Goal: Task Accomplishment & Management: Manage account settings

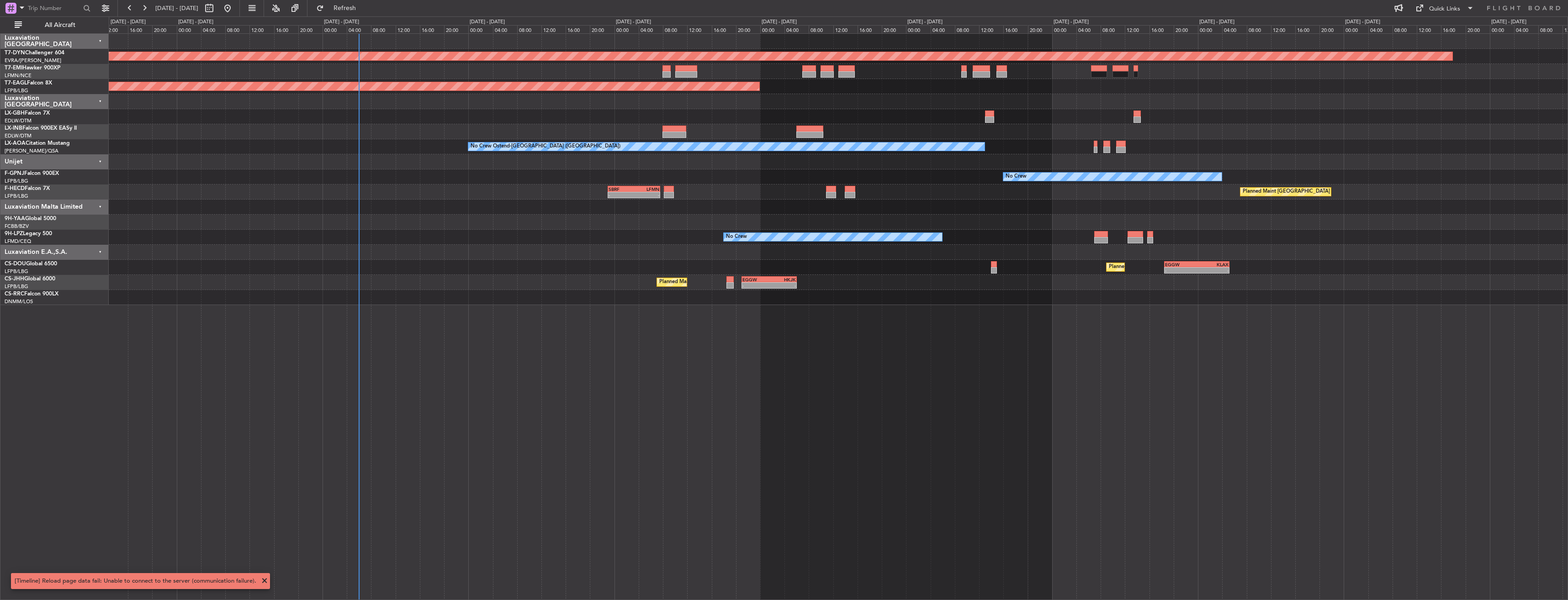
click at [458, 219] on div "Planned Maint Basel-Mulhouse Planned Maint New York (Teterboro) No Crew Ostend-…" at bounding box center [838, 169] width 1459 height 271
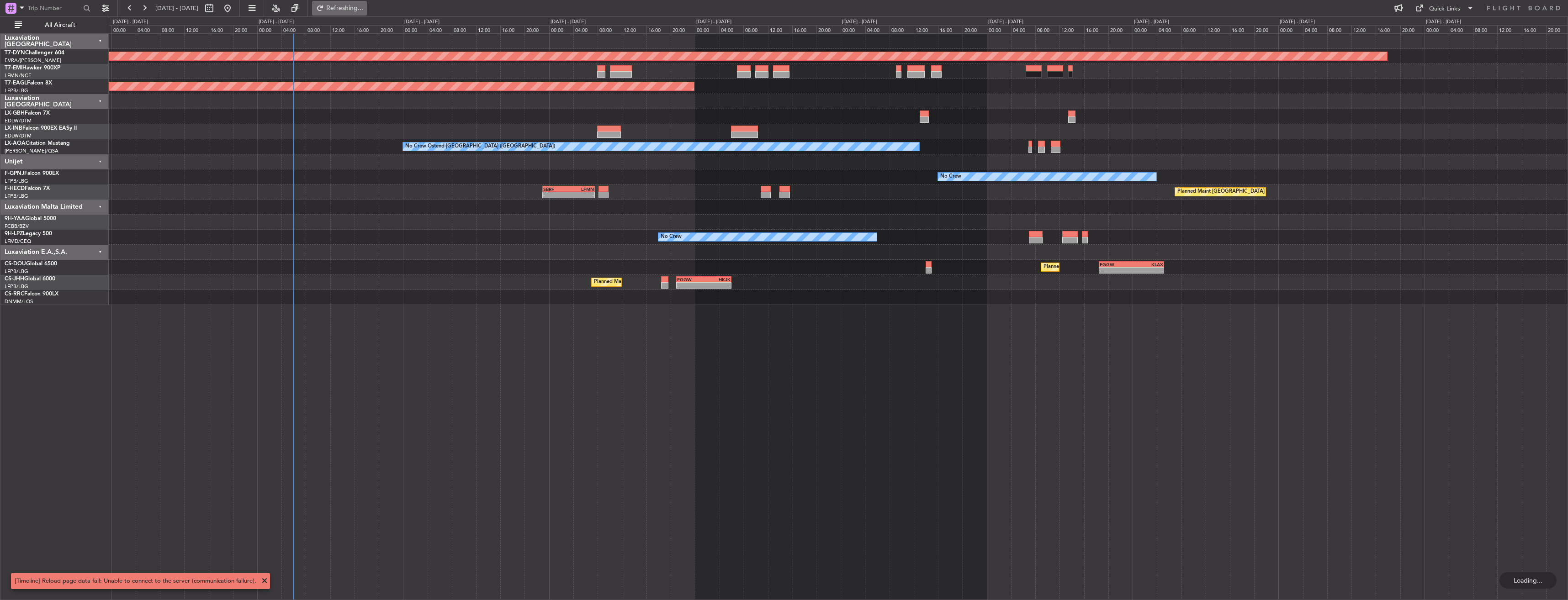
click at [356, 7] on button "Refreshing..." at bounding box center [339, 8] width 55 height 15
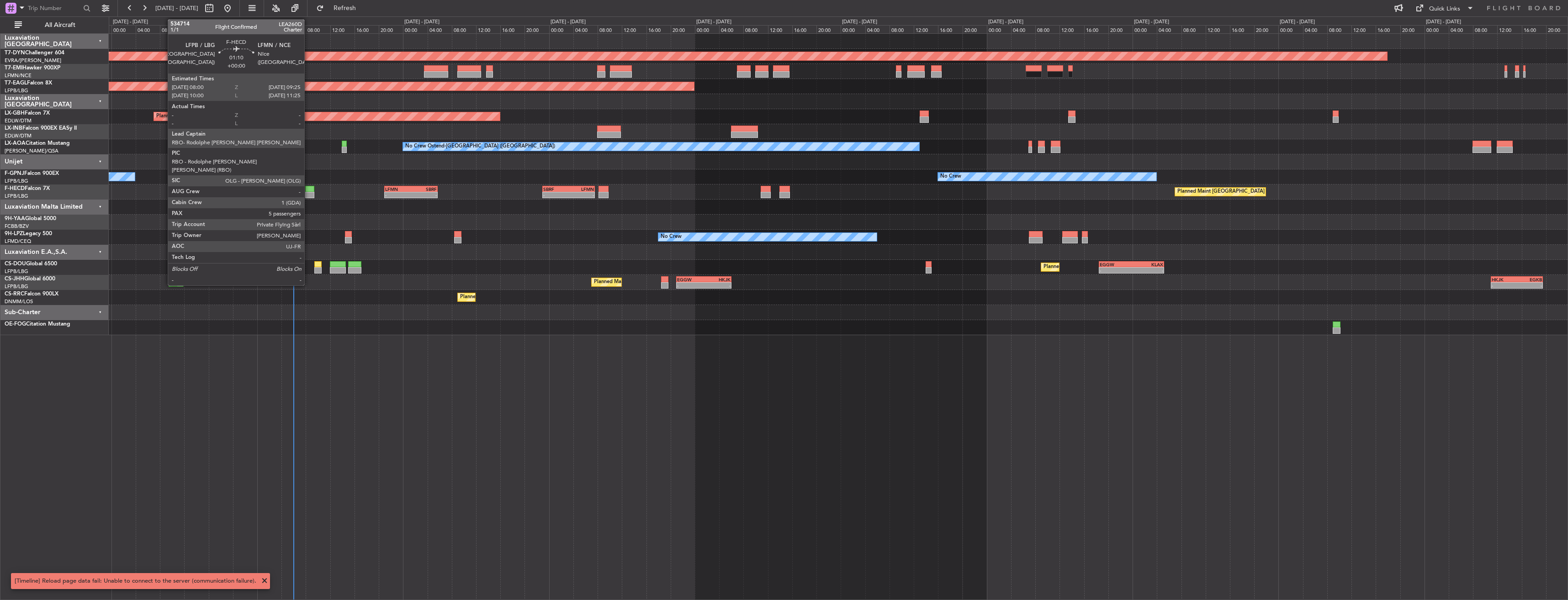
click at [309, 188] on div at bounding box center [309, 189] width 9 height 7
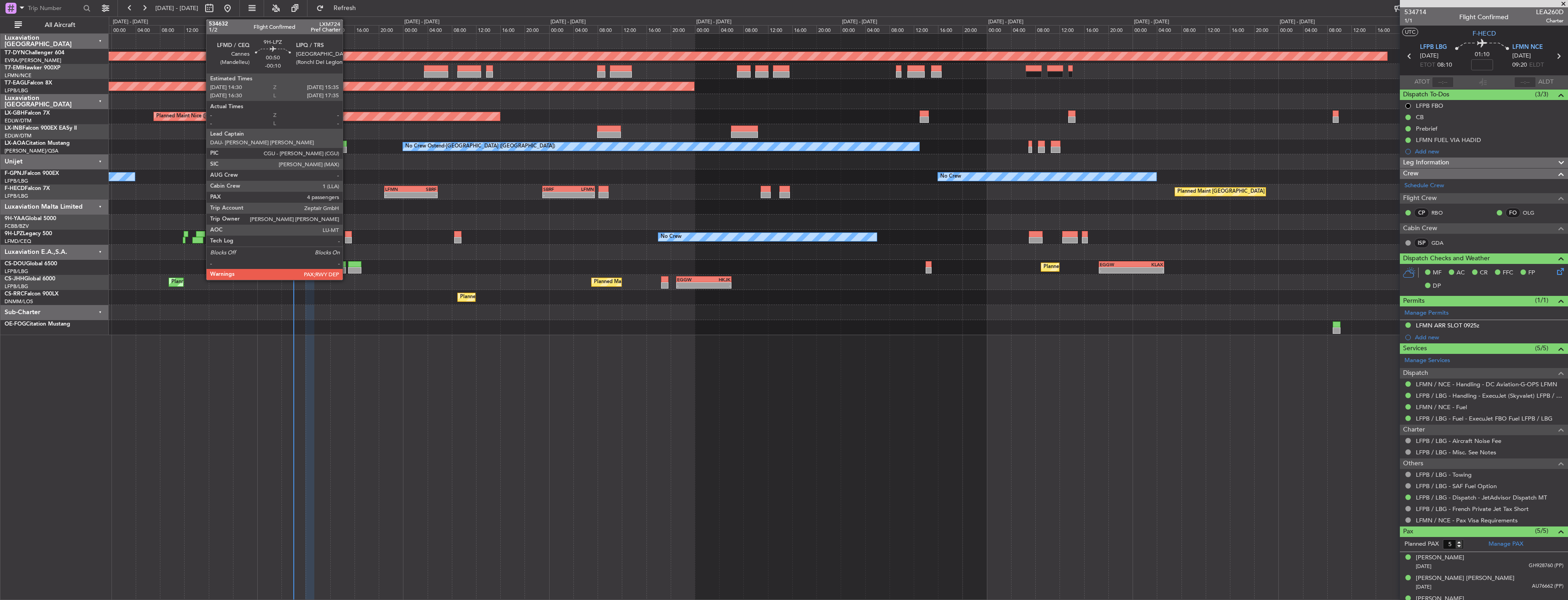
click at [347, 237] on div at bounding box center [348, 240] width 7 height 7
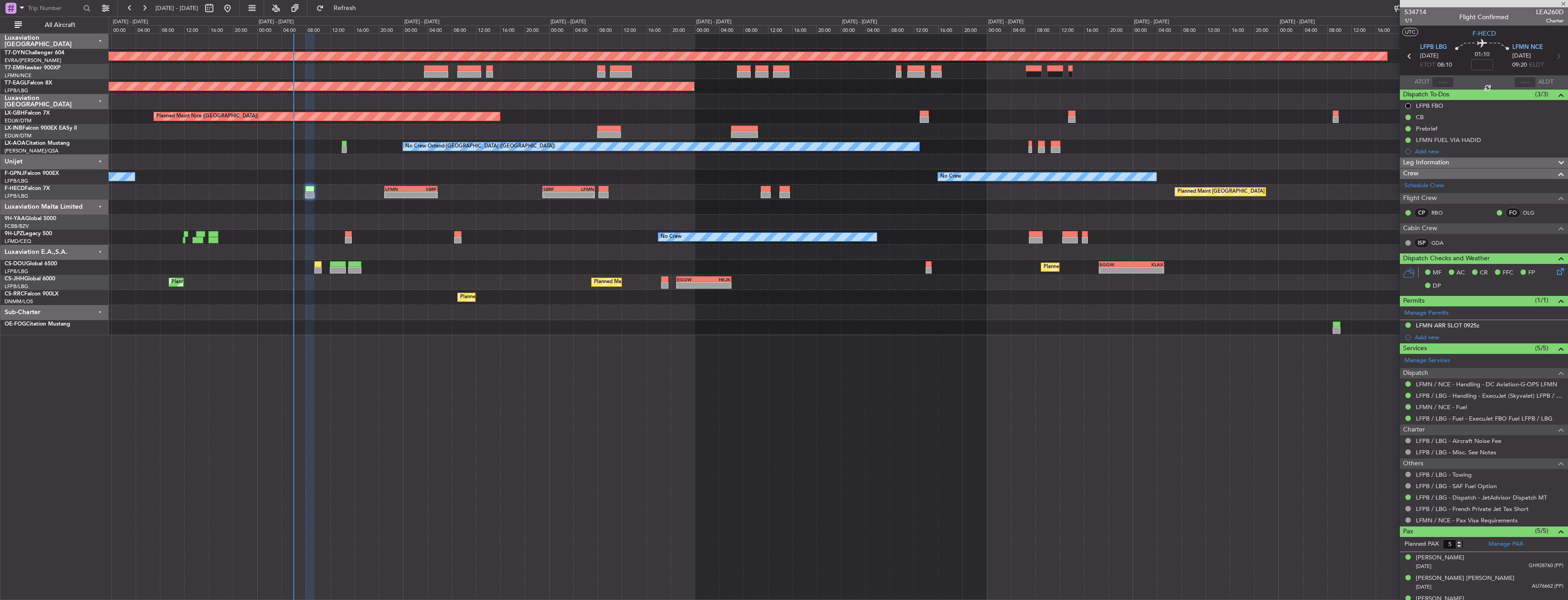
type input "-00:10"
type input "4"
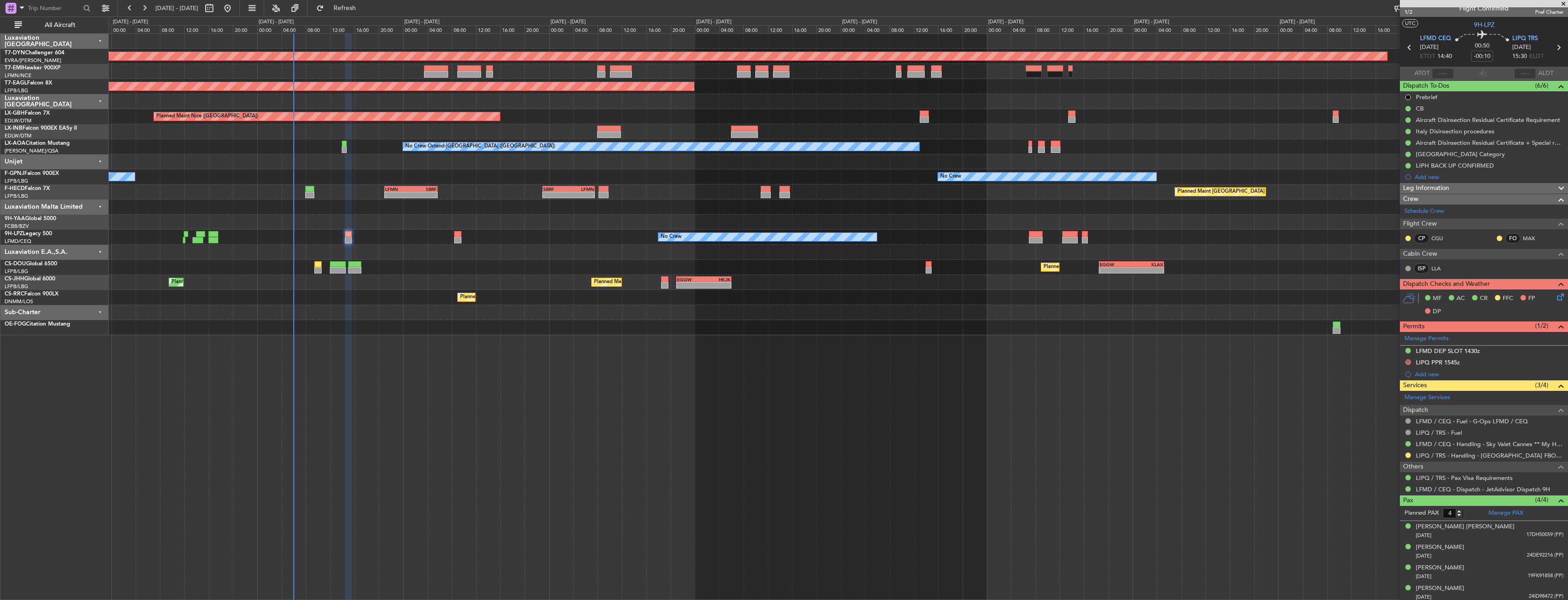
scroll to position [12, 0]
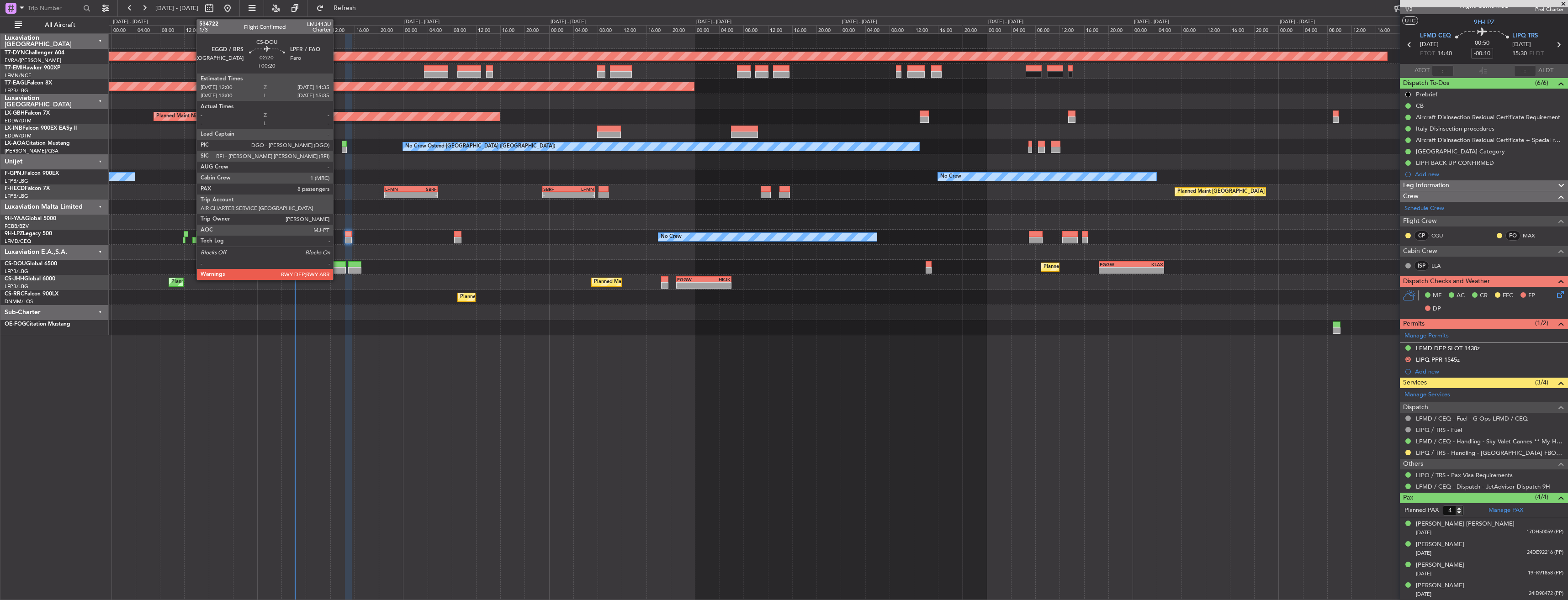
click at [337, 264] on div at bounding box center [338, 264] width 16 height 7
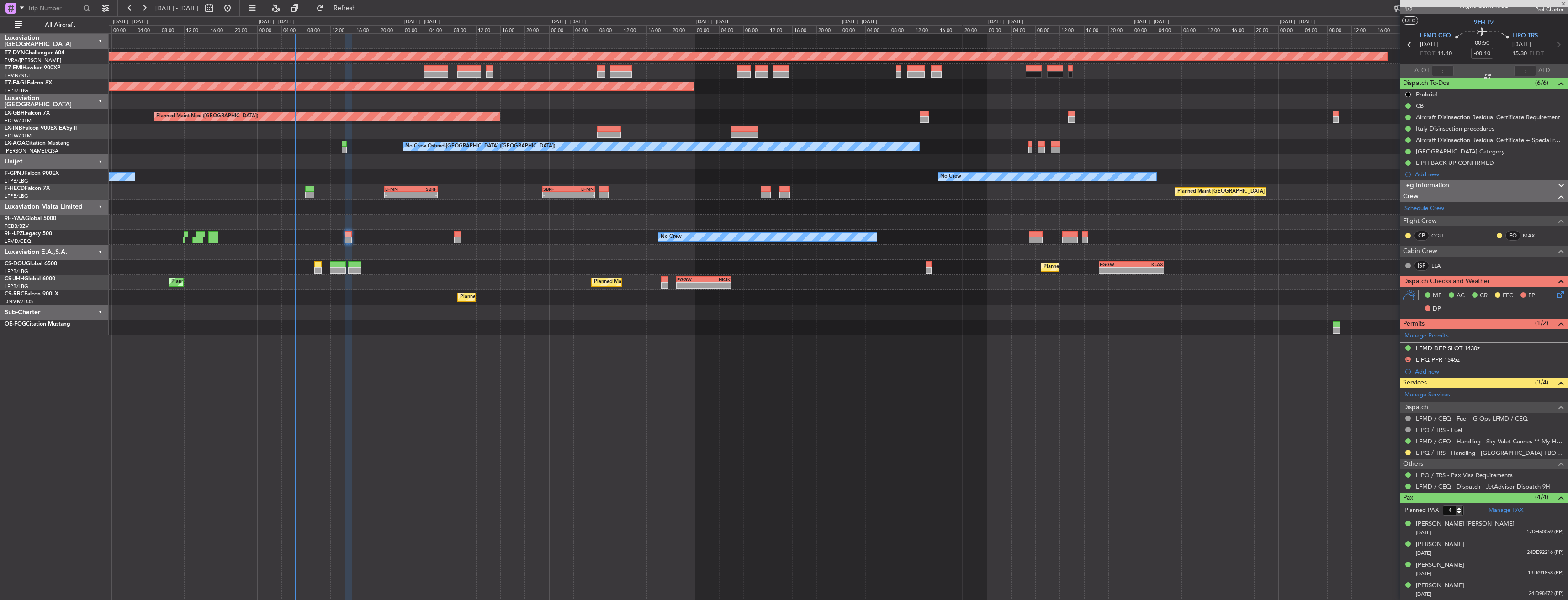
type input "+00:20"
type input "8"
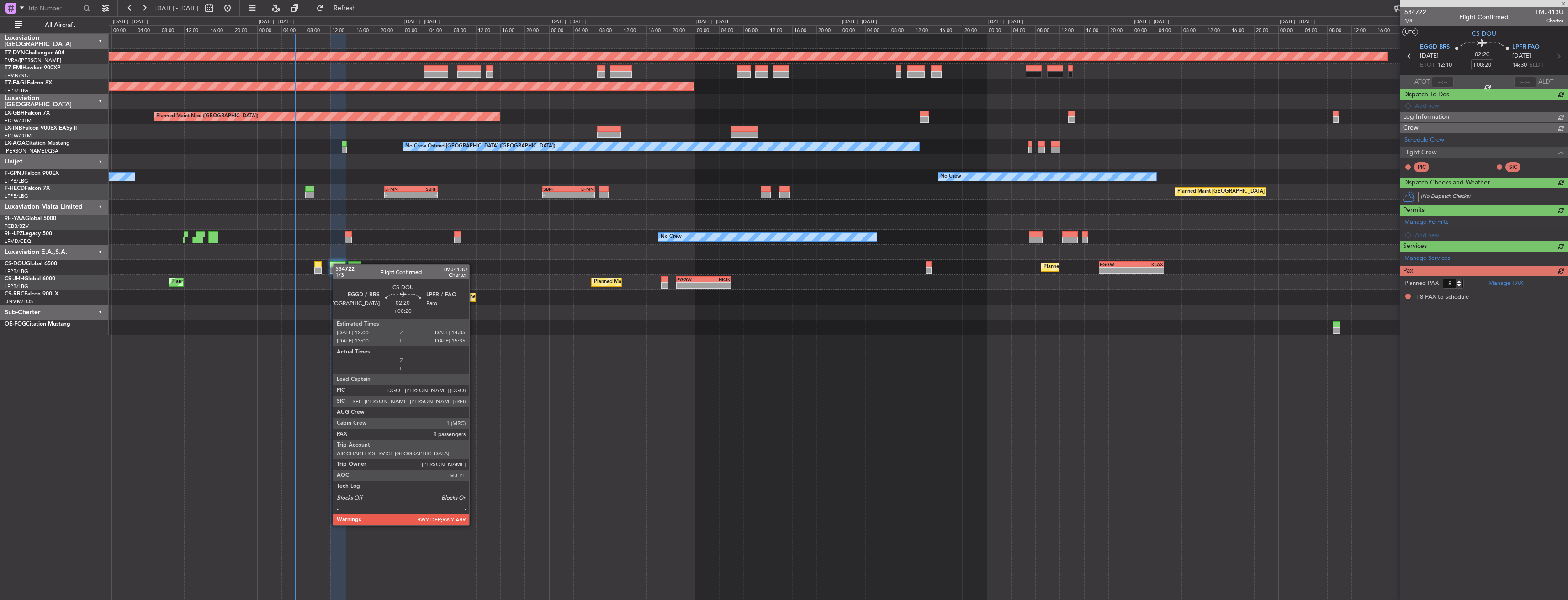
scroll to position [0, 0]
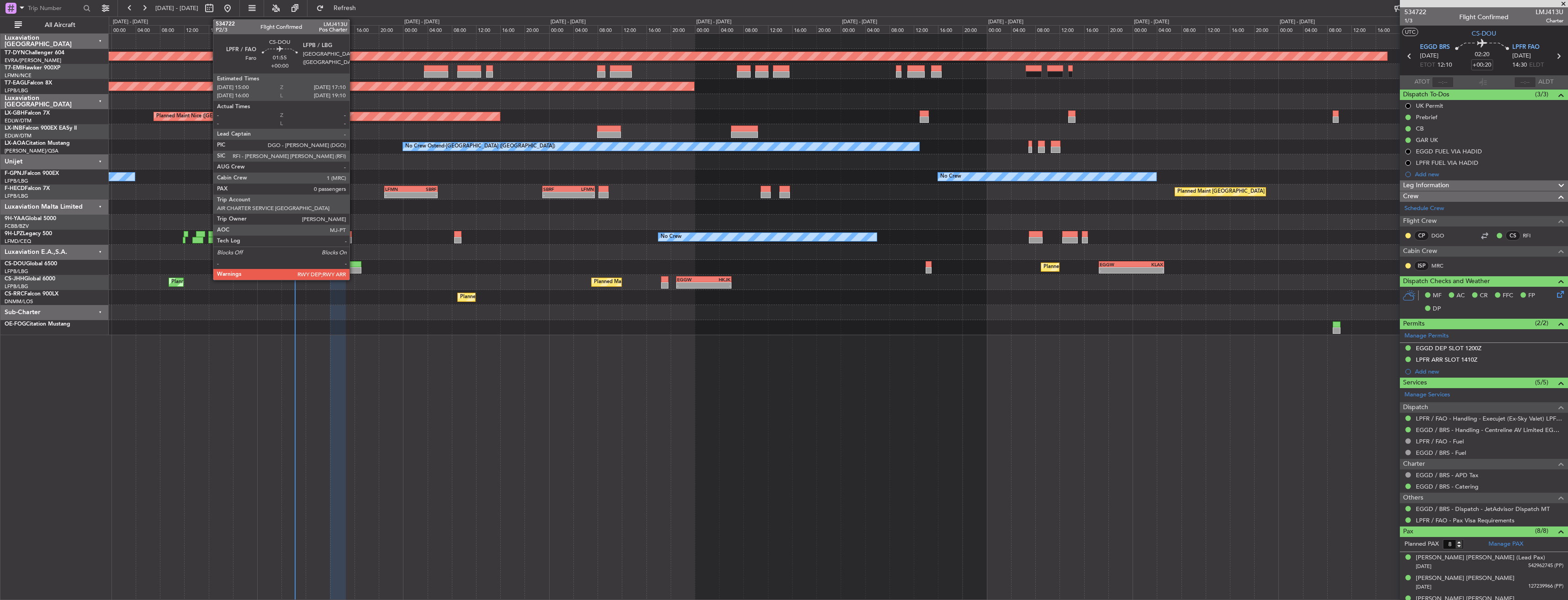
click at [353, 267] on div at bounding box center [355, 264] width 13 height 7
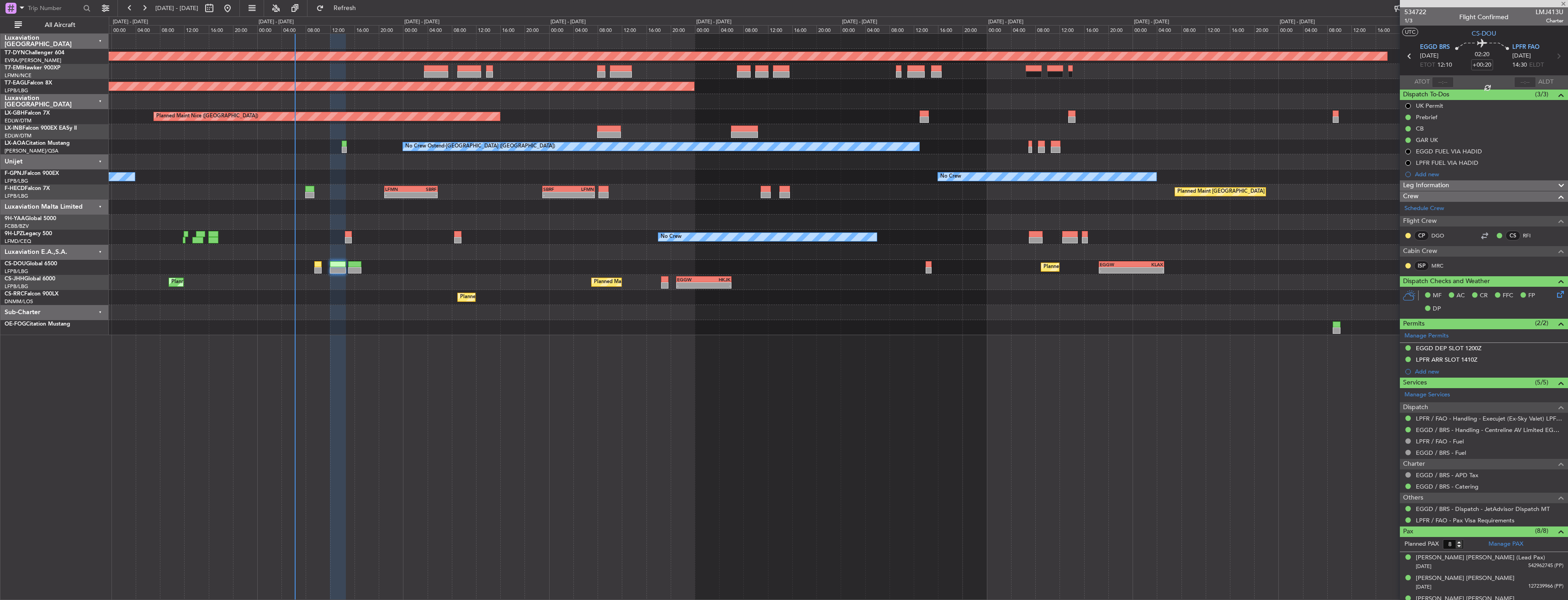
type input "0"
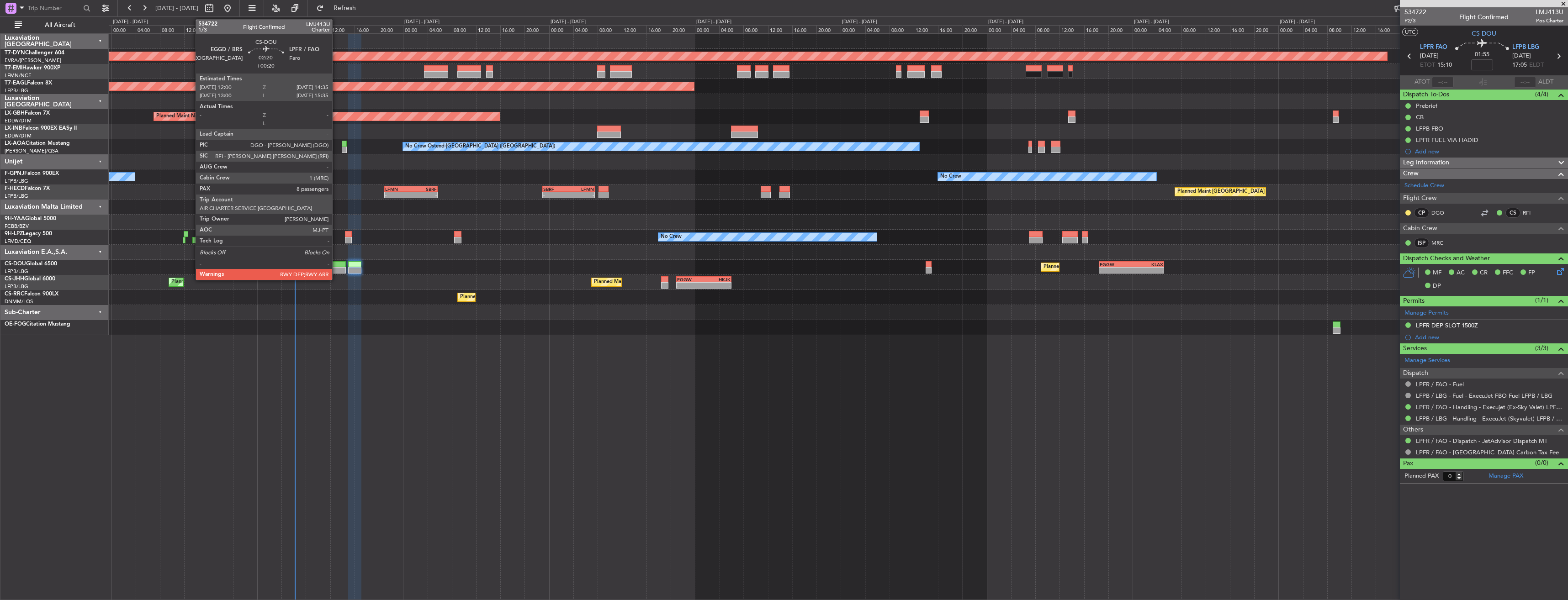
click at [337, 268] on div at bounding box center [338, 270] width 16 height 7
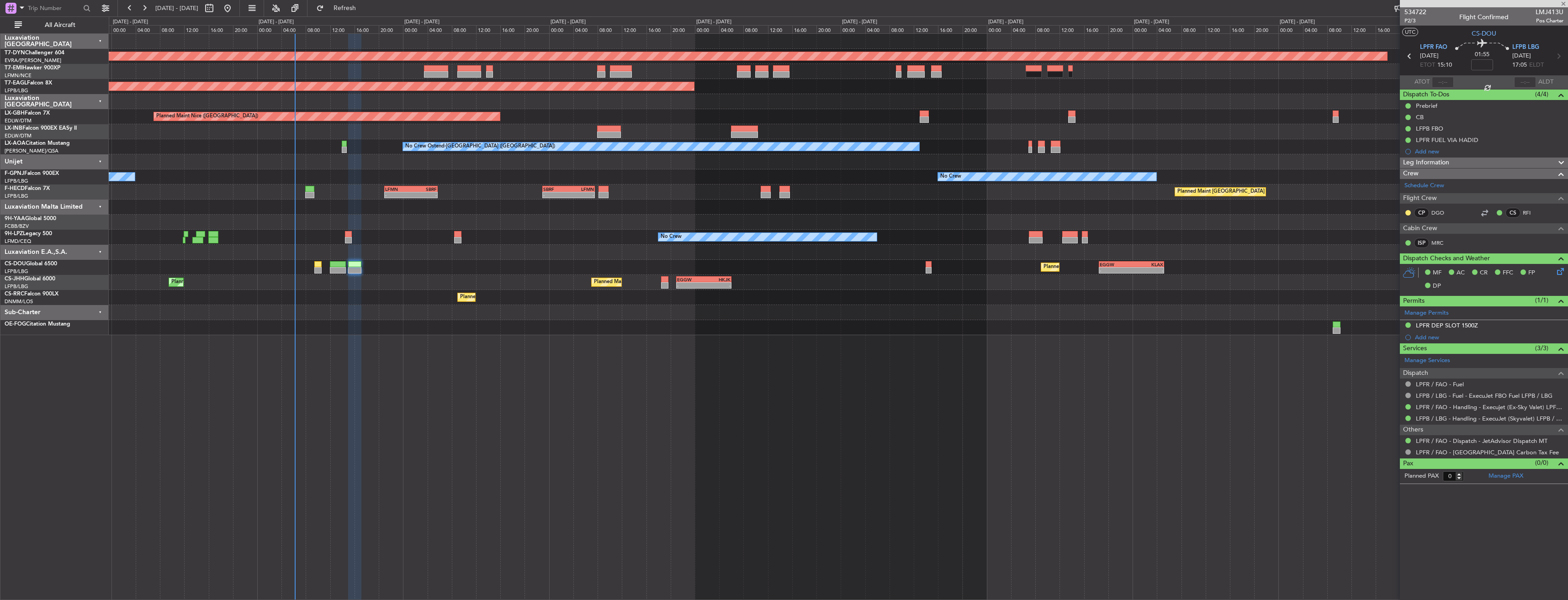
type input "+00:20"
type input "8"
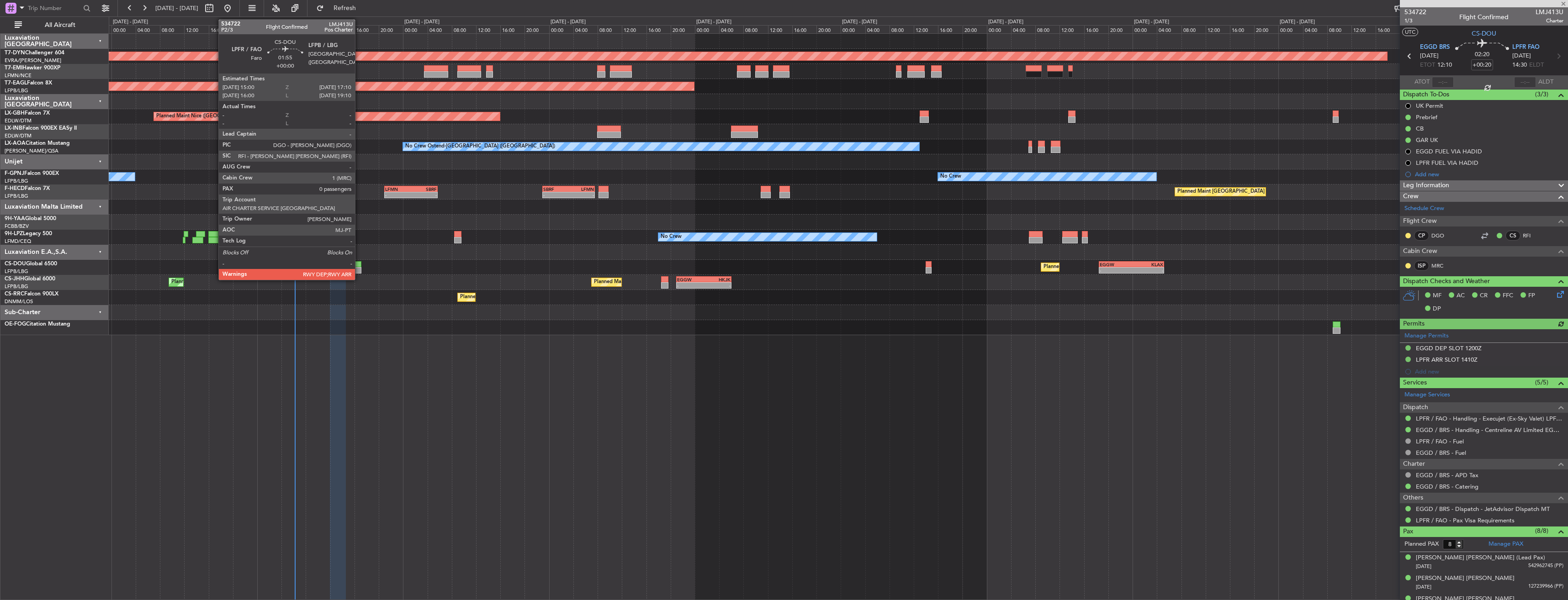
click at [359, 266] on div at bounding box center [355, 264] width 13 height 7
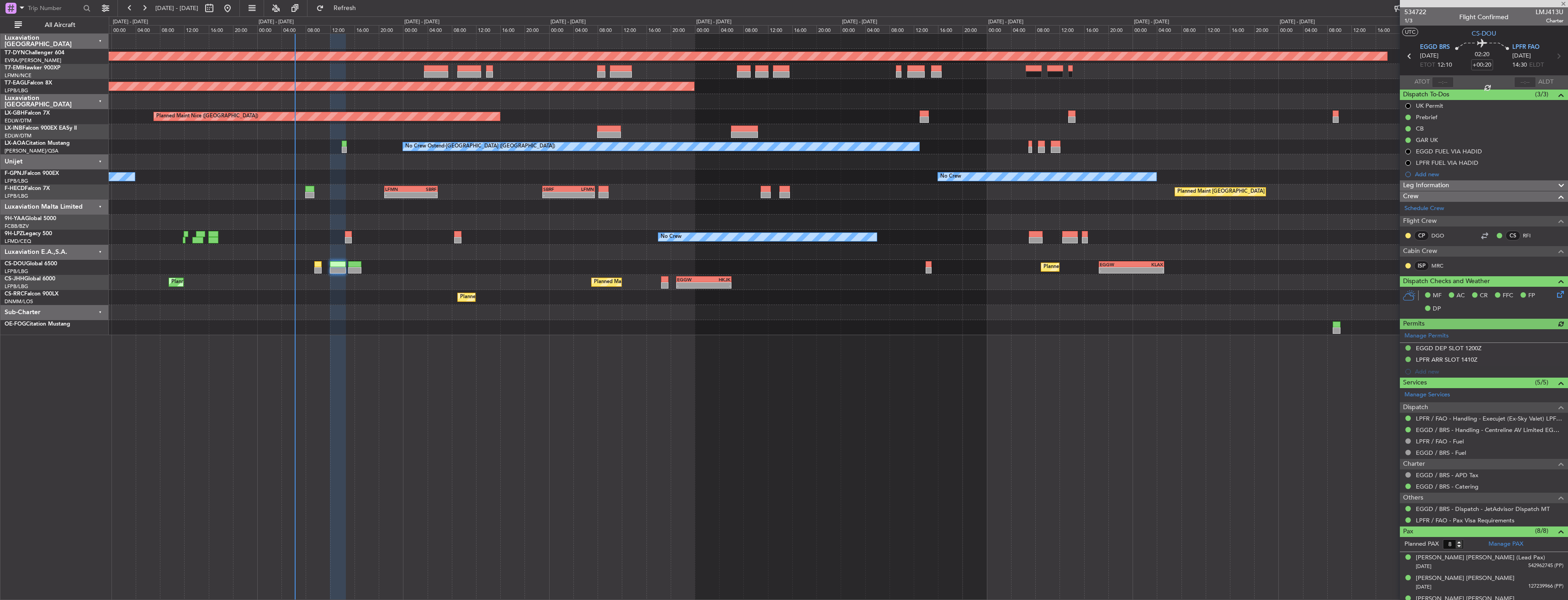
type input "0"
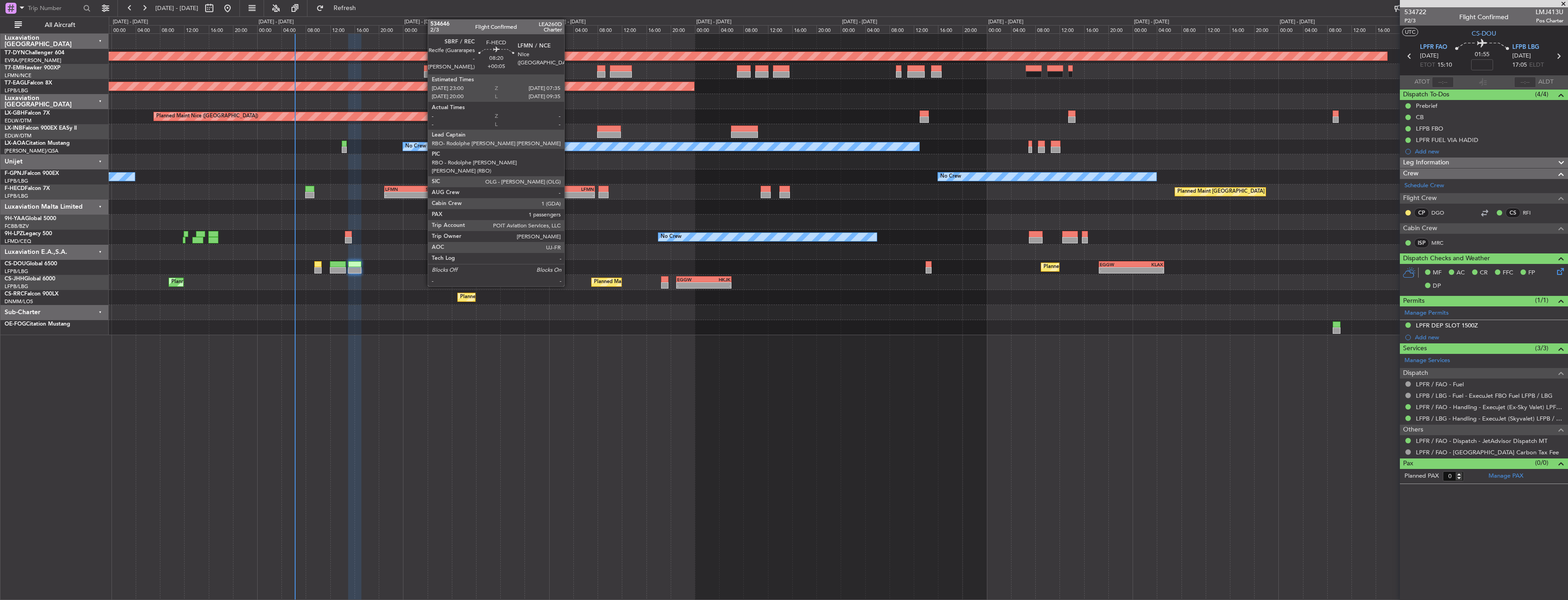
click at [569, 189] on div "LFMN" at bounding box center [581, 189] width 25 height 5
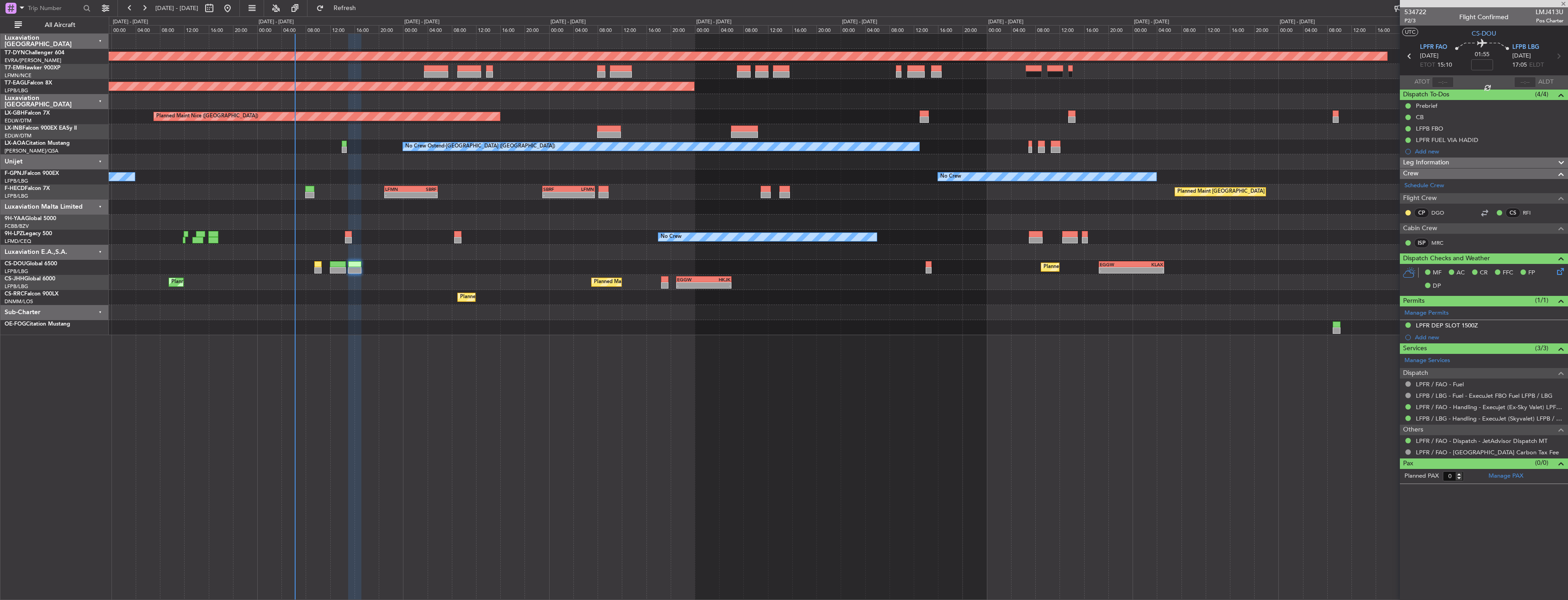
type input "+00:05"
type input "1"
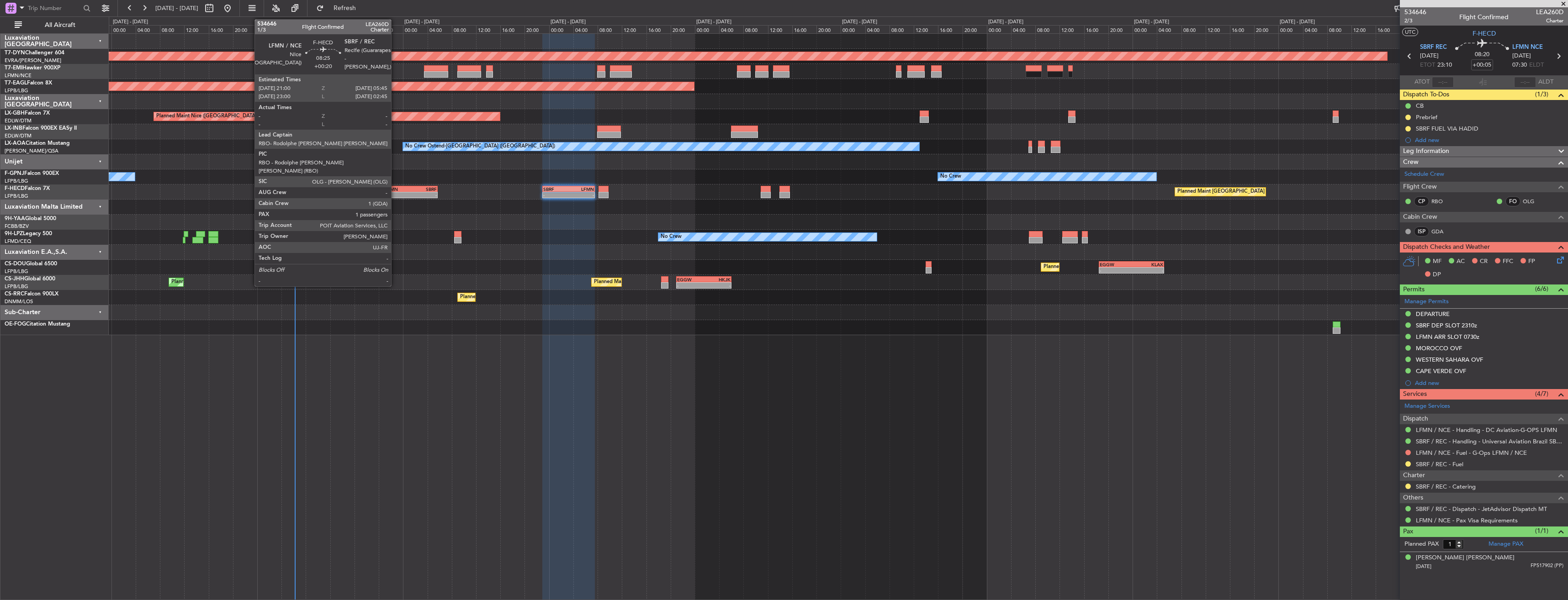
click at [395, 191] on div "LFMN" at bounding box center [398, 189] width 26 height 5
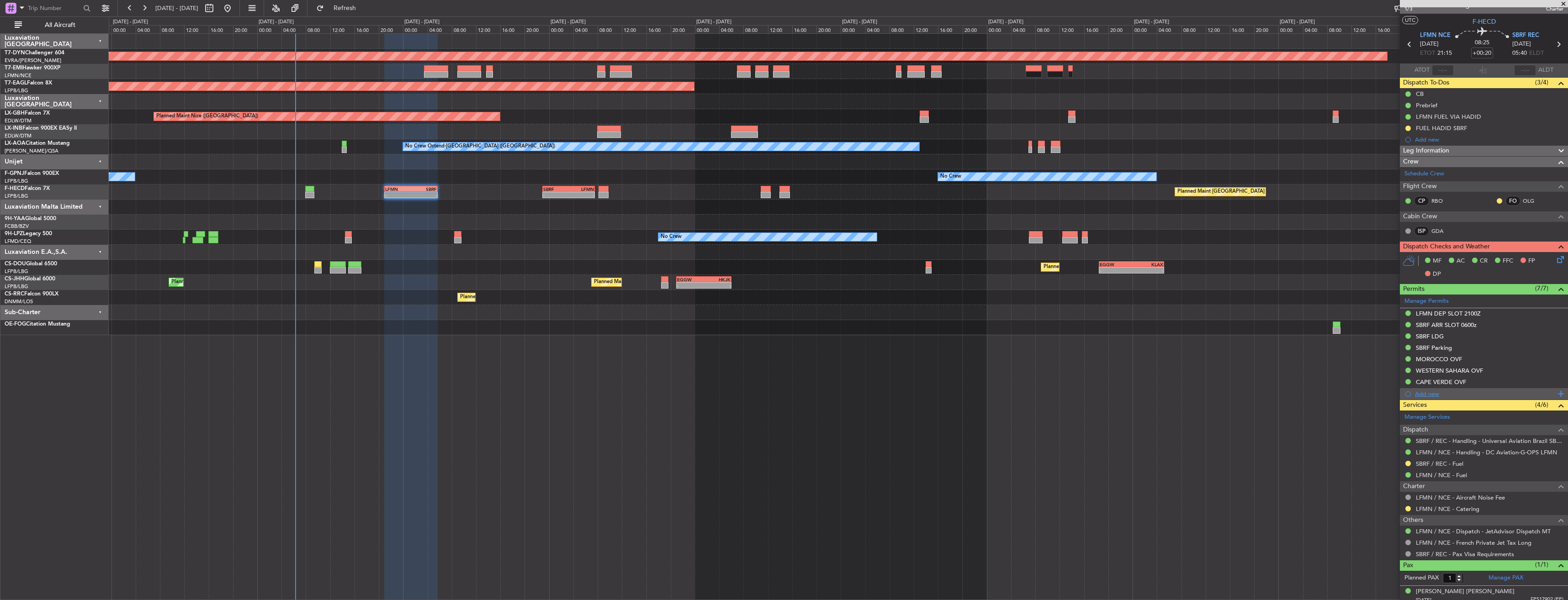
scroll to position [18, 0]
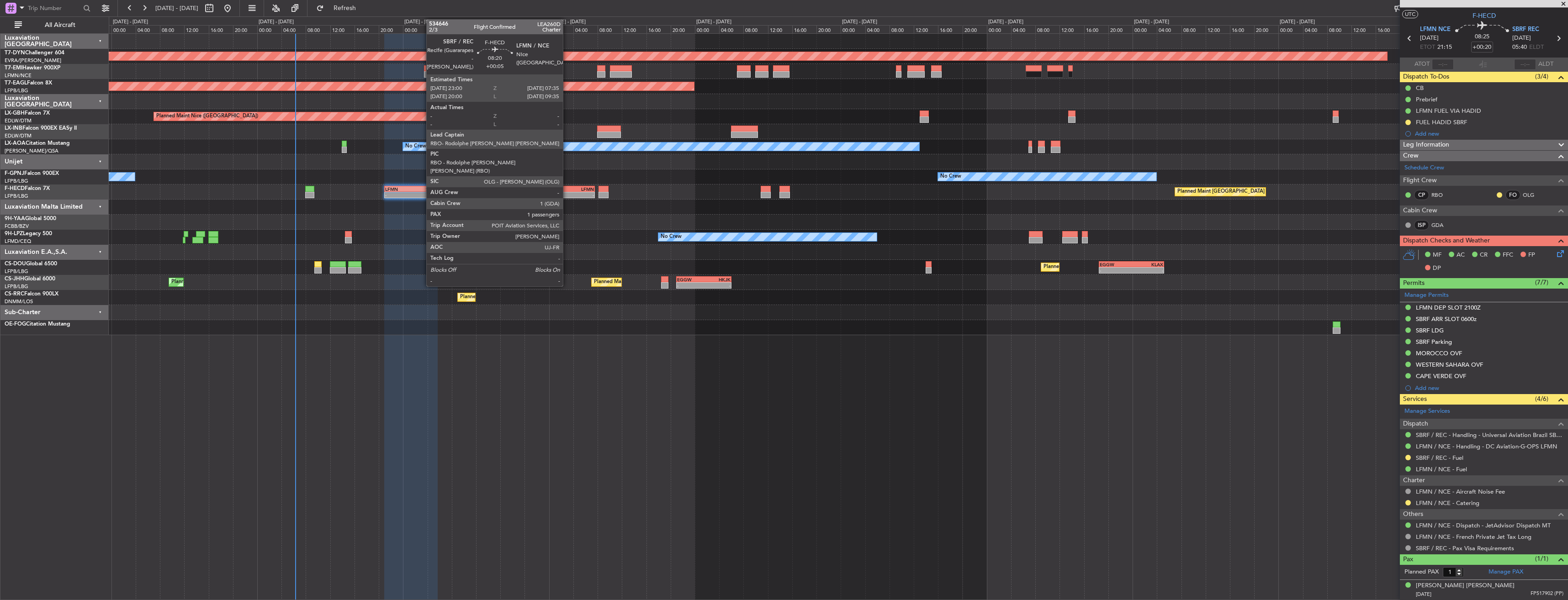
click at [567, 190] on div "SBRF" at bounding box center [555, 189] width 25 height 5
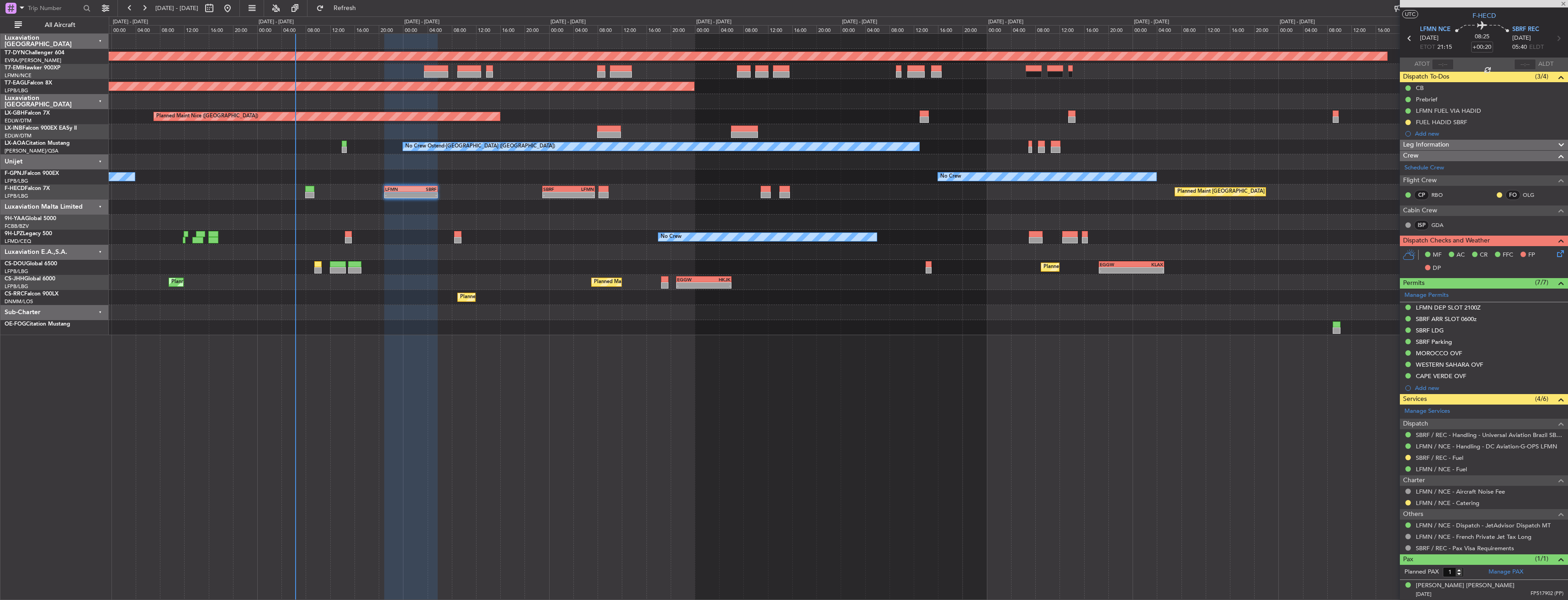
type input "+00:05"
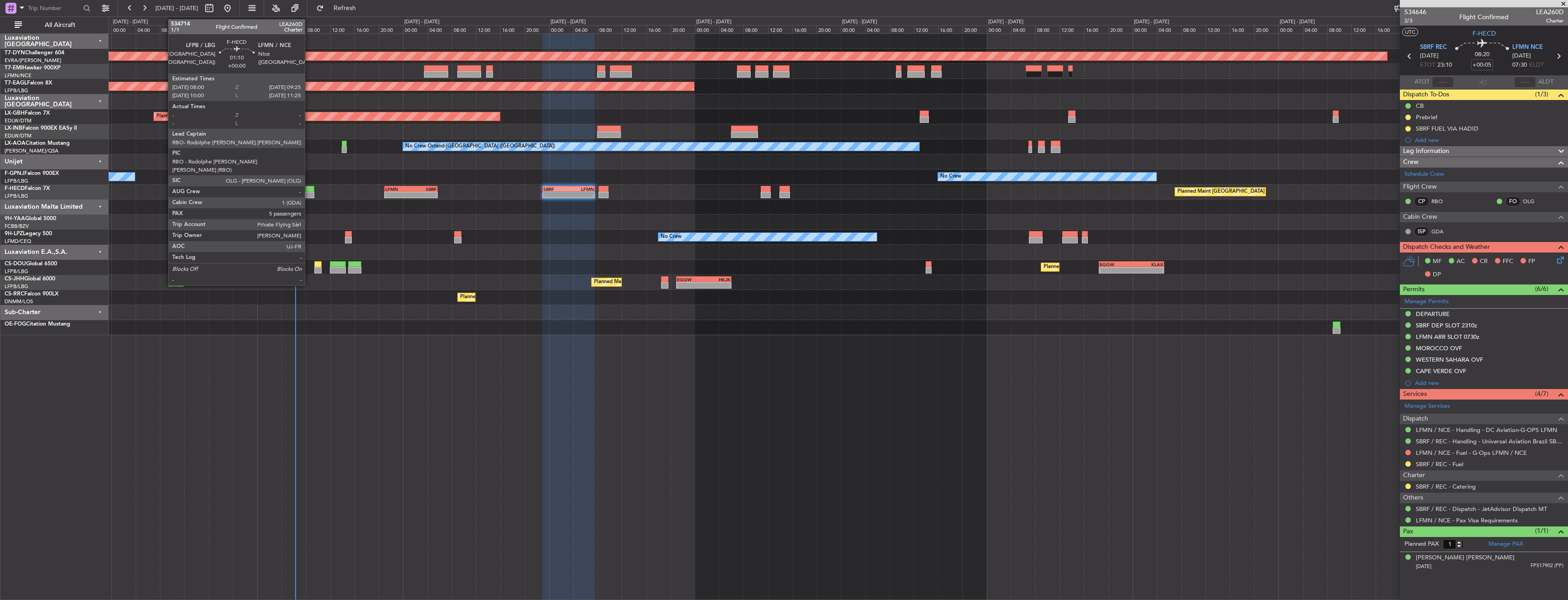
click at [309, 188] on div at bounding box center [309, 189] width 9 height 7
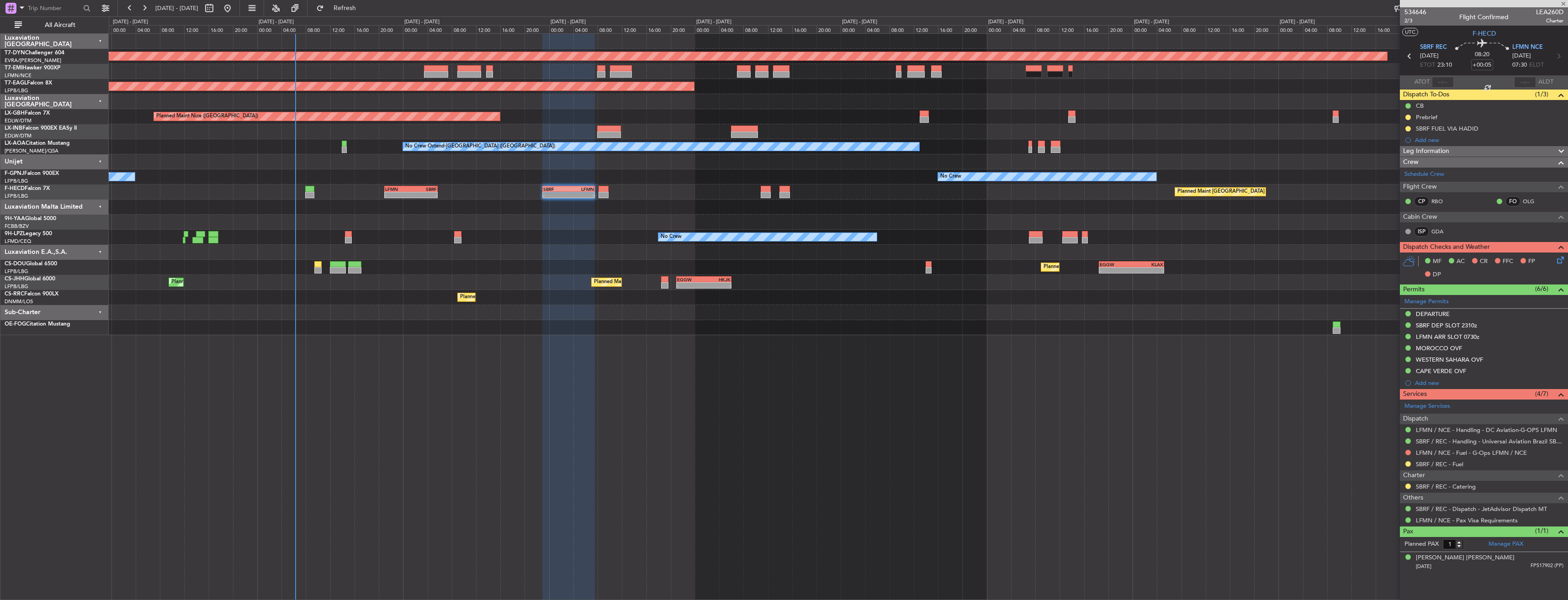
type input "5"
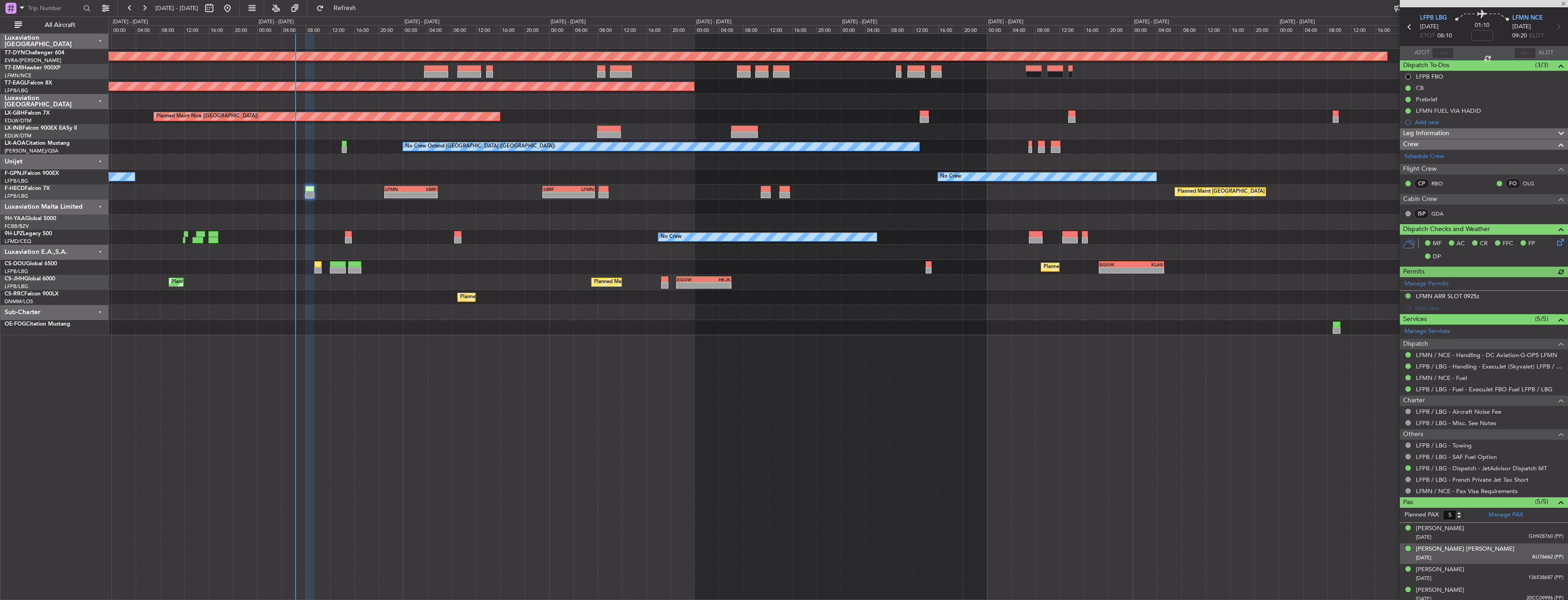
scroll to position [54, 0]
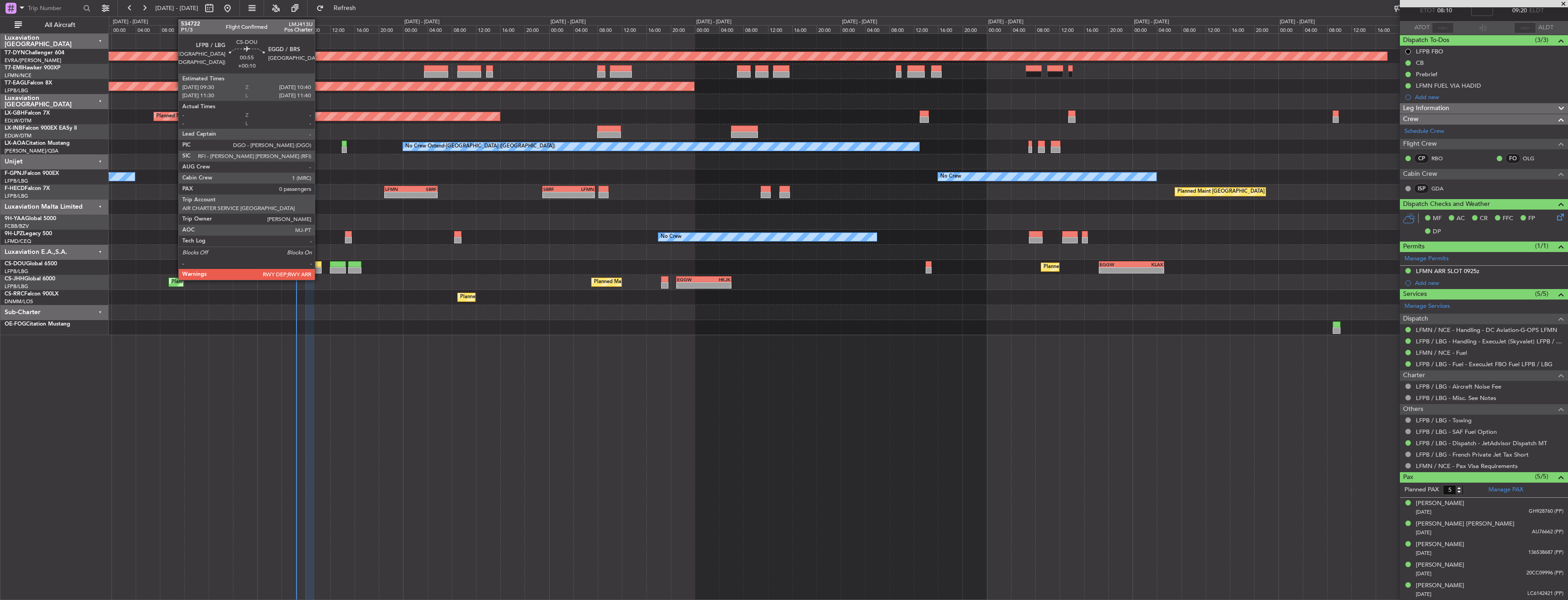
click at [319, 264] on div at bounding box center [318, 264] width 7 height 7
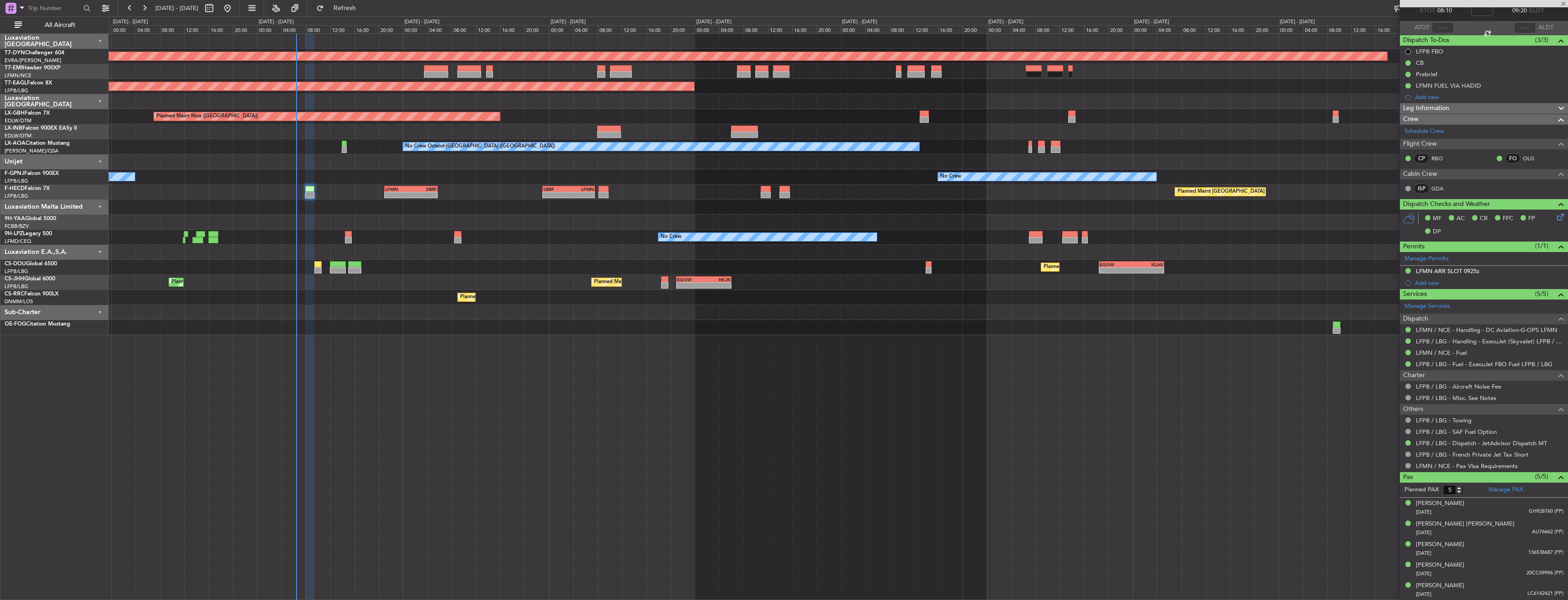
type input "+00:10"
type input "0"
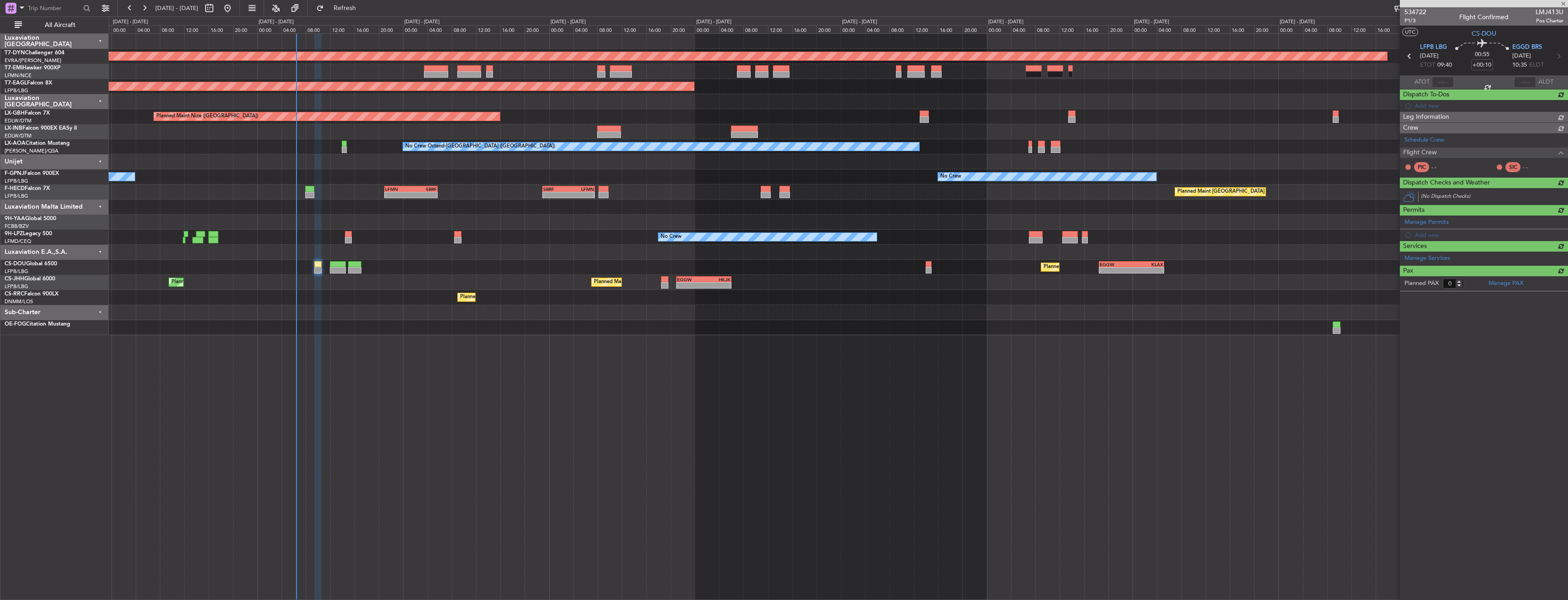
scroll to position [0, 0]
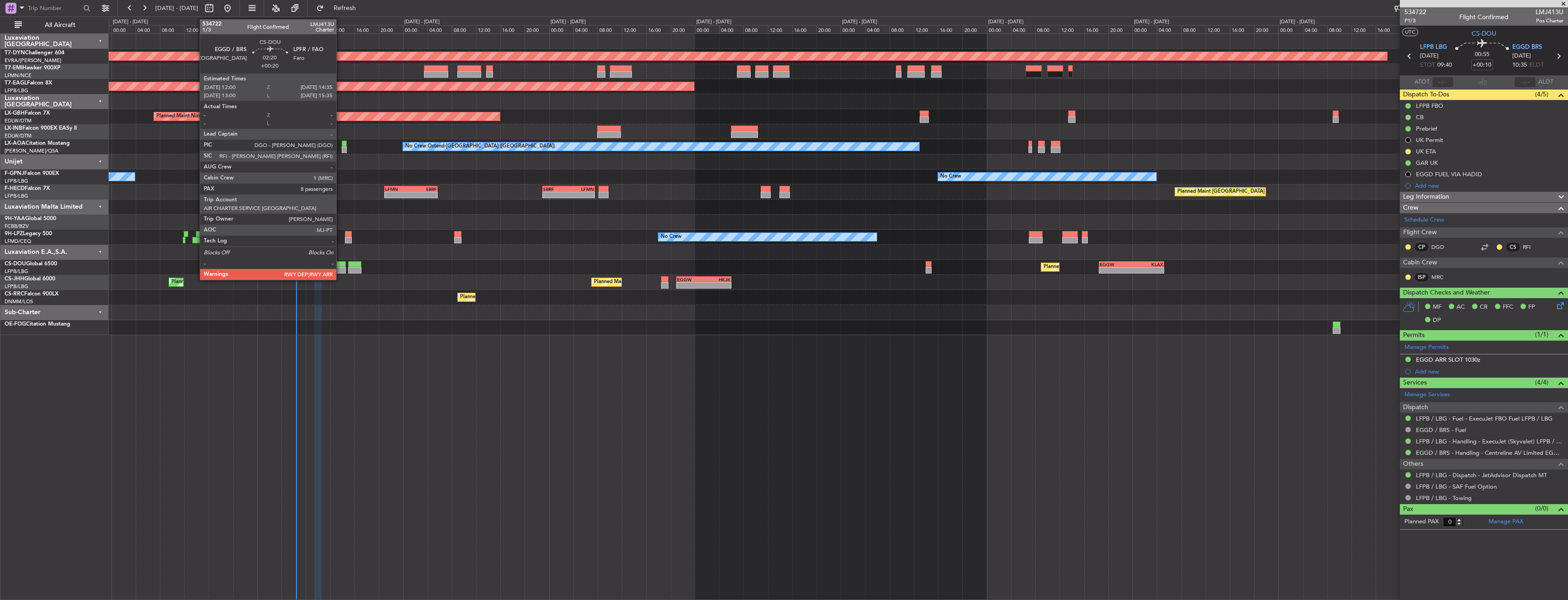
click at [341, 266] on div at bounding box center [338, 264] width 16 height 7
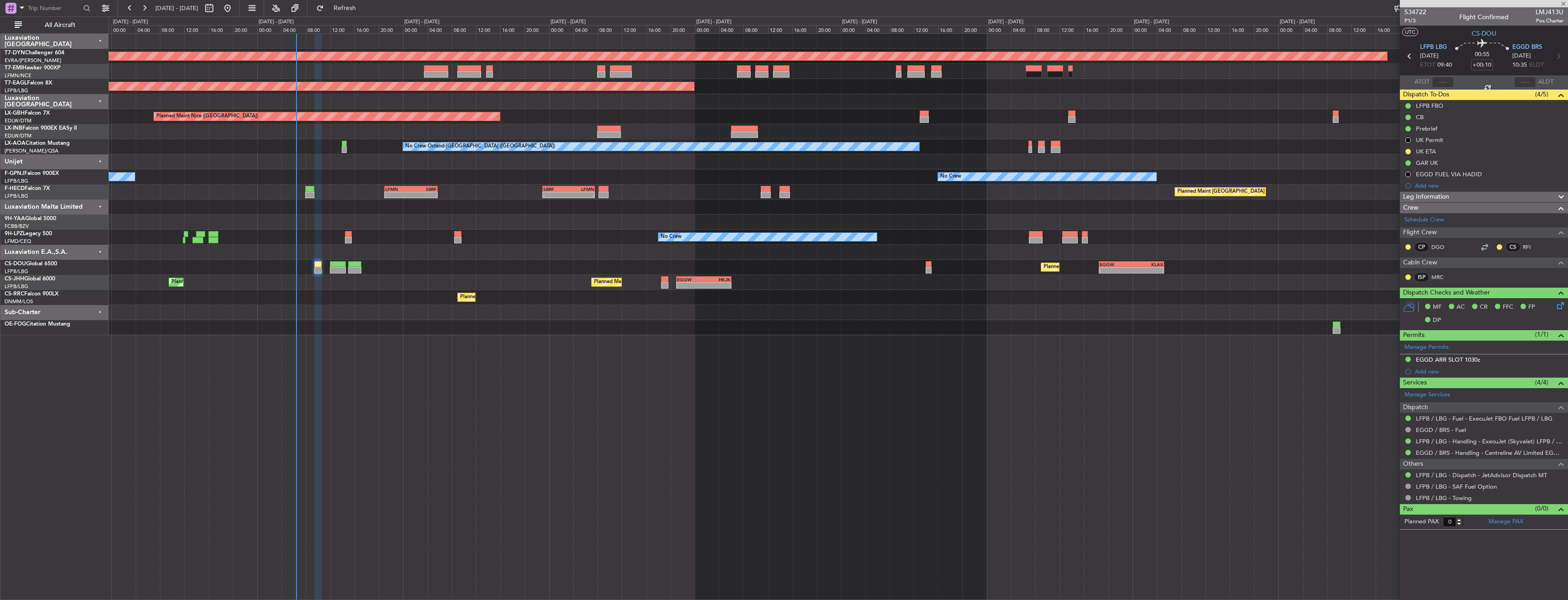
type input "+00:20"
type input "8"
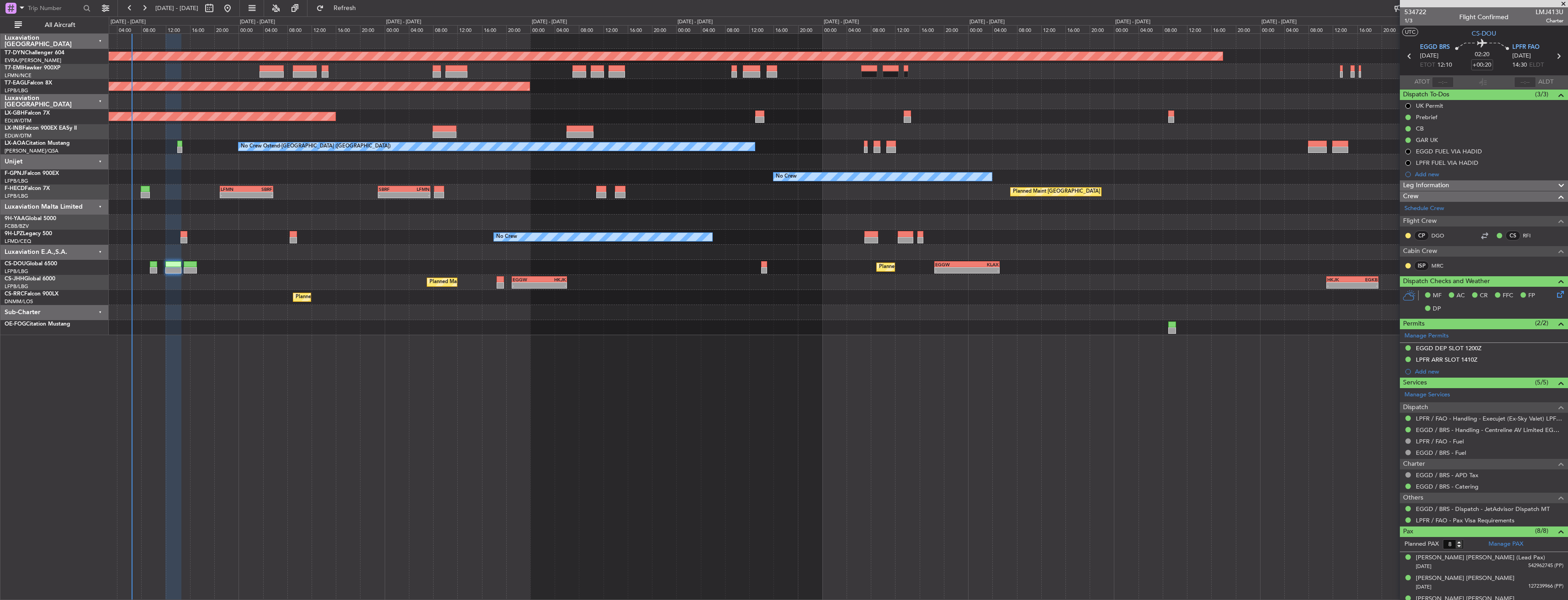
click at [425, 397] on div "Planned Maint Basel-Mulhouse Planned Maint New York (Teterboro) Planned Maint G…" at bounding box center [838, 317] width 1459 height 567
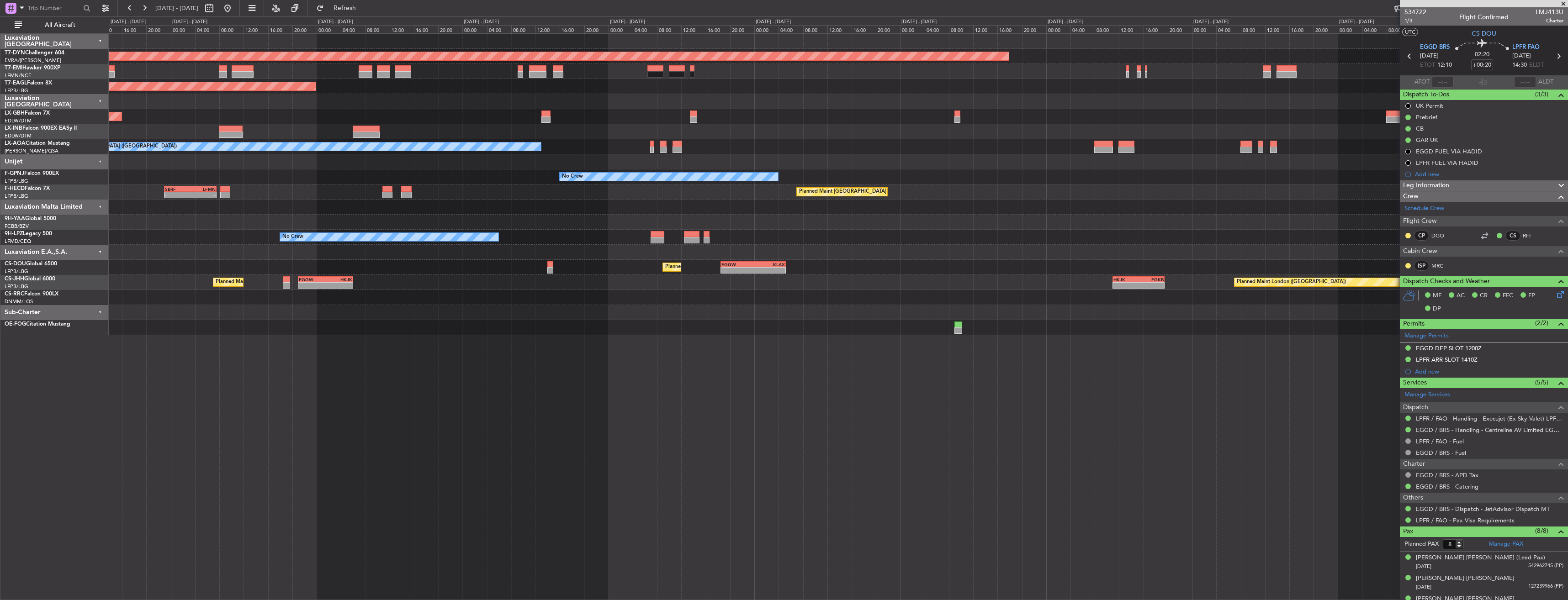
click at [384, 361] on div "Planned Maint Basel-Mulhouse Planned Maint New York (Teterboro) Planned Maint G…" at bounding box center [838, 317] width 1459 height 567
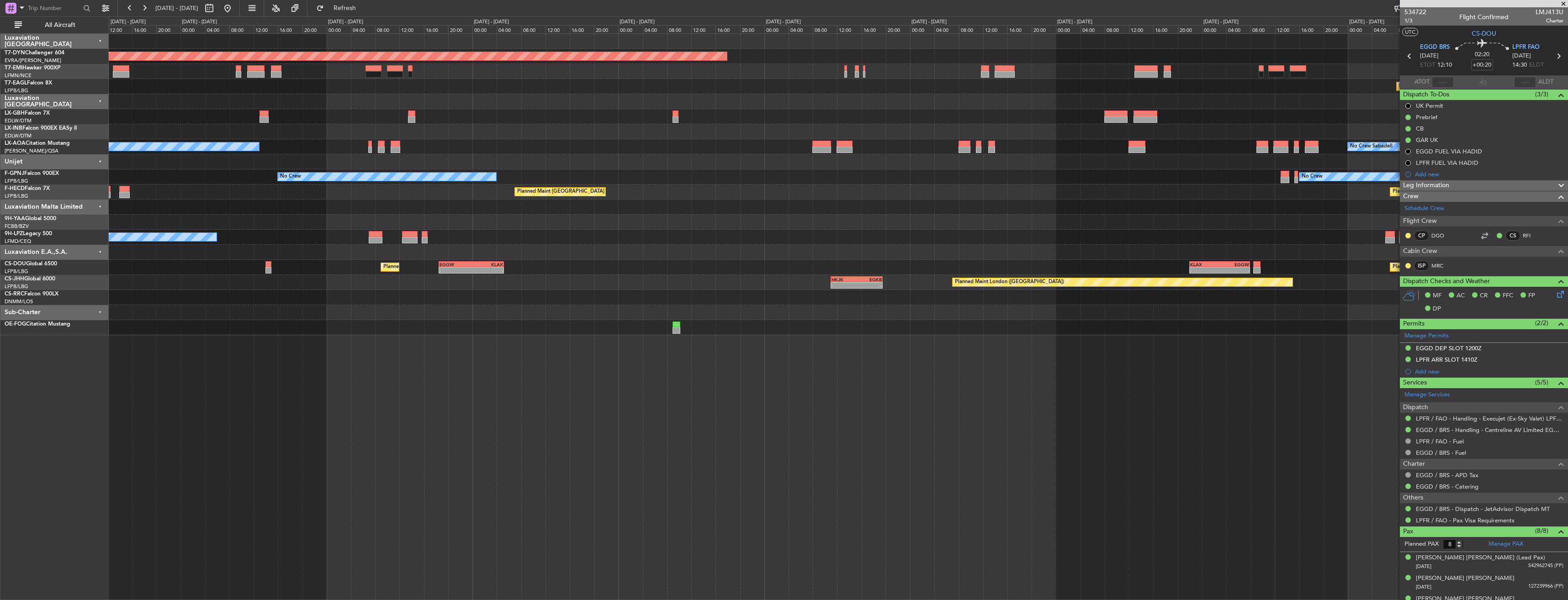
click at [353, 348] on div "Planned Maint Basel-Mulhouse Planned Maint Geneva (Cointrin) Planned Maint New …" at bounding box center [838, 317] width 1459 height 567
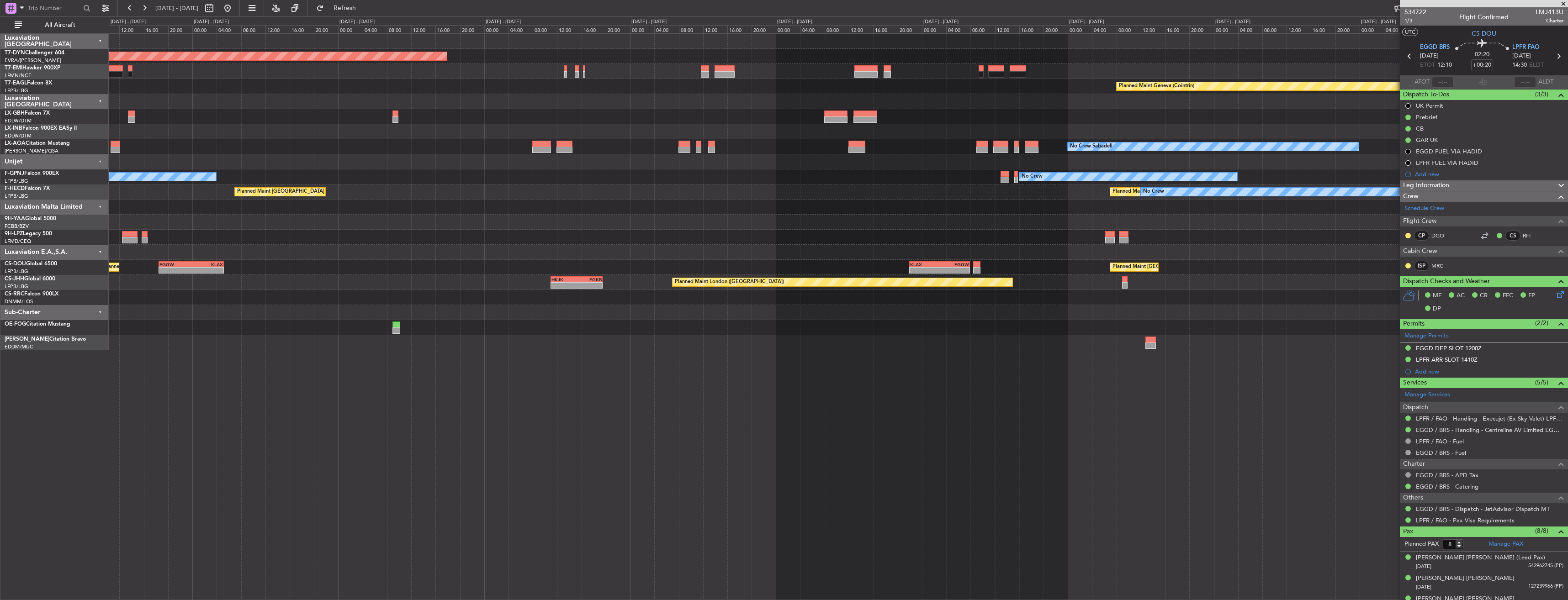
click at [289, 337] on div at bounding box center [838, 342] width 1459 height 15
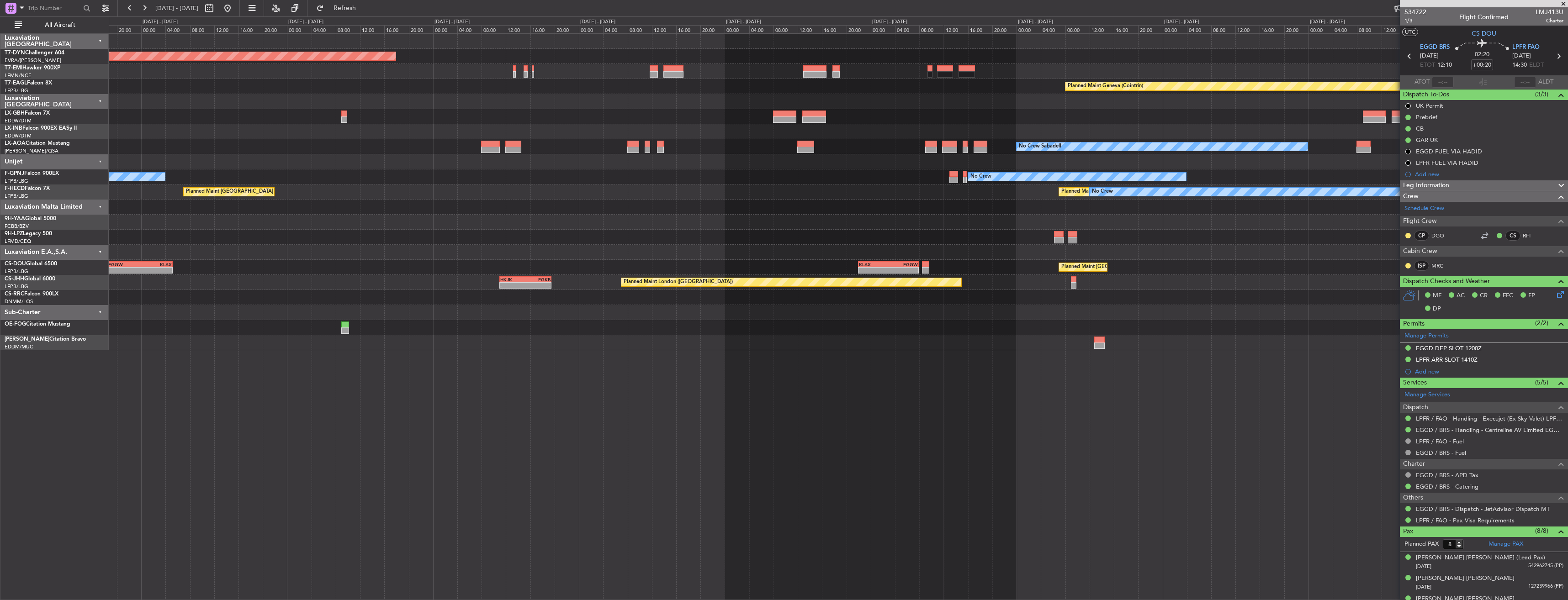
click at [367, 355] on div "Planned Maint Basel-Mulhouse Planned Maint Geneva (Cointrin) No Crew Sabadell N…" at bounding box center [838, 317] width 1459 height 567
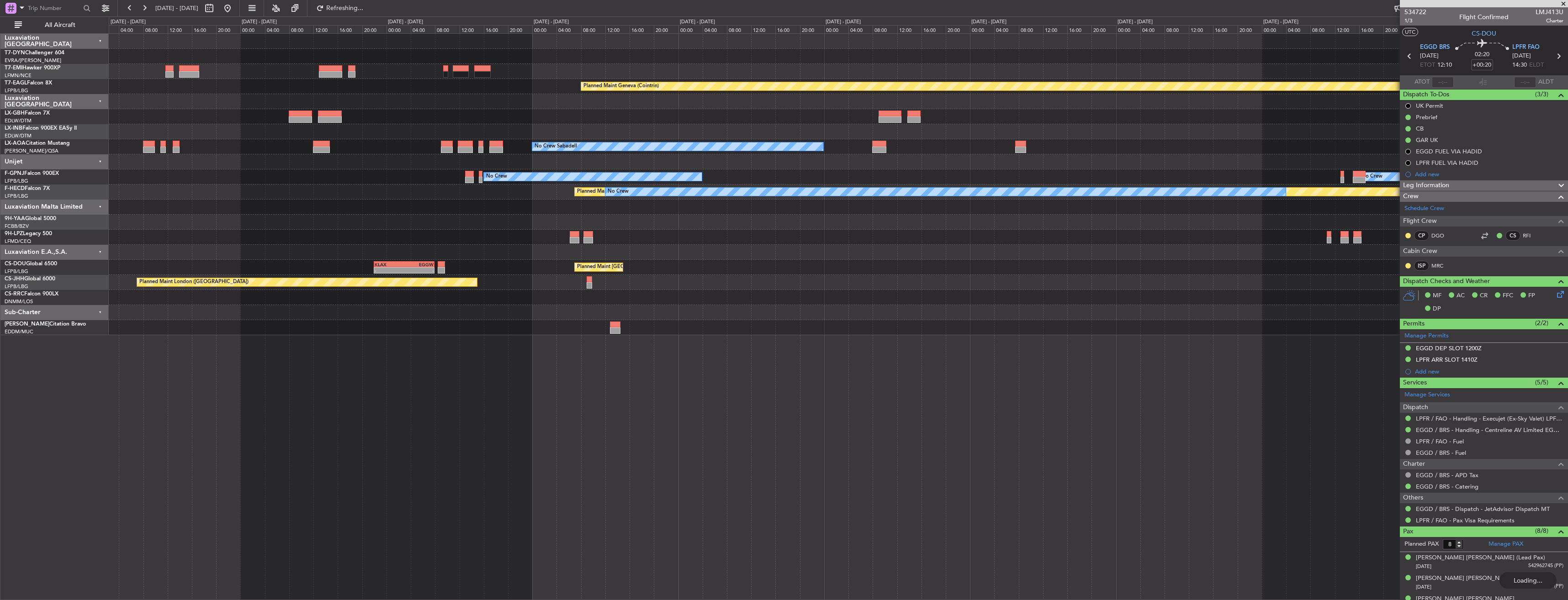
click at [506, 359] on div "Planned Maint Basel-Mulhouse Planned Maint Geneva (Cointrin) No Crew Sabadell N…" at bounding box center [838, 317] width 1459 height 567
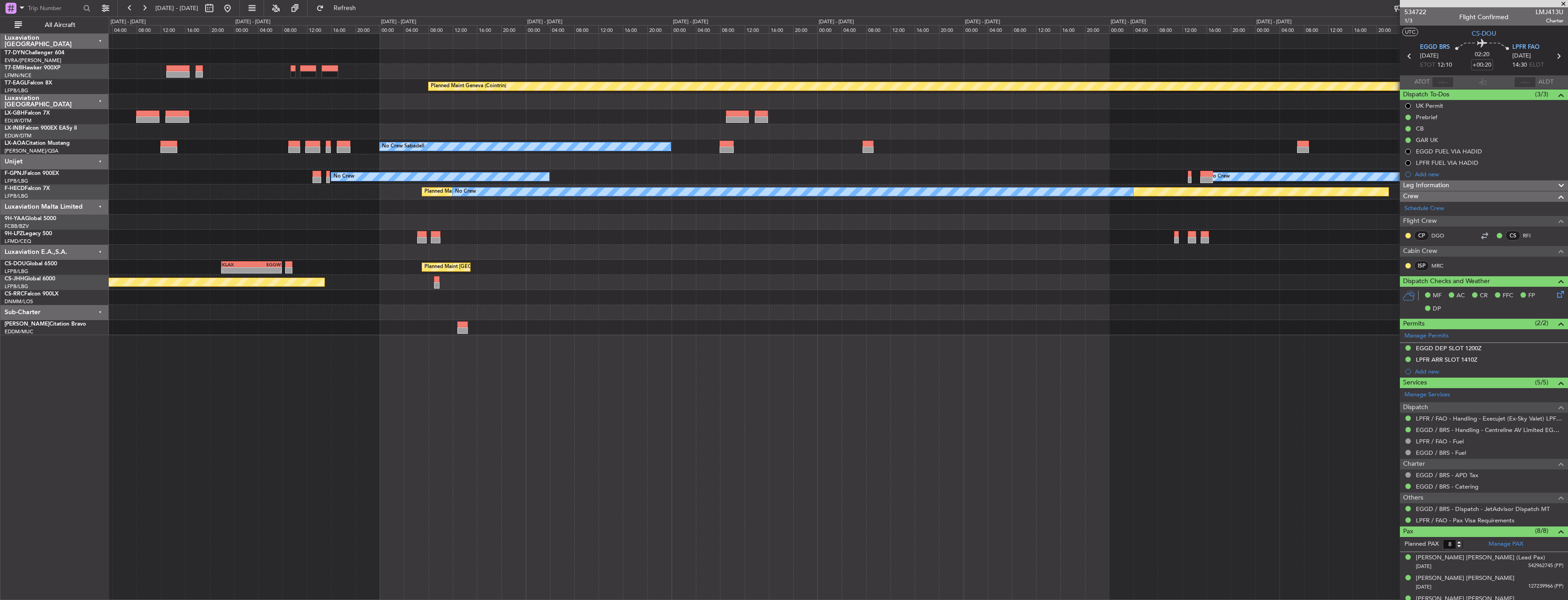
click at [483, 373] on div "Planned Maint Basel-Mulhouse Planned Maint Geneva (Cointrin) No Crew Sabadell N…" at bounding box center [838, 317] width 1459 height 567
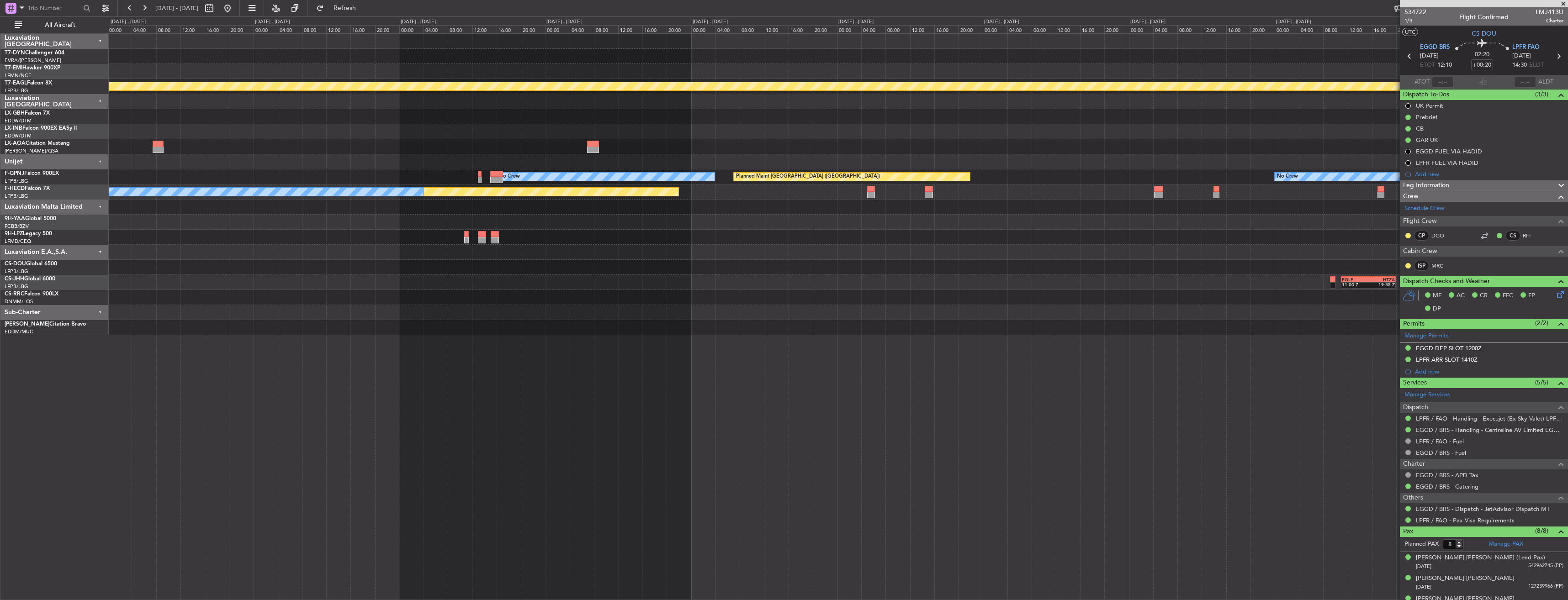
click at [277, 369] on div "Planned Maint Geneva (Cointrin) No Crew No Crew Sabadell No Crew Planned Maint …" at bounding box center [838, 317] width 1459 height 567
click at [235, 8] on button at bounding box center [228, 8] width 15 height 15
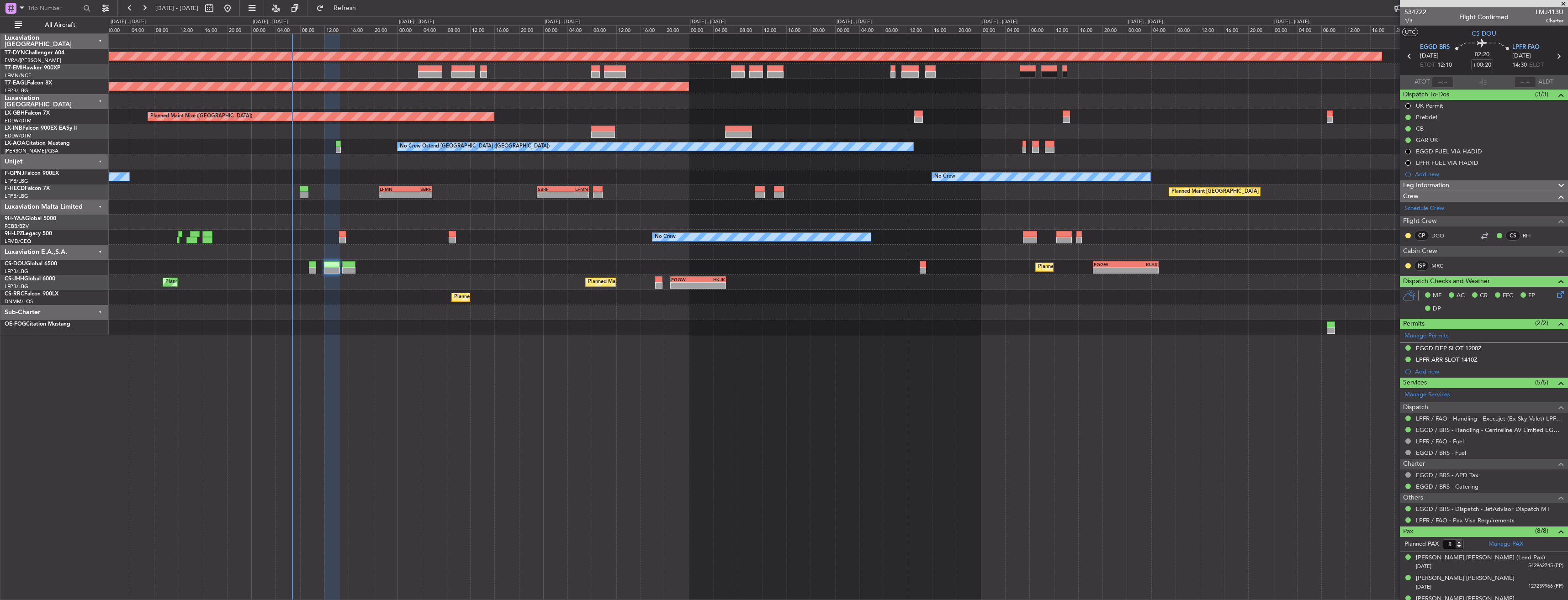
click at [595, 344] on div "Planned Maint Basel-Mulhouse Planned Maint New York (Teterboro) Planned Maint N…" at bounding box center [838, 317] width 1459 height 567
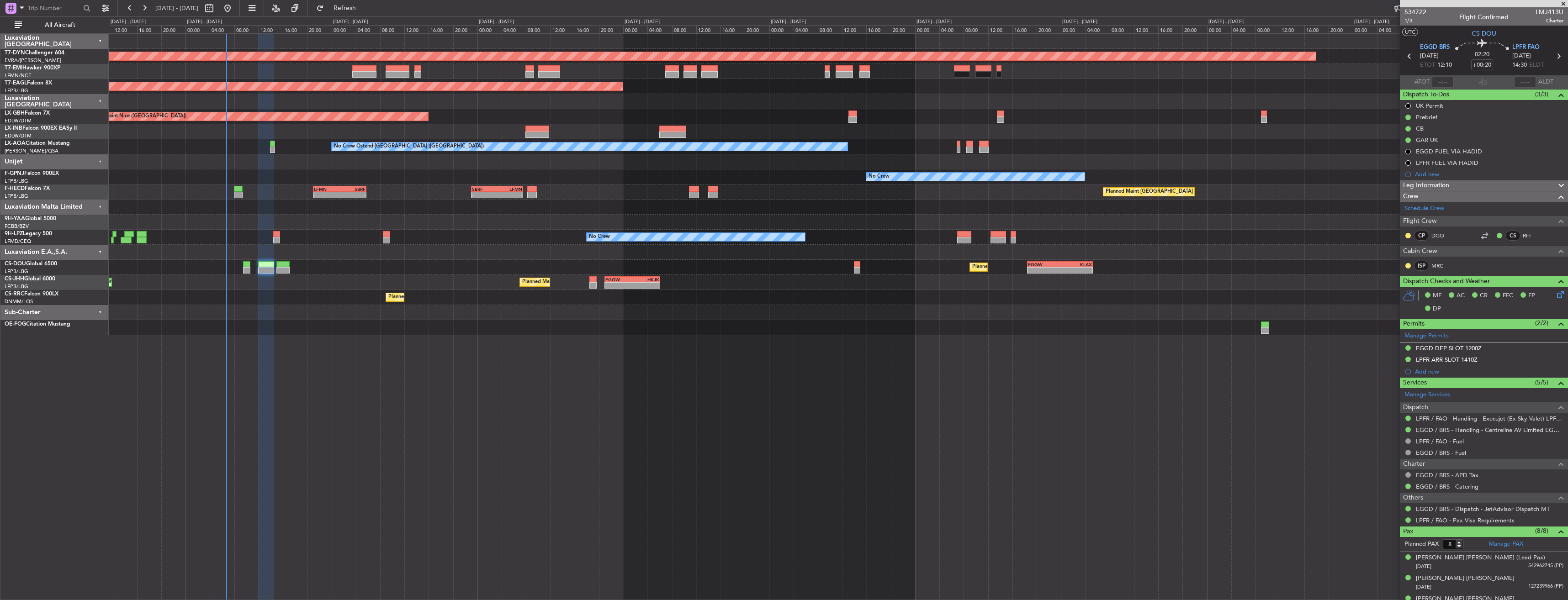
click at [810, 334] on div "Planned Maint Basel-Mulhouse Planned Maint New York (Teterboro) Planned Maint N…" at bounding box center [838, 317] width 1459 height 567
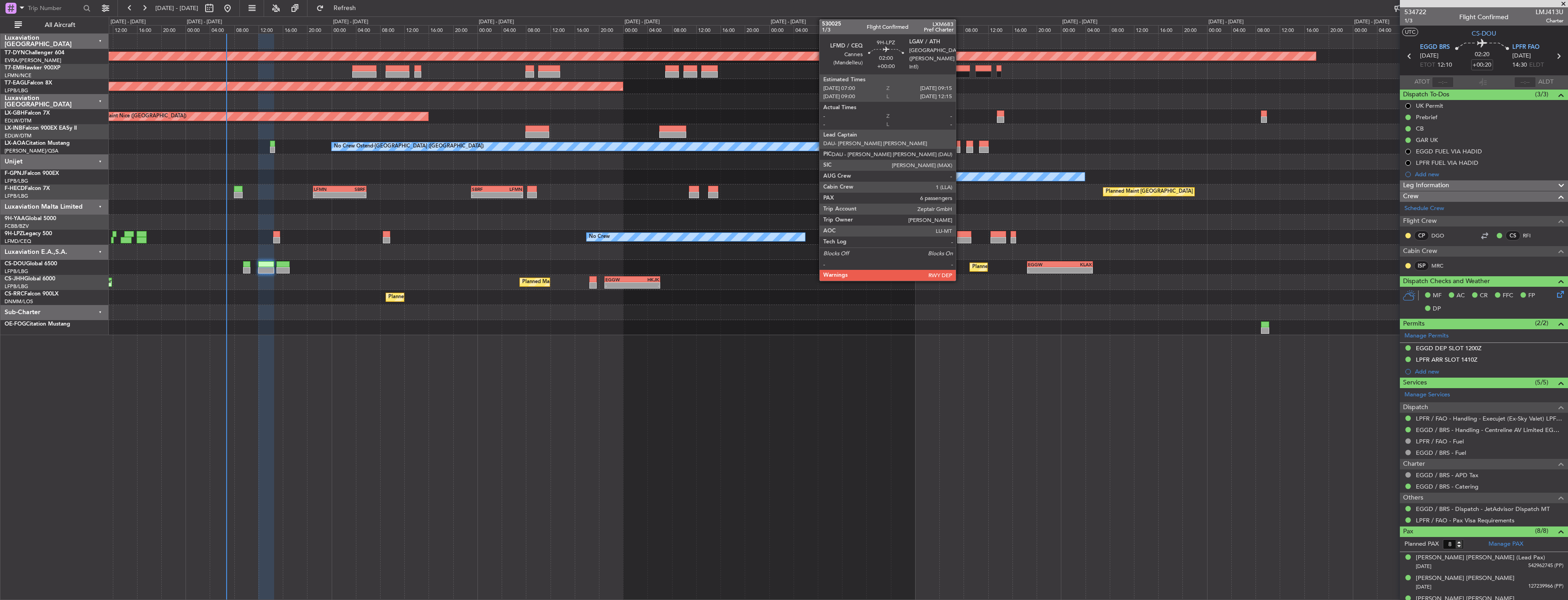
click at [960, 232] on div at bounding box center [963, 234] width 14 height 7
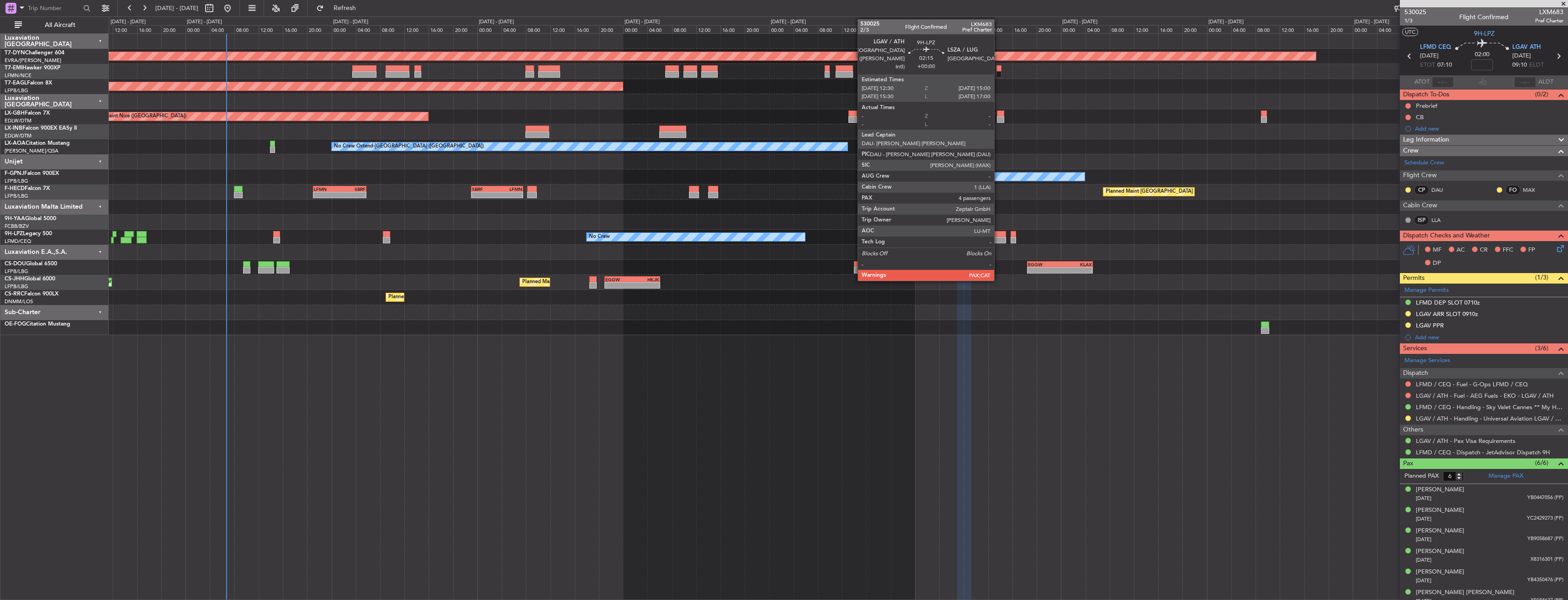
click at [998, 233] on div at bounding box center [998, 234] width 15 height 7
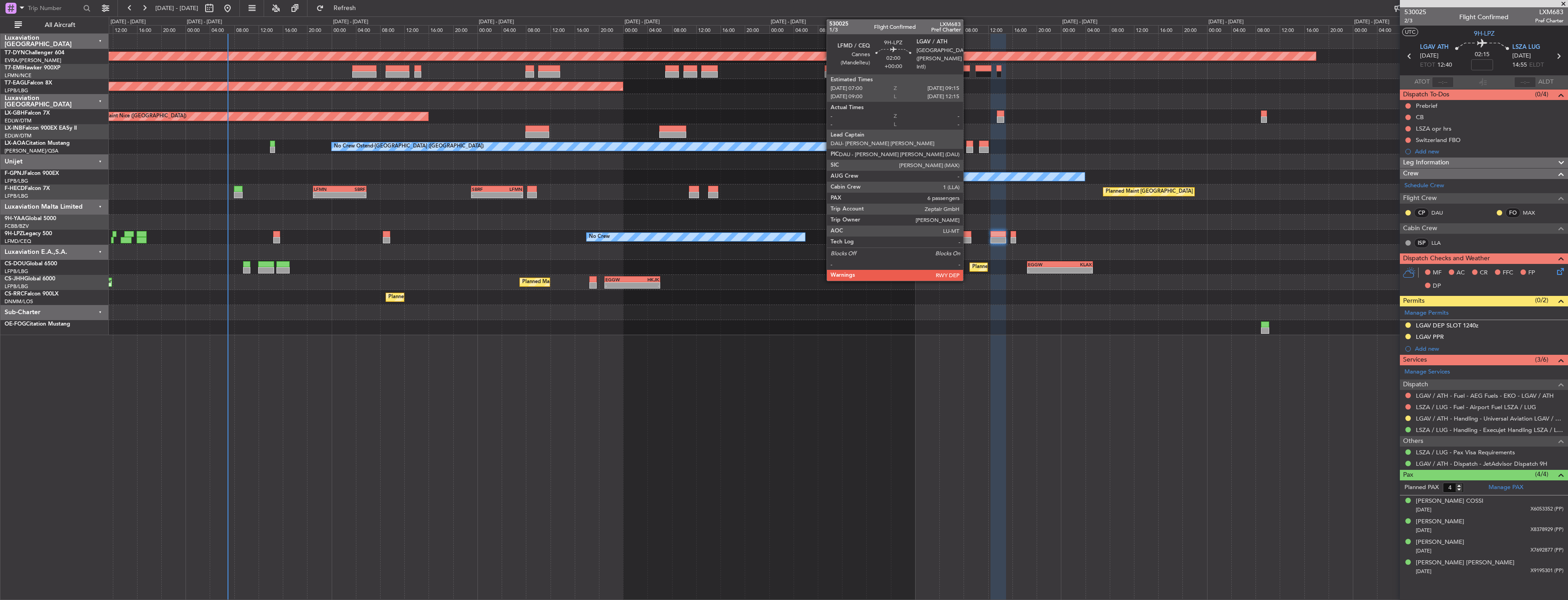
click at [967, 234] on div at bounding box center [963, 234] width 14 height 7
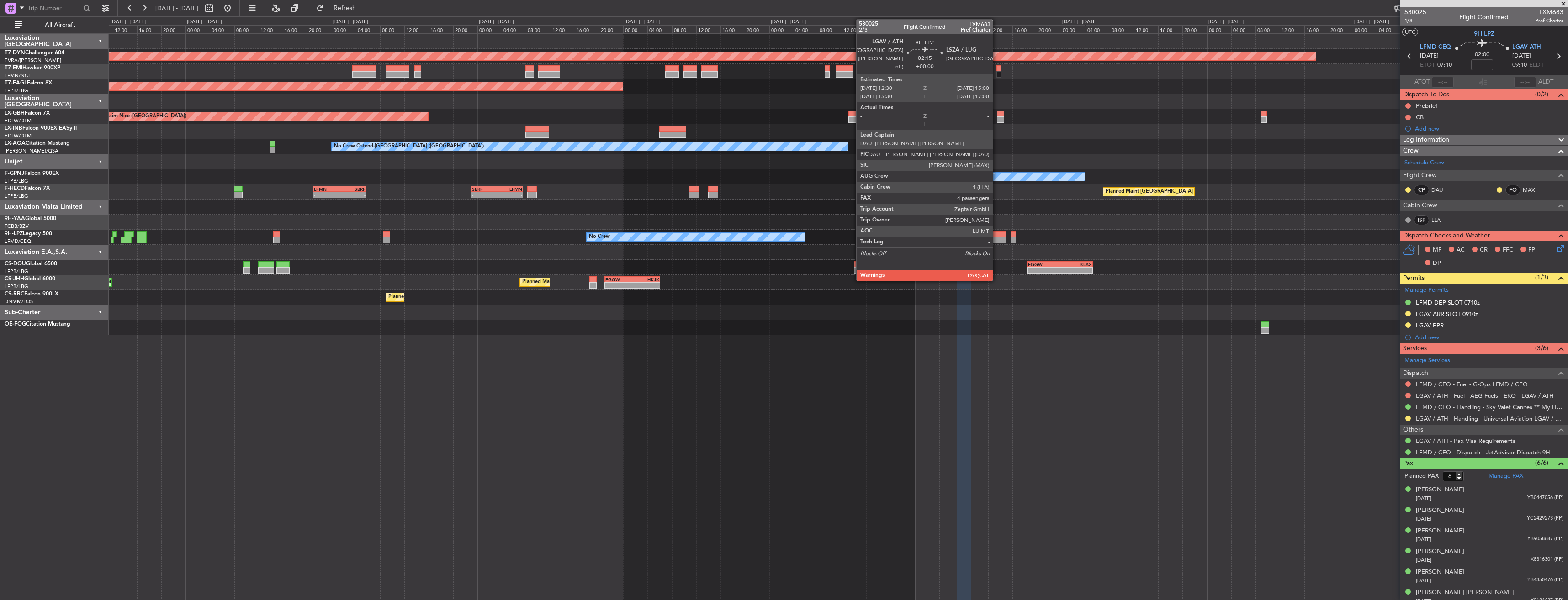
click at [997, 235] on div at bounding box center [998, 234] width 15 height 7
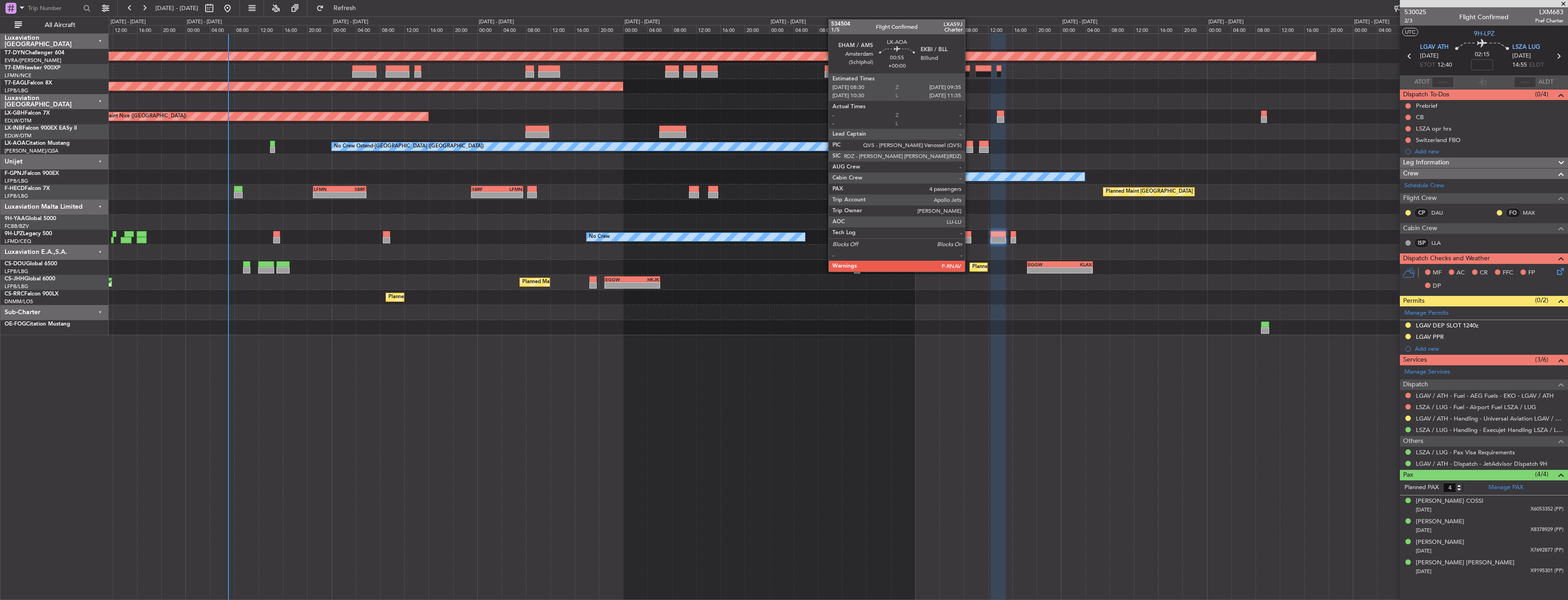
click at [969, 145] on div at bounding box center [969, 143] width 7 height 7
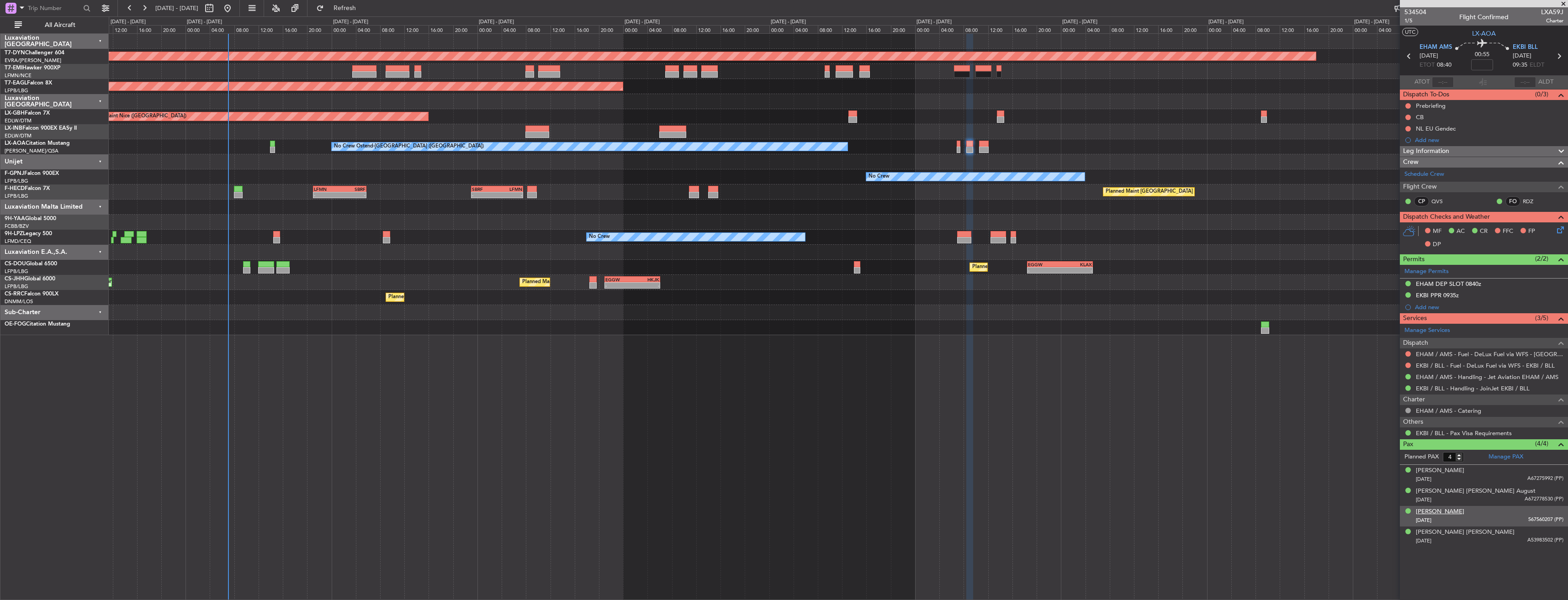
click at [1456, 509] on div "Lucas Barrymore DeWilde" at bounding box center [1440, 512] width 48 height 9
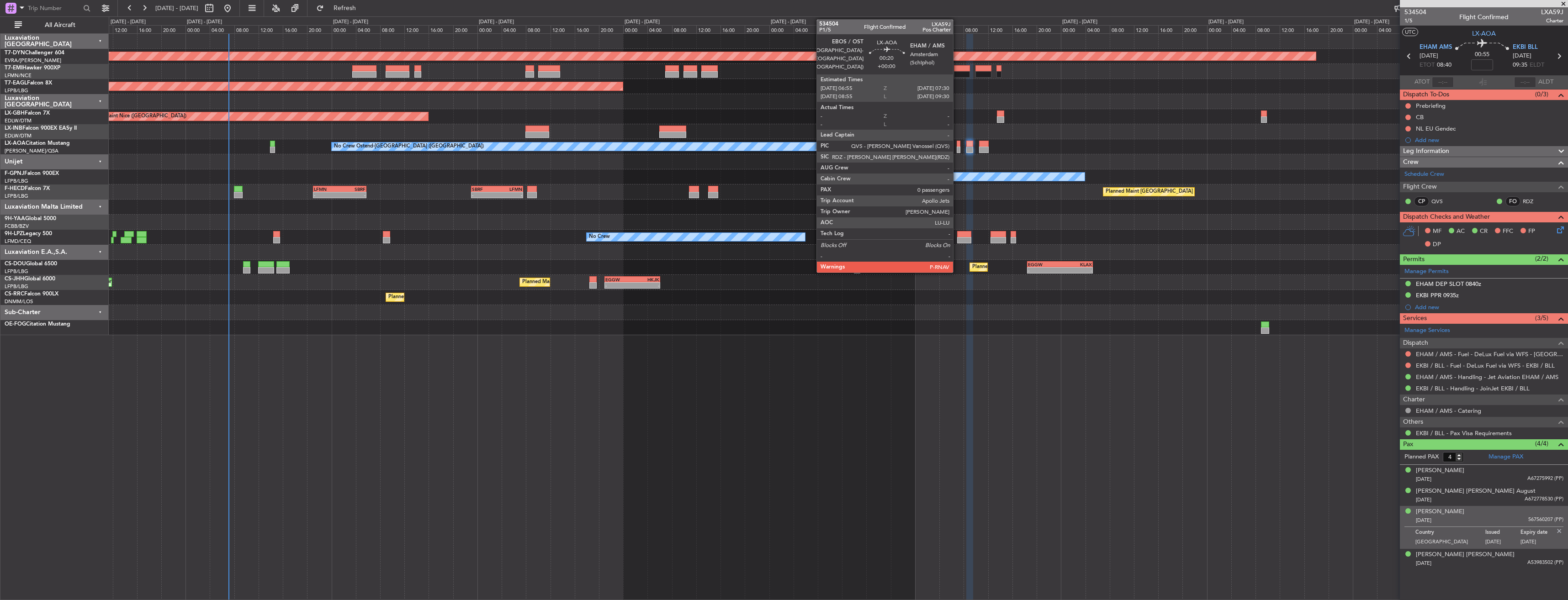
click at [957, 140] on div at bounding box center [958, 143] width 4 height 7
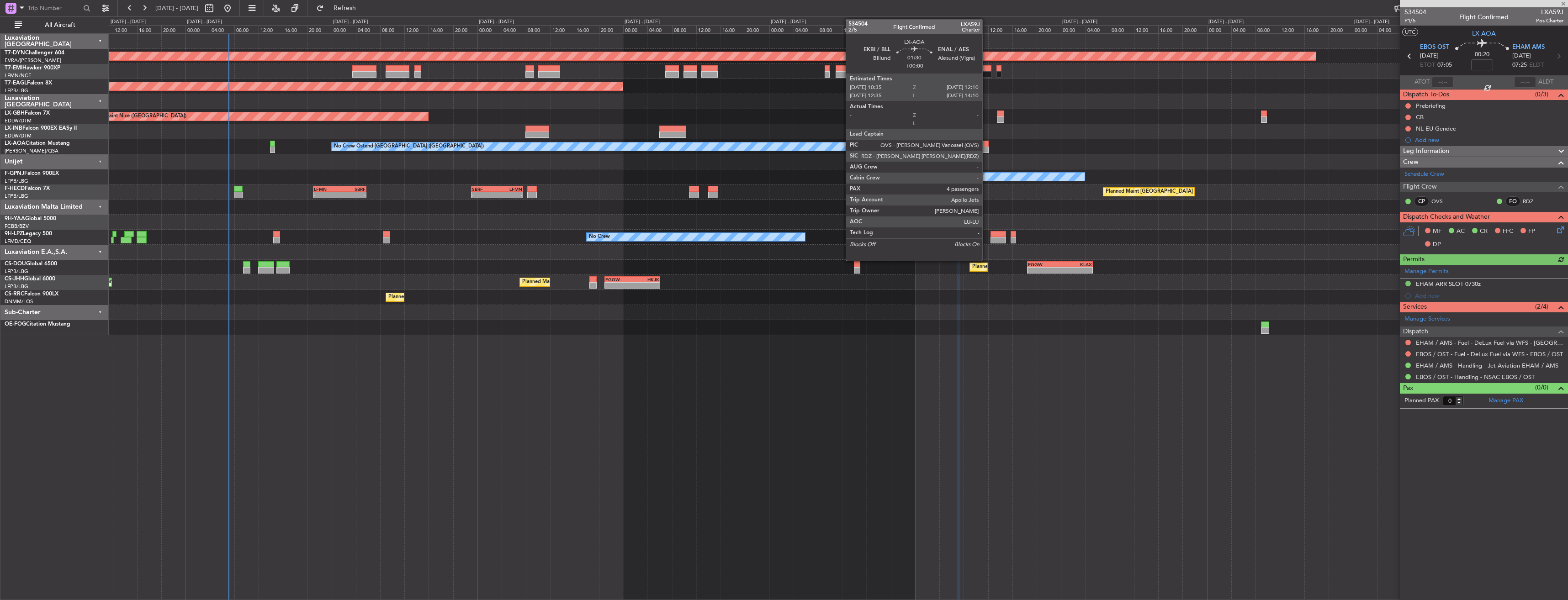
click at [986, 145] on div at bounding box center [984, 143] width 10 height 7
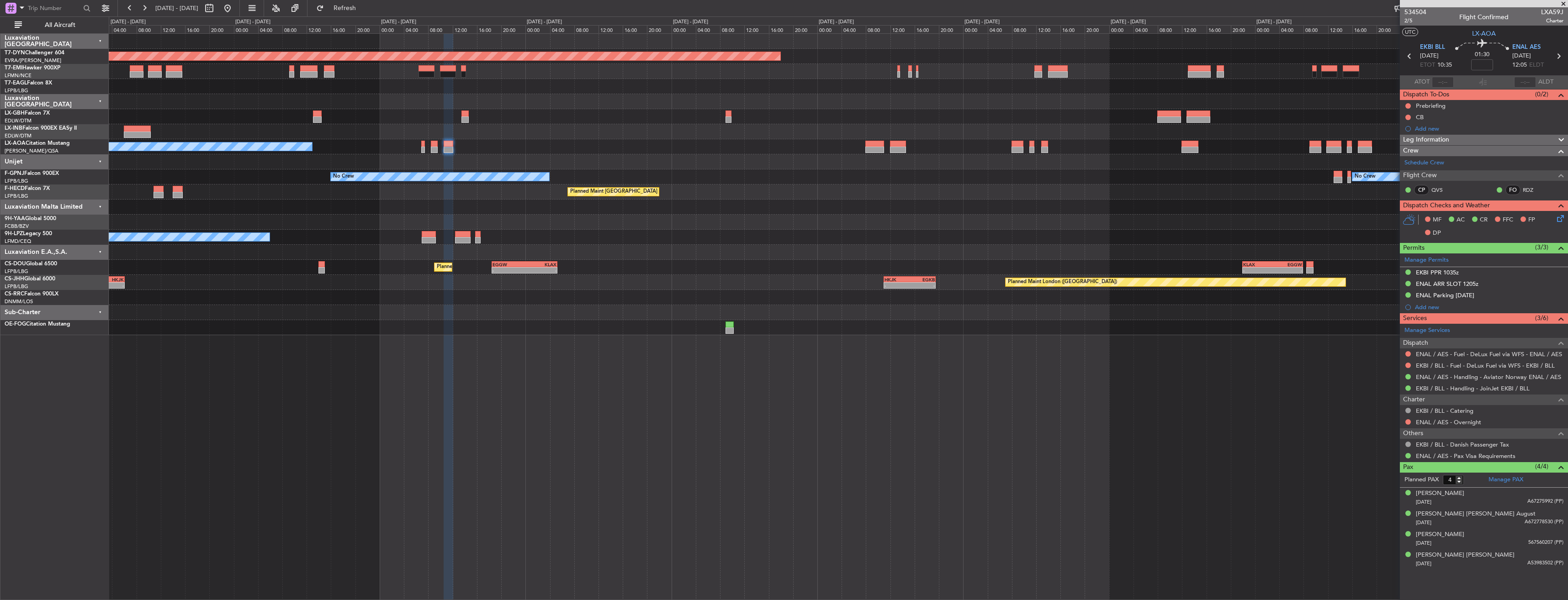
click at [458, 298] on div "Planned Maint Basel-Mulhouse Planned Maint Geneva (Cointrin) Planned Maint New …" at bounding box center [838, 184] width 1459 height 301
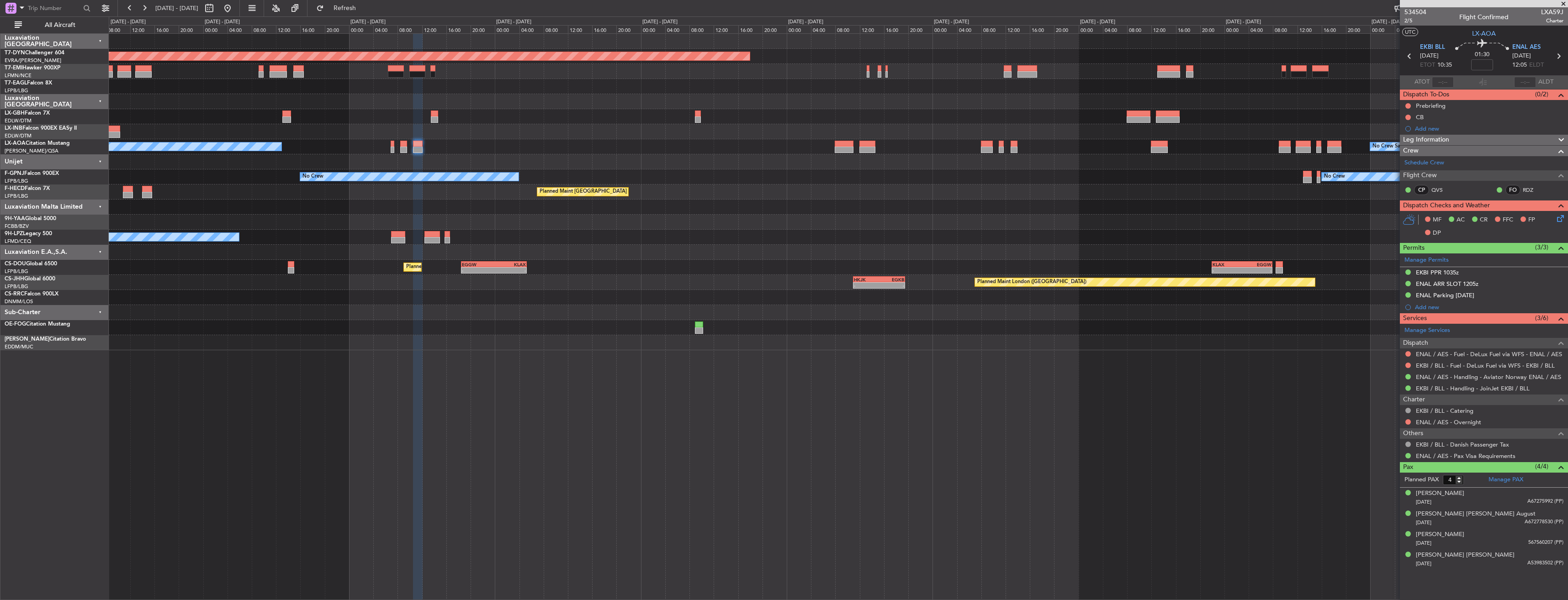
click at [354, 211] on div "Planned Maint Basel-Mulhouse Planned Maint Geneva (Cointrin) Planned Maint New …" at bounding box center [838, 192] width 1459 height 317
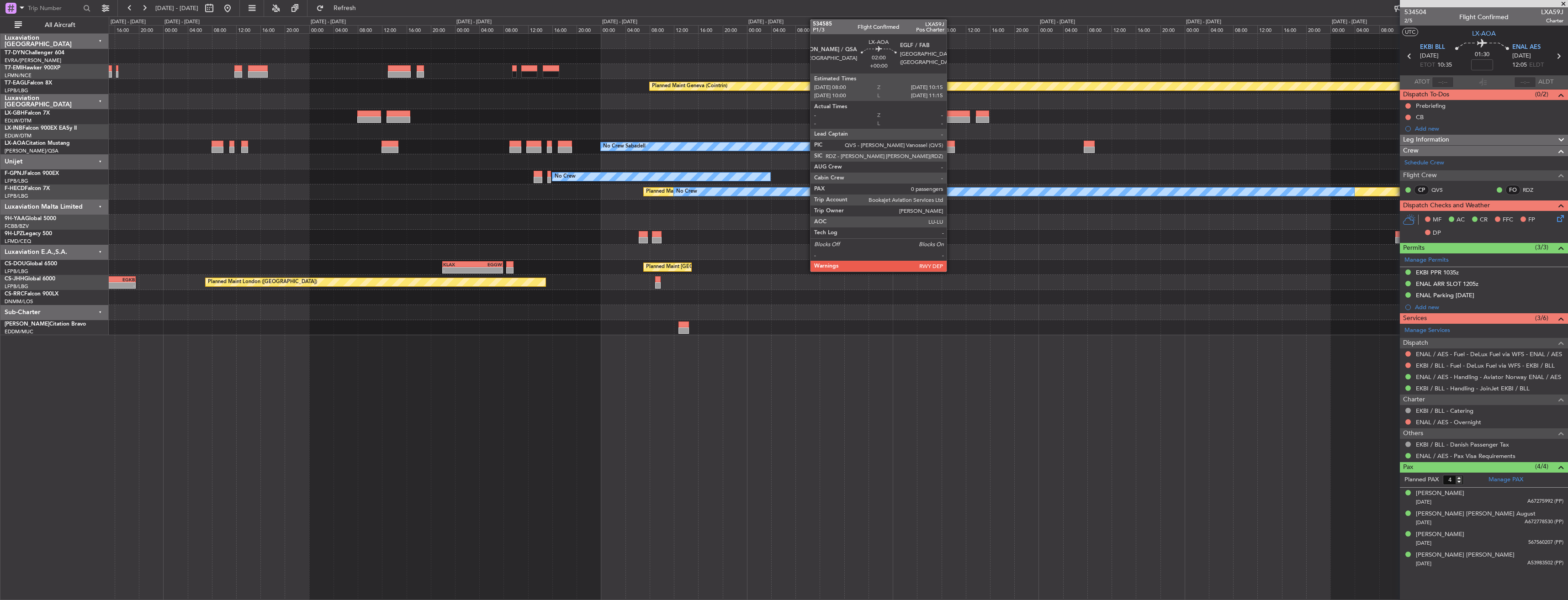
click at [951, 148] on div at bounding box center [948, 150] width 14 height 7
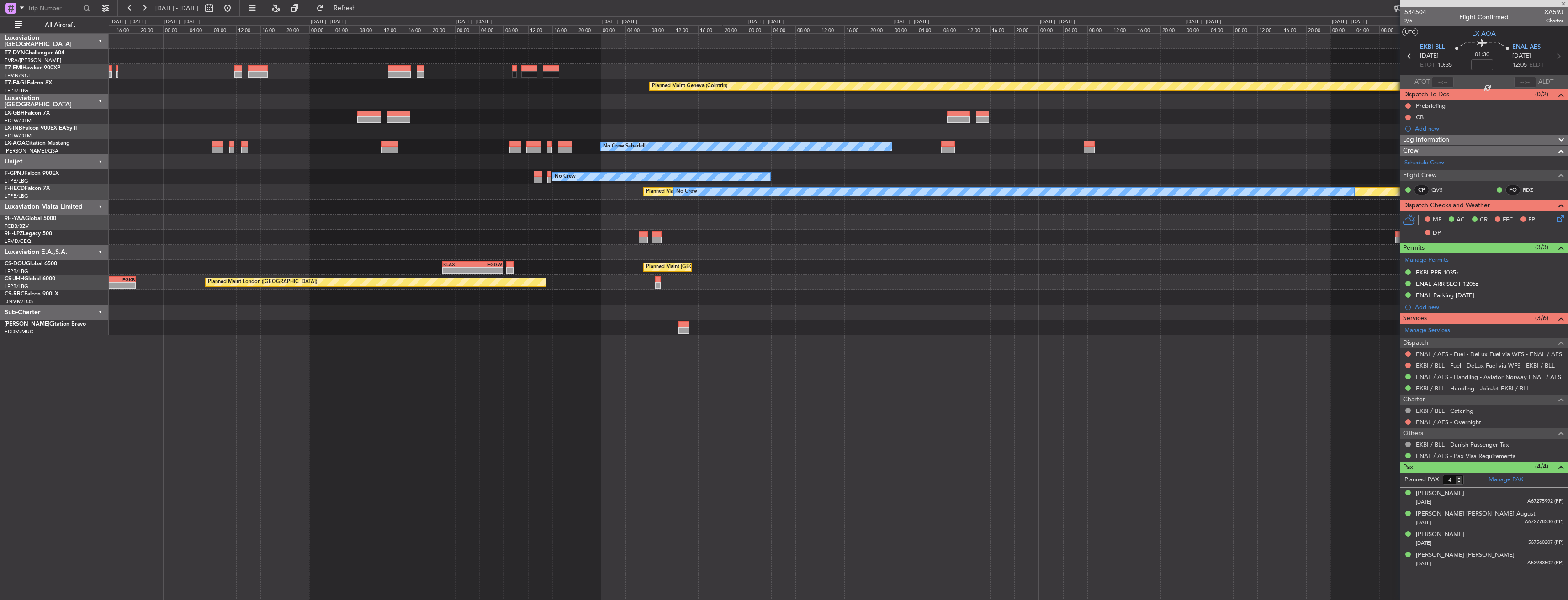
type input "0"
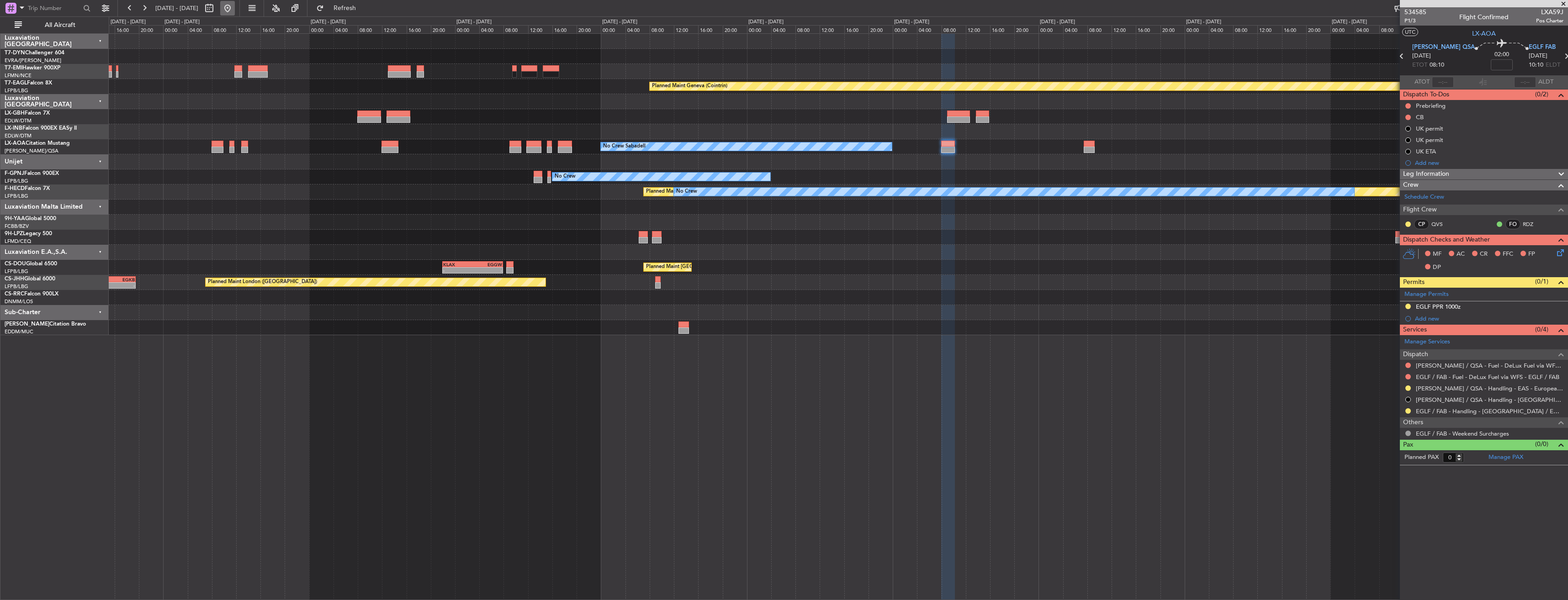
click at [235, 7] on button at bounding box center [228, 8] width 15 height 15
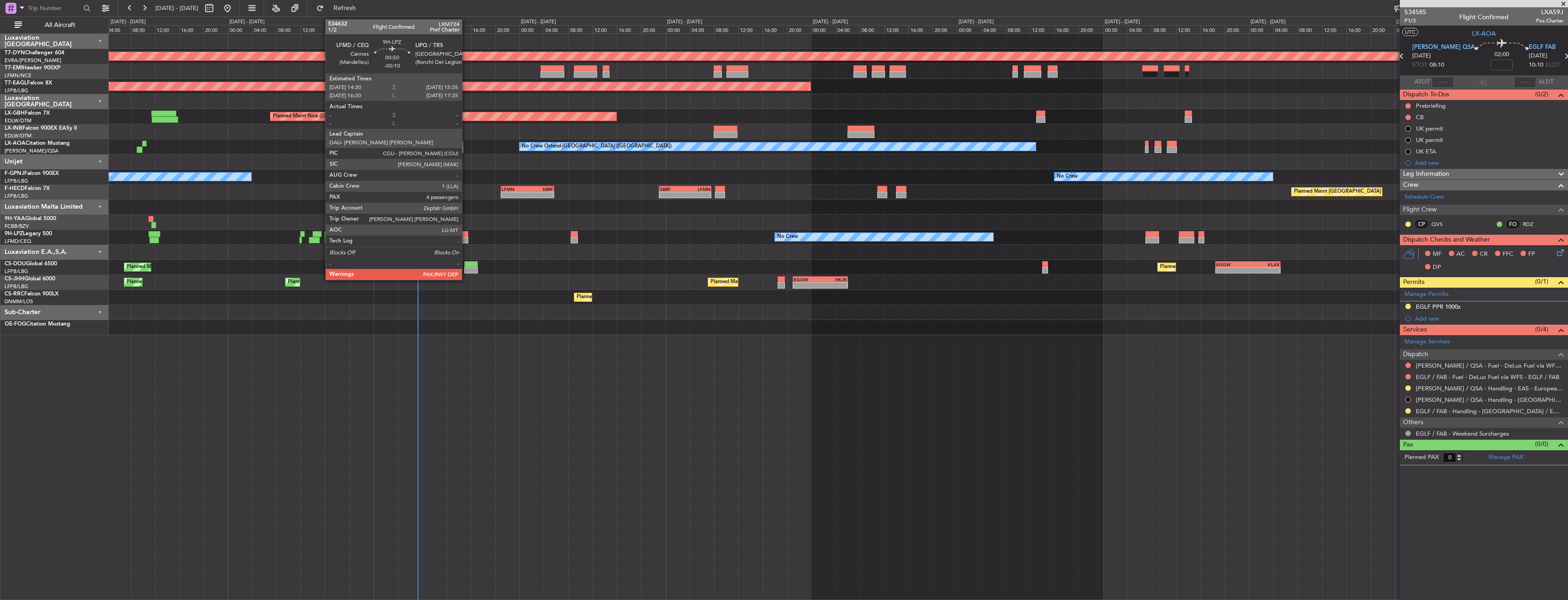
click at [466, 234] on div at bounding box center [464, 234] width 7 height 7
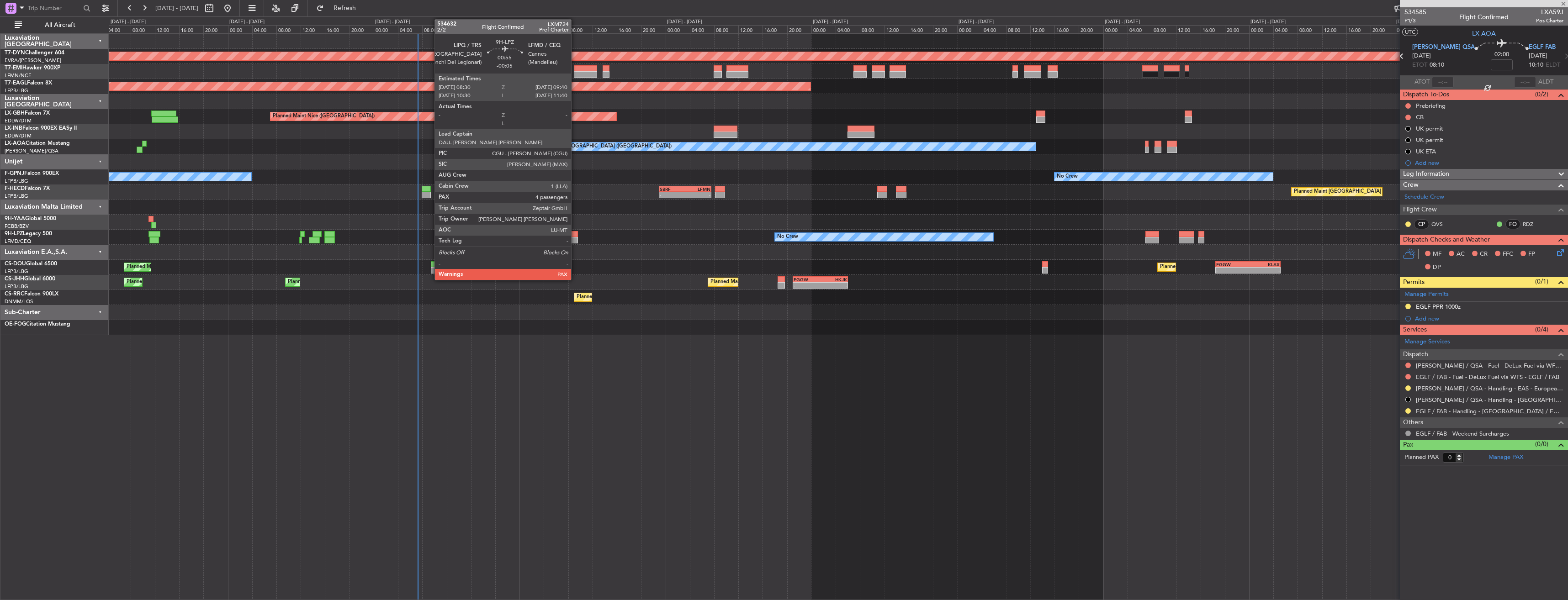
type input "-00:10"
type input "4"
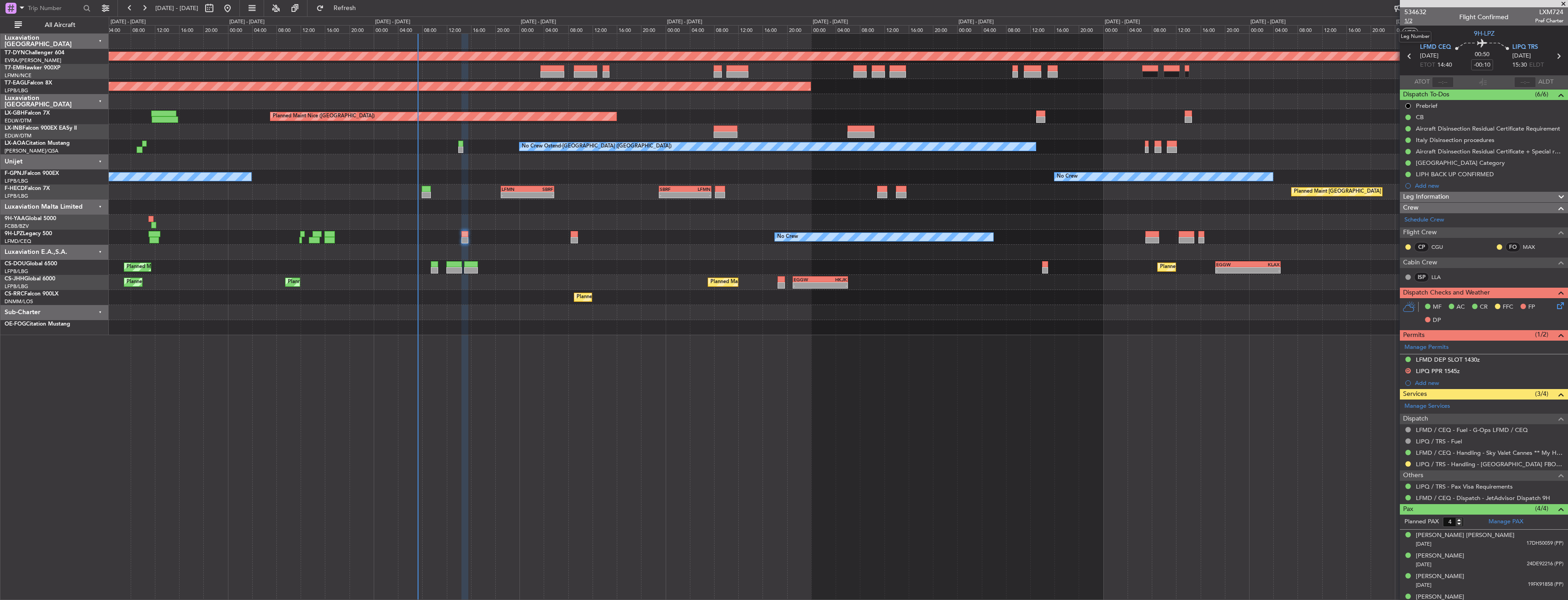
click at [1405, 19] on span "1/2" at bounding box center [1415, 21] width 22 height 8
click at [685, 183] on div "No Crew No Crew" at bounding box center [838, 177] width 1459 height 15
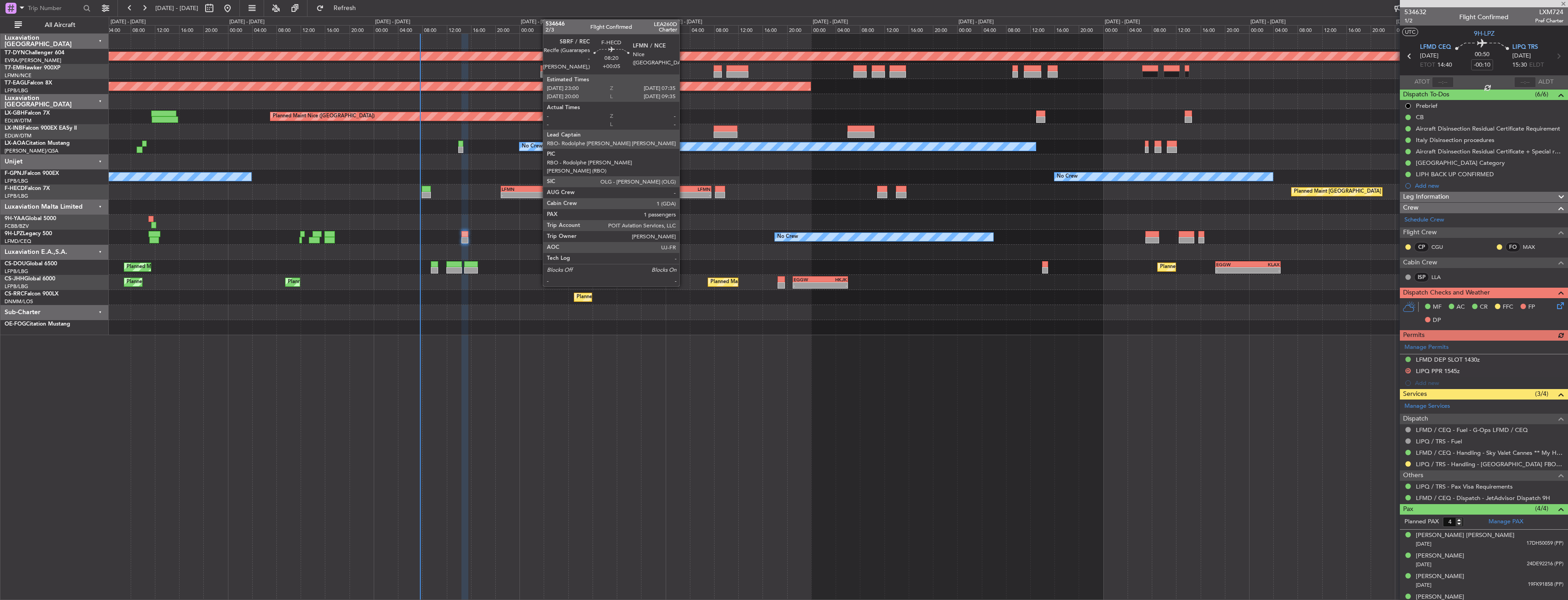
click at [683, 188] on div "SBRF" at bounding box center [672, 189] width 25 height 5
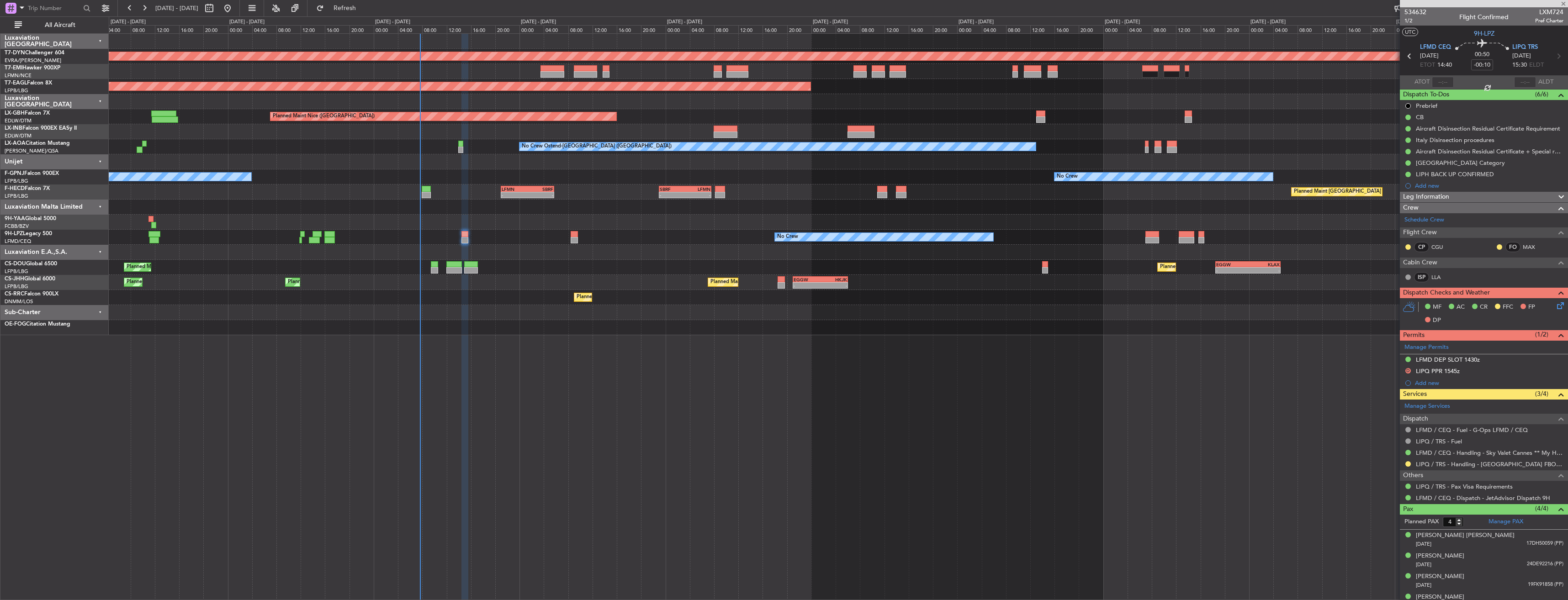
type input "+00:05"
type input "1"
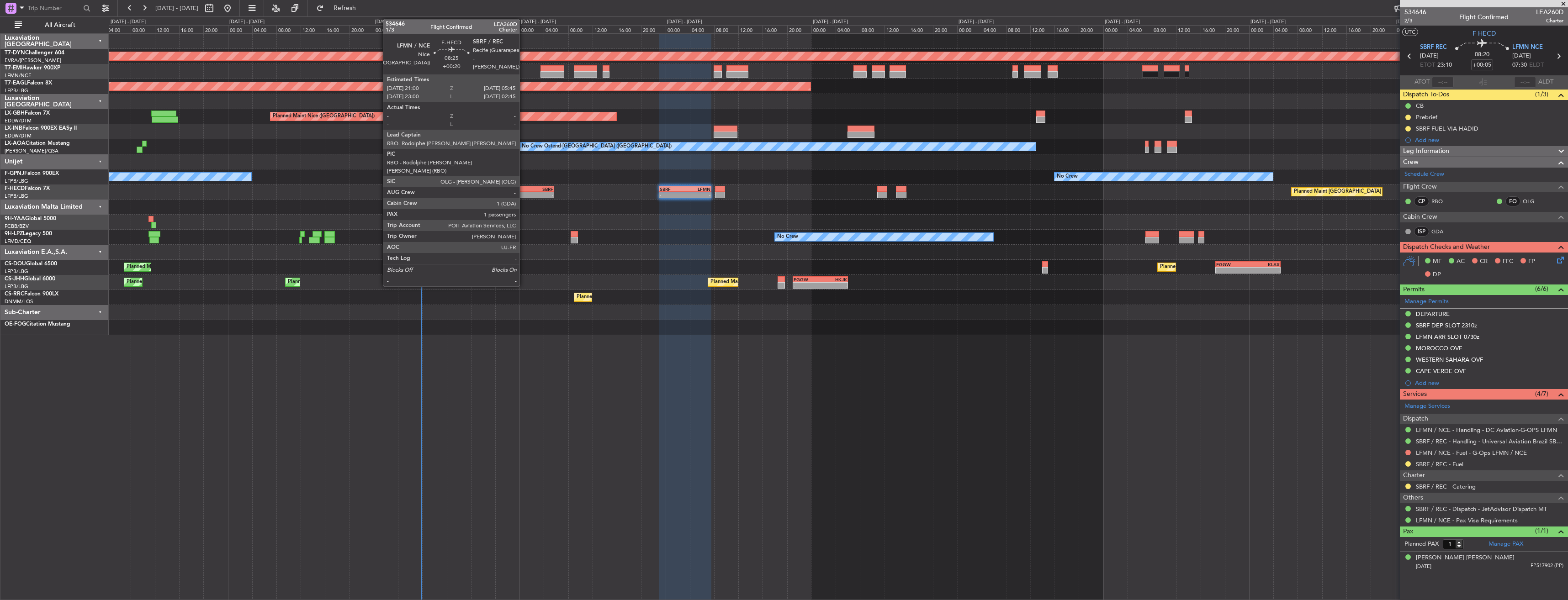
click at [523, 191] on div "LFMN 21:00 Z SBRF 05:45 Z" at bounding box center [527, 189] width 54 height 7
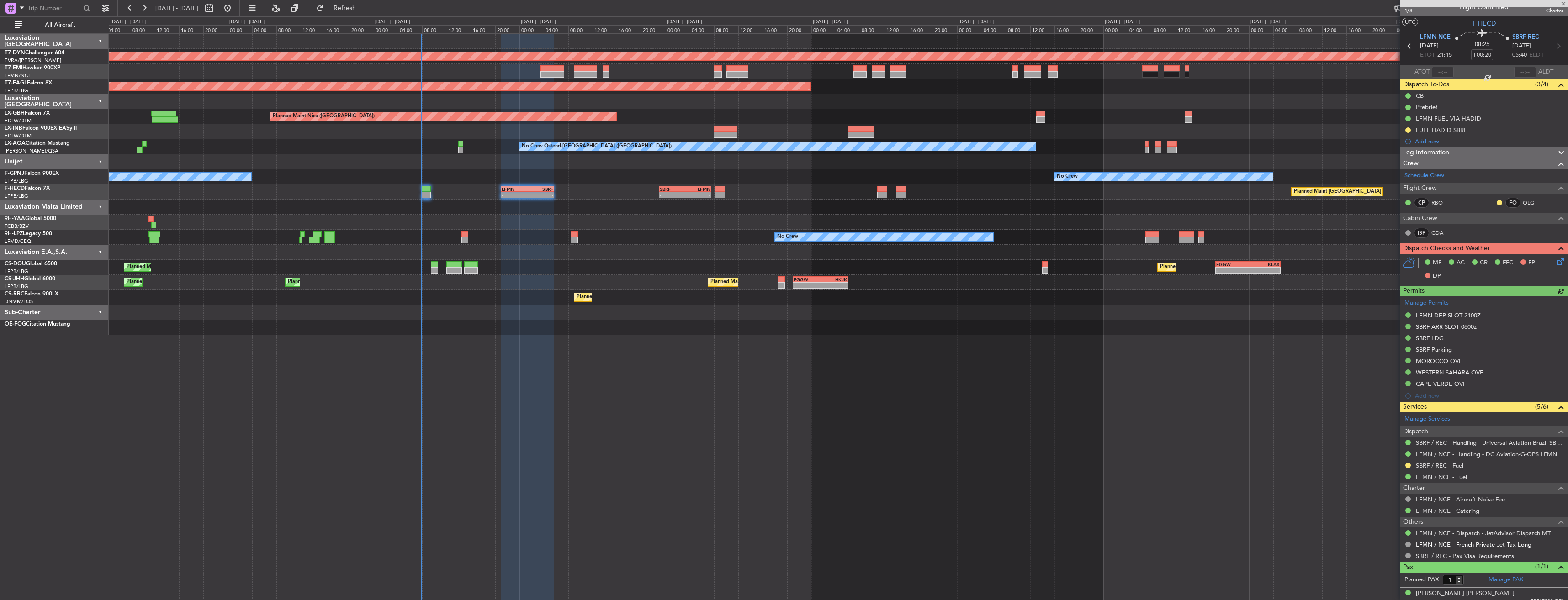
scroll to position [18, 0]
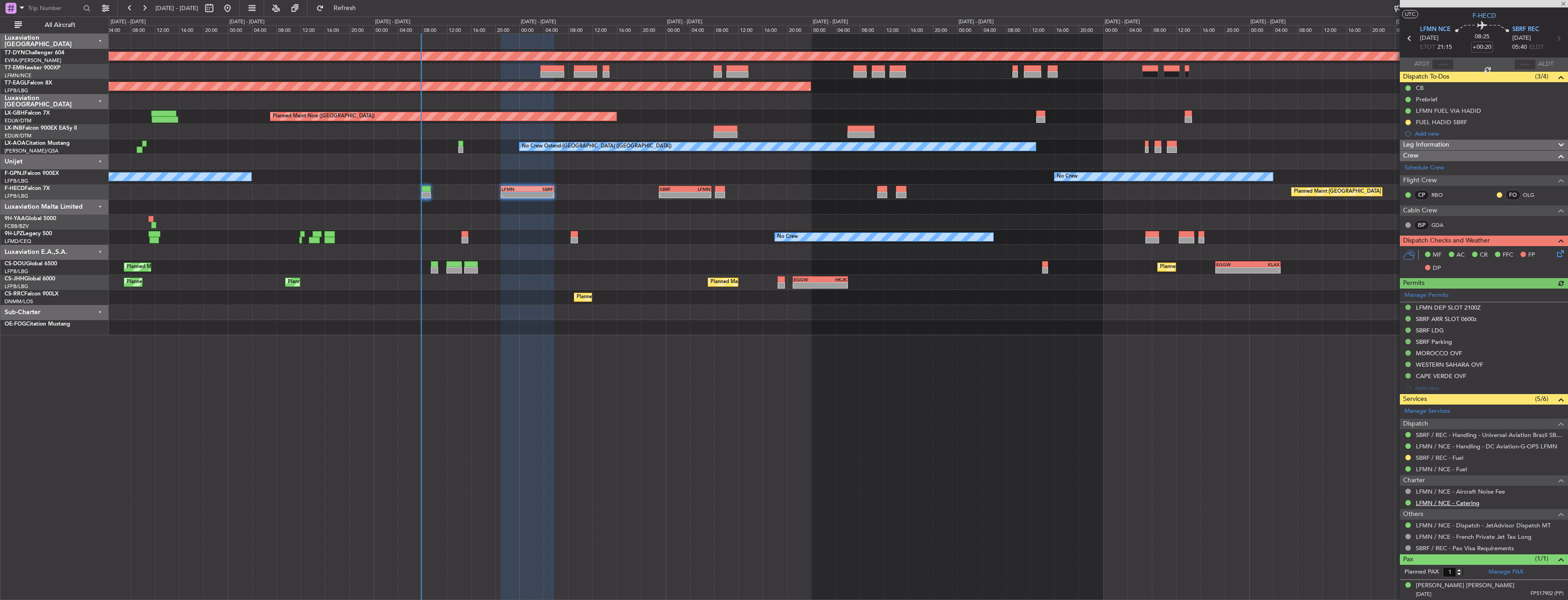
click at [1436, 499] on link "LFMN / NCE - Catering" at bounding box center [1447, 503] width 63 height 8
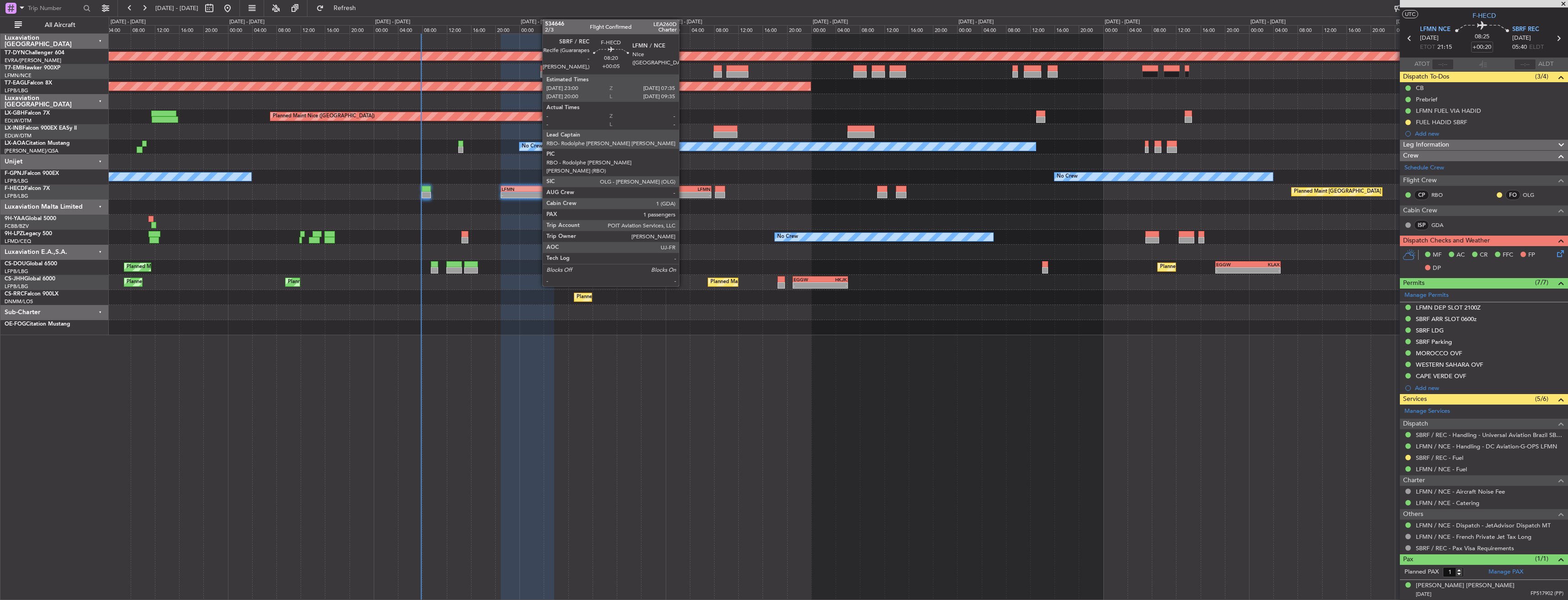
click at [683, 189] on div "SBRF" at bounding box center [672, 189] width 25 height 5
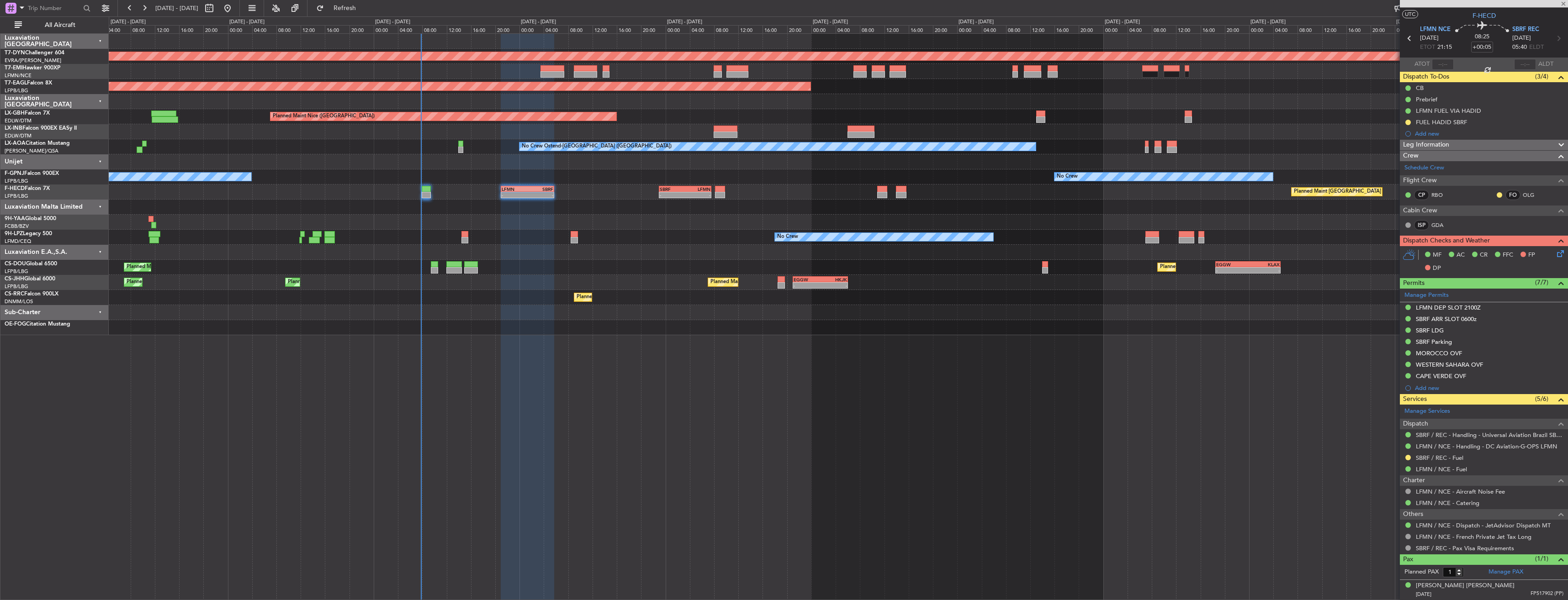
scroll to position [0, 0]
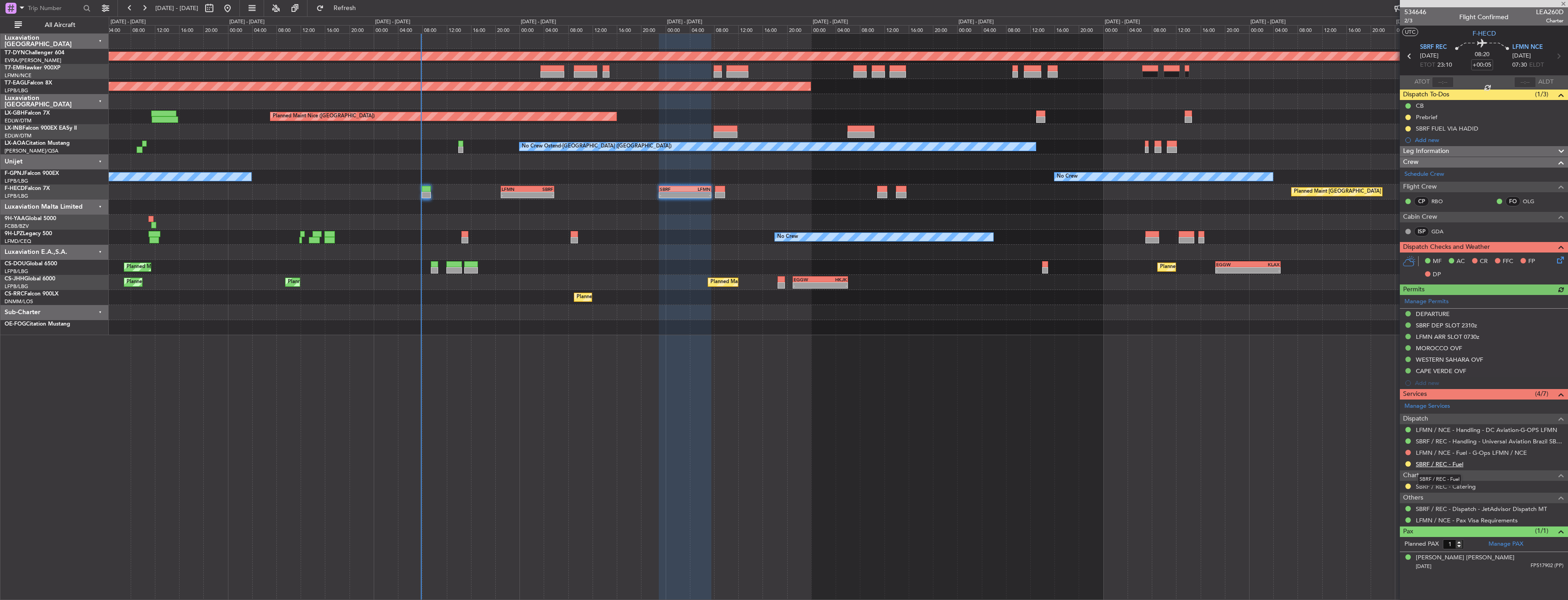
click at [1439, 487] on mat-tooltip-component "SBRF / REC - Fuel" at bounding box center [1439, 480] width 57 height 24
click at [1434, 485] on link "SBRF / REC - Catering" at bounding box center [1445, 486] width 60 height 8
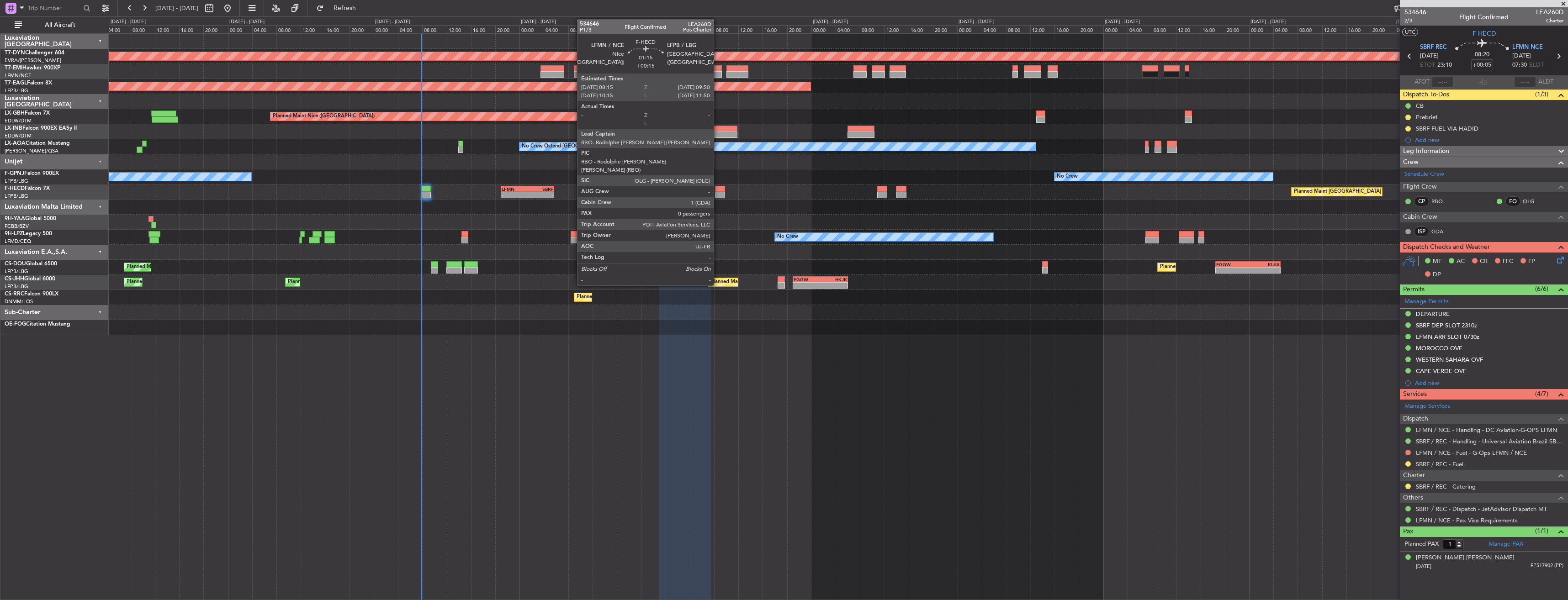
click at [718, 189] on div at bounding box center [720, 189] width 10 height 7
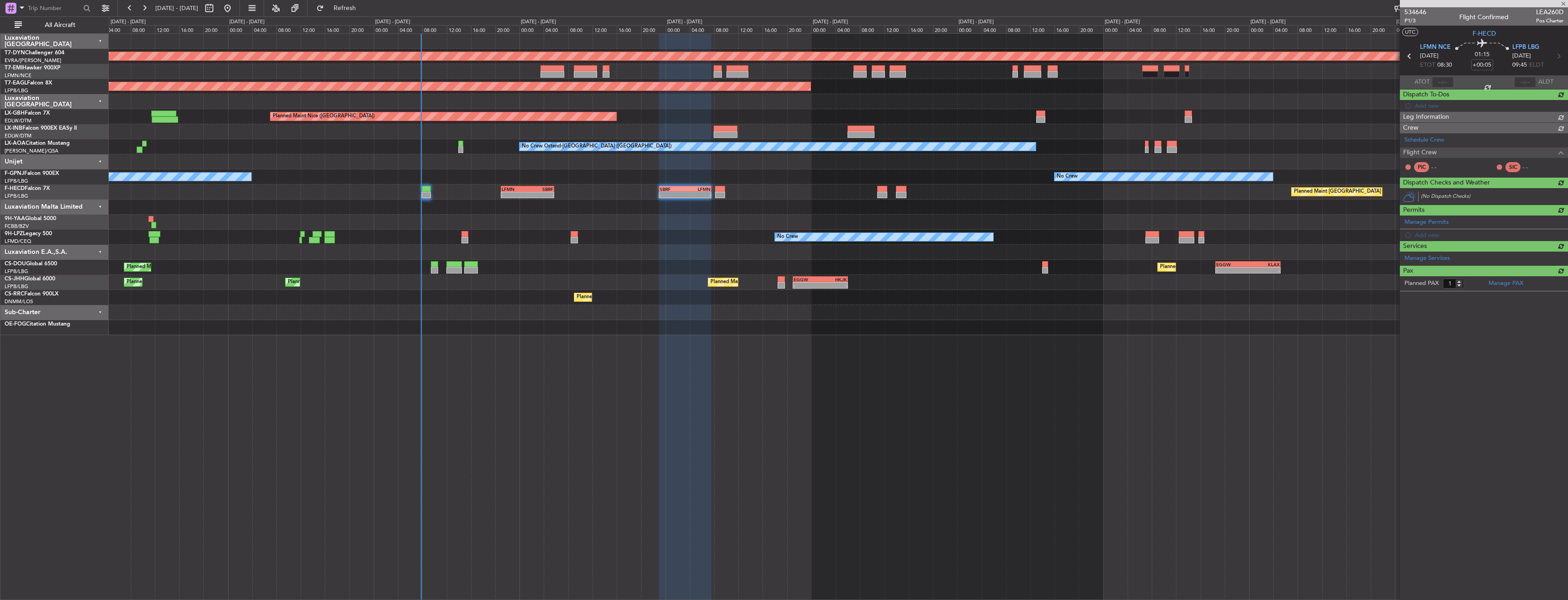
type input "+00:15"
type input "0"
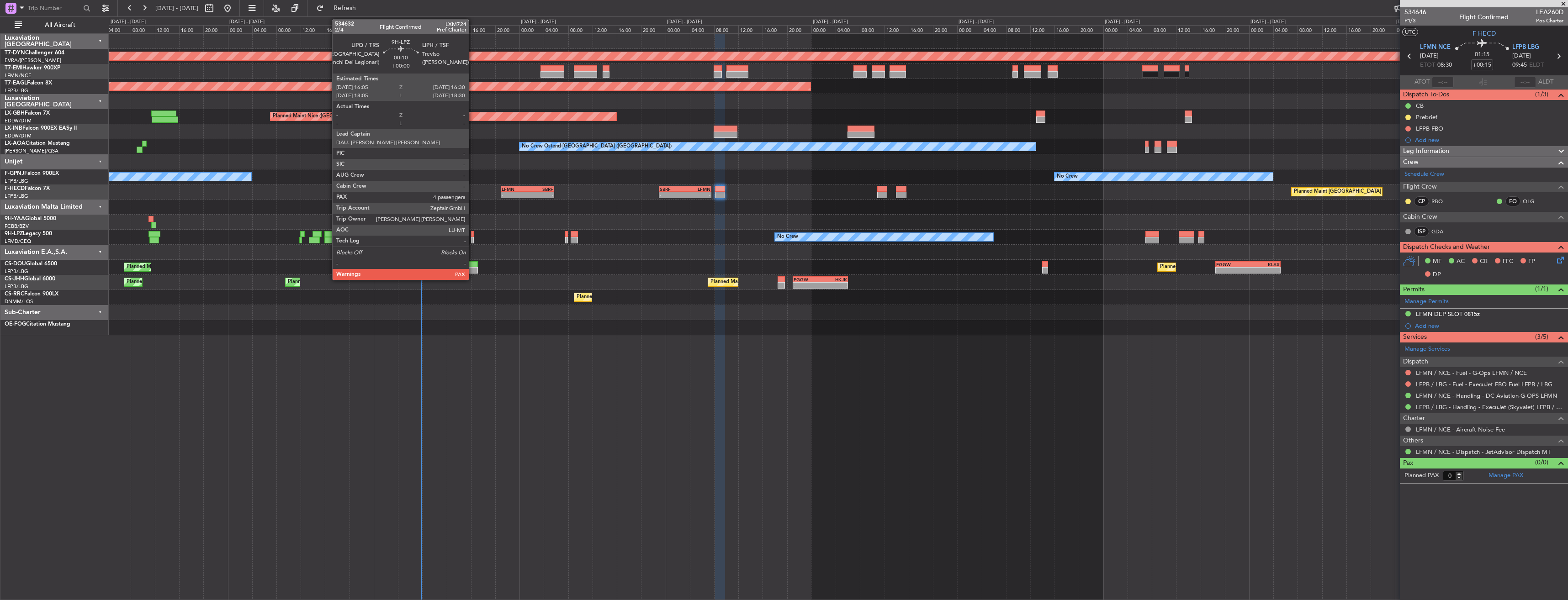
click at [472, 234] on div at bounding box center [472, 234] width 3 height 7
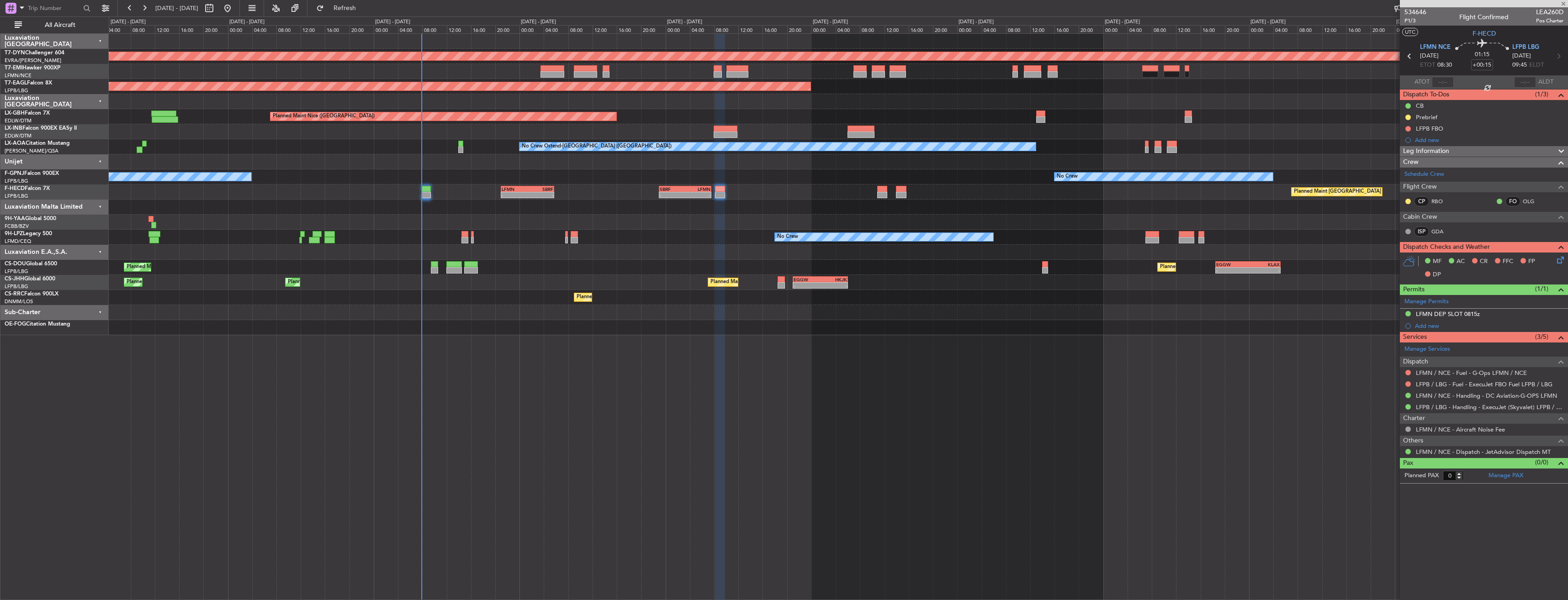
type input "4"
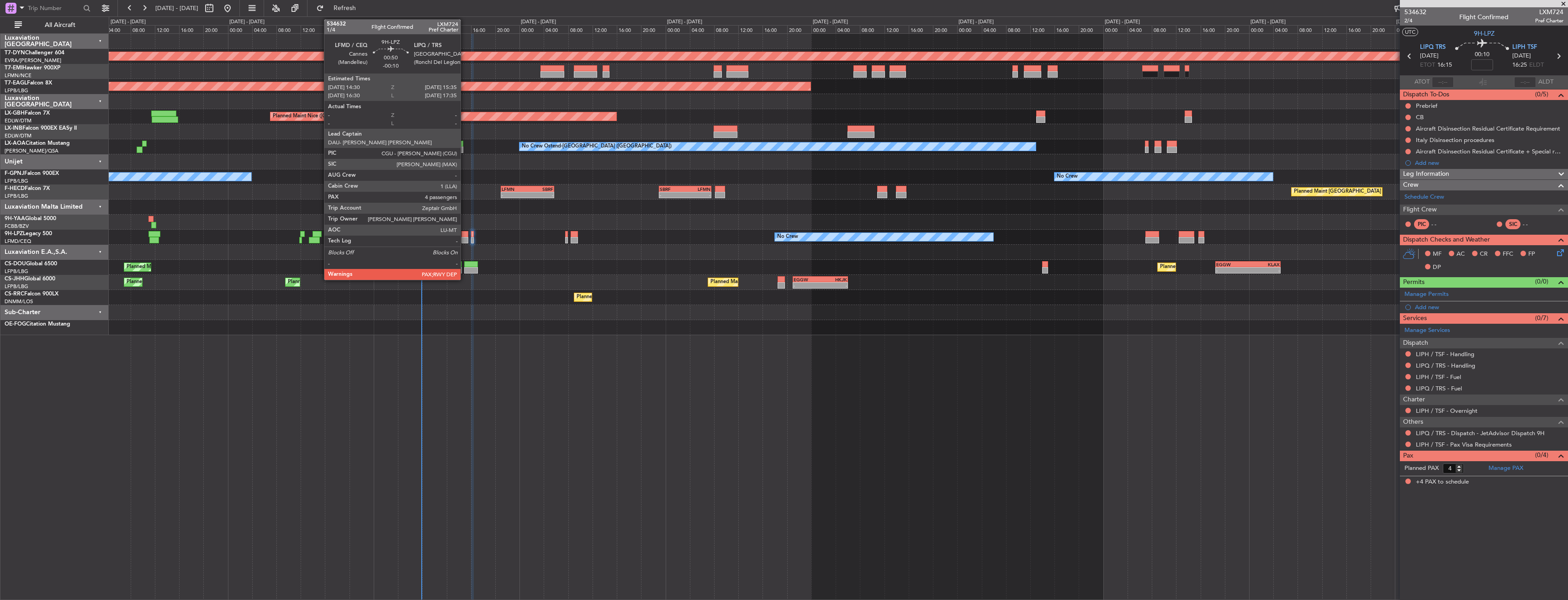
click at [464, 235] on div at bounding box center [464, 234] width 7 height 7
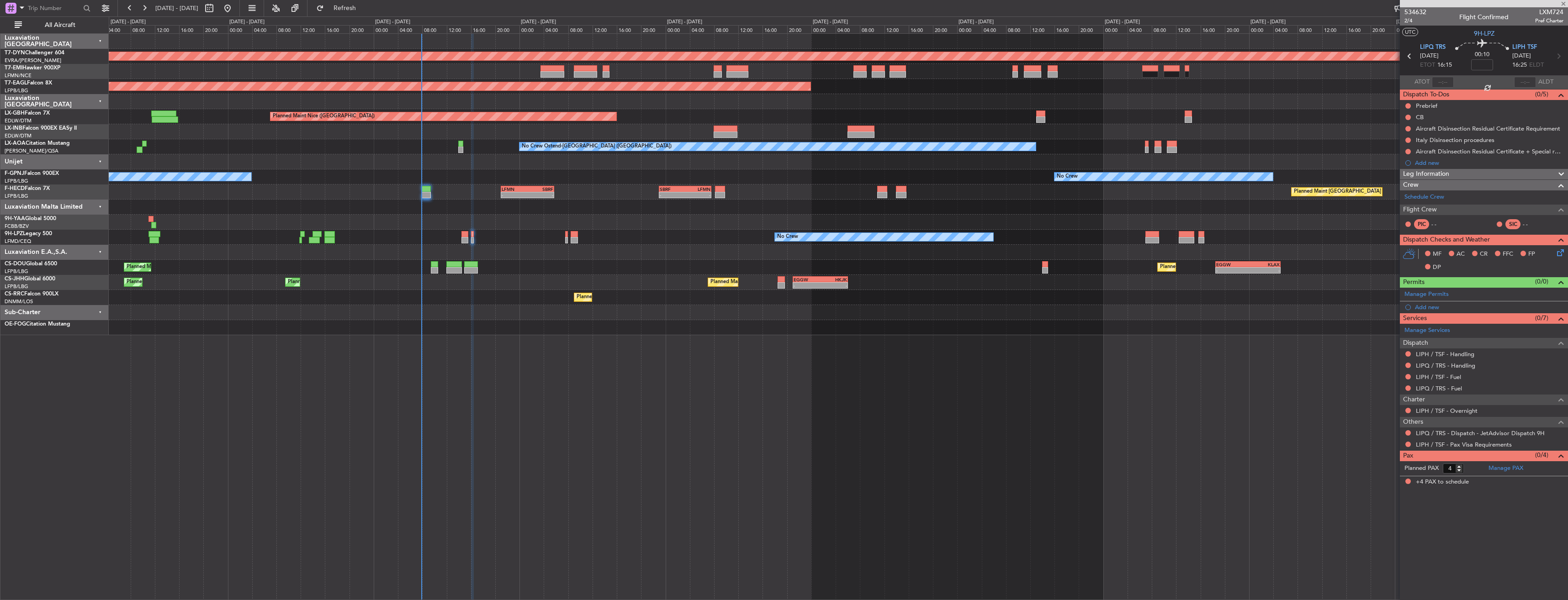
type input "-00:10"
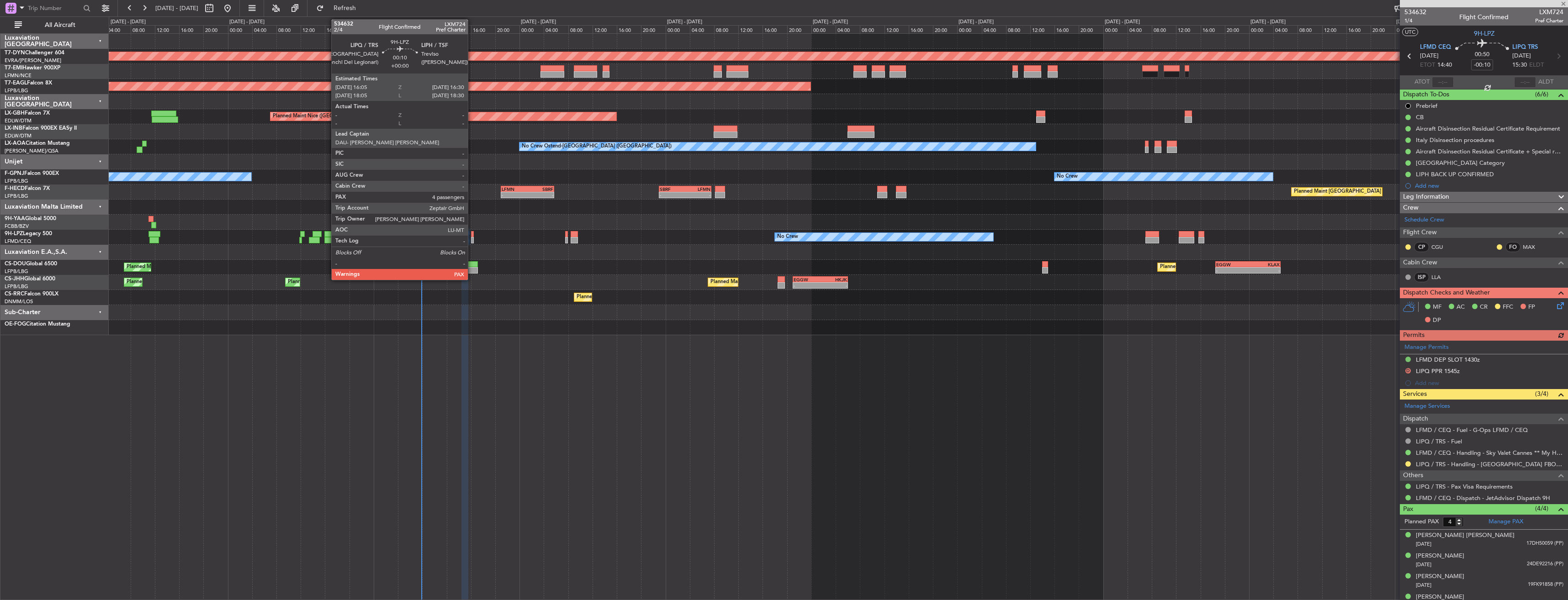
click at [472, 231] on div at bounding box center [472, 234] width 3 height 7
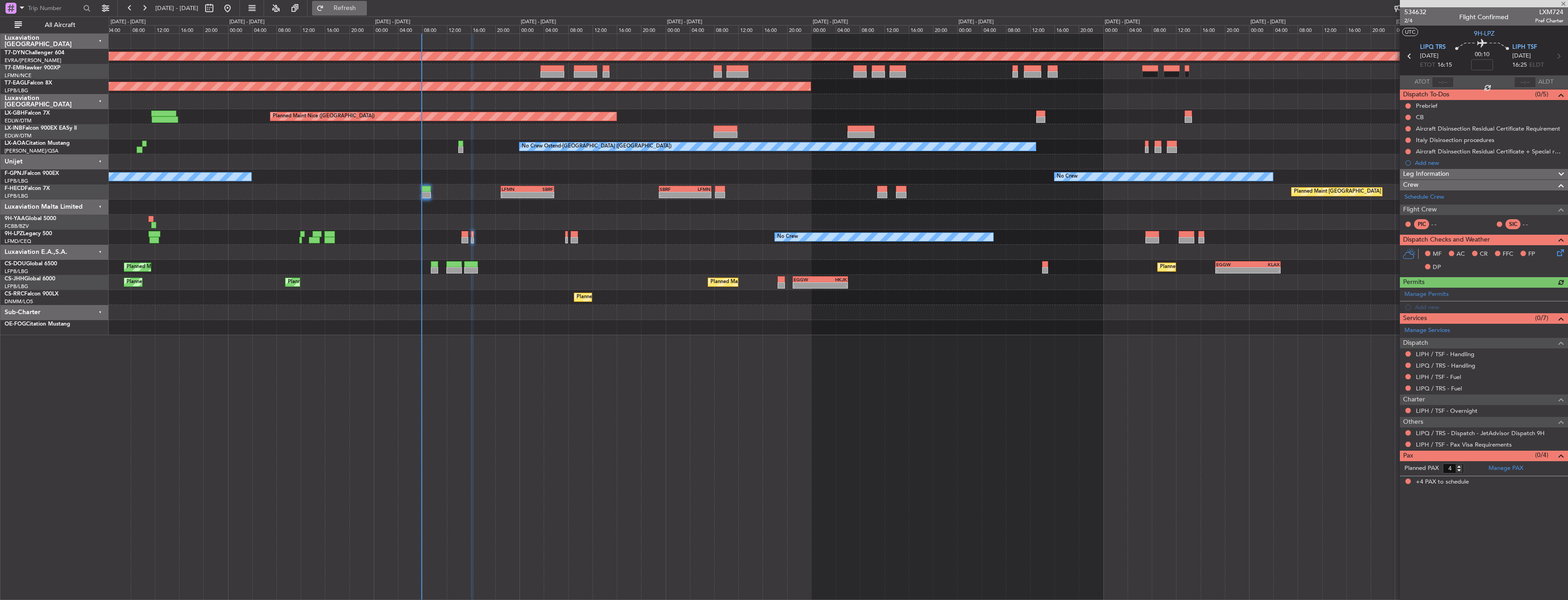
click at [362, 10] on span "Refresh" at bounding box center [345, 8] width 38 height 7
type input "0"
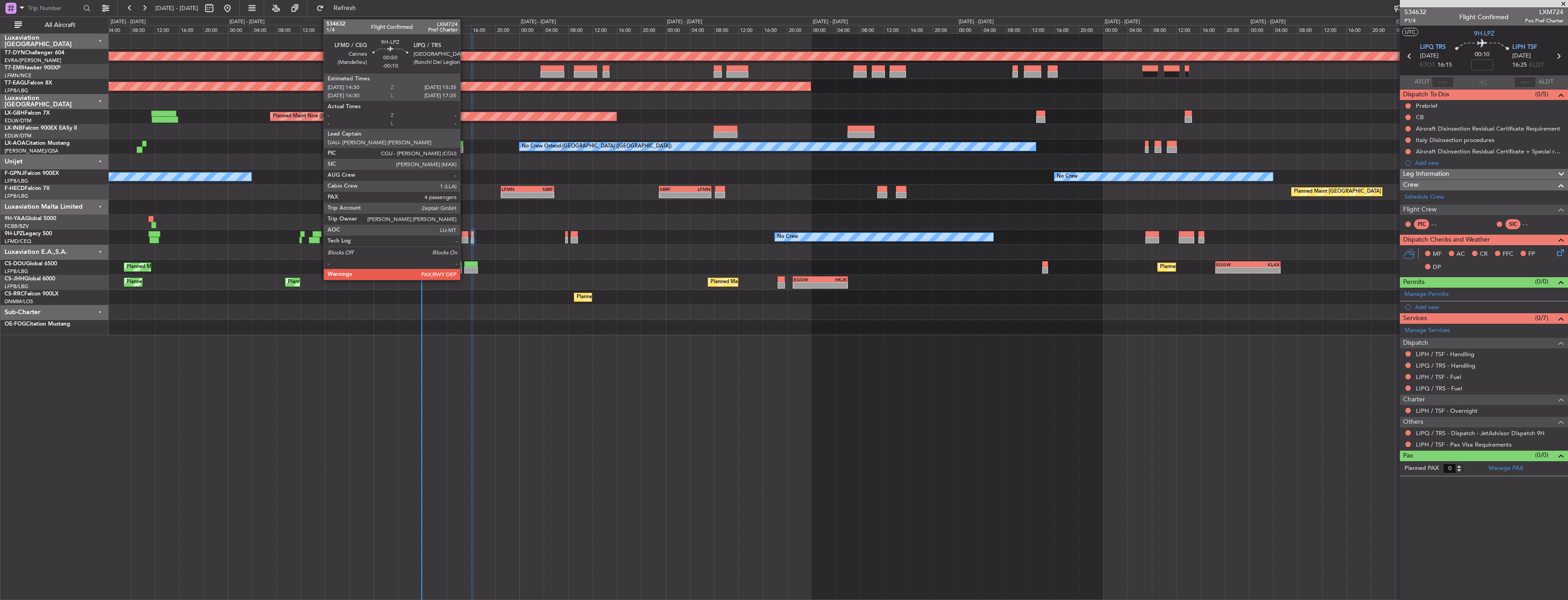
click at [464, 234] on div at bounding box center [464, 234] width 7 height 7
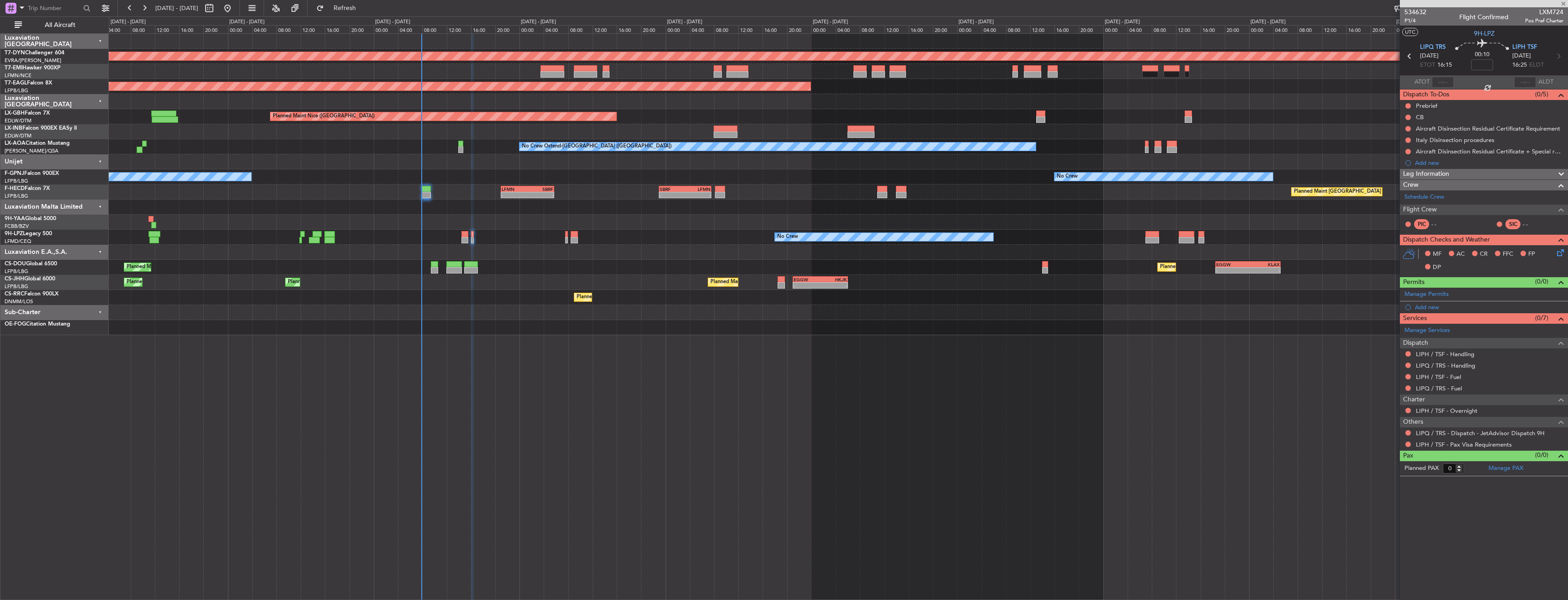
type input "-00:10"
type input "4"
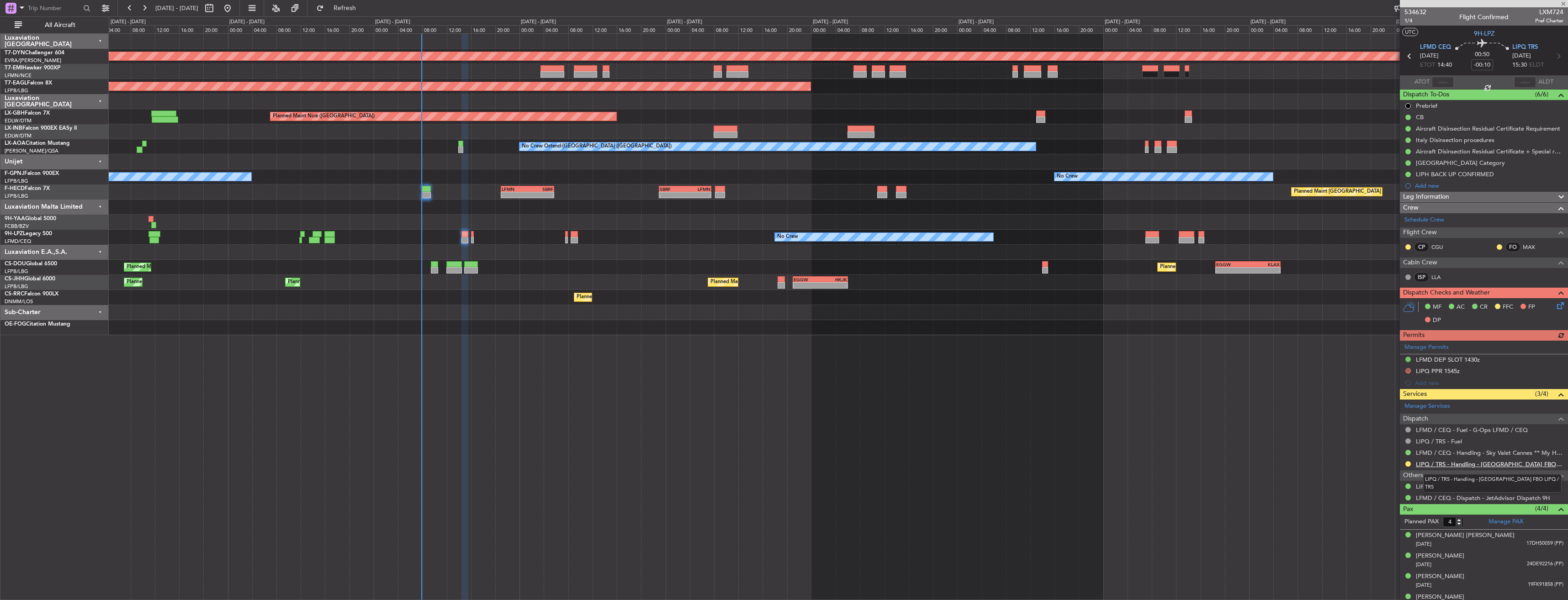
click at [1425, 464] on link "LIPQ / TRS - Handling - Italy FBO LIPQ / TRS" at bounding box center [1489, 464] width 148 height 8
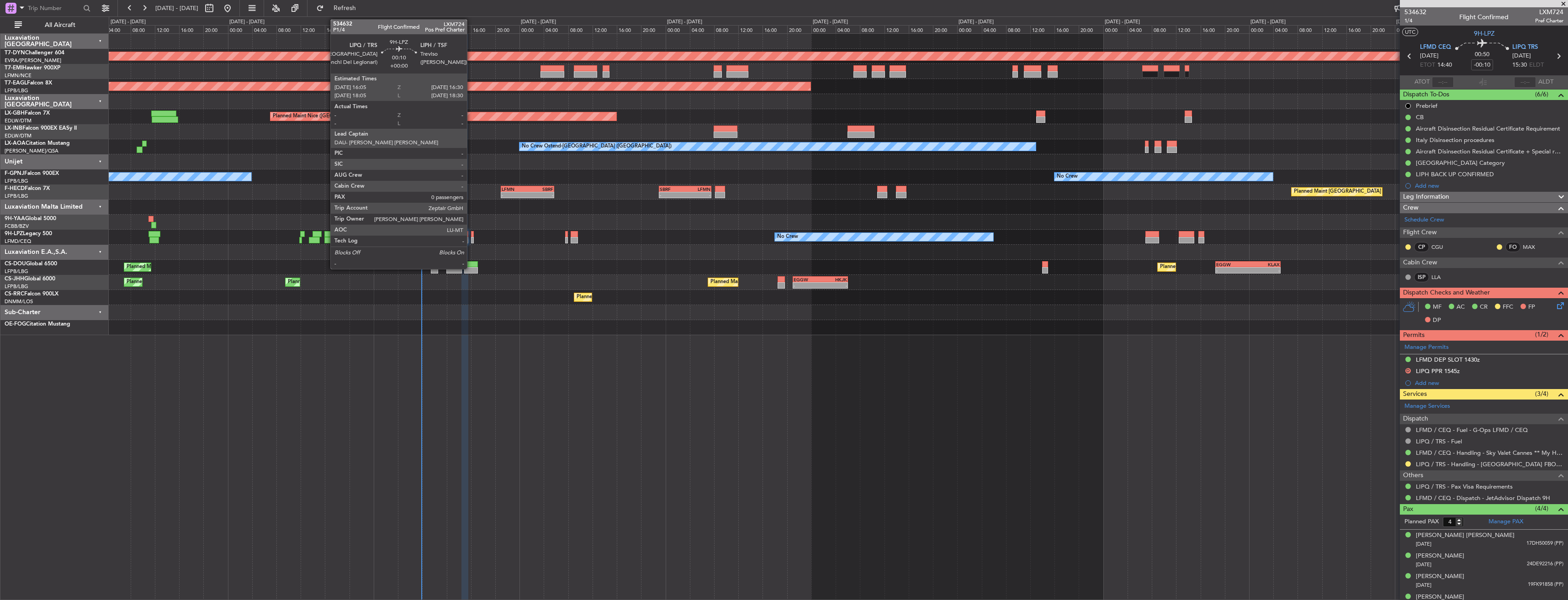
click at [471, 234] on div at bounding box center [472, 234] width 3 height 7
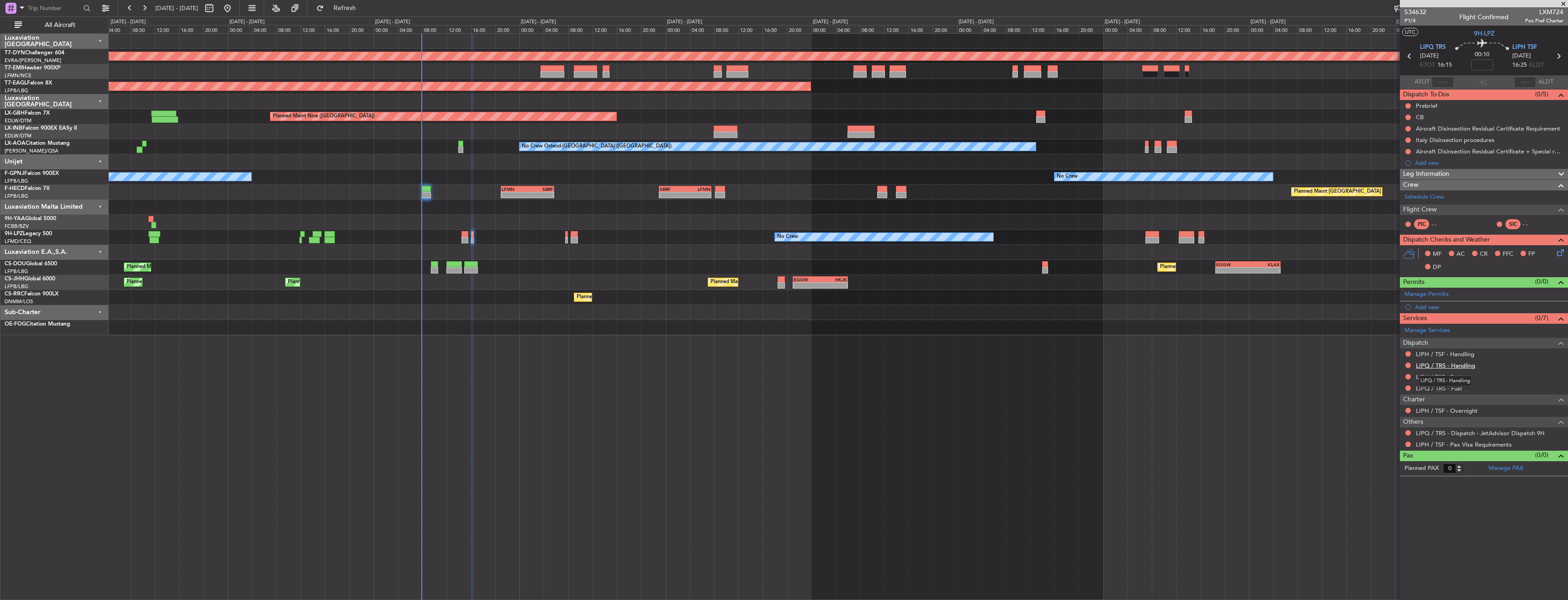
click at [1441, 364] on link "LIPQ / TRS - Handling" at bounding box center [1445, 365] width 60 height 8
drag, startPoint x: 381, startPoint y: 11, endPoint x: 439, endPoint y: 123, distance: 126.1
click at [364, 10] on span "Refresh" at bounding box center [345, 8] width 38 height 7
click at [1444, 353] on link "LIPH / TSF - Handling" at bounding box center [1445, 354] width 59 height 8
click at [1431, 355] on link "LIPH / TSF - Handling" at bounding box center [1445, 354] width 59 height 8
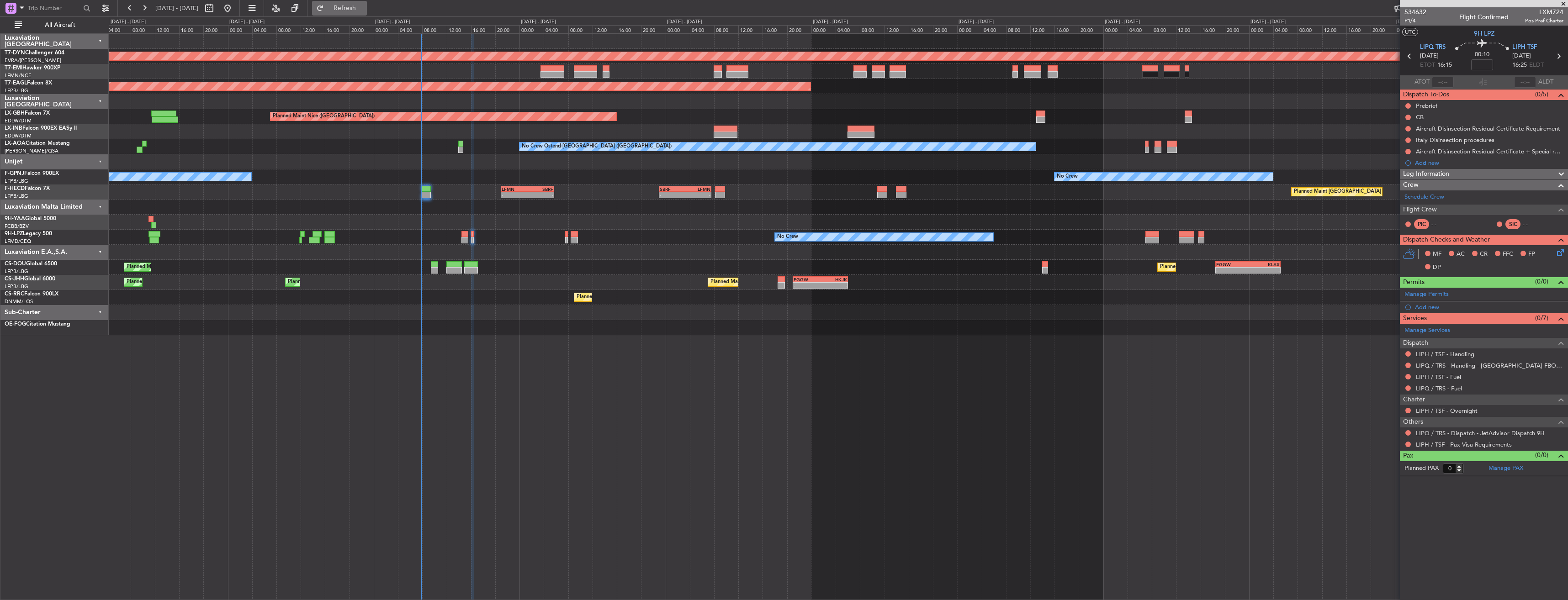
click at [364, 6] on span "Refresh" at bounding box center [345, 8] width 38 height 7
click at [1440, 353] on link "LIPH / TSF - Handling" at bounding box center [1445, 354] width 59 height 8
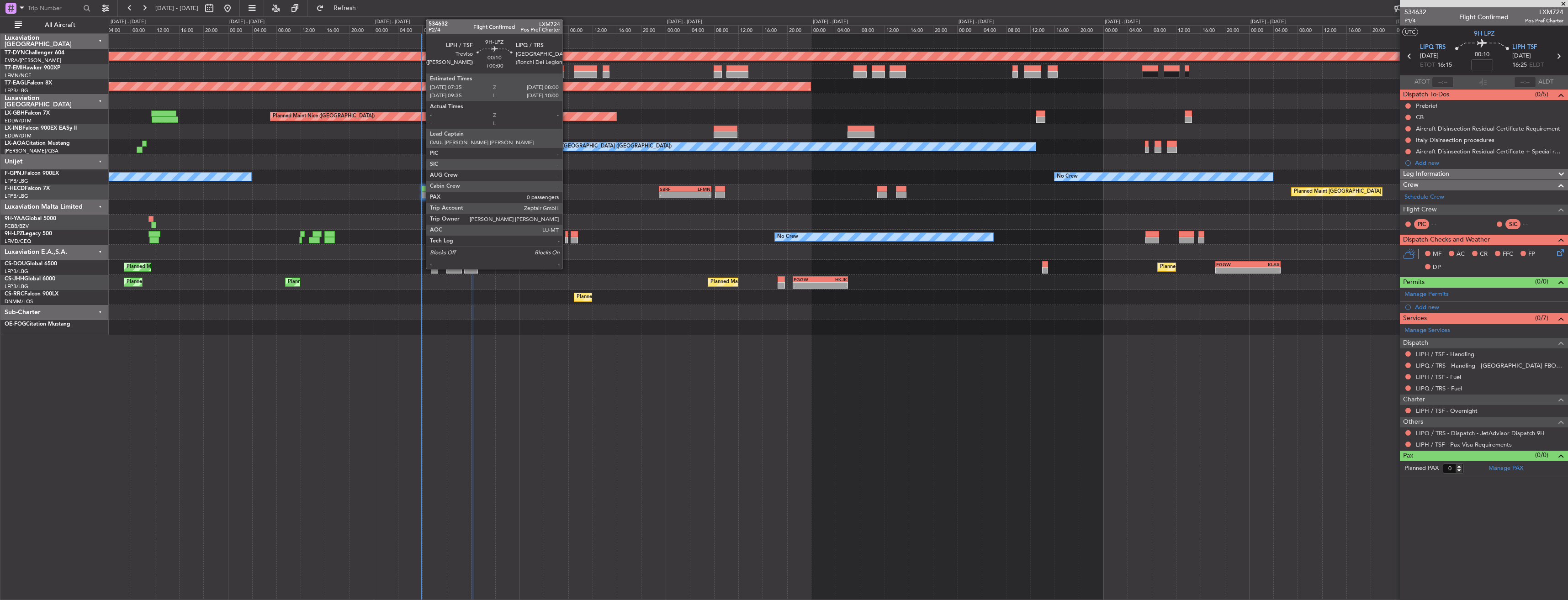
click at [567, 234] on div at bounding box center [567, 234] width 3 height 7
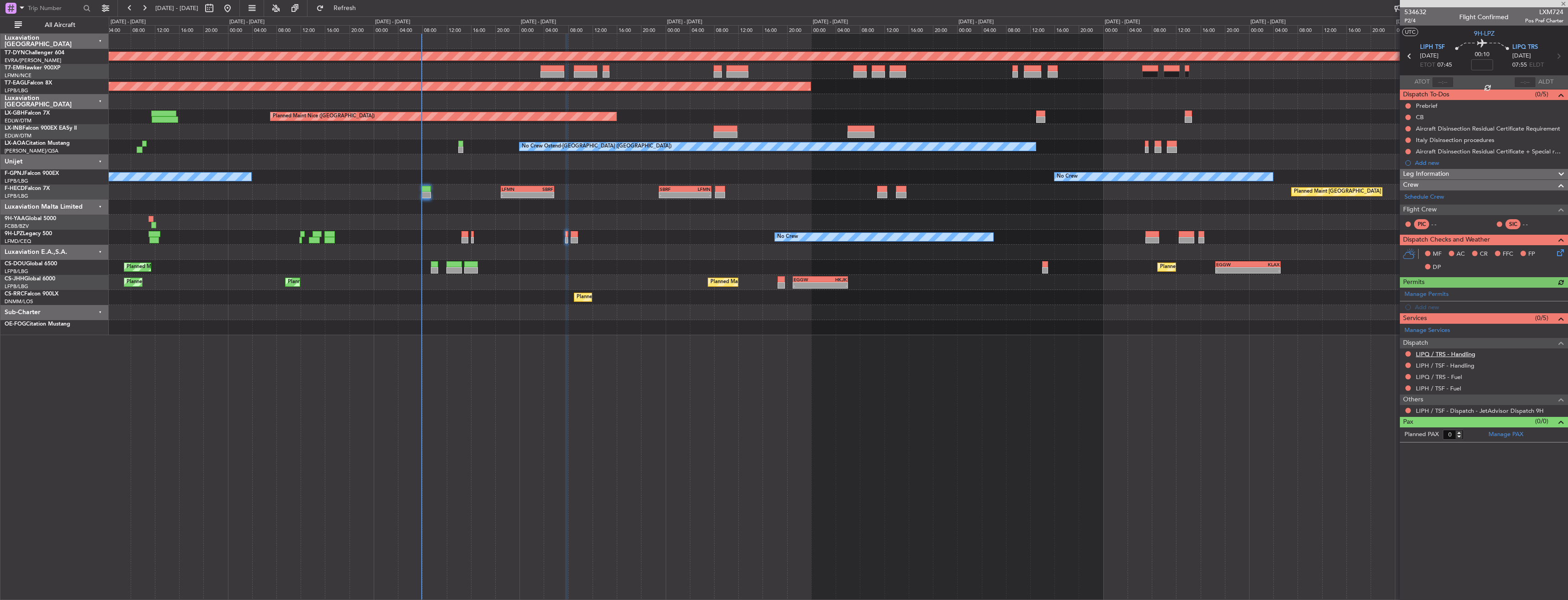
click at [1456, 356] on link "LIPQ / TRS - Handling" at bounding box center [1445, 354] width 60 height 8
click at [1436, 367] on link "LIPH / TSF - Handling" at bounding box center [1445, 365] width 59 height 8
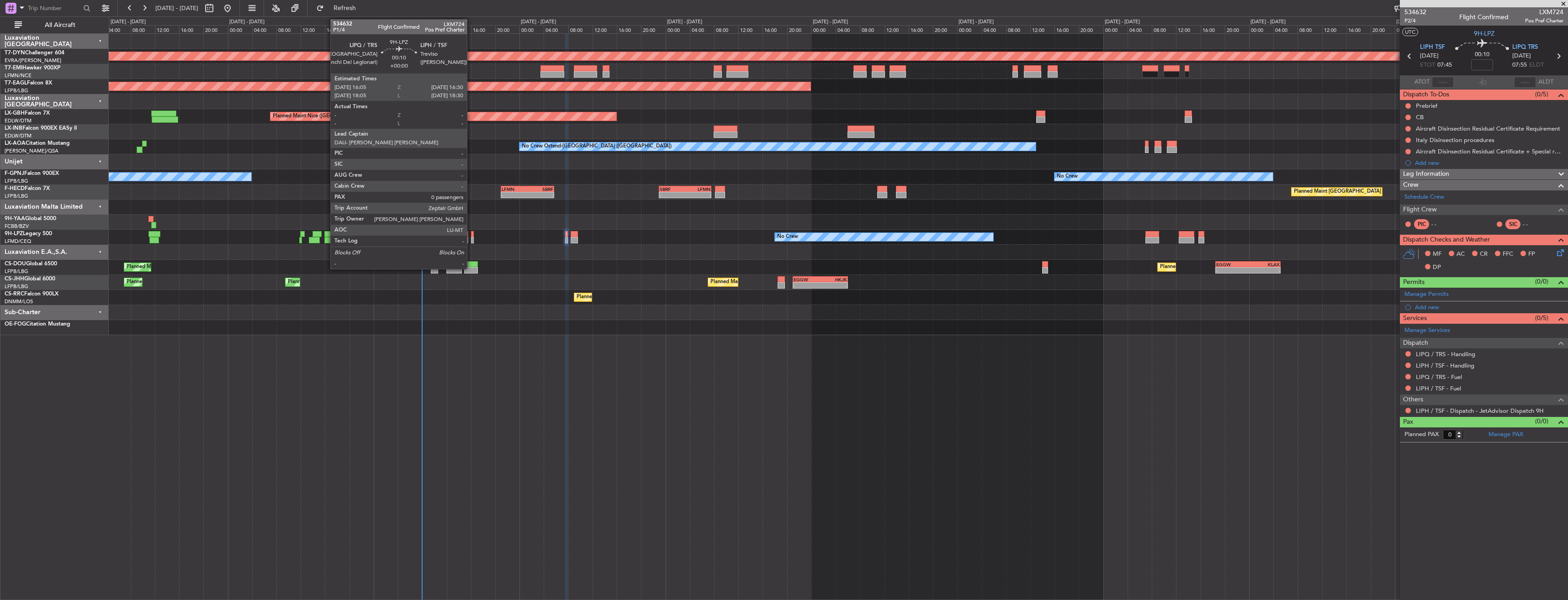
click at [472, 234] on div at bounding box center [472, 234] width 3 height 7
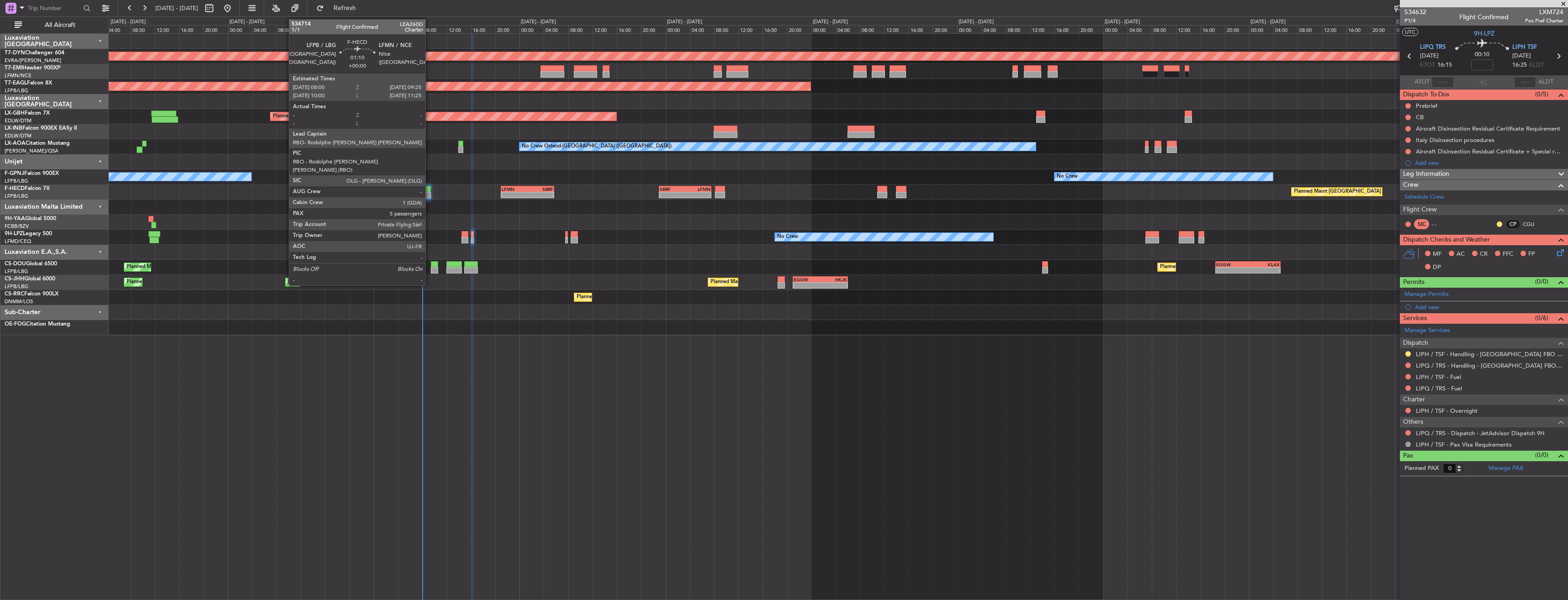
click at [429, 192] on div at bounding box center [426, 195] width 9 height 7
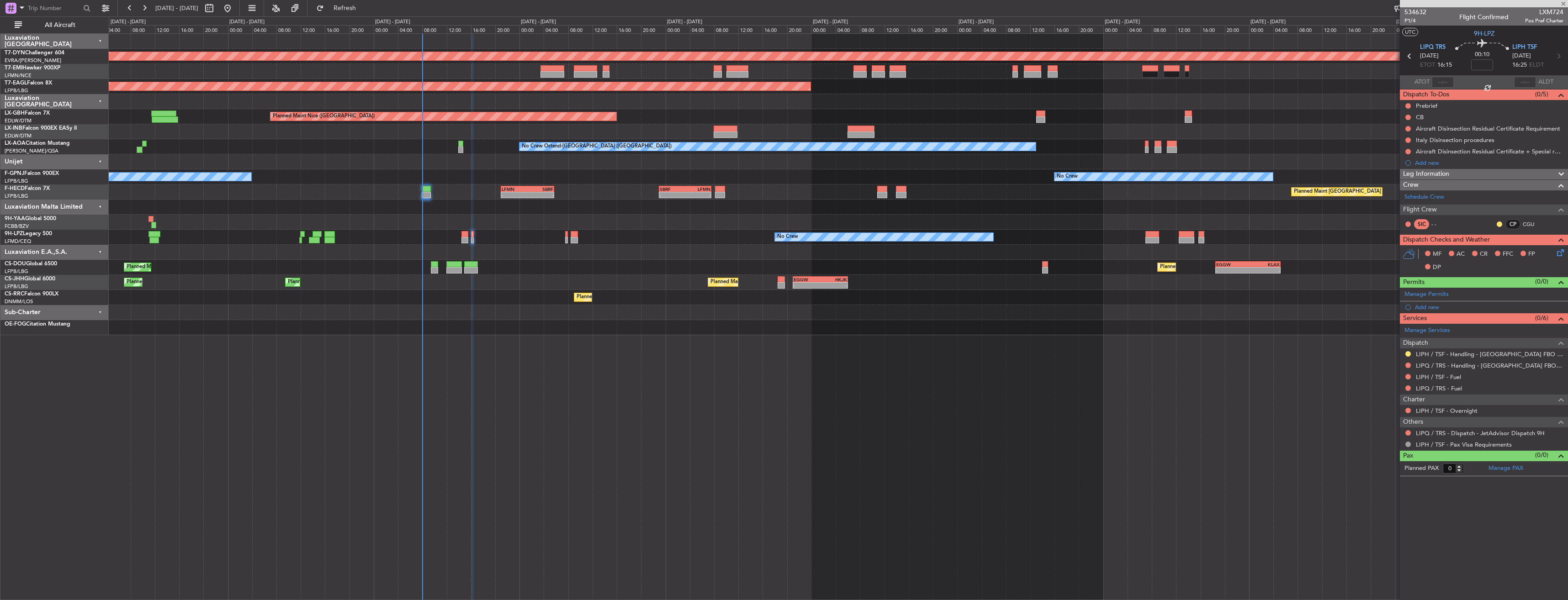
type input "5"
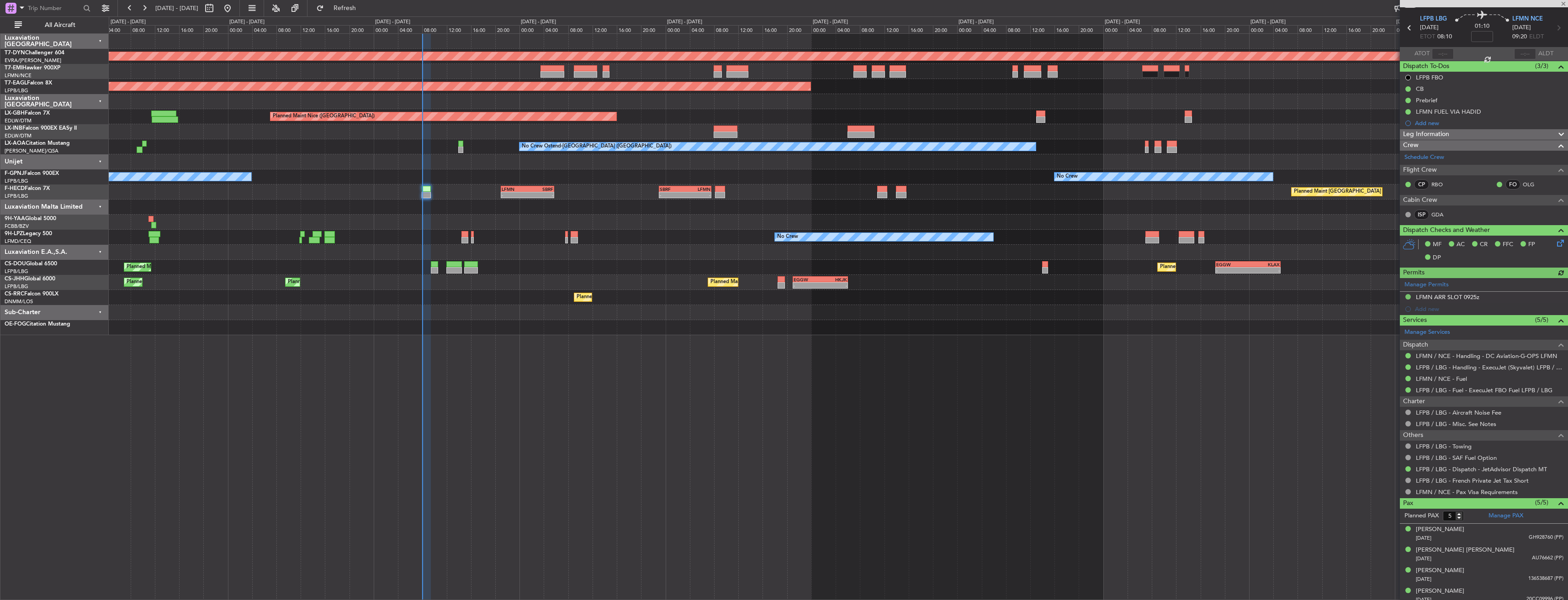
scroll to position [54, 0]
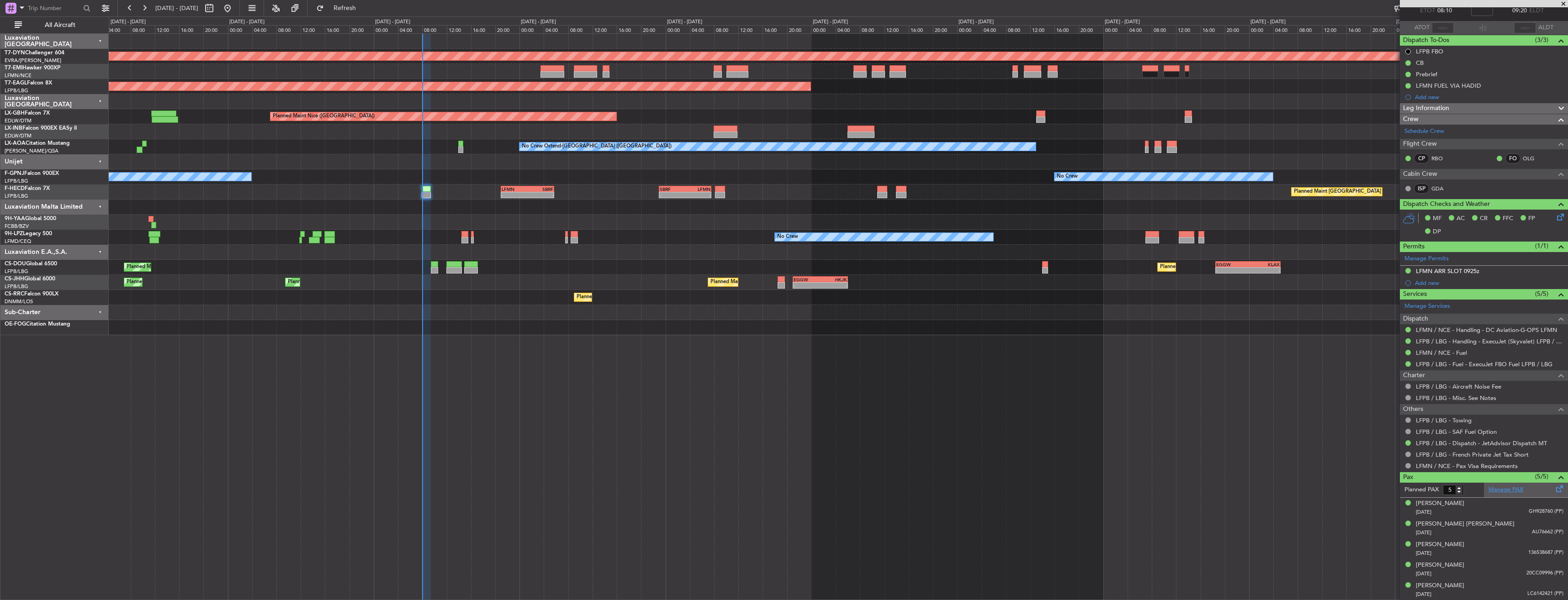
click at [1515, 487] on link "Manage PAX" at bounding box center [1505, 490] width 35 height 9
click at [364, 10] on span "Refresh" at bounding box center [345, 8] width 38 height 7
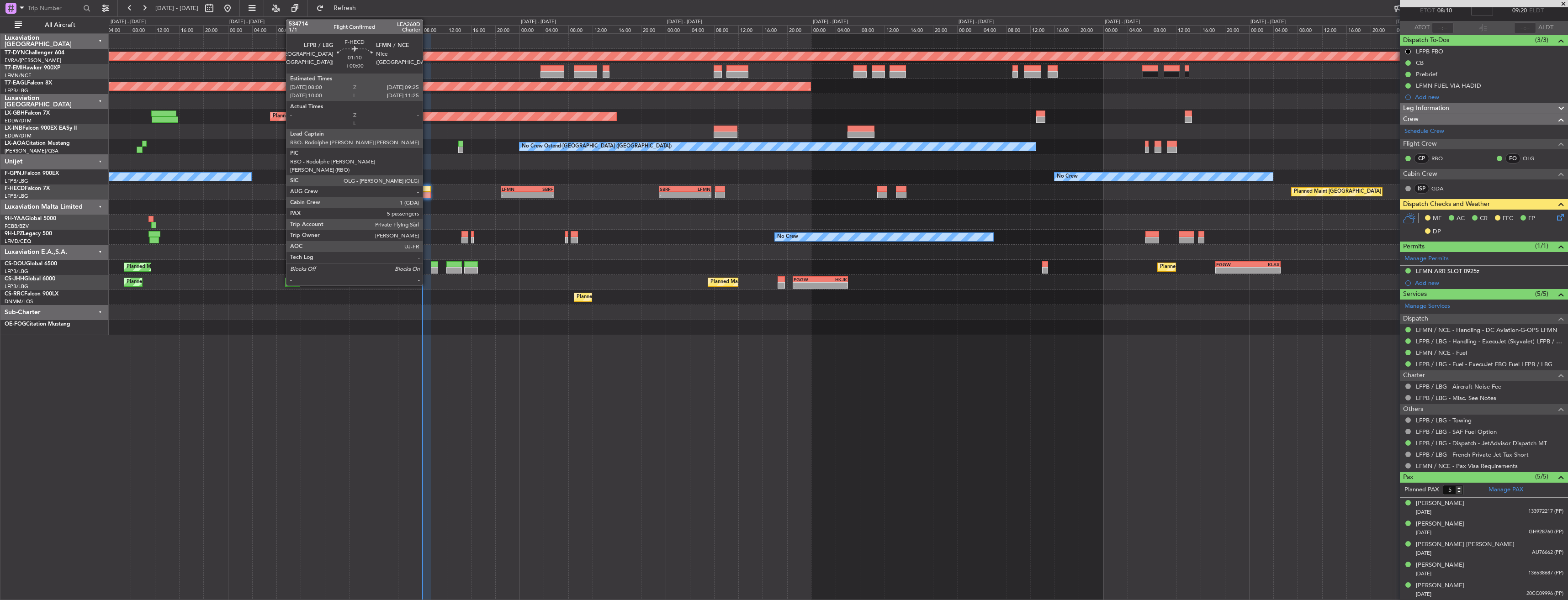
click at [427, 189] on div at bounding box center [426, 189] width 9 height 7
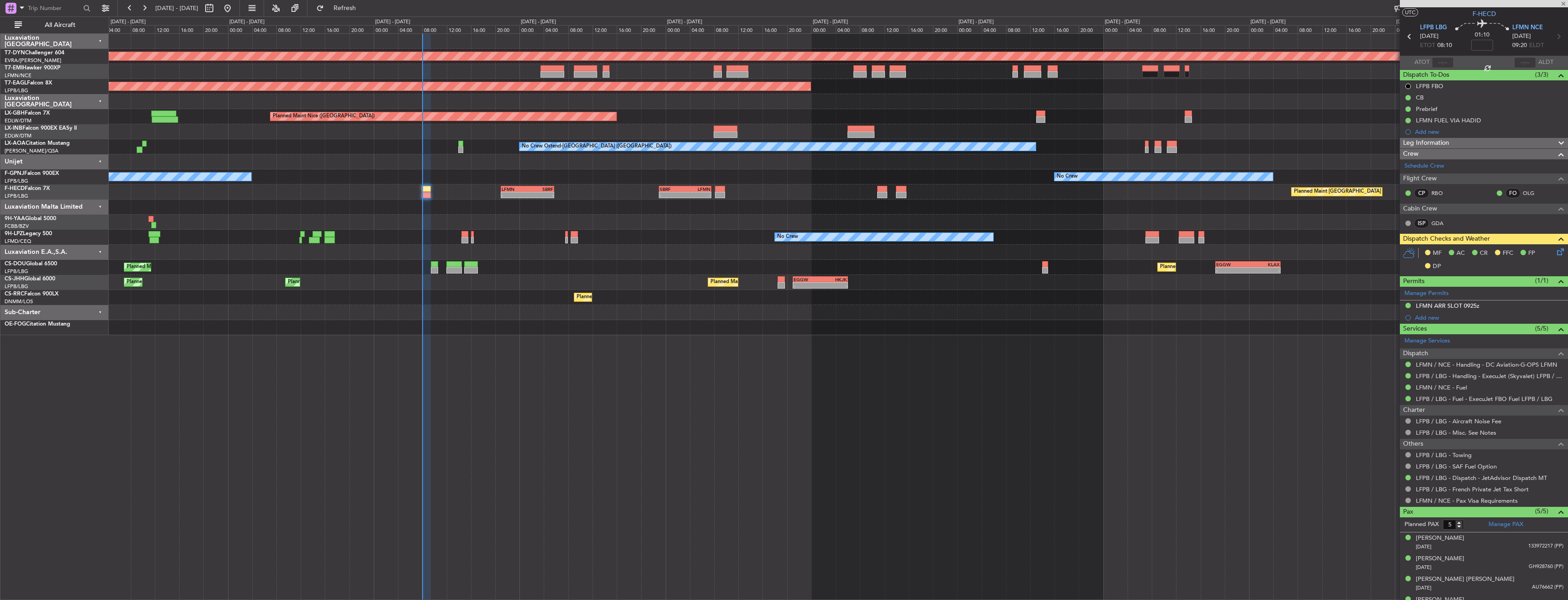
scroll to position [0, 0]
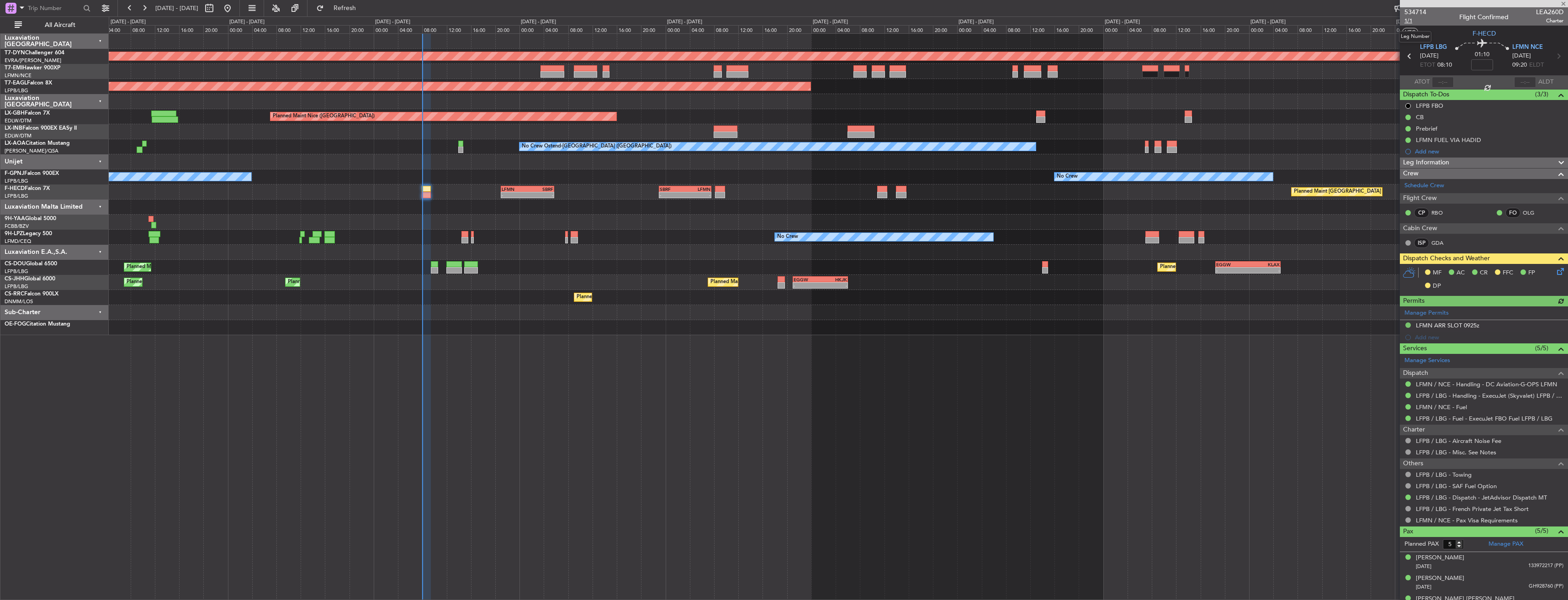
click at [1410, 20] on span "1/1" at bounding box center [1415, 21] width 22 height 8
click at [1450, 398] on link "LFPB / LBG - Handling - ExecuJet (Skyvalet) LFPB / LBG" at bounding box center [1489, 395] width 148 height 8
drag, startPoint x: 1442, startPoint y: 378, endPoint x: 1446, endPoint y: 385, distance: 8.1
click at [1442, 378] on div "LFMN / NCE - Handling - DC Aviation-G-OPS LFMN" at bounding box center [1484, 384] width 168 height 12
click at [1446, 385] on link "LFMN / NCE - Handling - DC Aviation-G-OPS LFMN" at bounding box center [1486, 384] width 141 height 8
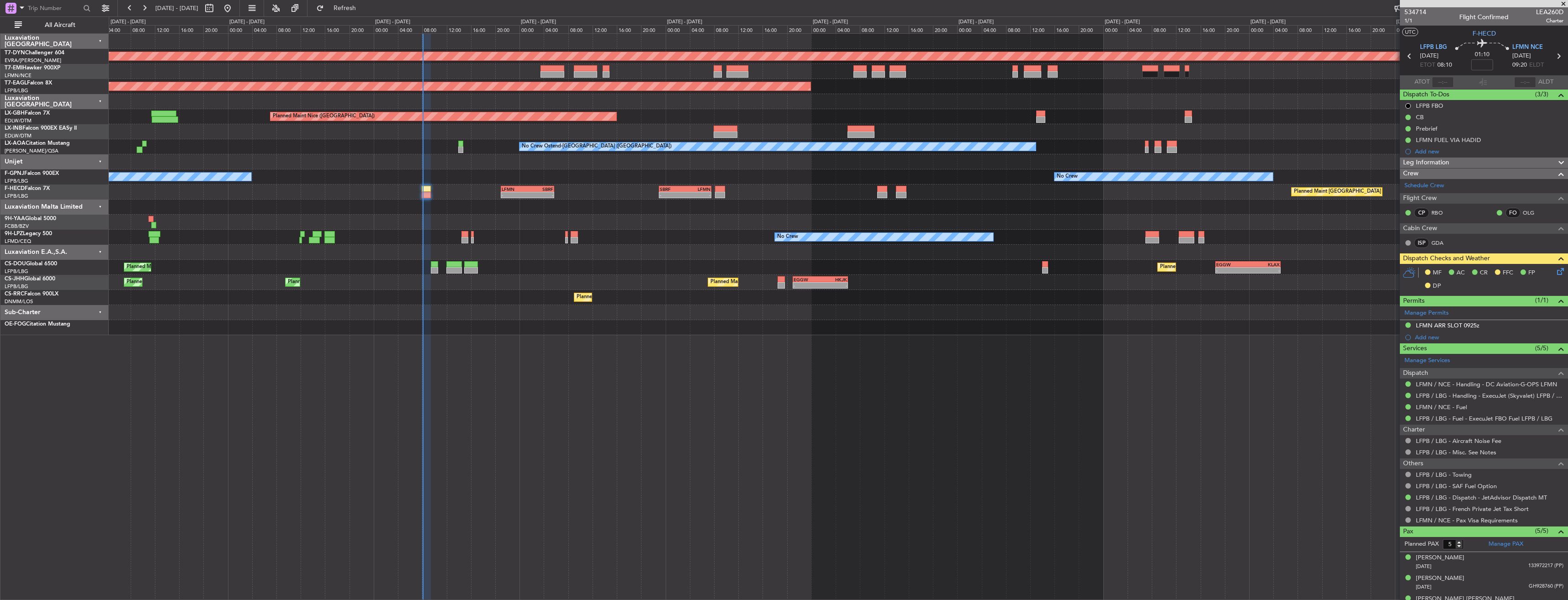
click at [1555, 272] on icon at bounding box center [1558, 270] width 7 height 7
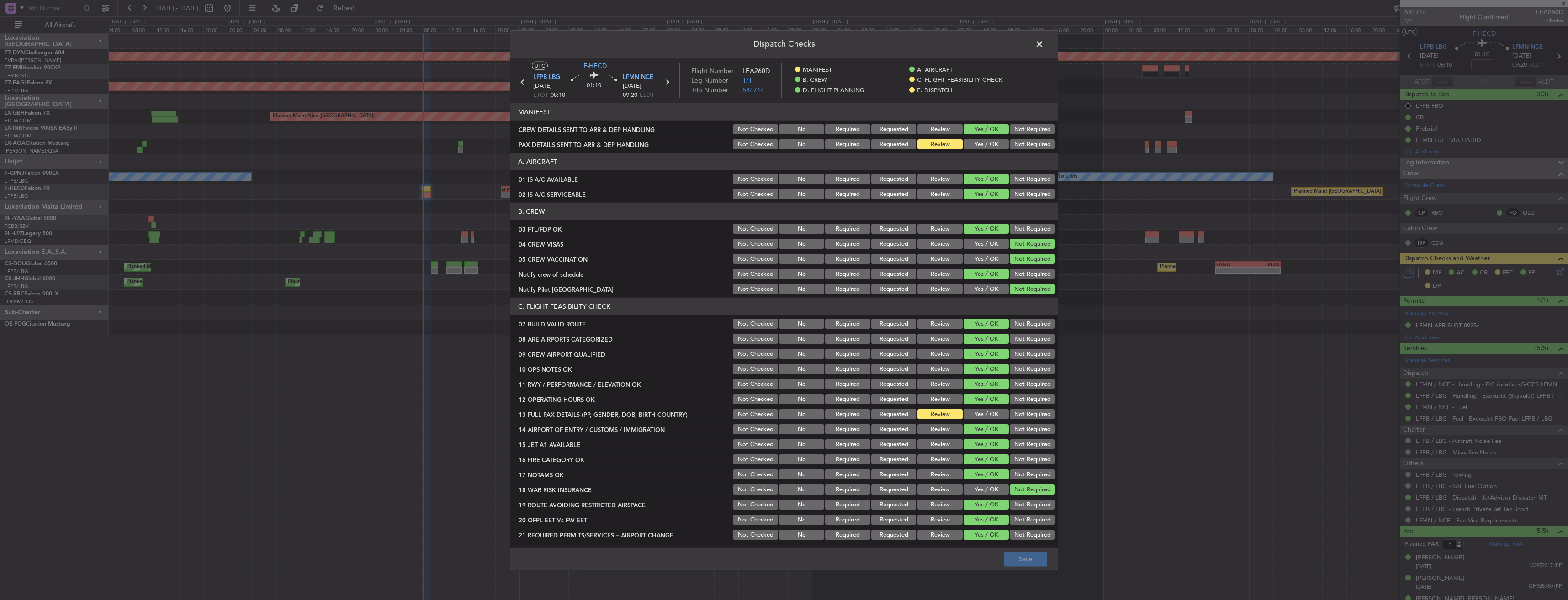
click at [982, 142] on button "Yes / OK" at bounding box center [986, 145] width 46 height 10
click at [1025, 558] on button "Save" at bounding box center [1025, 559] width 43 height 15
click at [1044, 43] on span at bounding box center [1044, 46] width 0 height 18
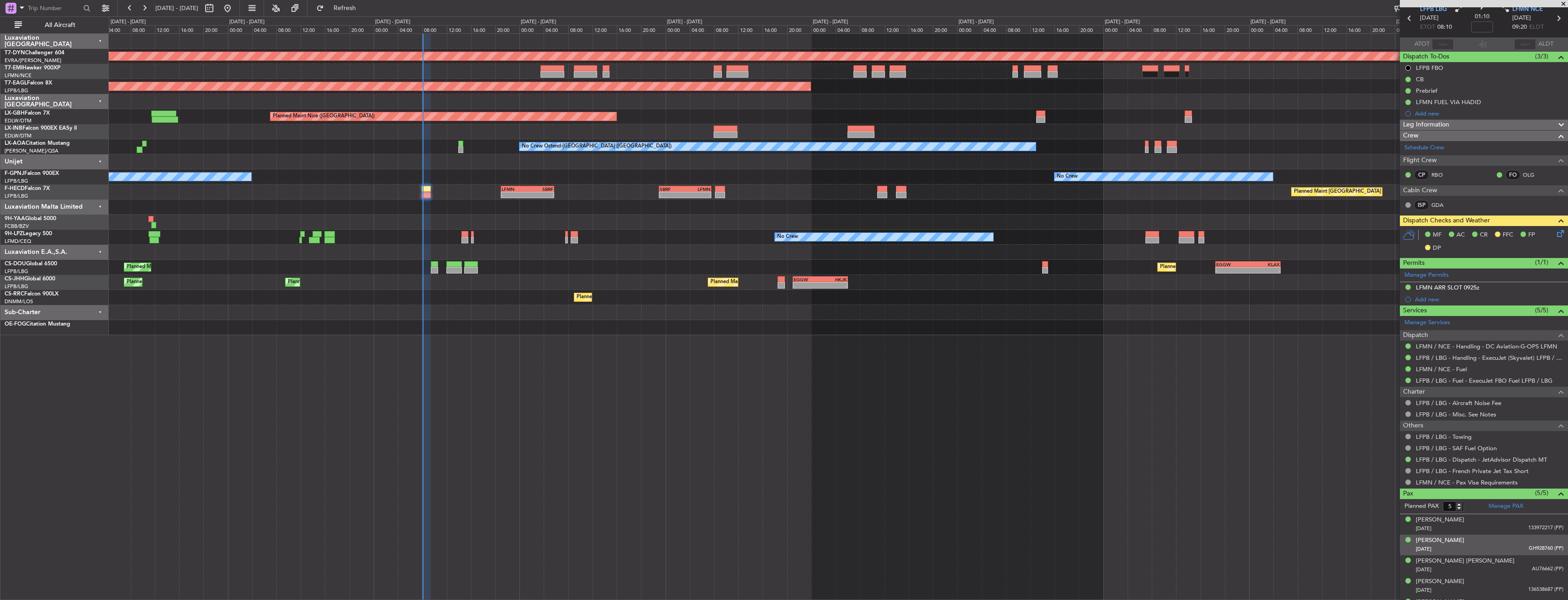
scroll to position [54, 0]
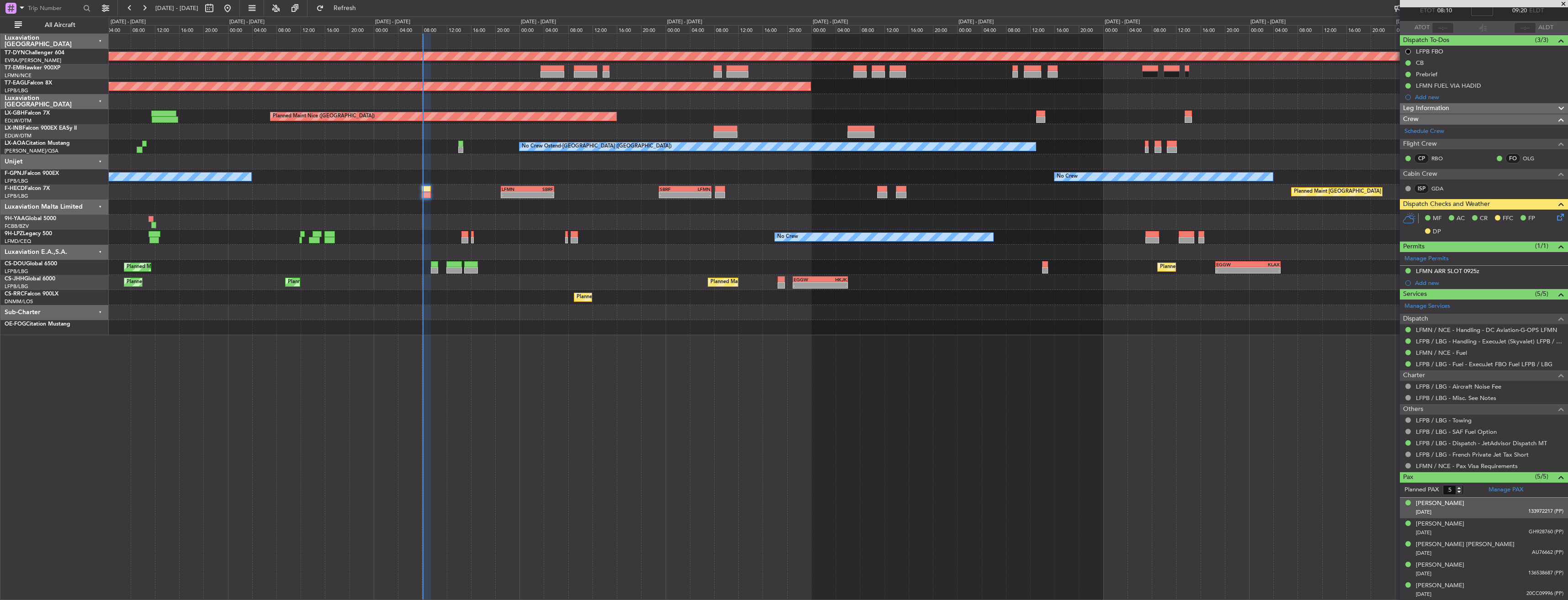
click at [1488, 499] on div "Benjamin Boateng 26/09/1984 133972217 (PP)" at bounding box center [1489, 508] width 148 height 18
click at [1437, 502] on div "Benjamin Boateng" at bounding box center [1440, 504] width 48 height 9
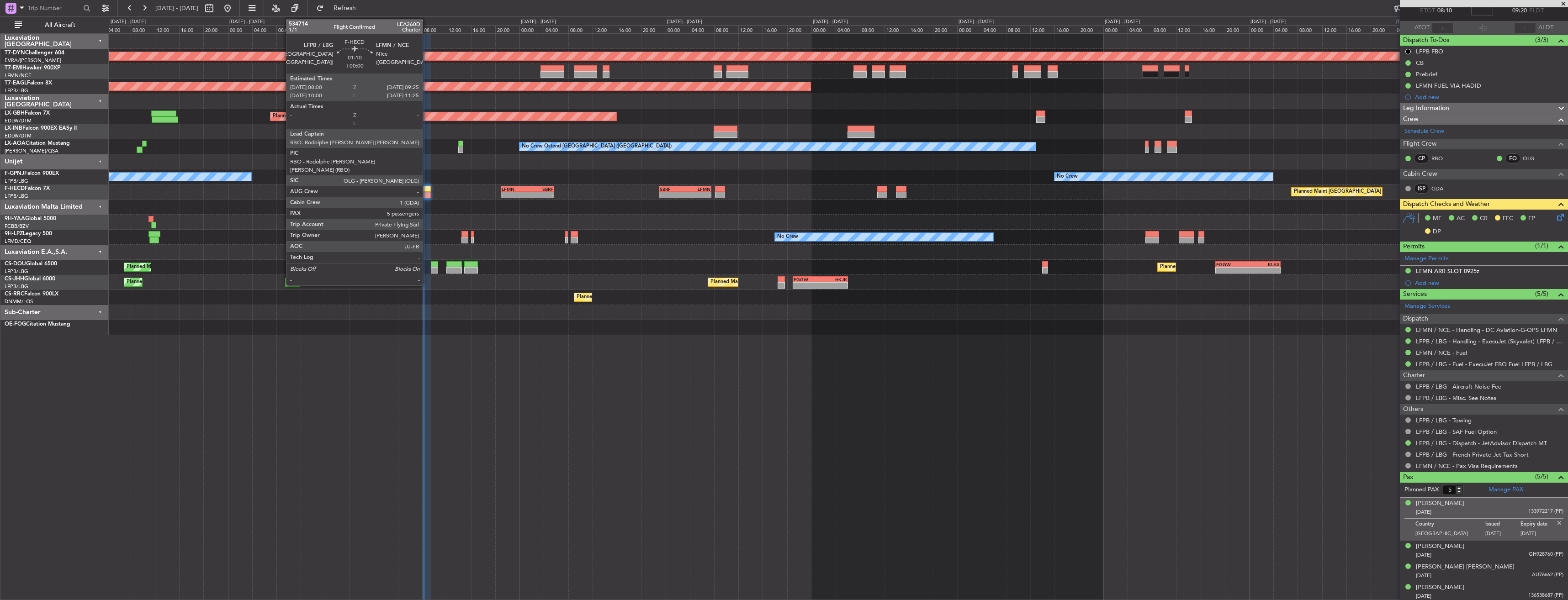
click at [427, 189] on div at bounding box center [426, 189] width 9 height 7
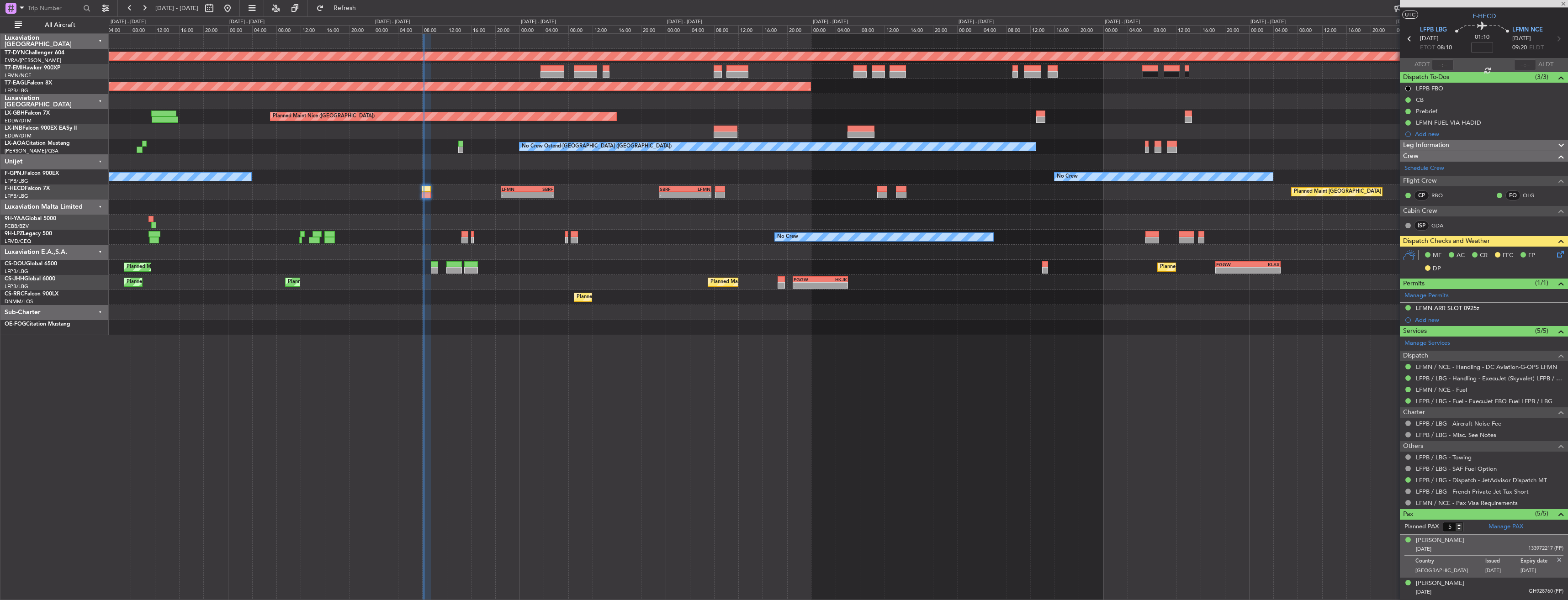
scroll to position [0, 0]
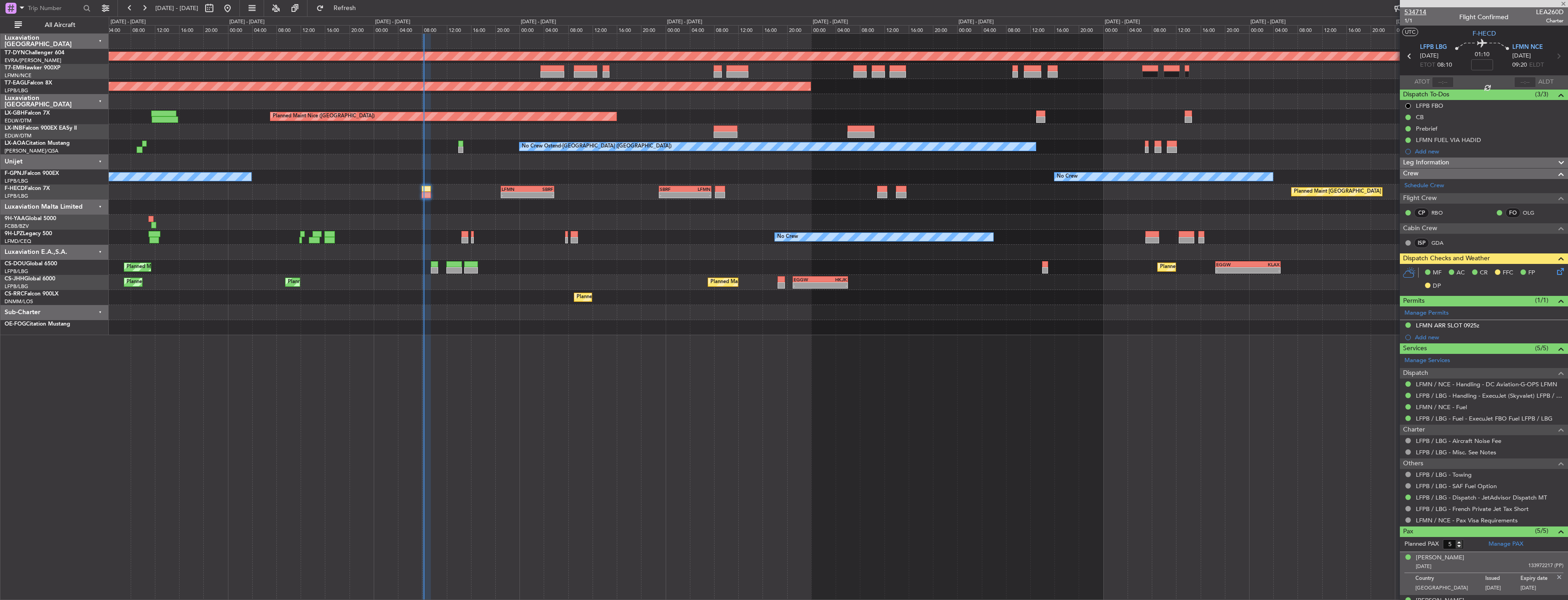
click at [1421, 10] on span "534714" at bounding box center [1415, 12] width 22 height 10
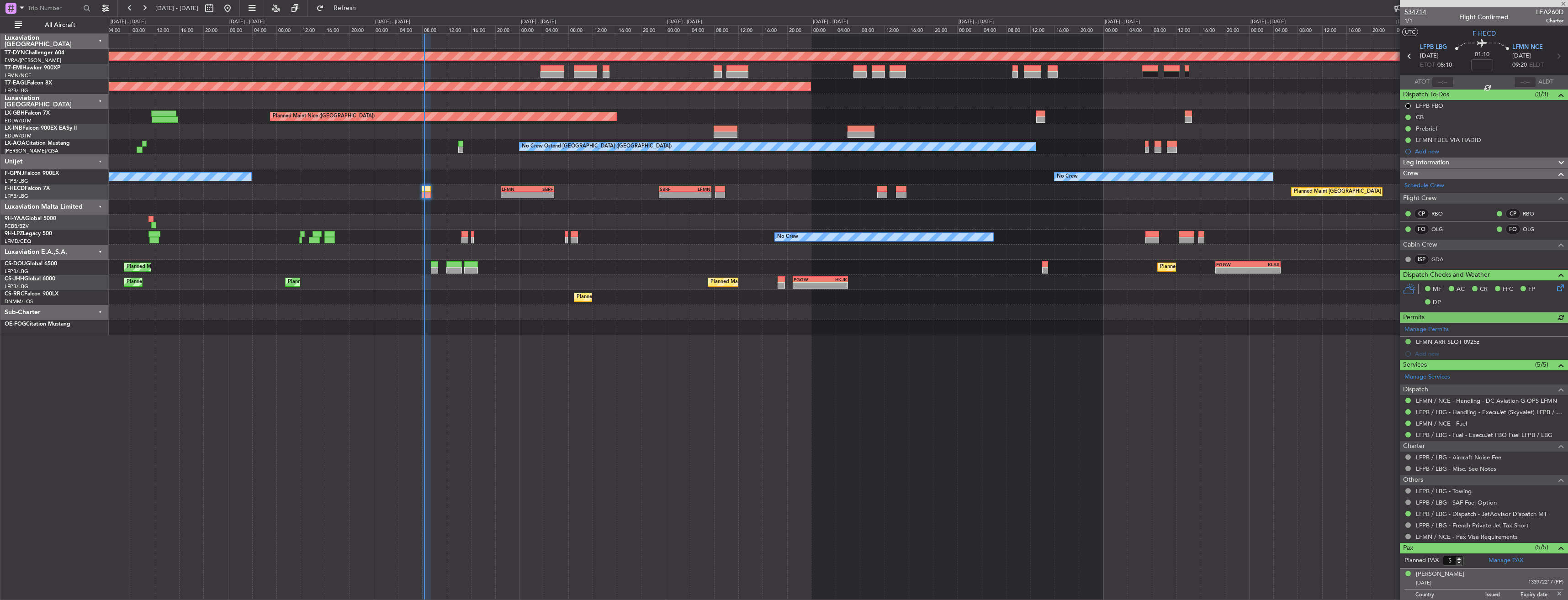
type input "08:10"
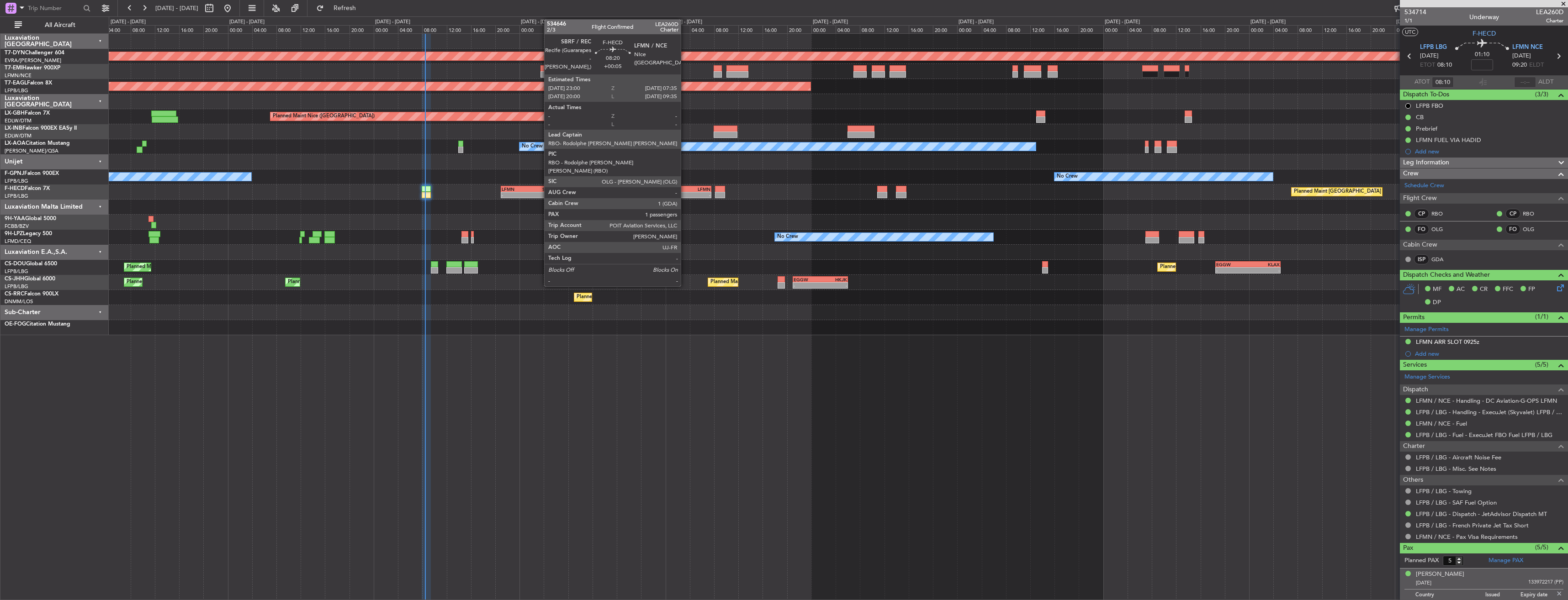
click at [686, 189] on div "LFMN" at bounding box center [698, 189] width 25 height 5
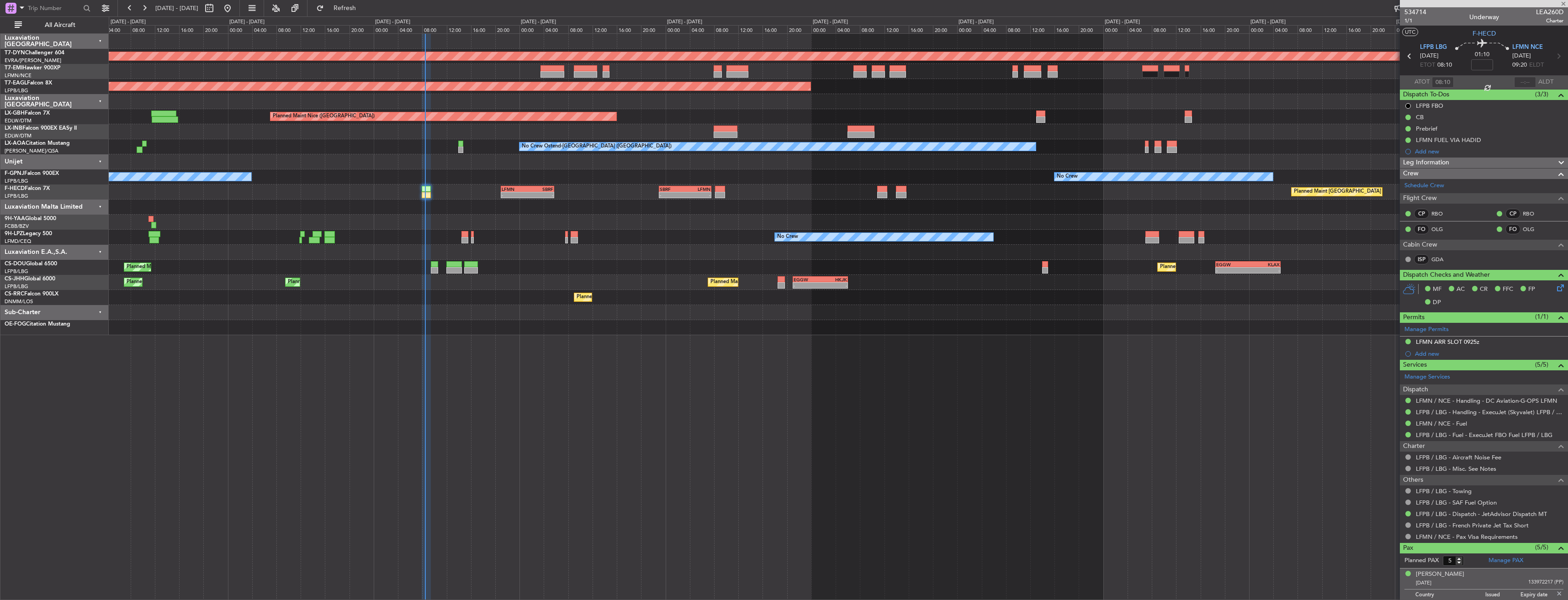
type input "+00:05"
type input "1"
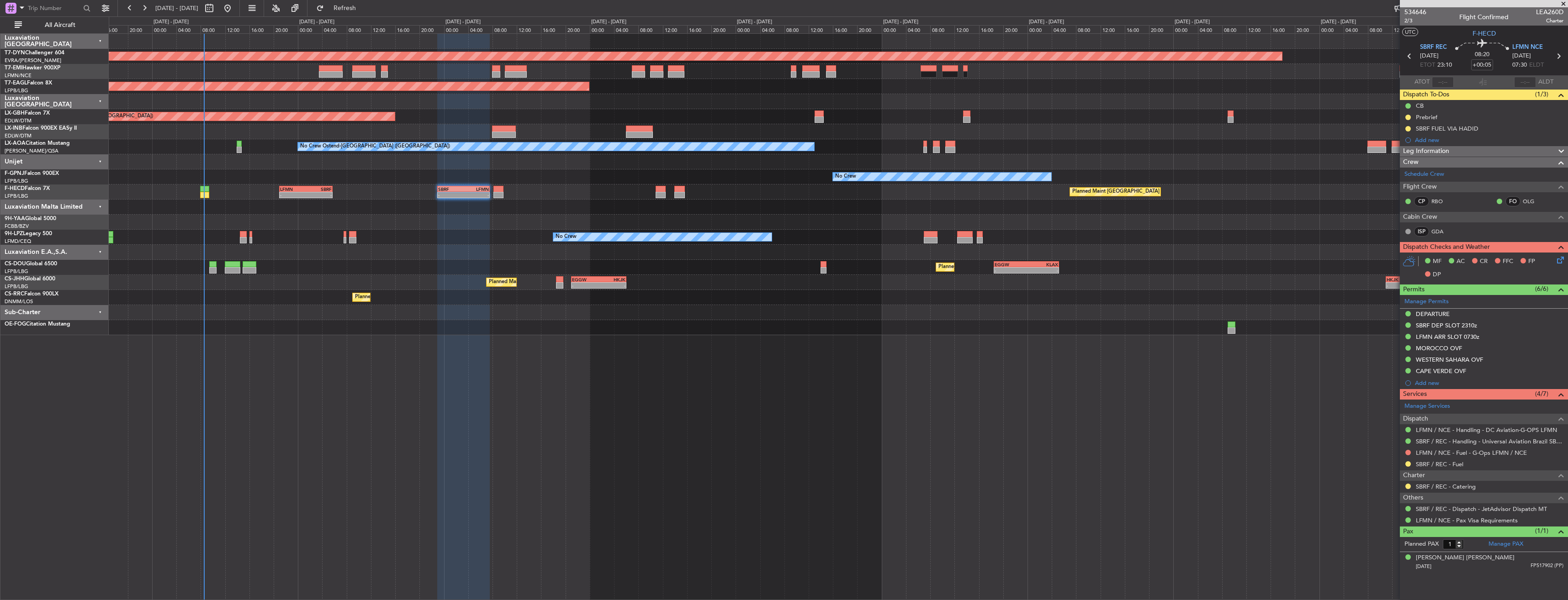
click at [612, 194] on div "Planned Maint Paris (Le Bourget) - - LFMN 21:00 Z SBRF 05:45 Z - - SBRF 23:00 Z…" at bounding box center [838, 192] width 1459 height 15
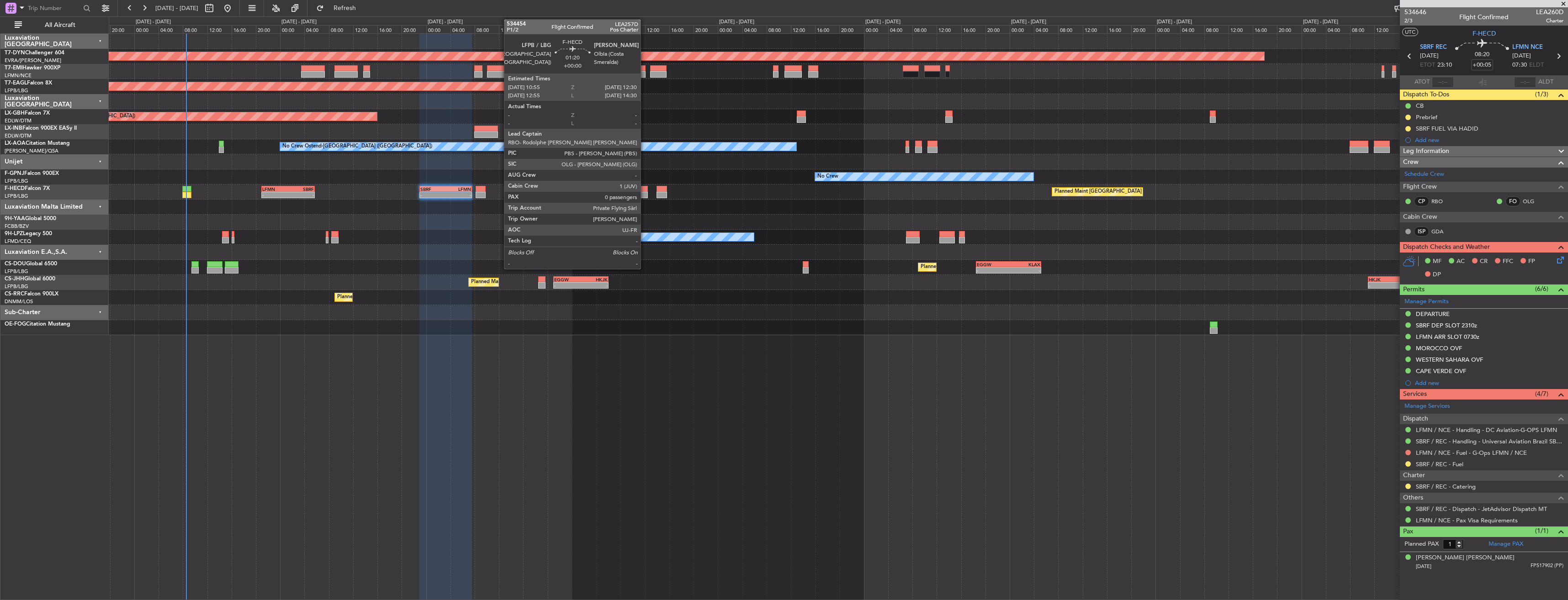
click at [644, 192] on div at bounding box center [643, 195] width 10 height 7
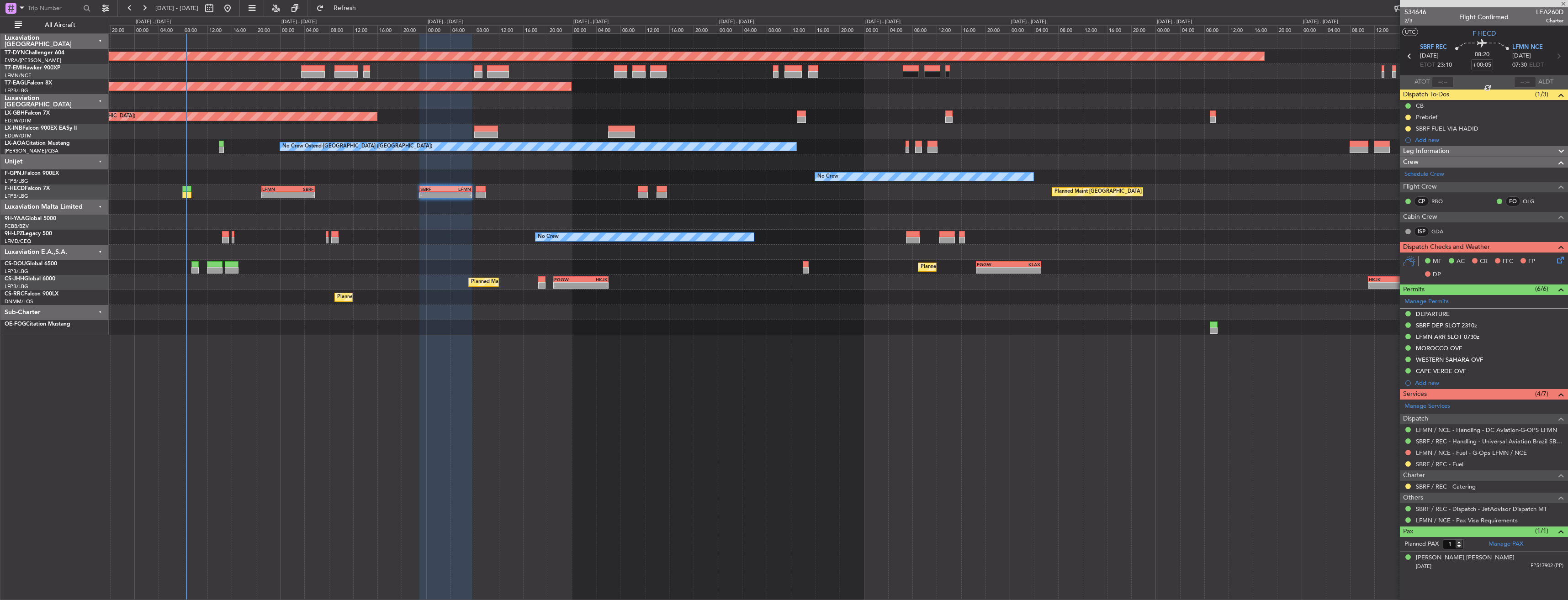
type input "0"
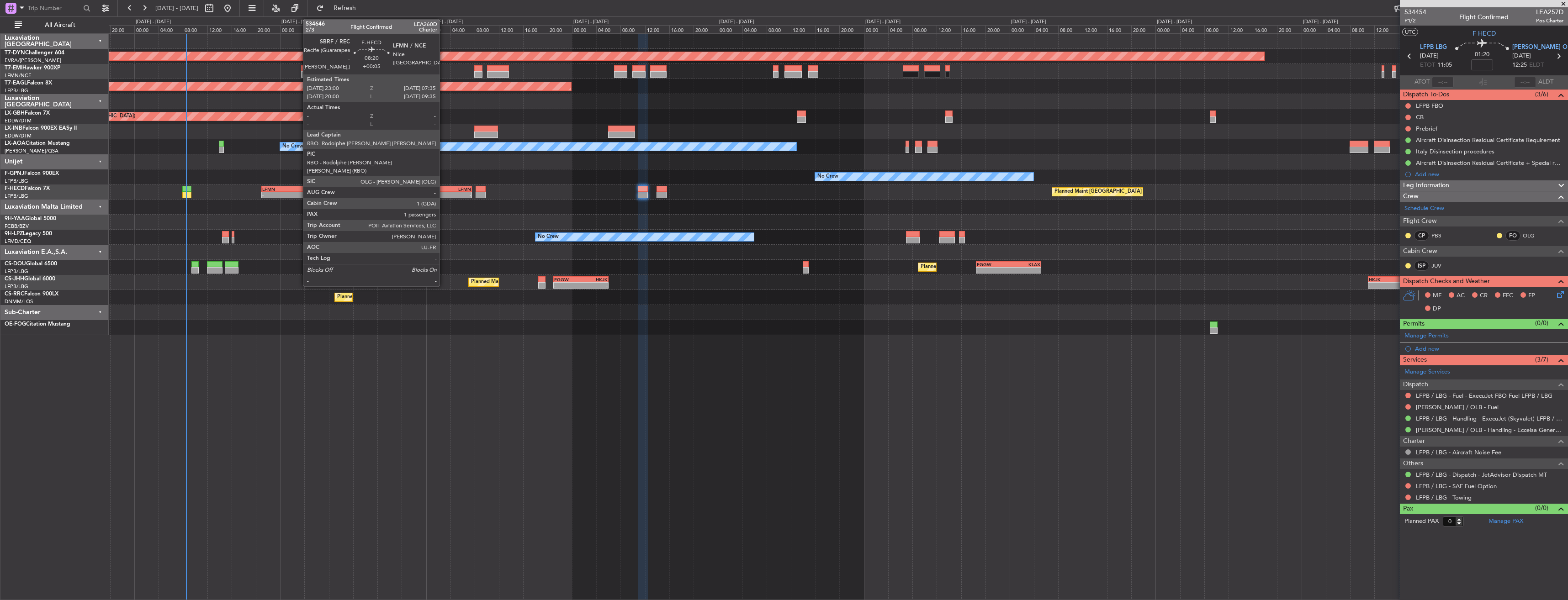
click at [444, 187] on div "SBRF" at bounding box center [433, 189] width 25 height 5
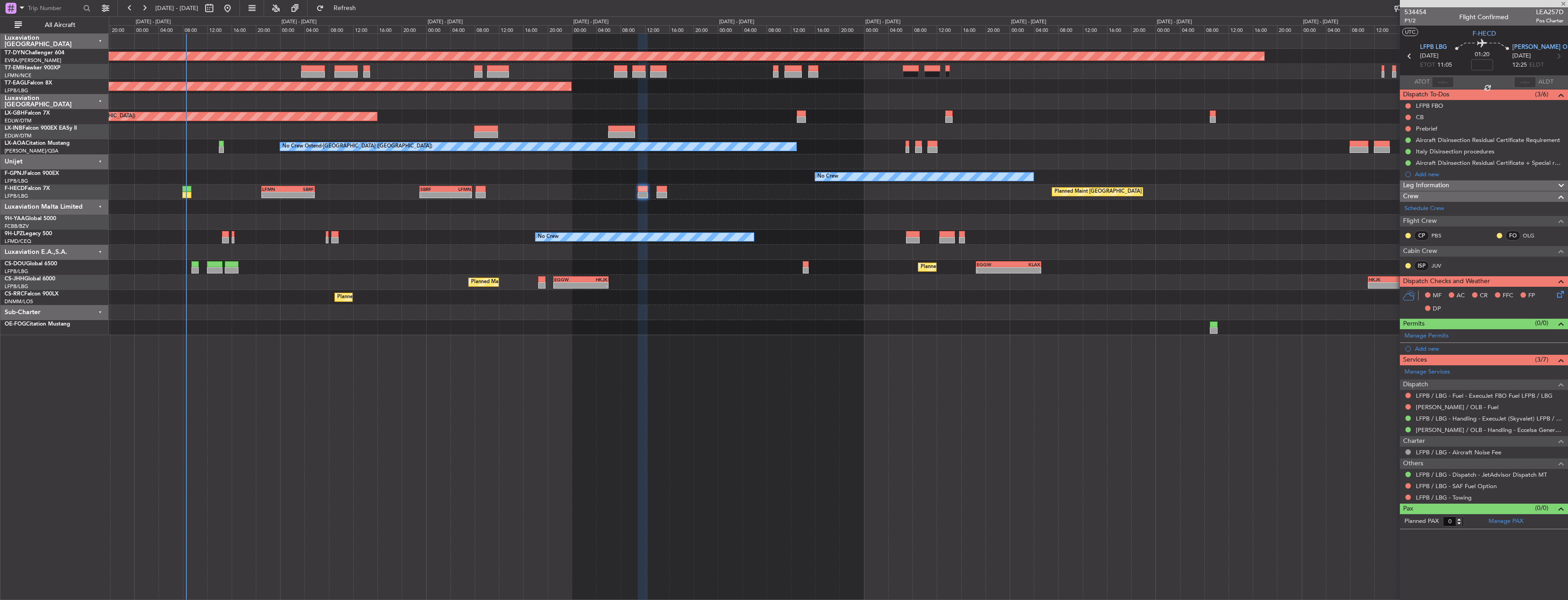
type input "+00:05"
type input "1"
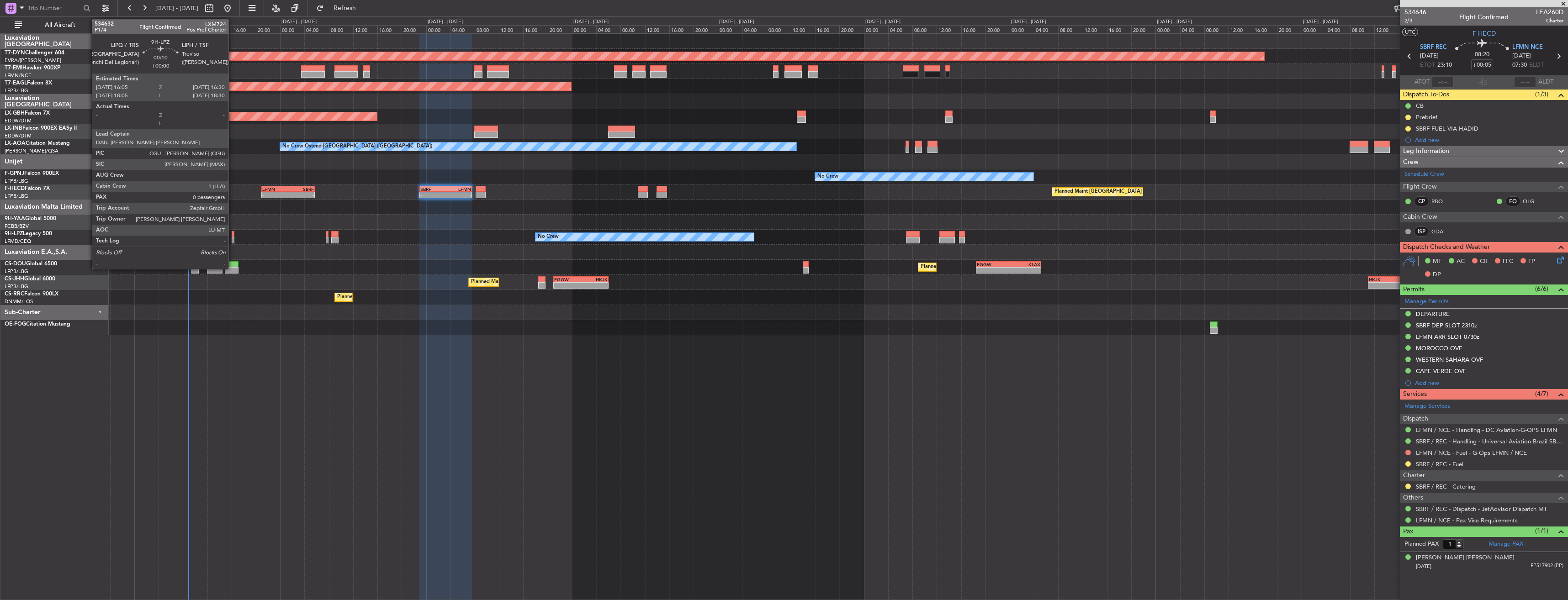
click at [232, 233] on div at bounding box center [233, 234] width 3 height 7
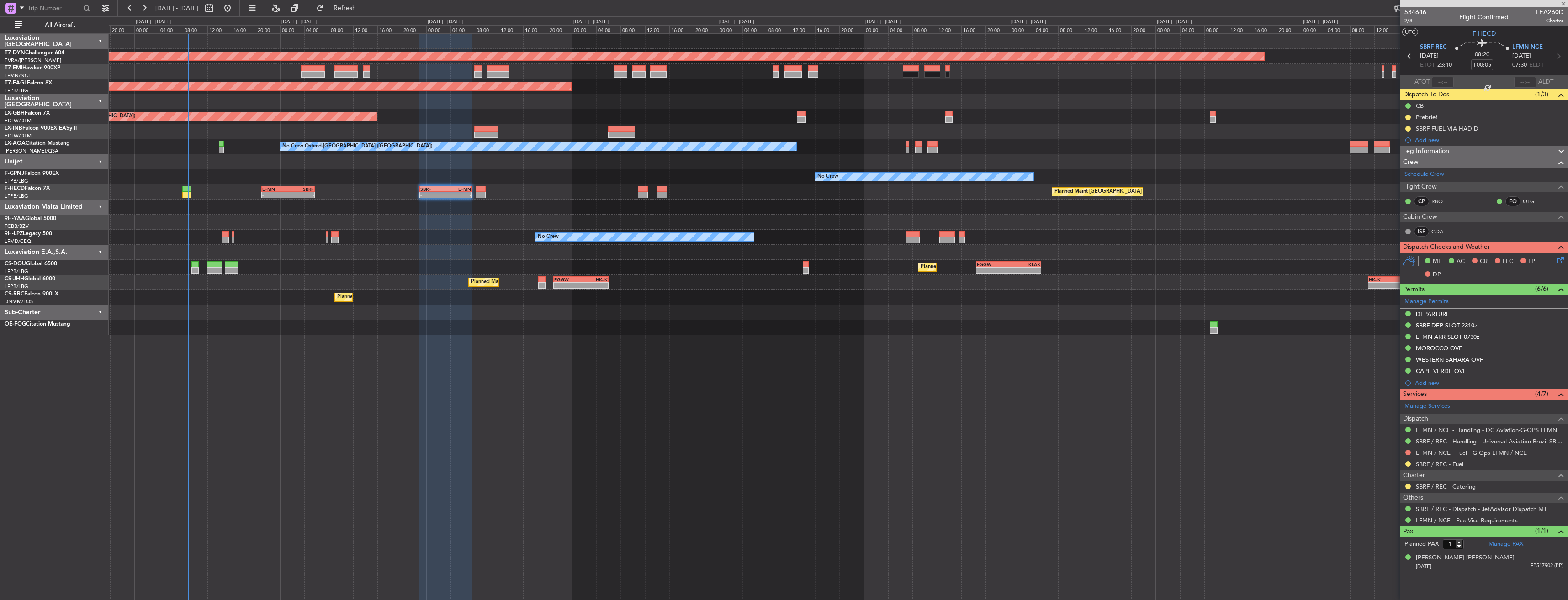
type input "0"
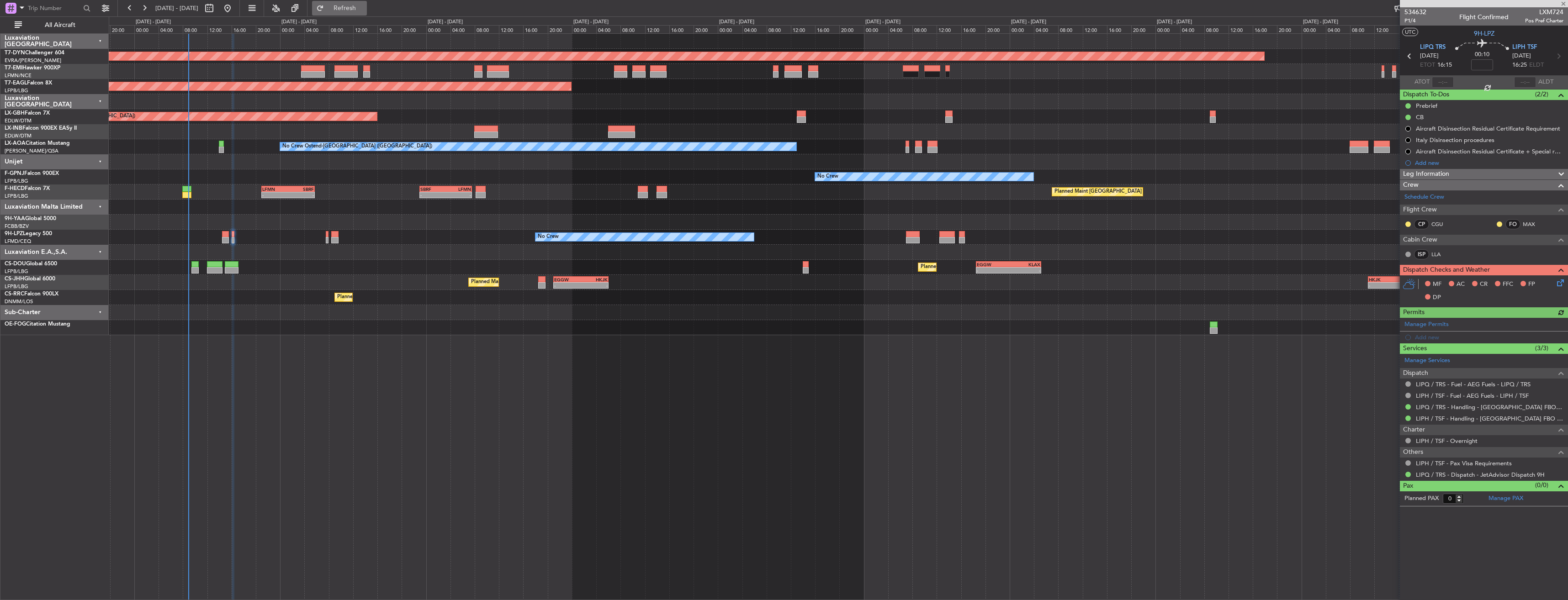
click at [364, 5] on span "Refresh" at bounding box center [345, 8] width 38 height 7
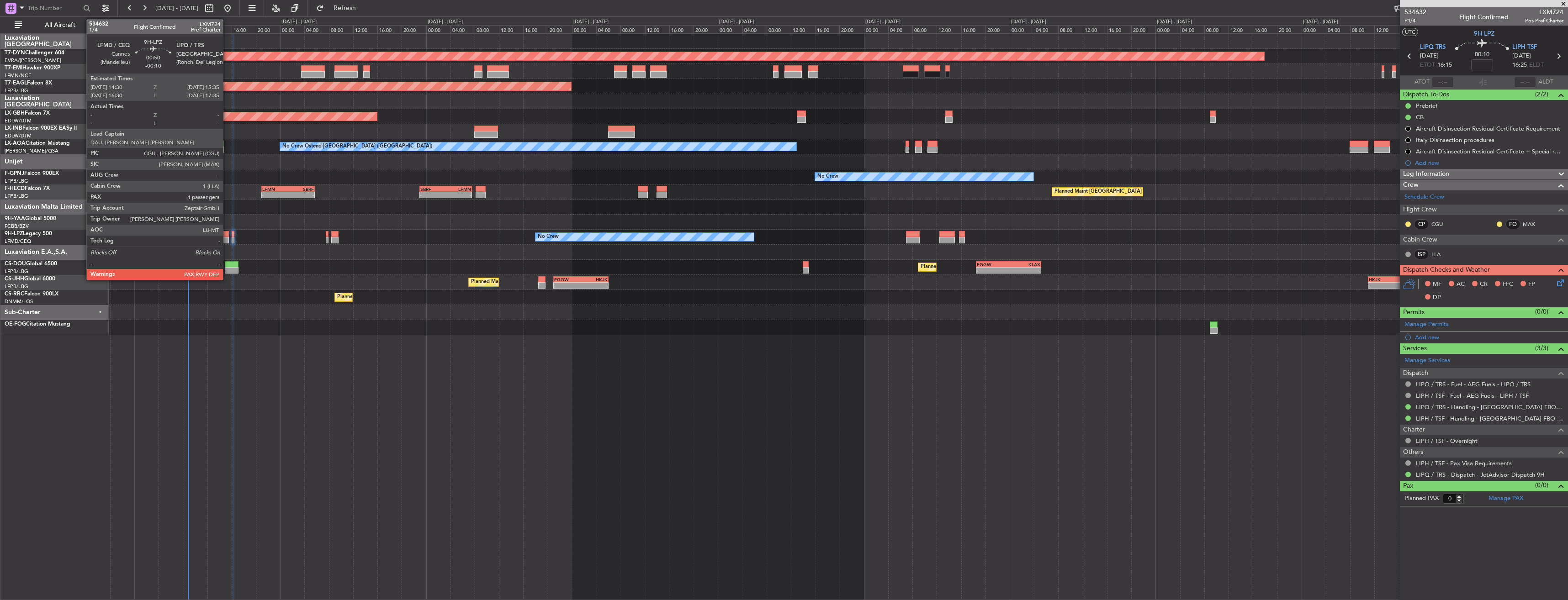
click at [227, 239] on div at bounding box center [225, 240] width 7 height 7
type input "-00:10"
type input "4"
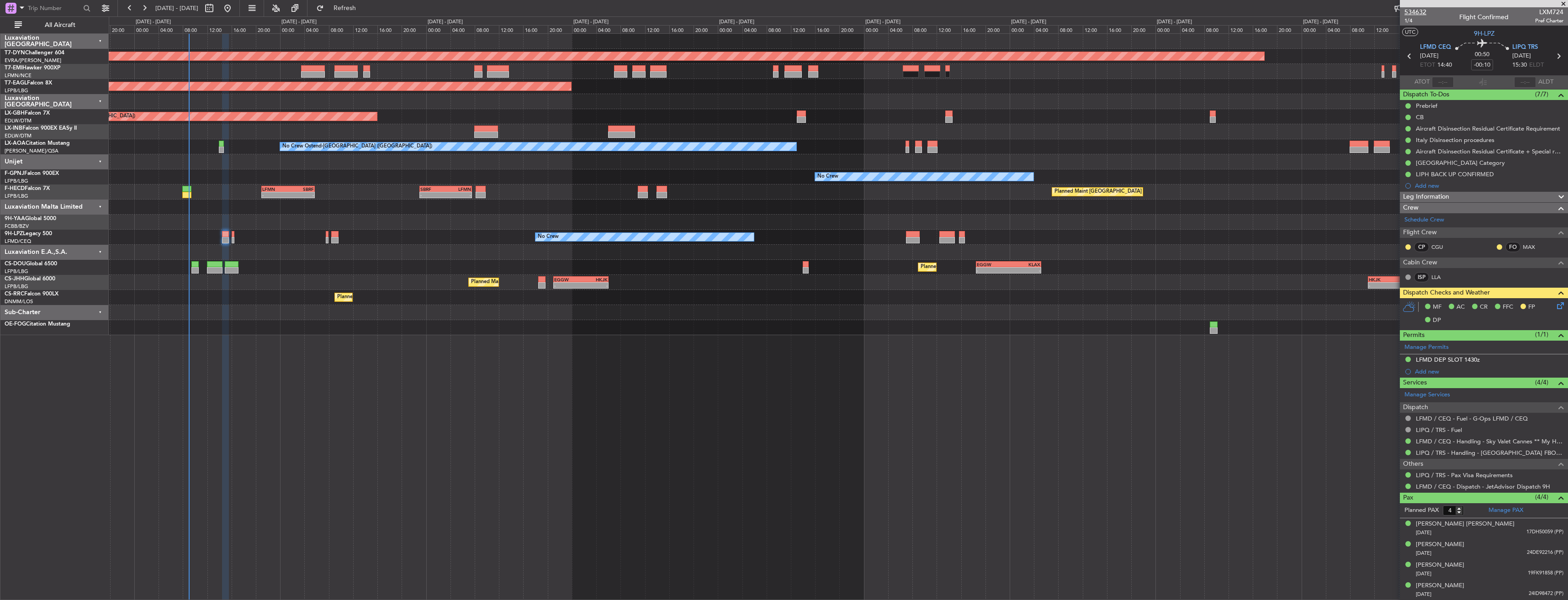
click at [1411, 12] on span "534632" at bounding box center [1415, 12] width 22 height 10
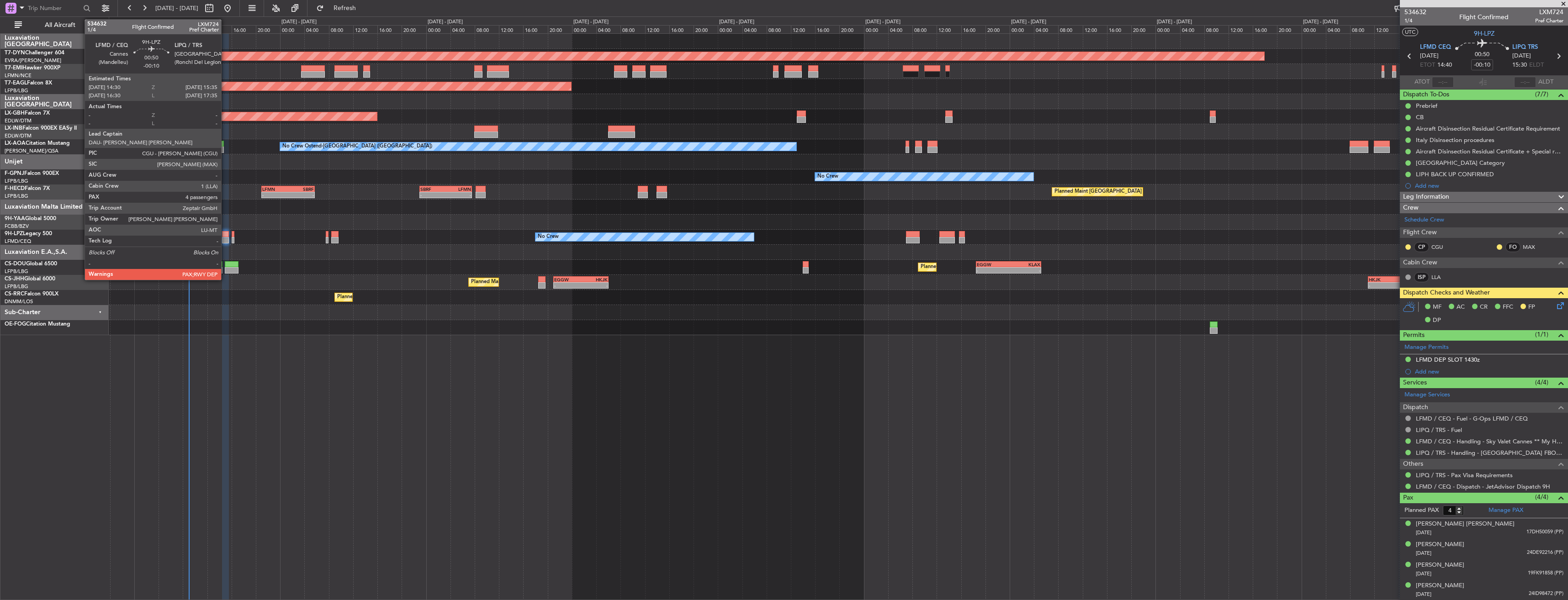
click at [225, 237] on div at bounding box center [225, 240] width 7 height 7
click at [232, 236] on div at bounding box center [233, 234] width 3 height 7
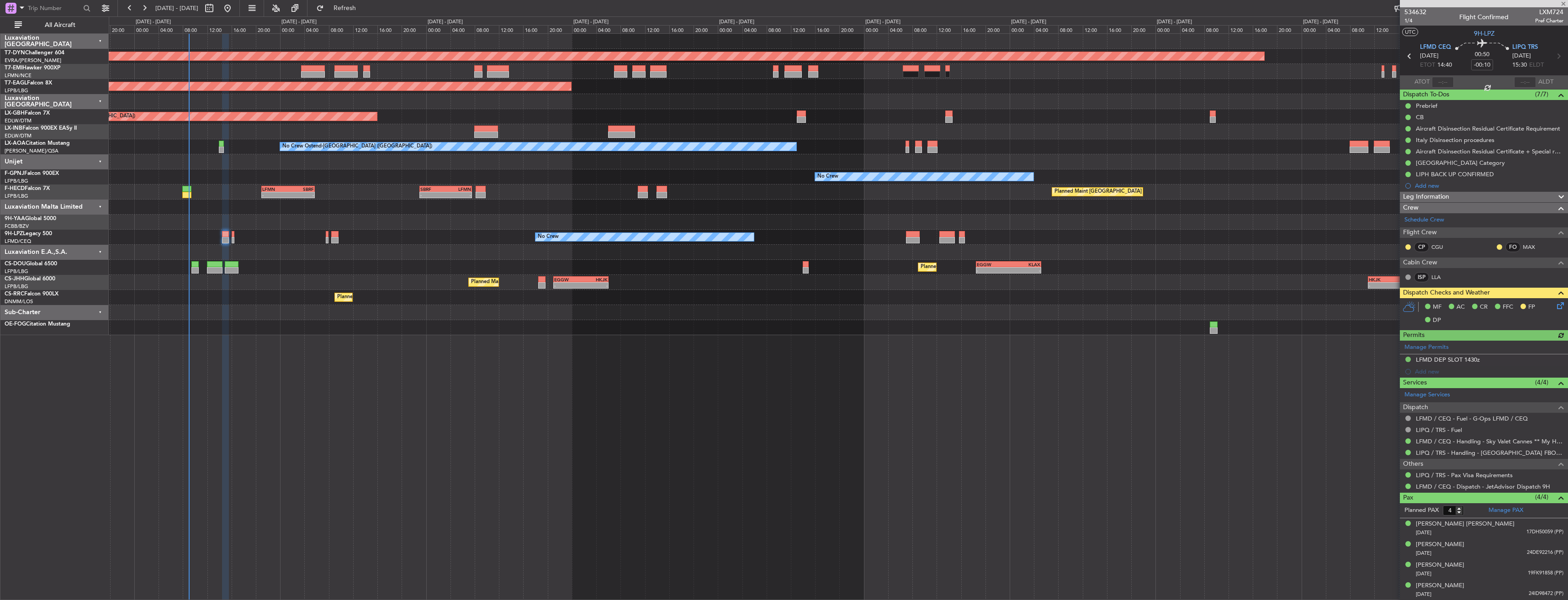
type input "0"
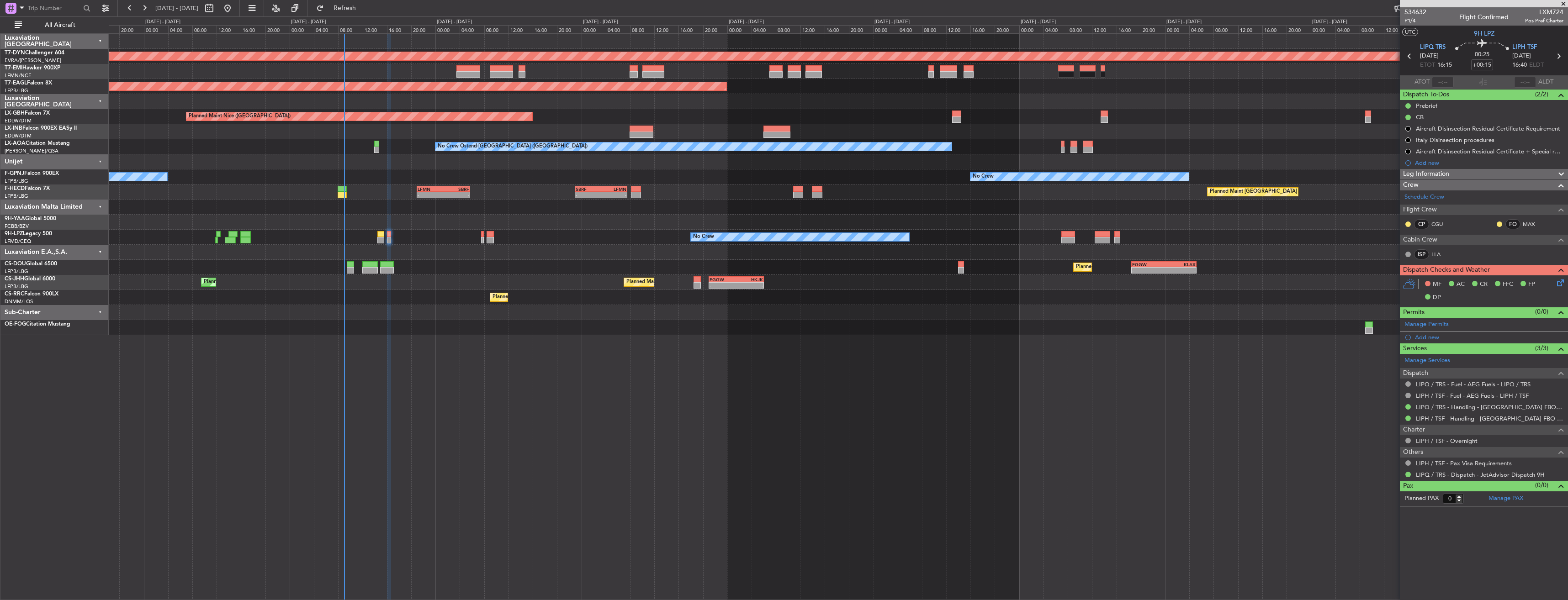
click at [375, 181] on div "Planned Maint Basel-Mulhouse Planned Maint New York (Teterboro) Planned Maint N…" at bounding box center [838, 184] width 1459 height 301
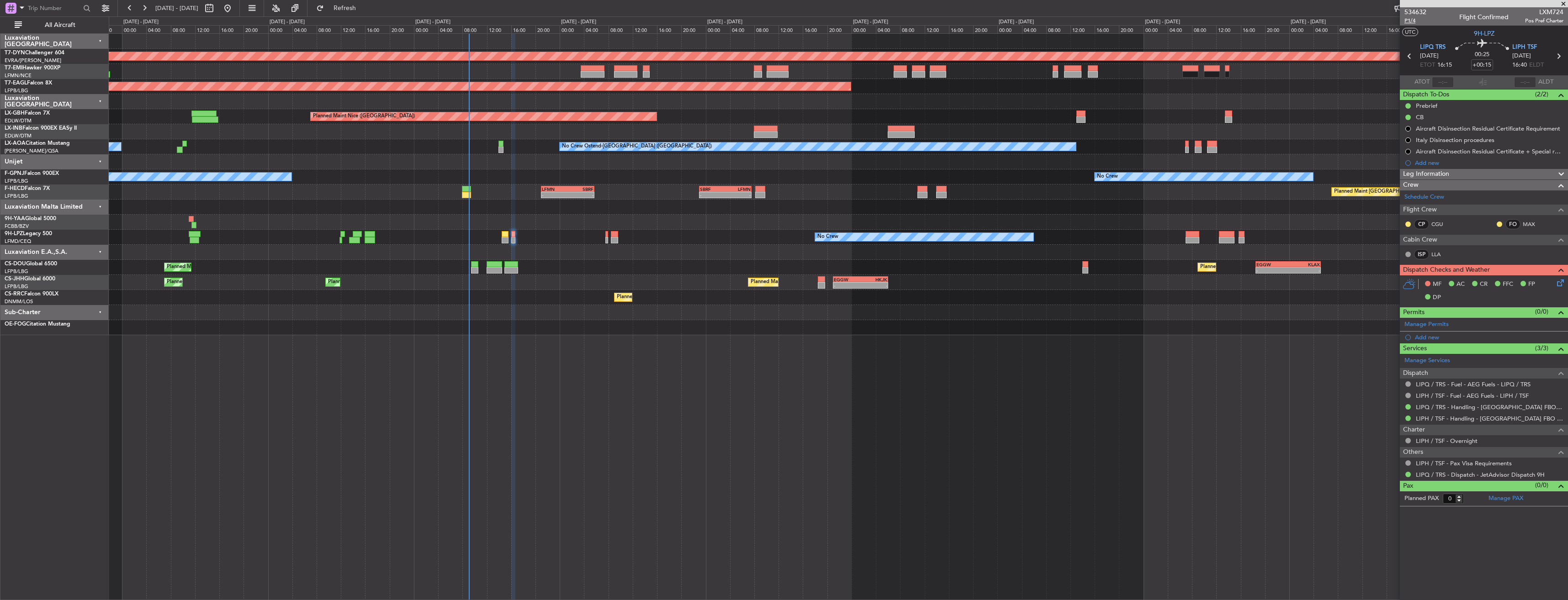
click at [1414, 18] on span "P1/4" at bounding box center [1415, 21] width 22 height 8
click at [1447, 409] on link "LIPQ / TRS - Handling - [GEOGRAPHIC_DATA] FBO LIPQ / TRS" at bounding box center [1489, 407] width 148 height 8
click at [1441, 419] on link "LIPH / TSF - Handling - [GEOGRAPHIC_DATA] FBO - Delta Aerotaxi LIPH / TSF" at bounding box center [1489, 418] width 148 height 8
click at [1561, 280] on icon at bounding box center [1558, 281] width 7 height 7
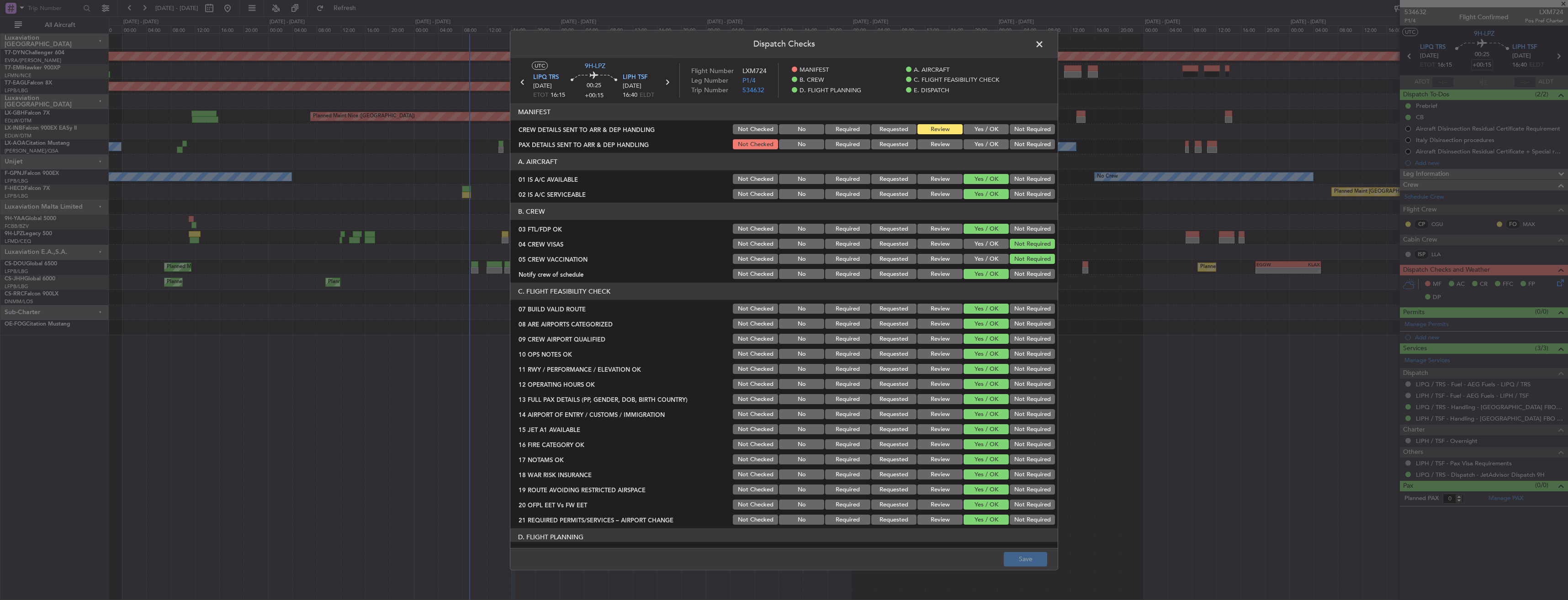
click at [984, 144] on button "Yes / OK" at bounding box center [986, 145] width 46 height 10
click at [981, 134] on div "Yes / OK" at bounding box center [985, 129] width 46 height 12
click at [981, 128] on button "Yes / OK" at bounding box center [986, 129] width 46 height 10
click at [1032, 557] on button "Save" at bounding box center [1025, 559] width 43 height 15
click at [1044, 43] on span at bounding box center [1044, 46] width 0 height 18
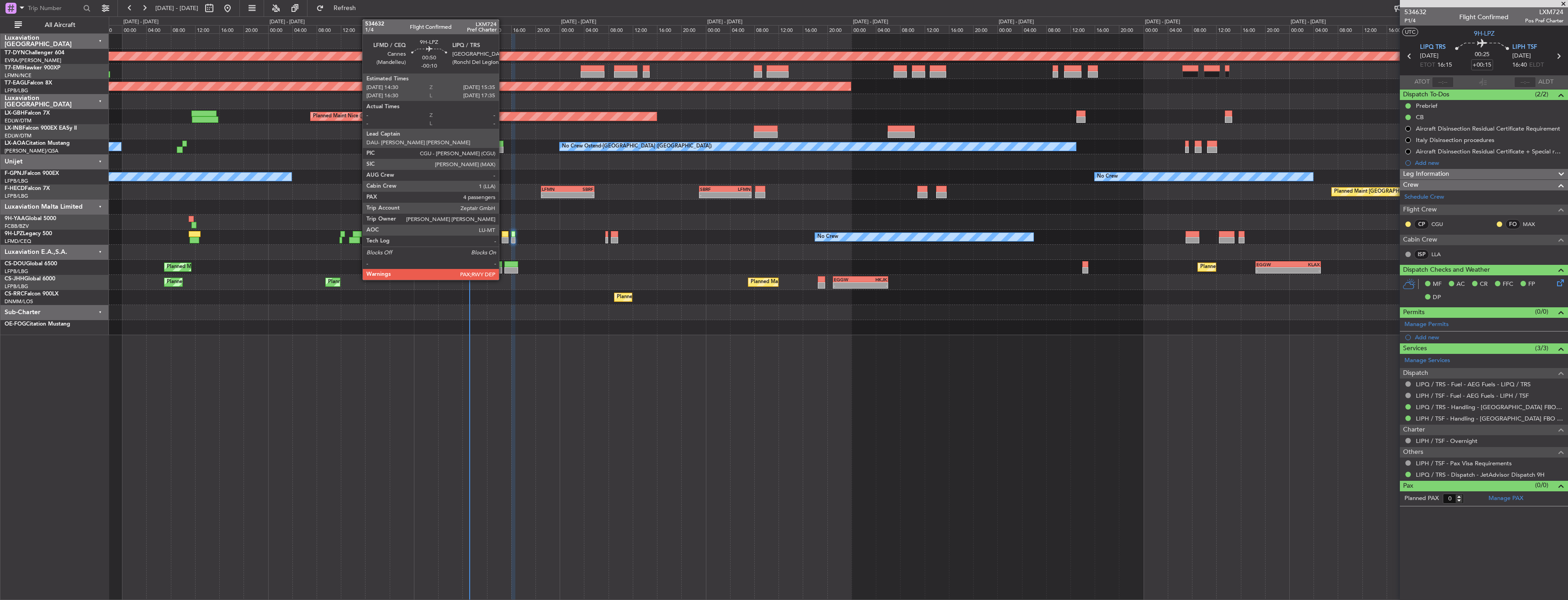
click at [503, 233] on div at bounding box center [505, 234] width 7 height 7
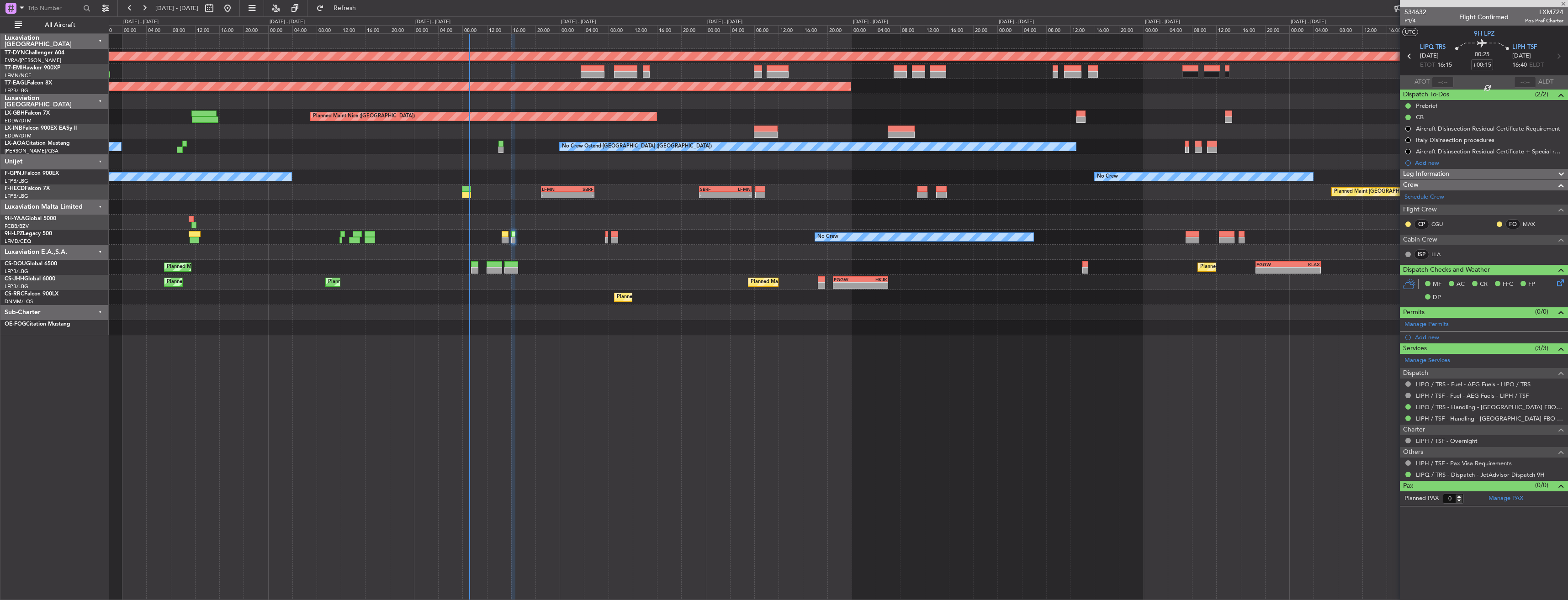
type input "-00:10"
type input "4"
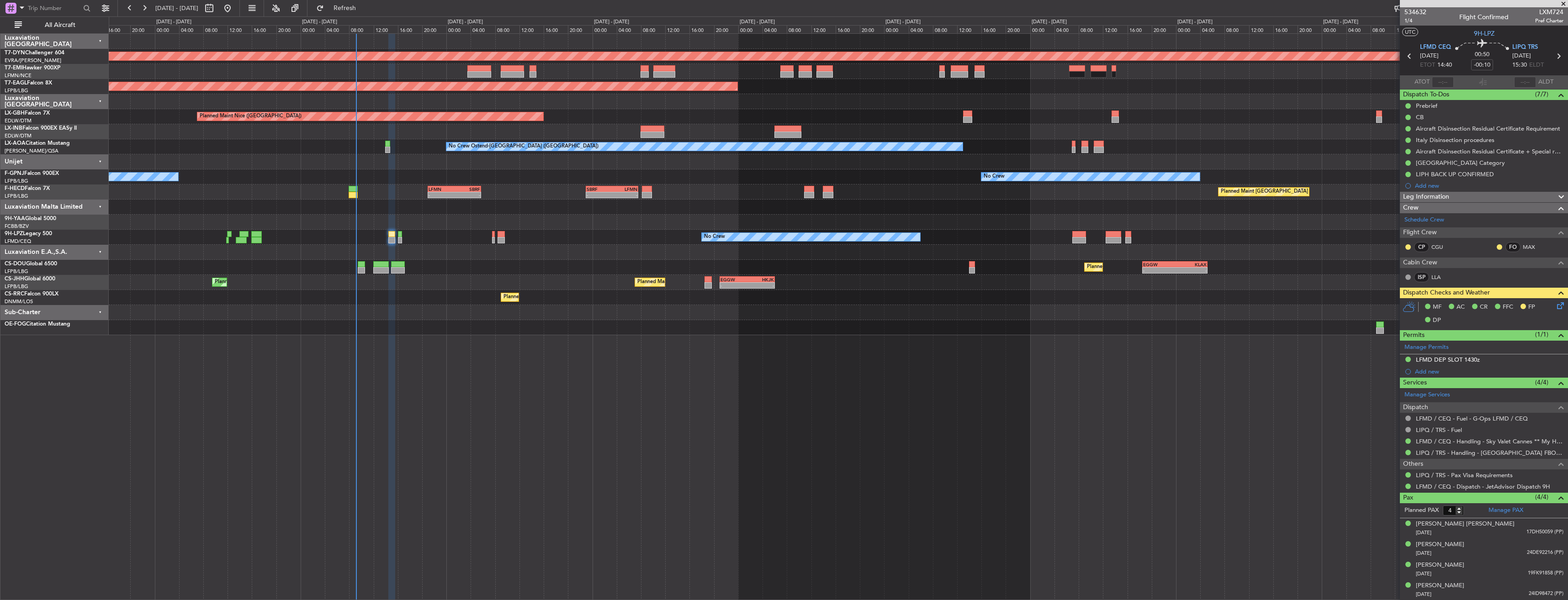
click at [564, 245] on div "Planned Maint Basel-Mulhouse Planned Maint New York (Teterboro) Planned Maint N…" at bounding box center [838, 184] width 1459 height 301
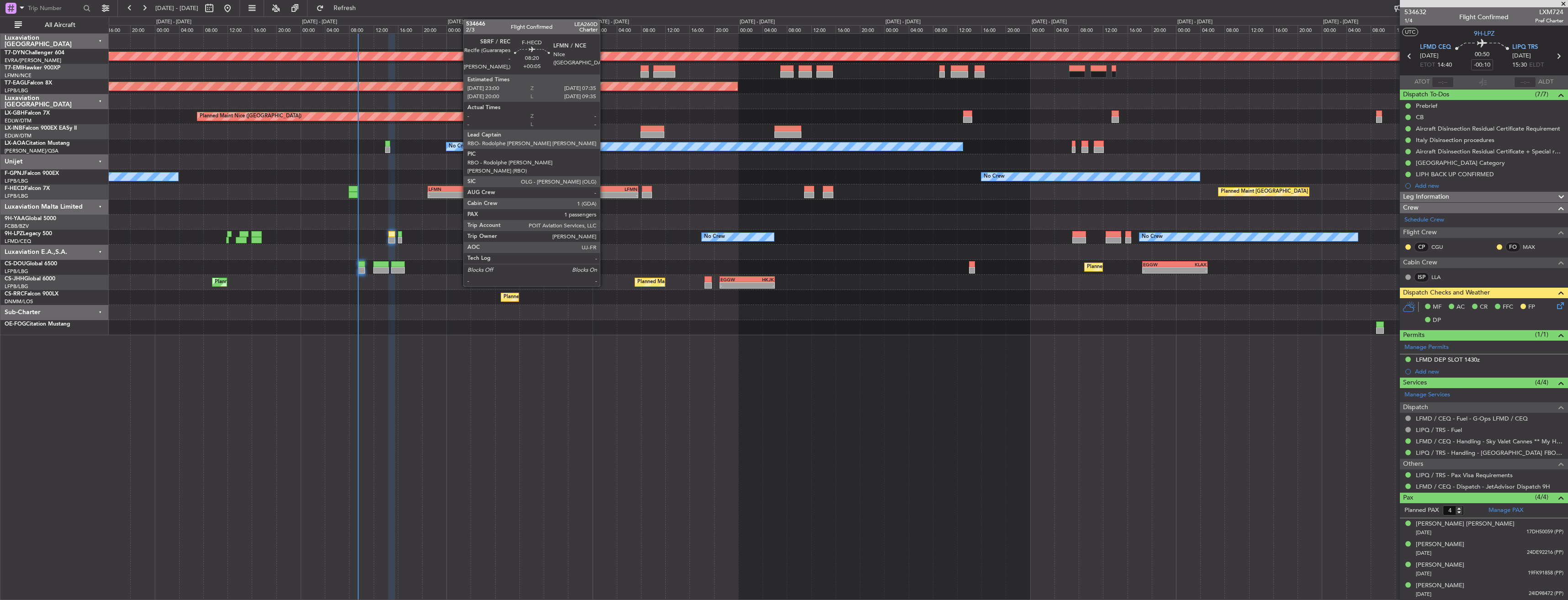
click at [604, 187] on div "SBRF" at bounding box center [599, 189] width 25 height 5
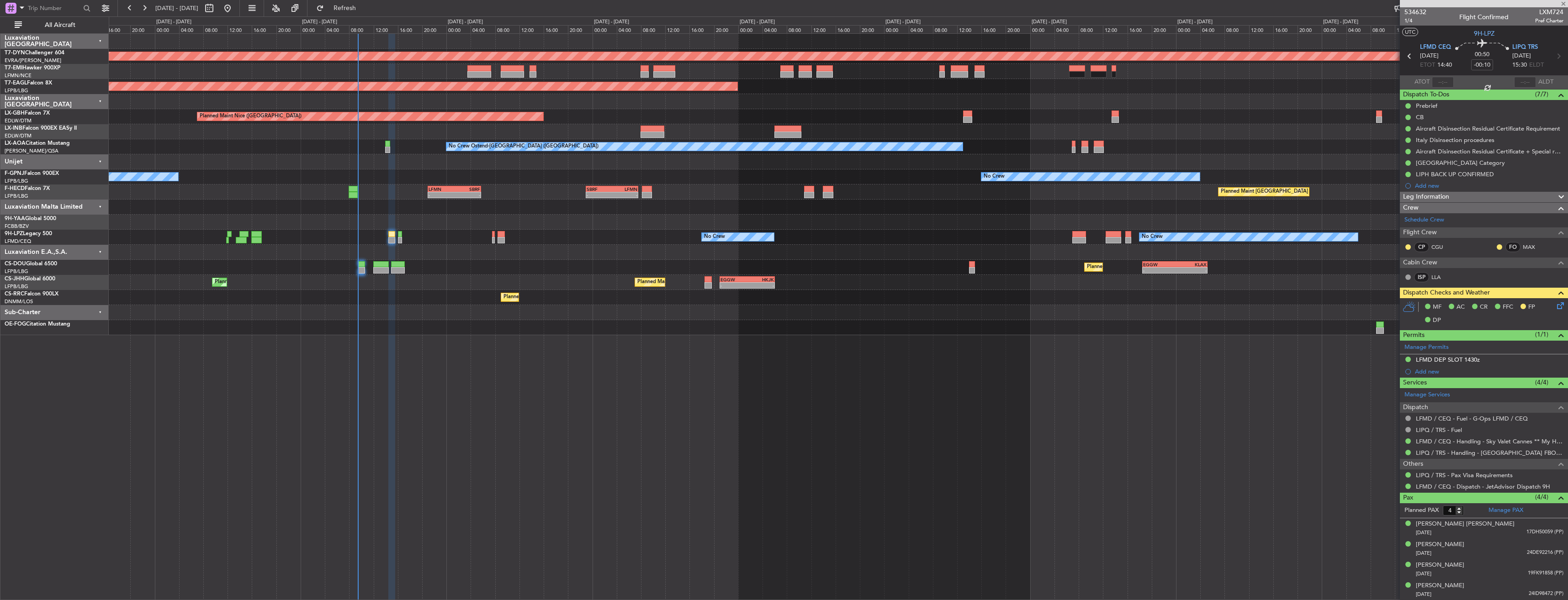
type input "+00:05"
type input "1"
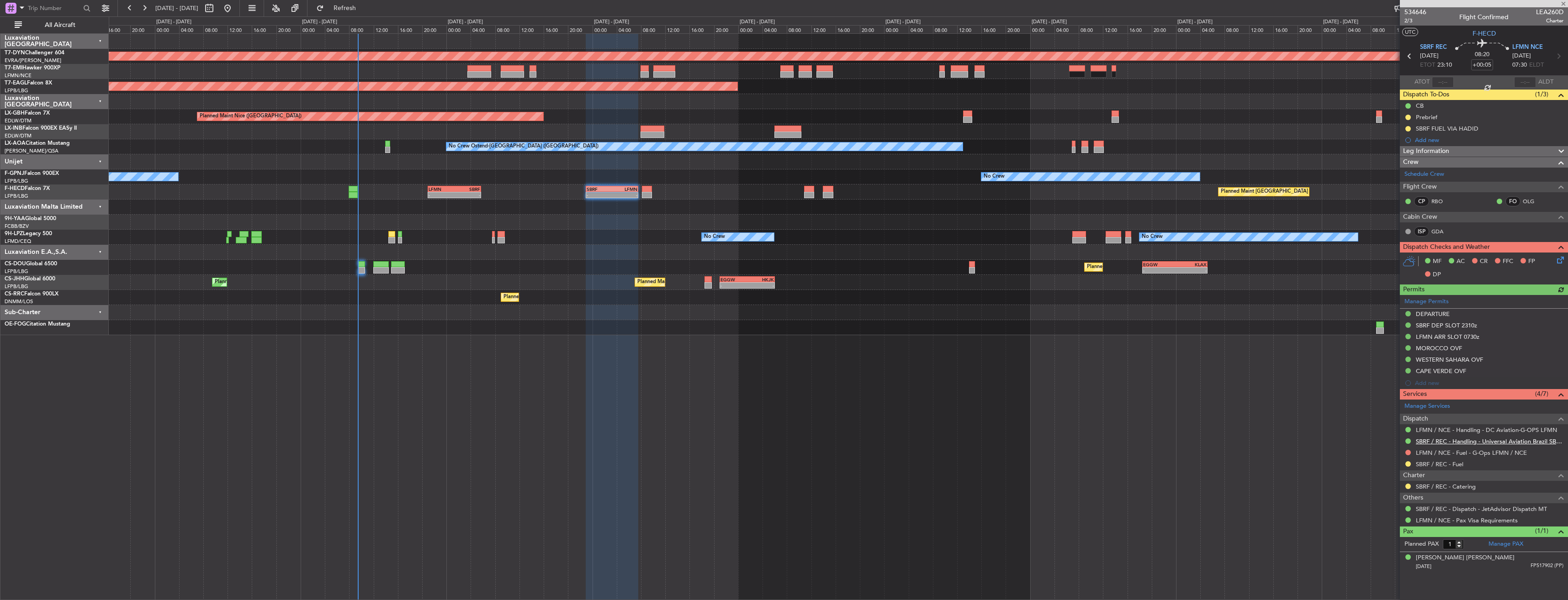
click at [1449, 444] on link "SBRF / REC - Handling - Universal Aviation Brazil SBRF / REC" at bounding box center [1489, 441] width 148 height 8
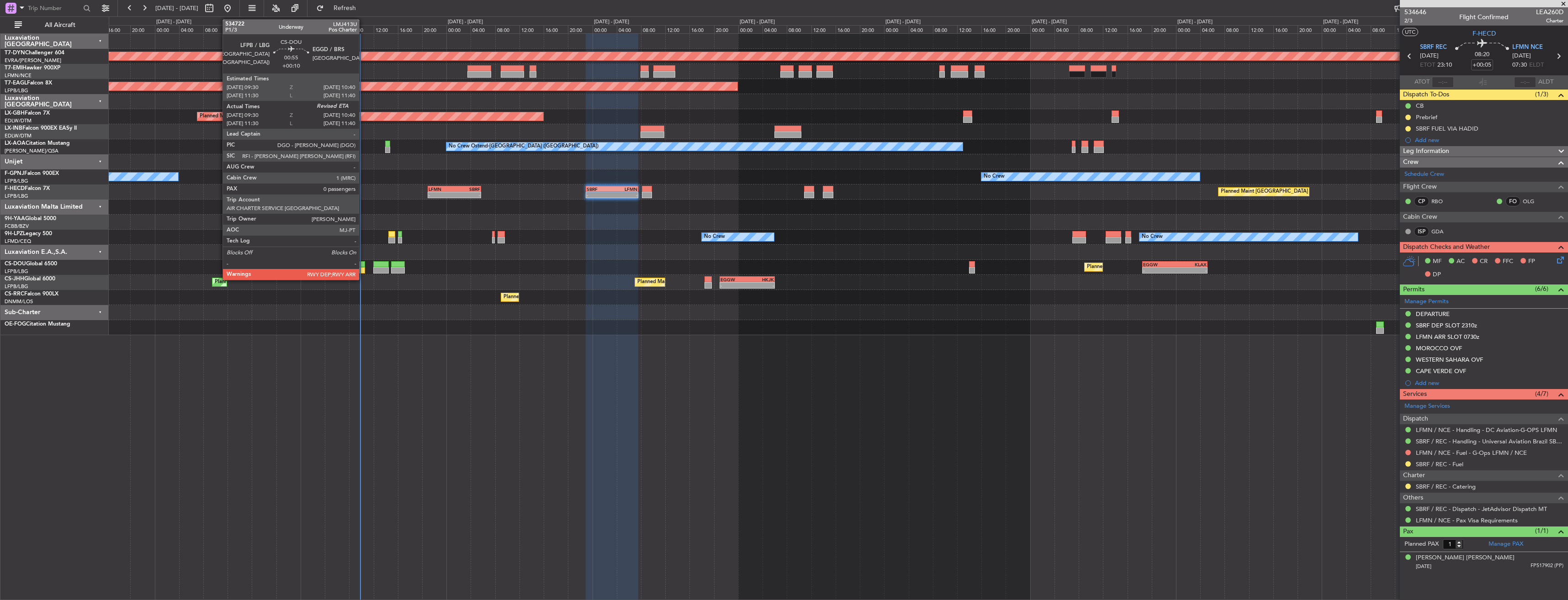
click at [363, 268] on div at bounding box center [362, 270] width 7 height 7
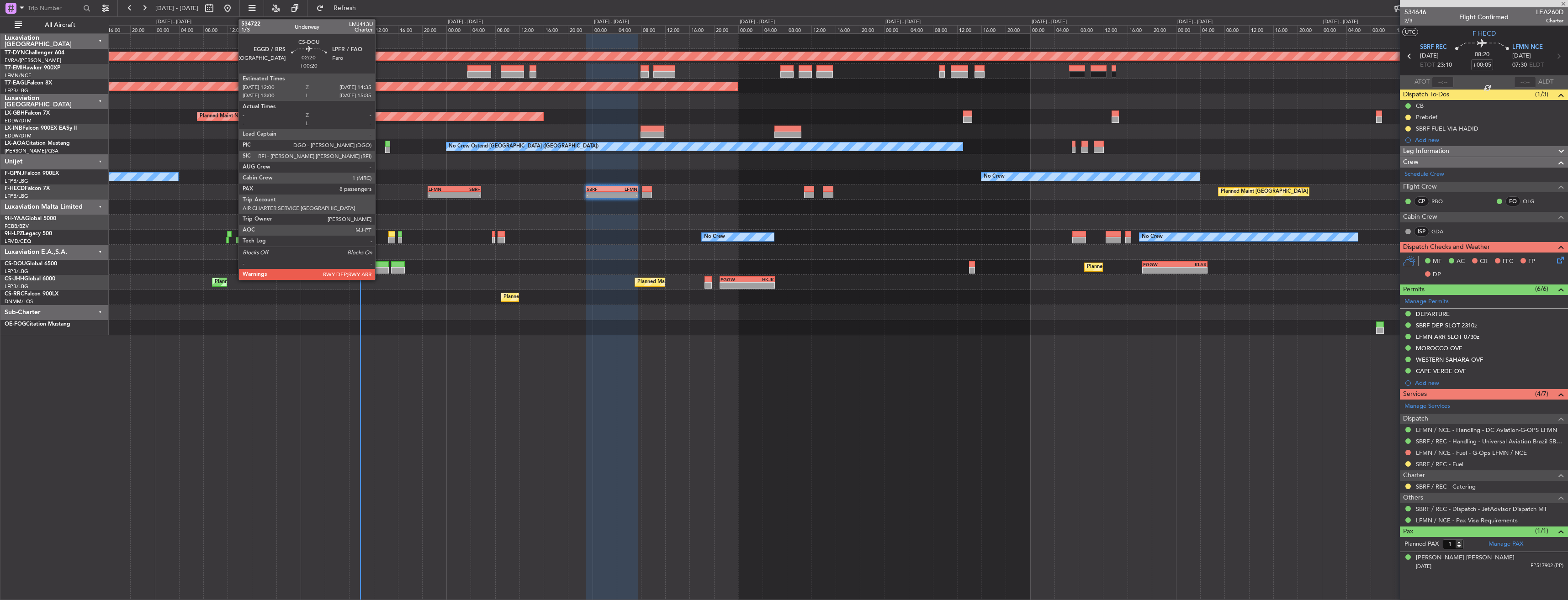
type input "+00:10"
type input "09:40"
type input "0"
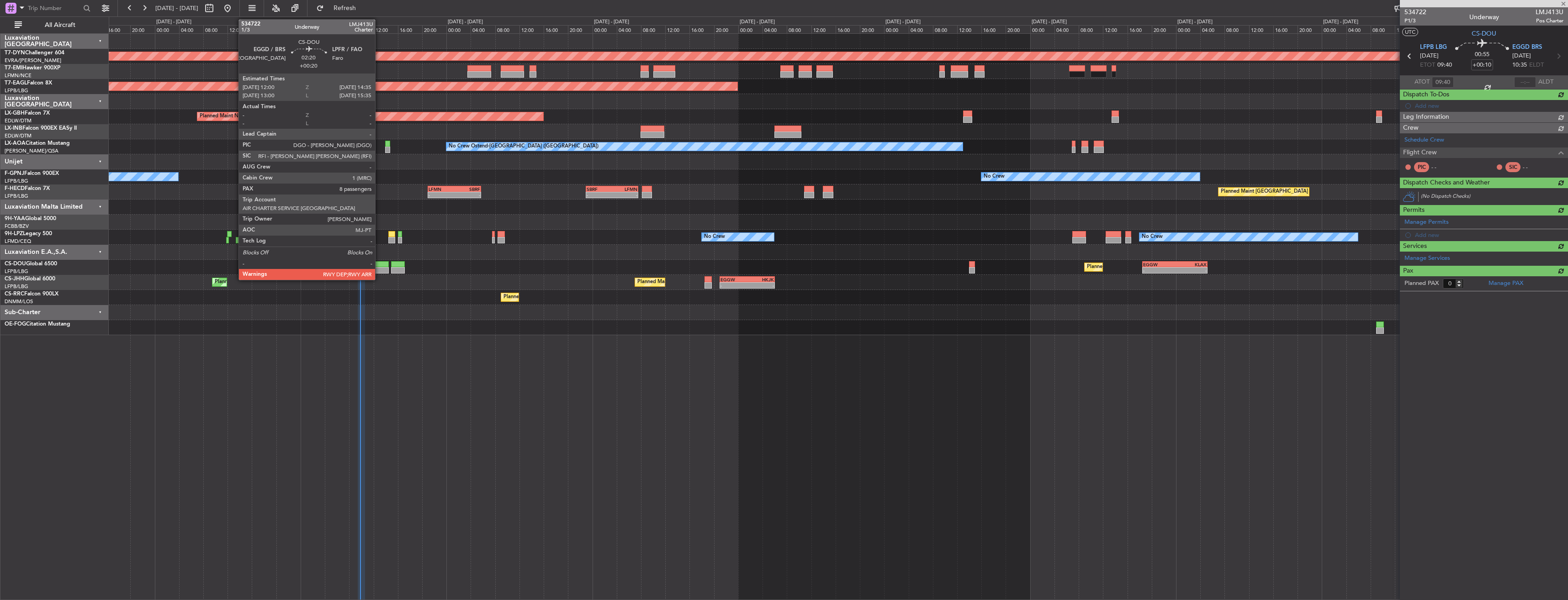
click at [379, 267] on div at bounding box center [381, 270] width 16 height 7
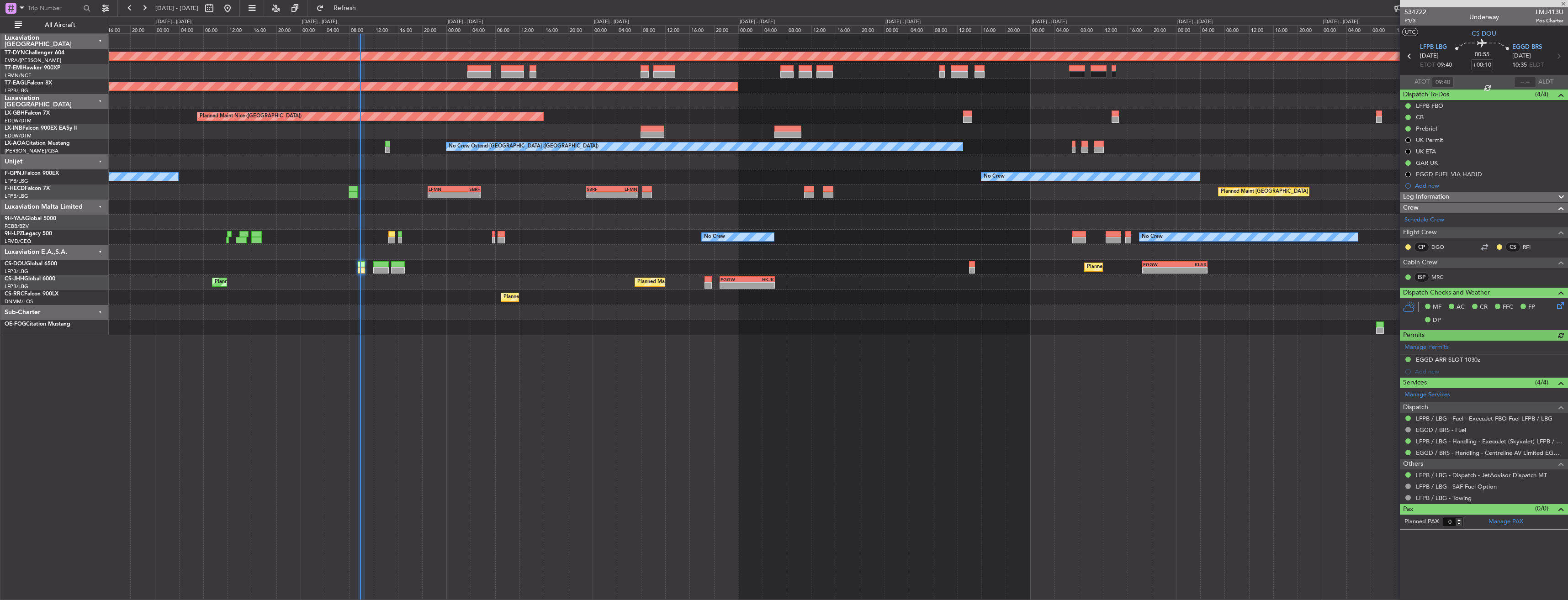
type input "+00:20"
type input "8"
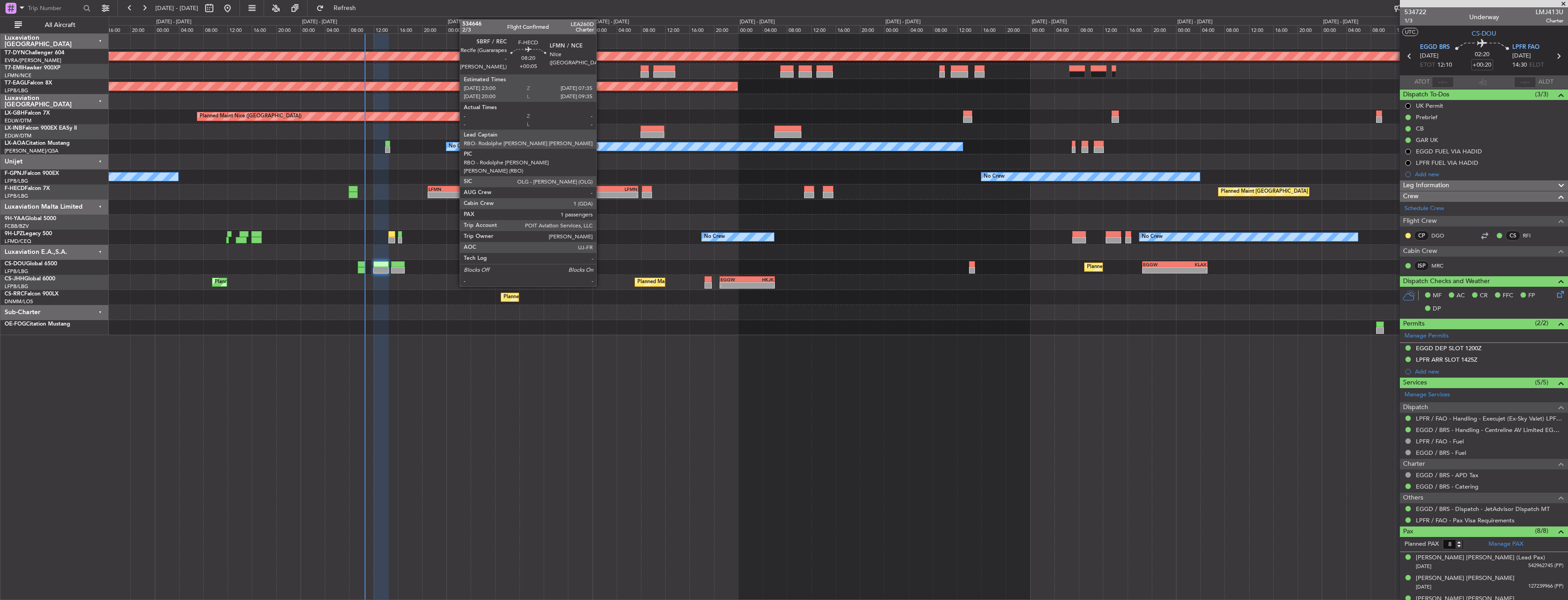
click at [600, 188] on div "SBRF" at bounding box center [599, 189] width 25 height 5
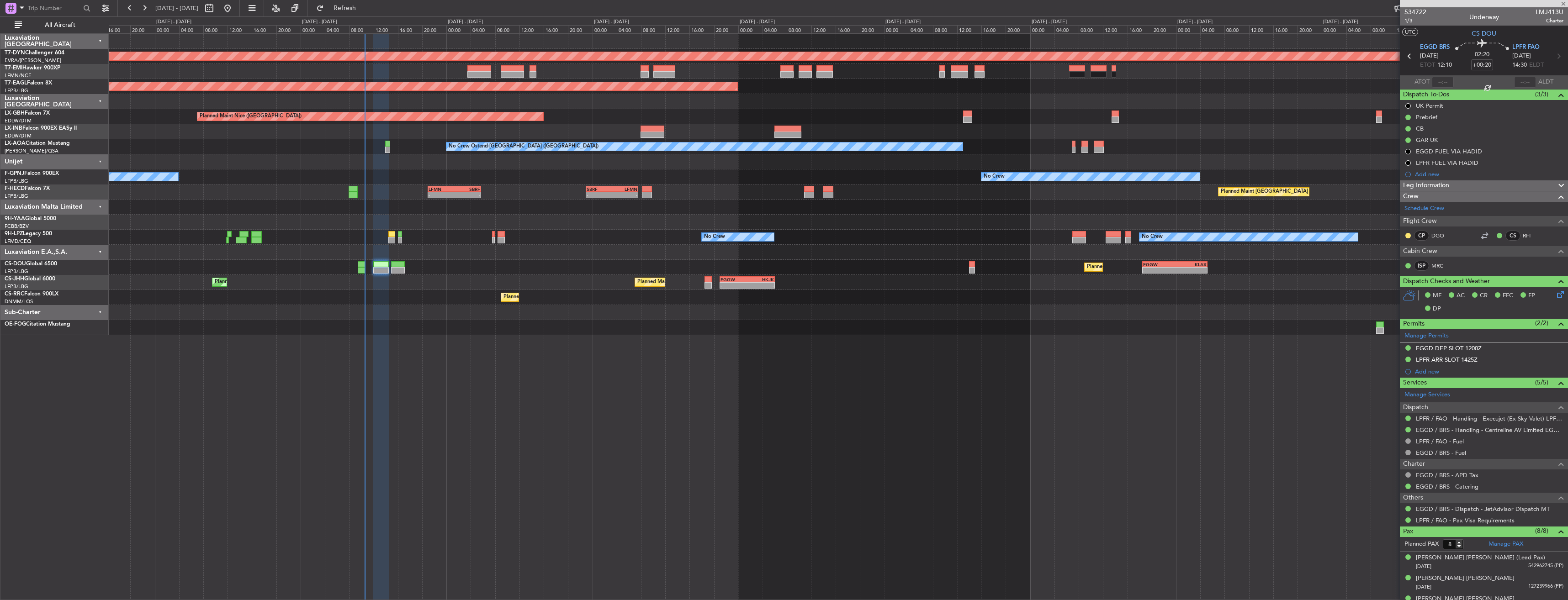
type input "+00:05"
type input "1"
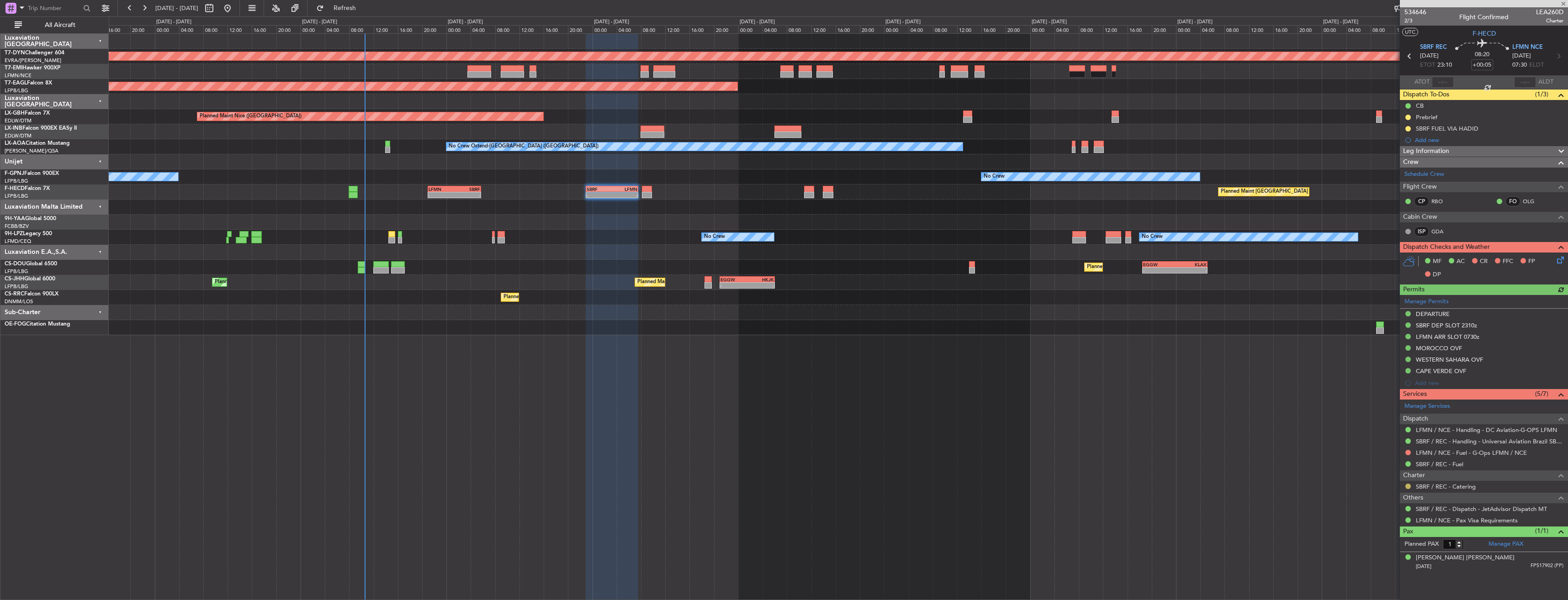
click at [1406, 486] on button at bounding box center [1407, 485] width 5 height 5
click at [1406, 471] on li "Confirmed" at bounding box center [1408, 472] width 106 height 14
click at [1450, 488] on link "SBRF / REC - Catering" at bounding box center [1445, 486] width 60 height 8
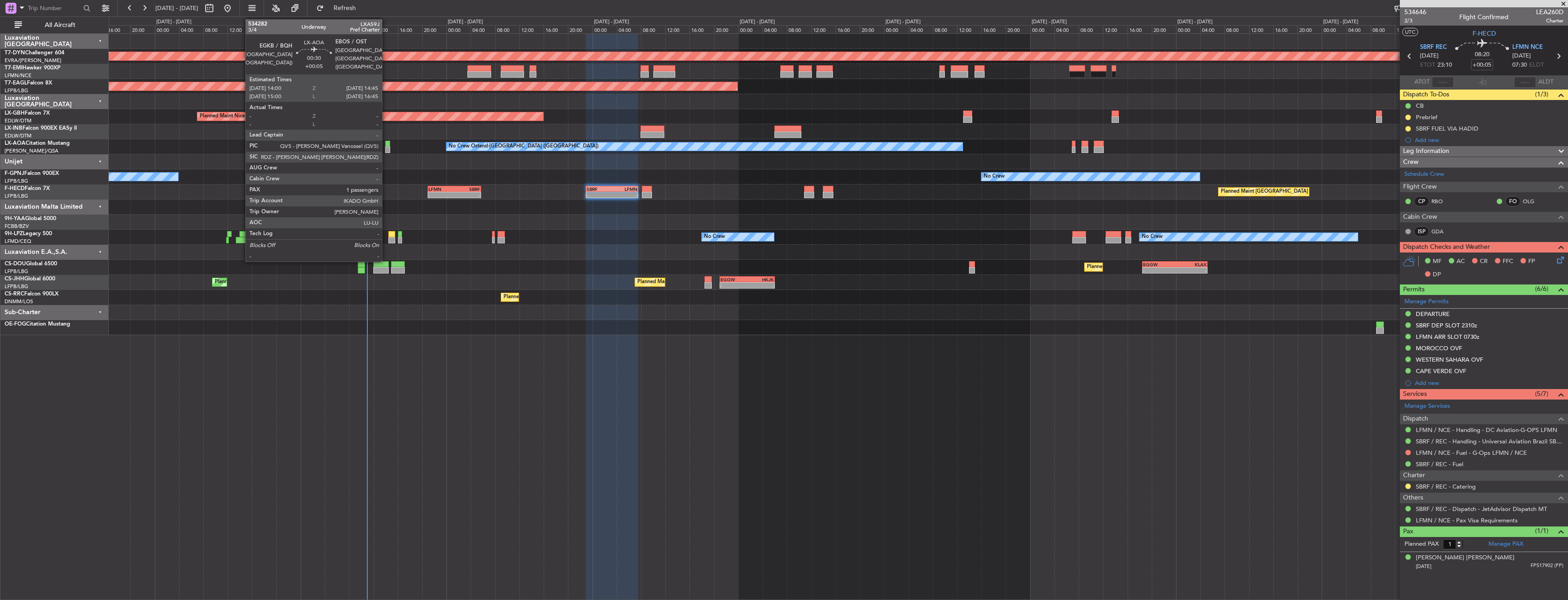
click at [386, 142] on div at bounding box center [387, 143] width 4 height 7
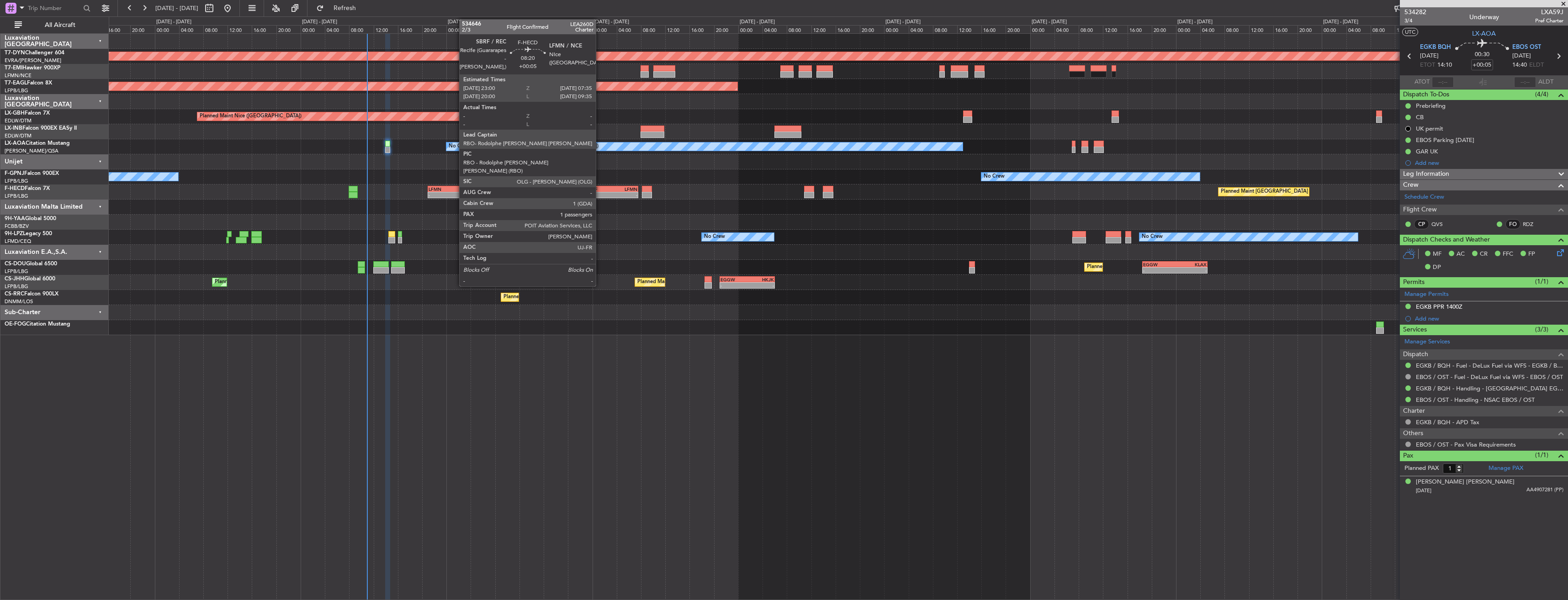
click at [600, 188] on div "SBRF" at bounding box center [599, 189] width 25 height 5
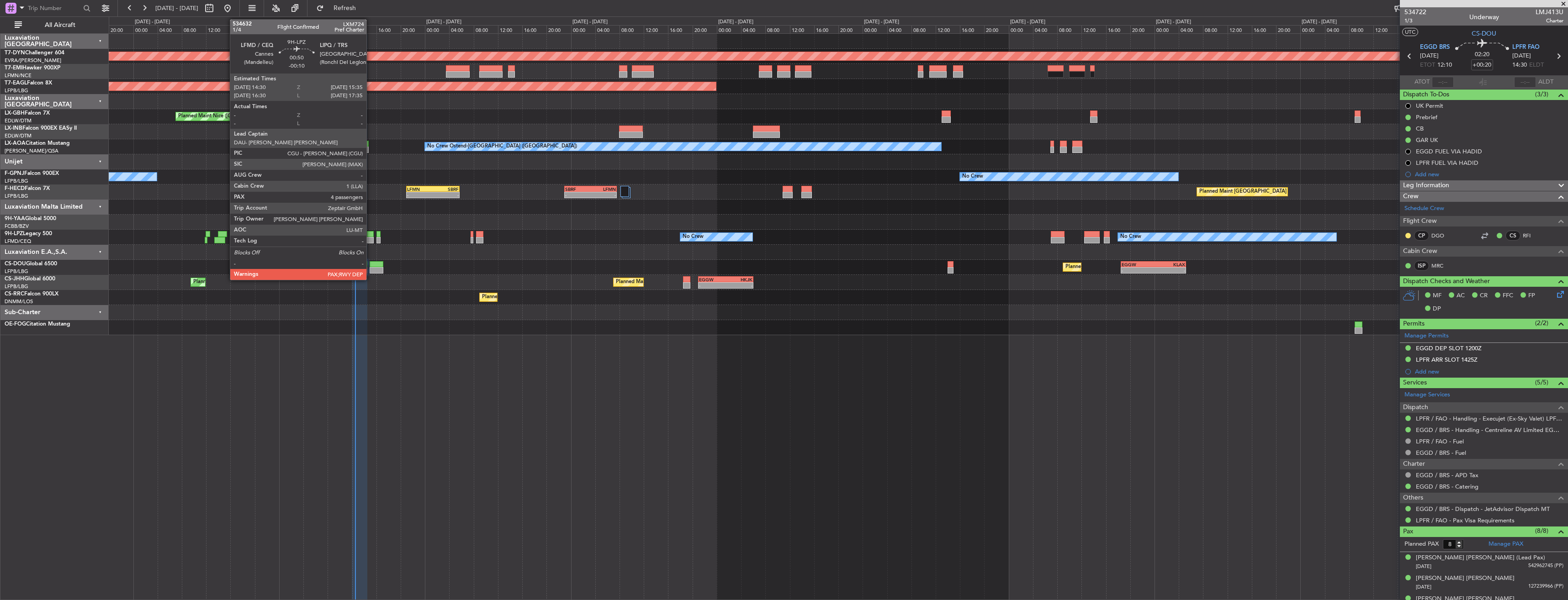
click at [370, 234] on div at bounding box center [370, 234] width 7 height 7
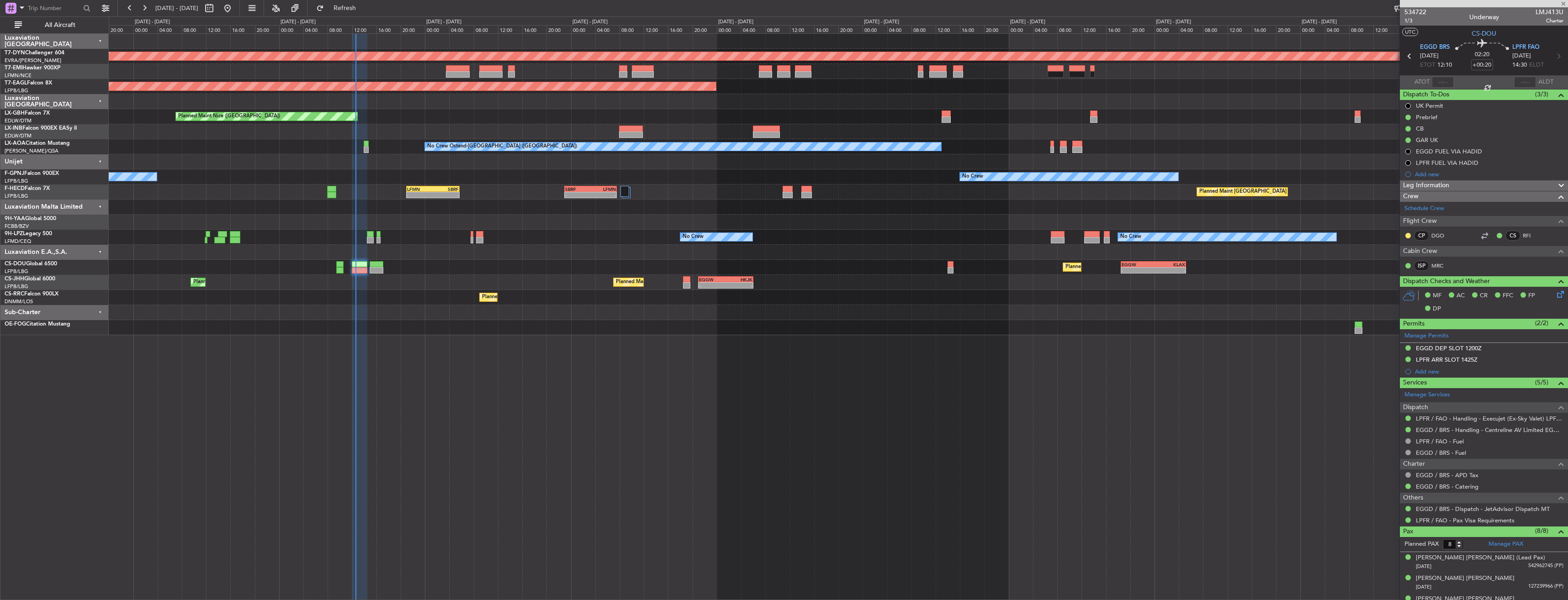
type input "-00:10"
type input "4"
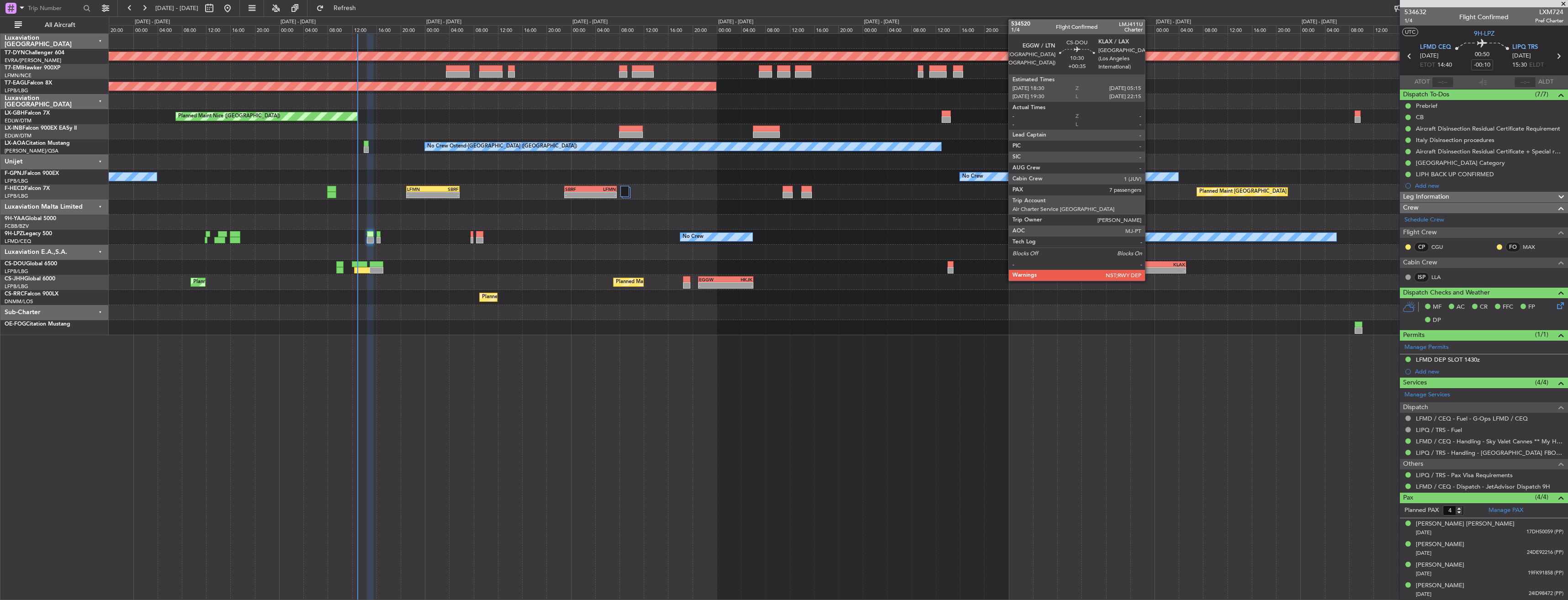
click at [1149, 263] on div "EGGW" at bounding box center [1137, 264] width 32 height 5
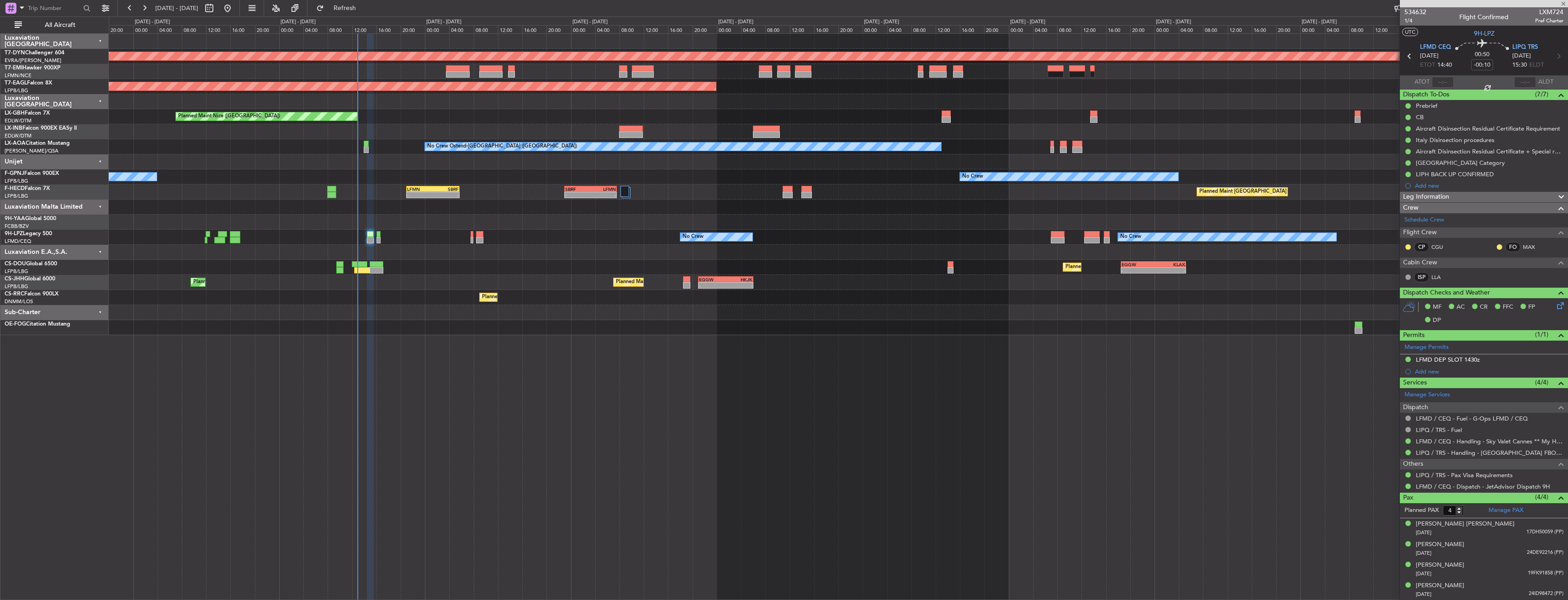
type input "+00:35"
type input "7"
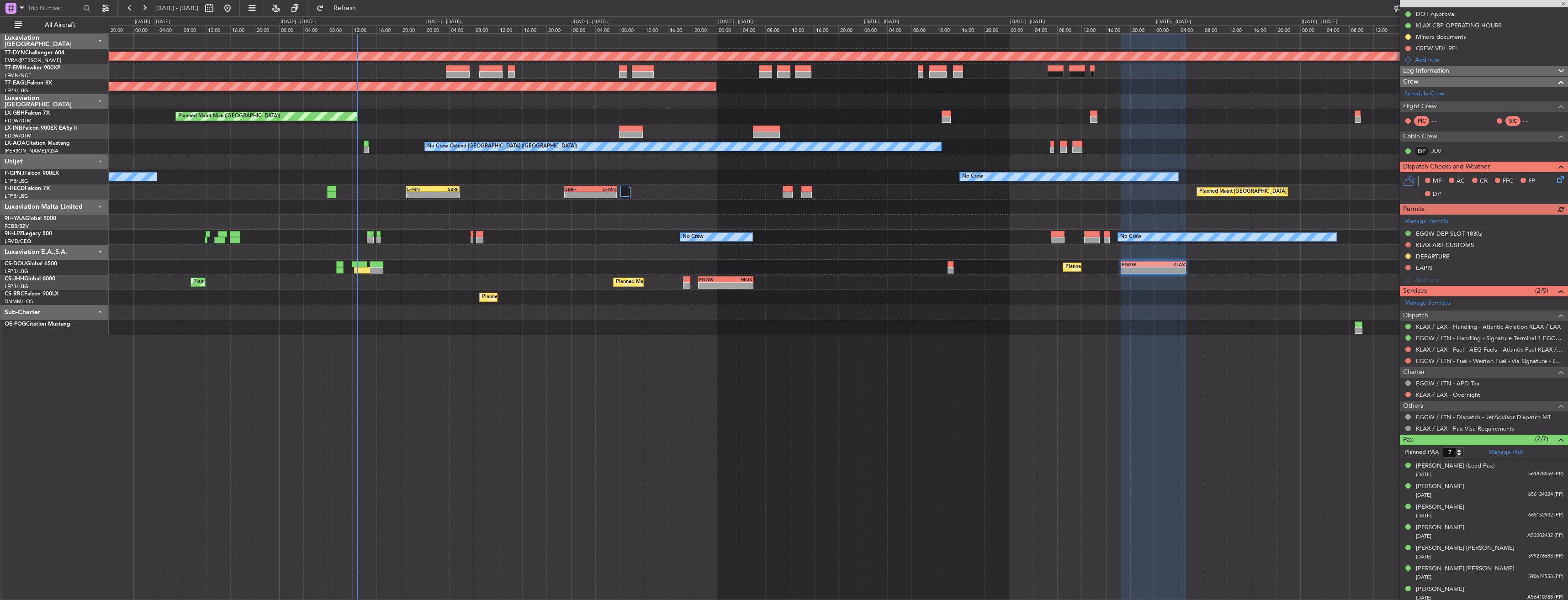
scroll to position [153, 0]
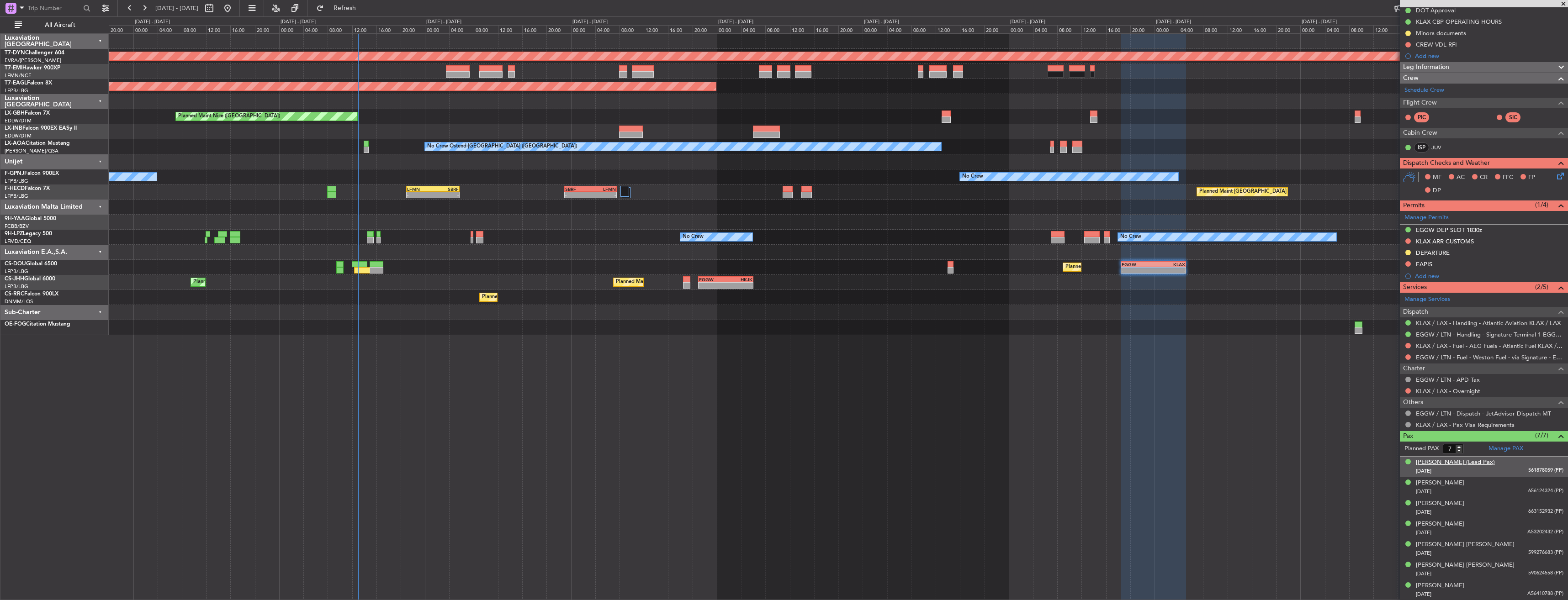
click at [1472, 460] on div "Sandra Anette Bullock (Lead Pax)" at bounding box center [1456, 463] width 79 height 9
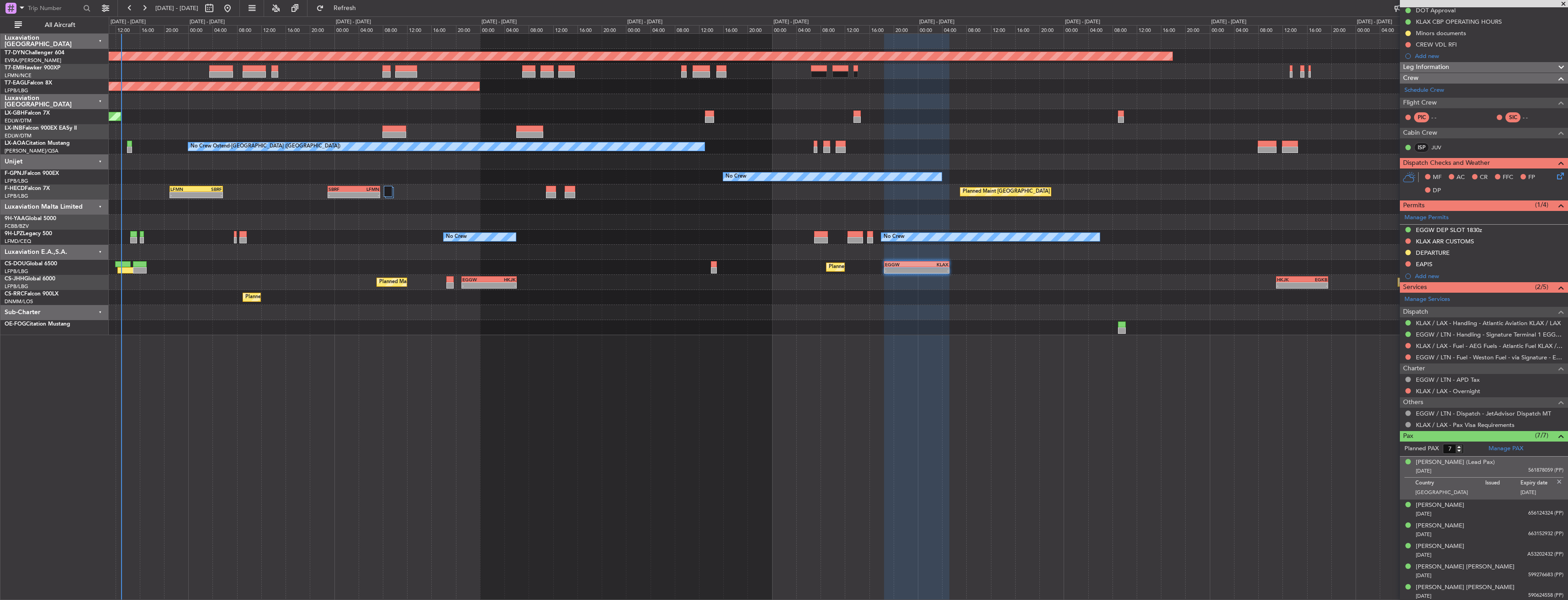
click at [762, 295] on div "Planned Maint Lagos ([PERSON_NAME])" at bounding box center [838, 297] width 1459 height 15
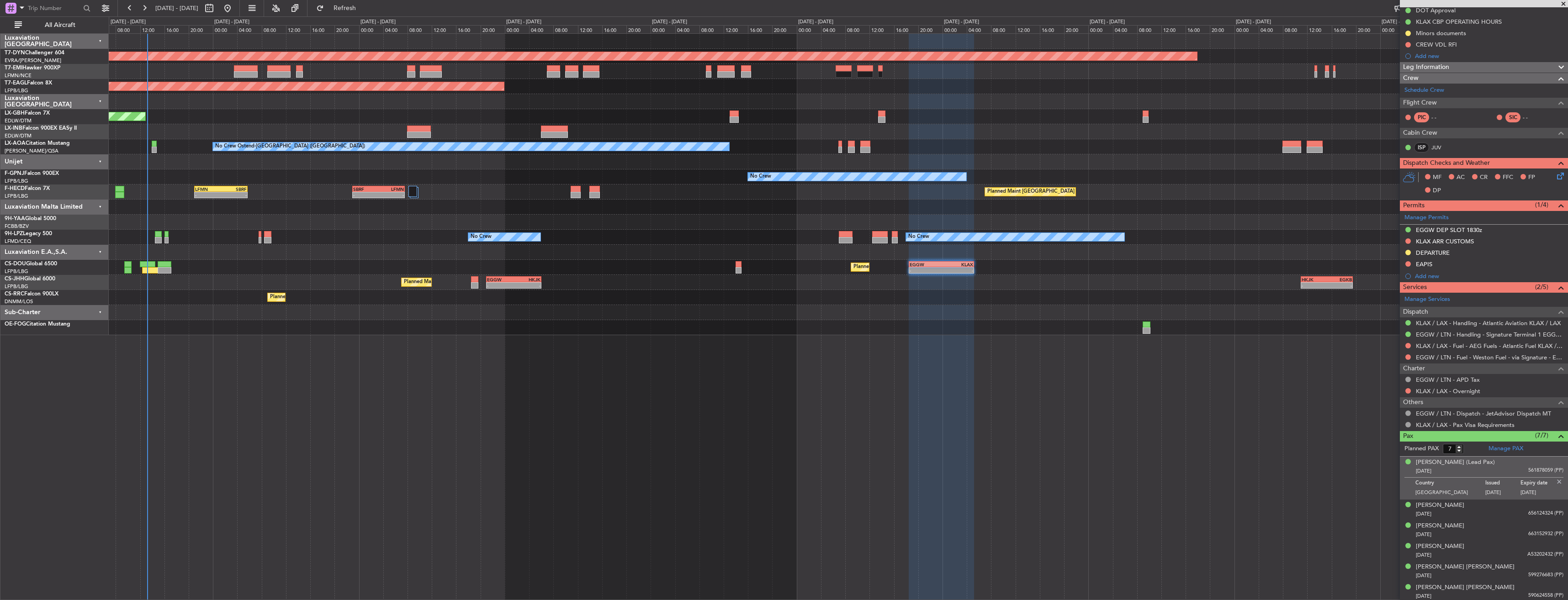
click at [320, 259] on div at bounding box center [838, 252] width 1459 height 15
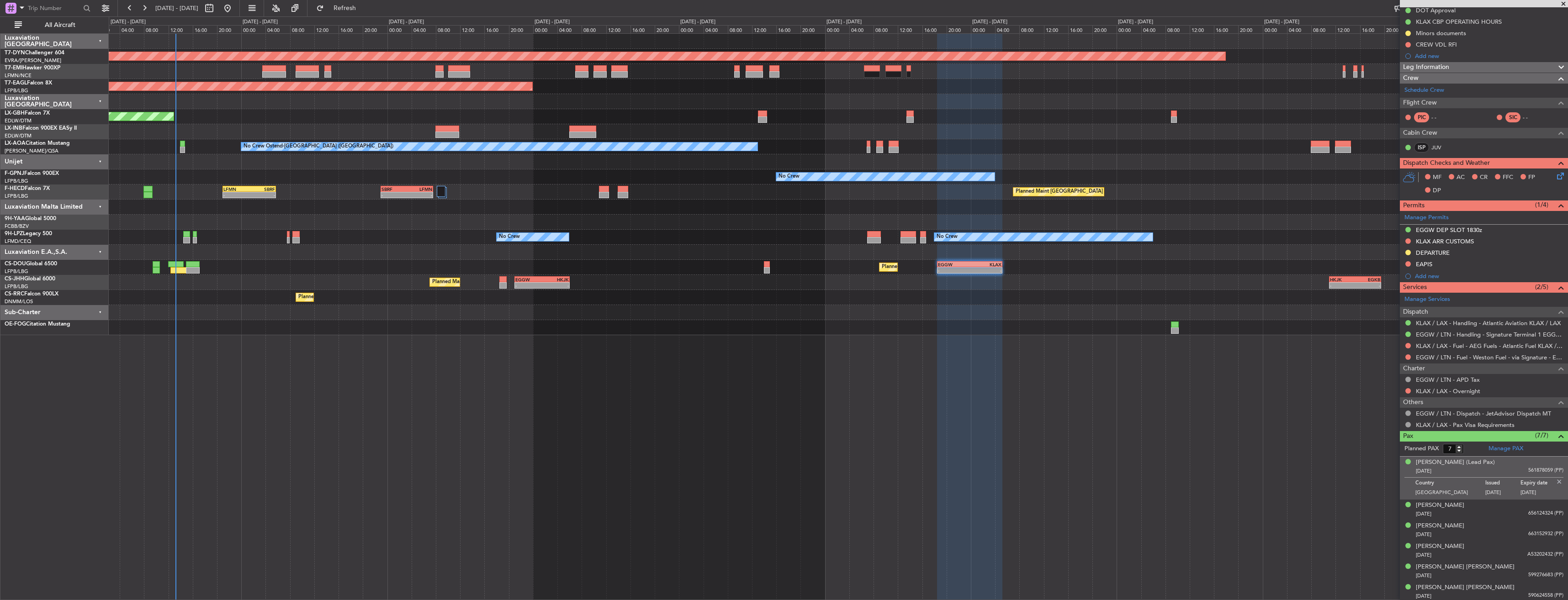
click at [256, 275] on div "Planned Maint Paris (Le Bourget) Planned Maint London (Biggin Hill) - - EGGW 21…" at bounding box center [838, 282] width 1459 height 15
click at [438, 190] on div at bounding box center [441, 191] width 9 height 11
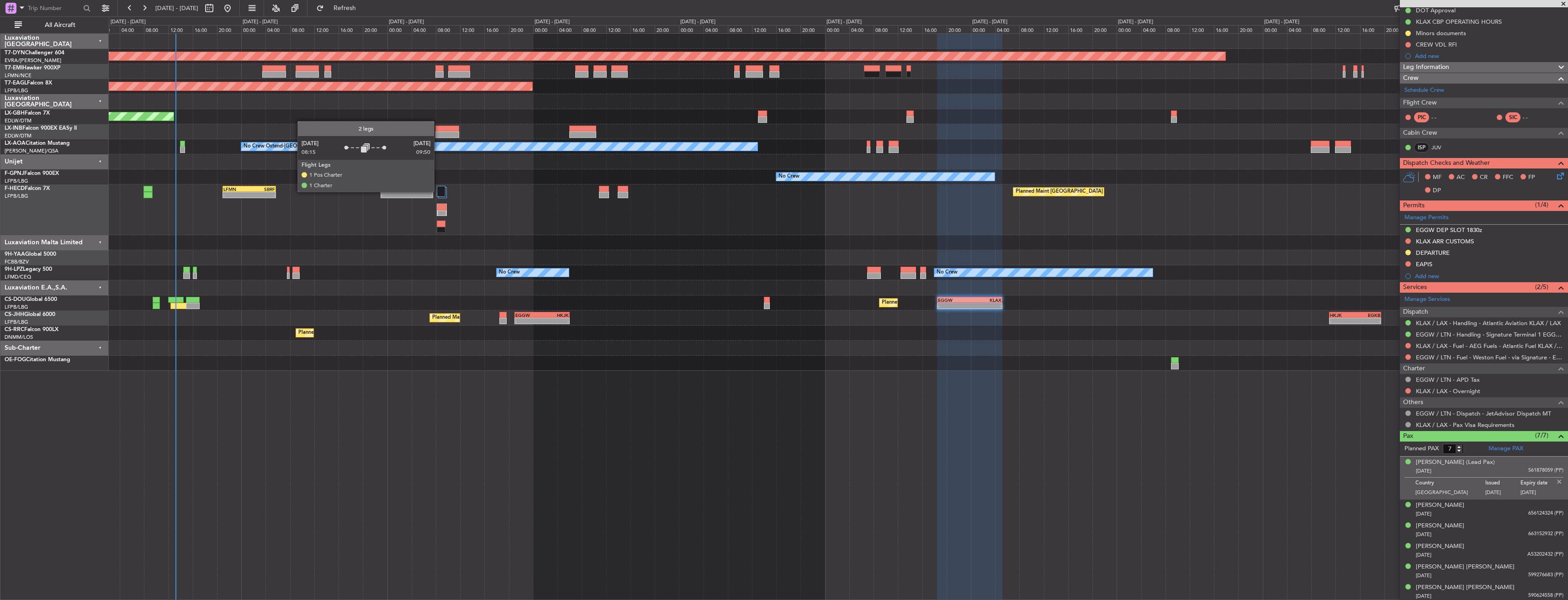
click at [438, 191] on div at bounding box center [441, 191] width 9 height 11
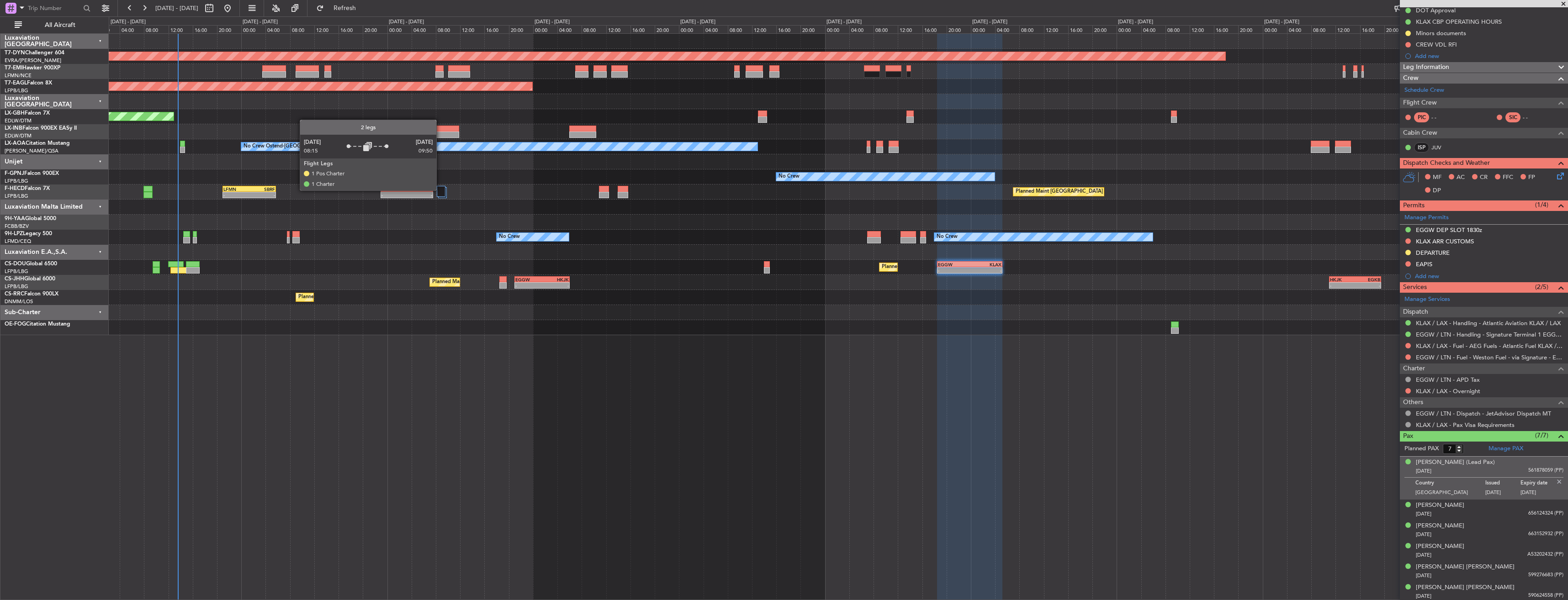
click at [440, 190] on div at bounding box center [441, 191] width 9 height 11
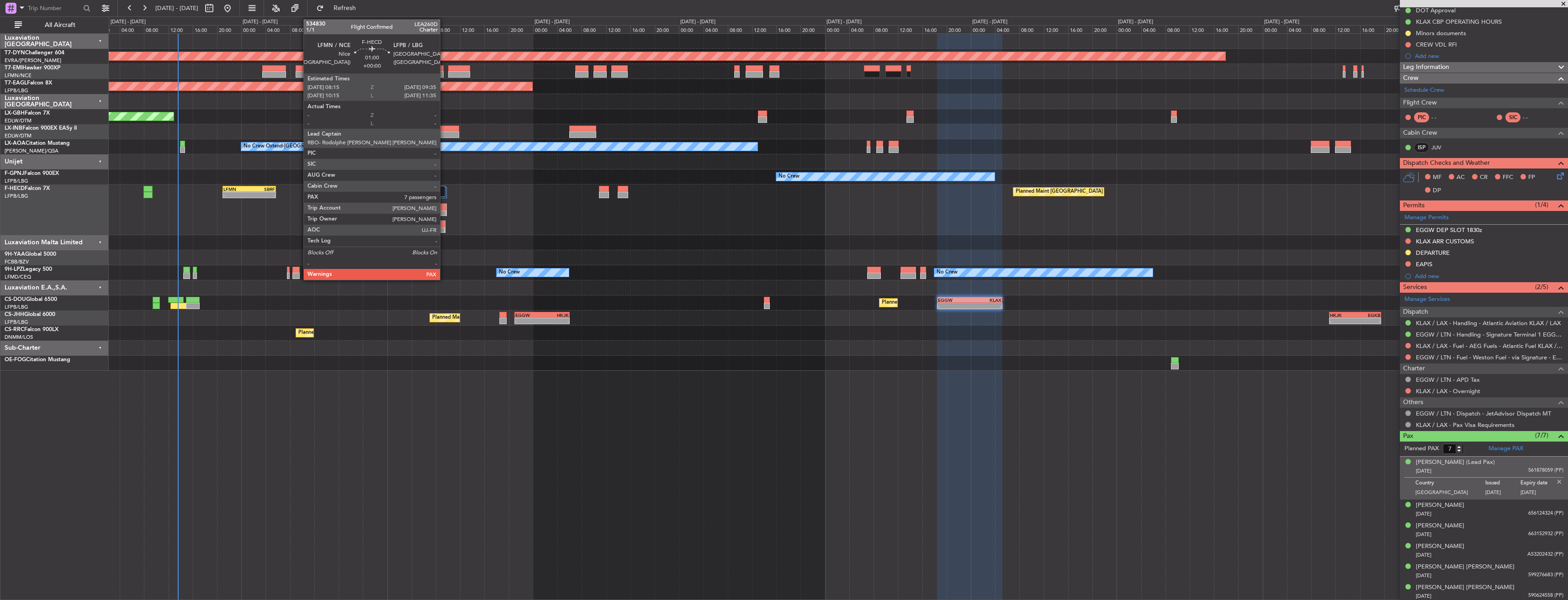
click at [444, 223] on div at bounding box center [441, 224] width 7 height 7
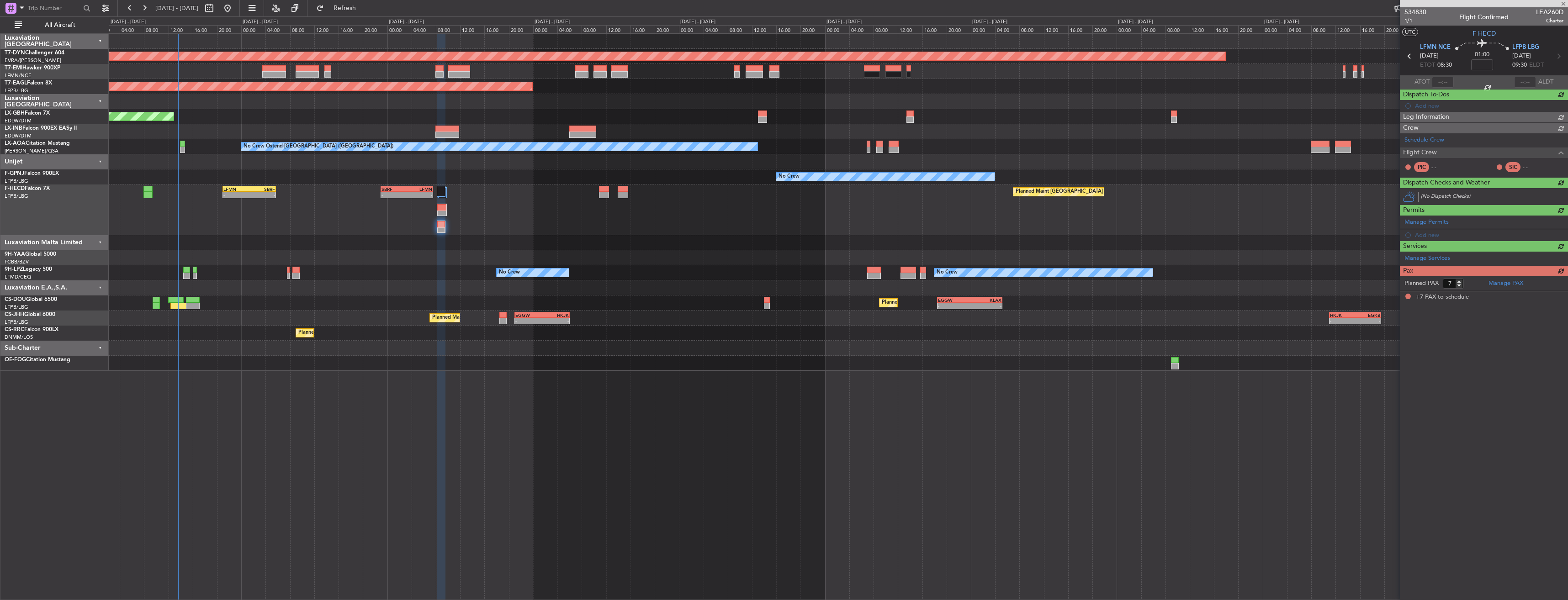
scroll to position [0, 0]
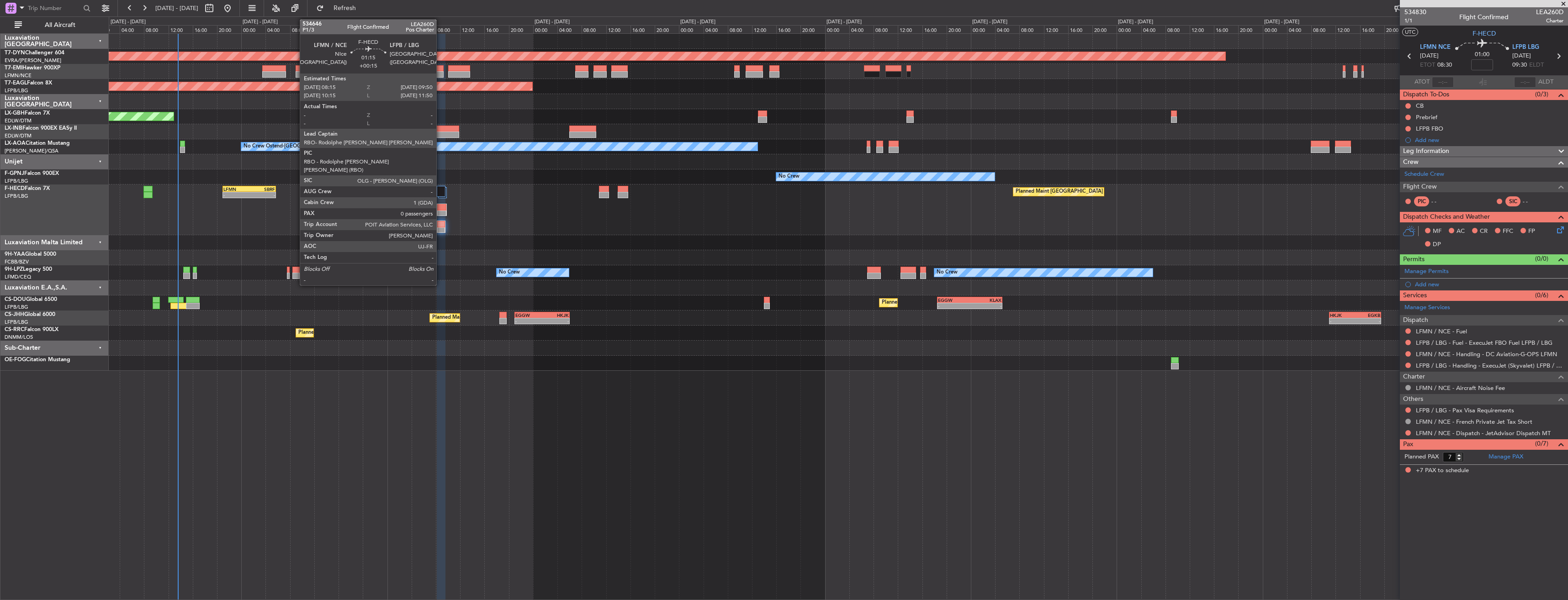
click at [440, 205] on div at bounding box center [442, 207] width 9 height 7
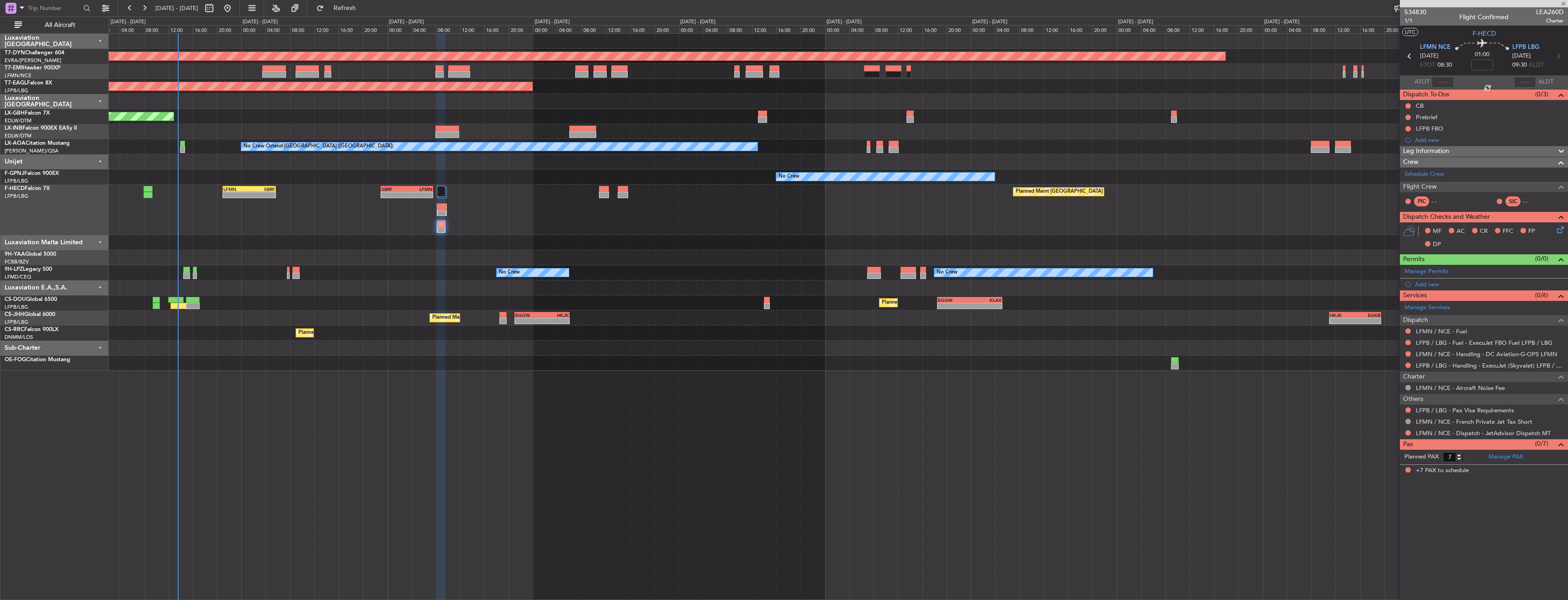
type input "+00:15"
type input "0"
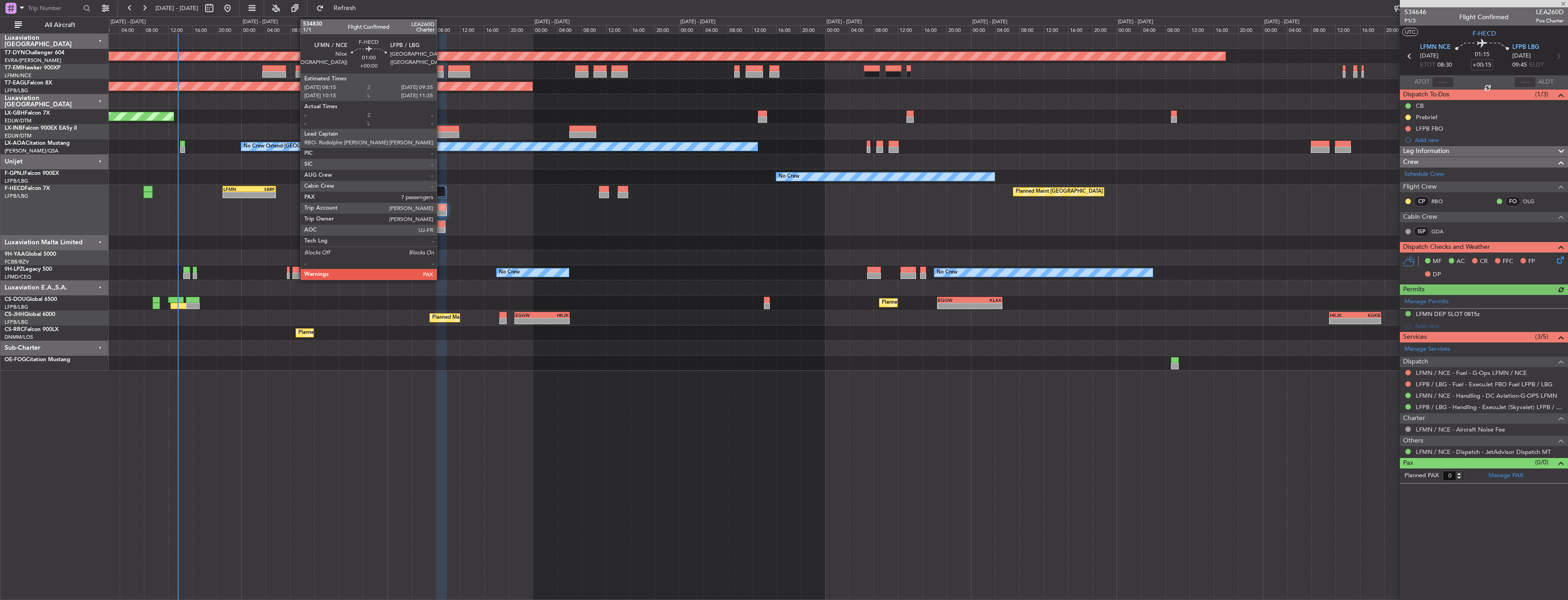
click at [441, 226] on div at bounding box center [441, 224] width 7 height 7
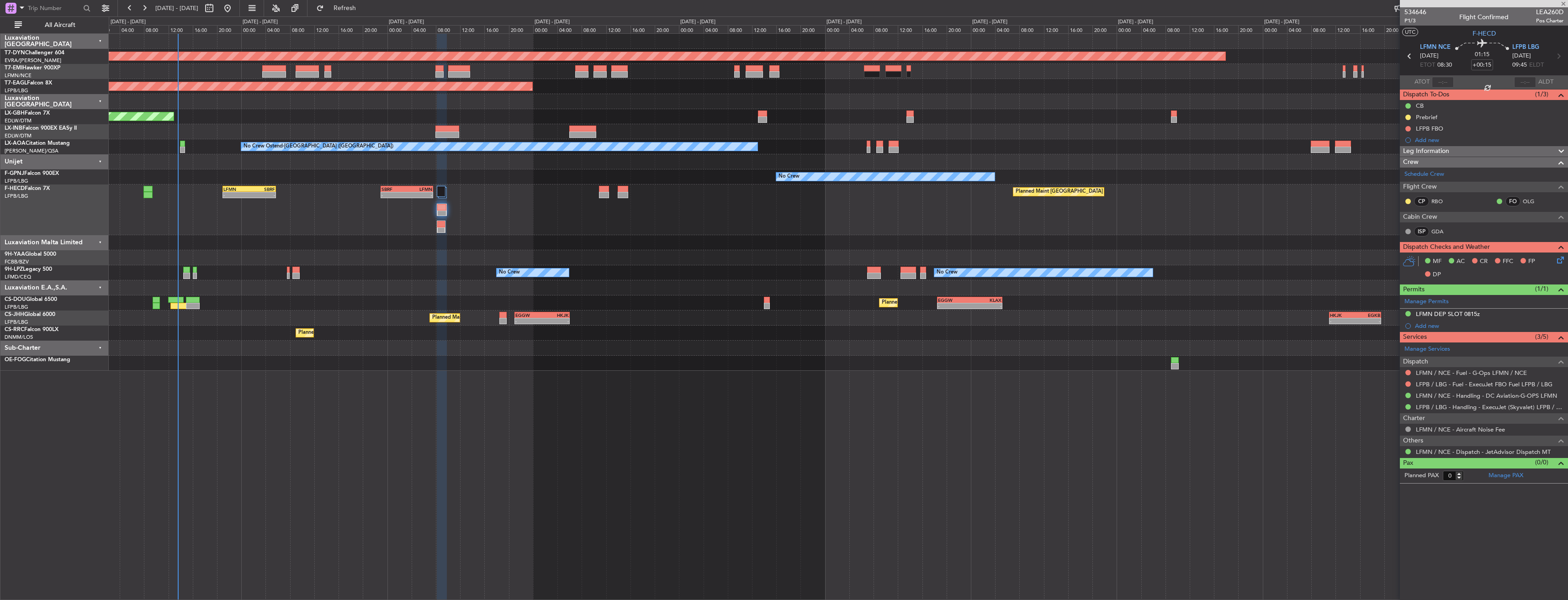
type input "7"
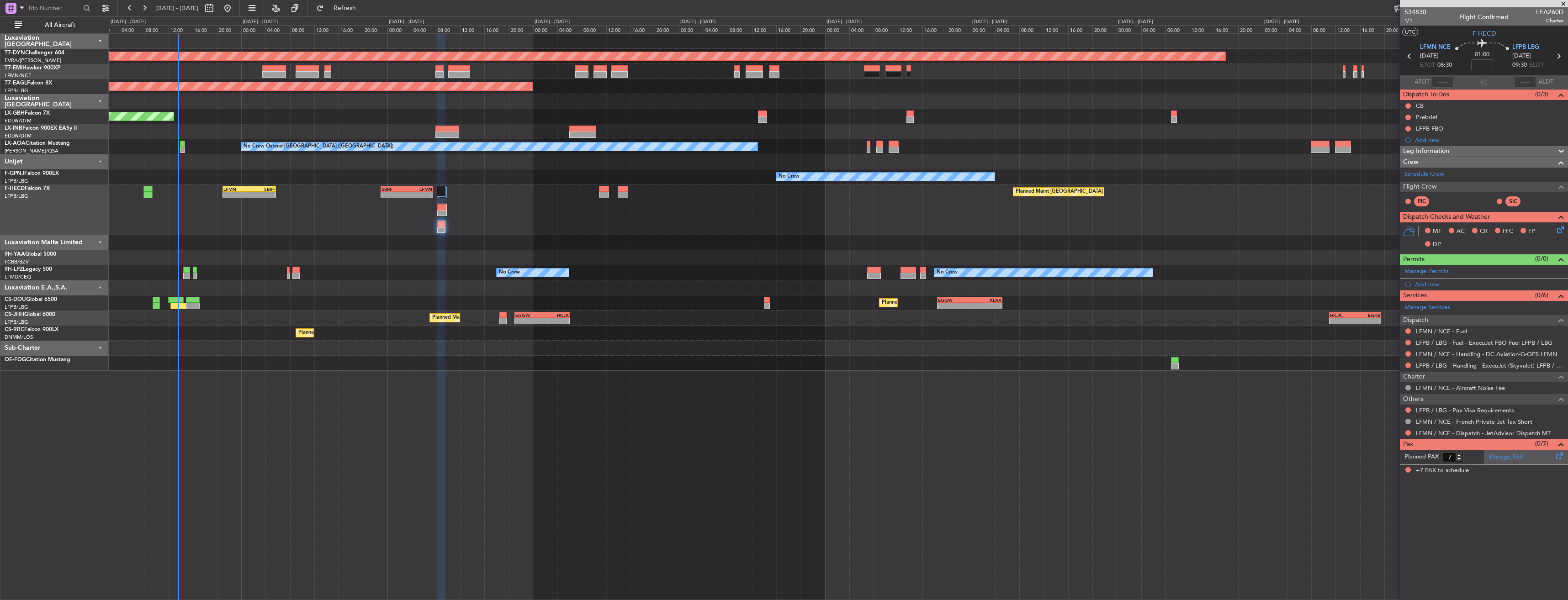
click at [1502, 453] on link "Manage PAX" at bounding box center [1505, 457] width 35 height 9
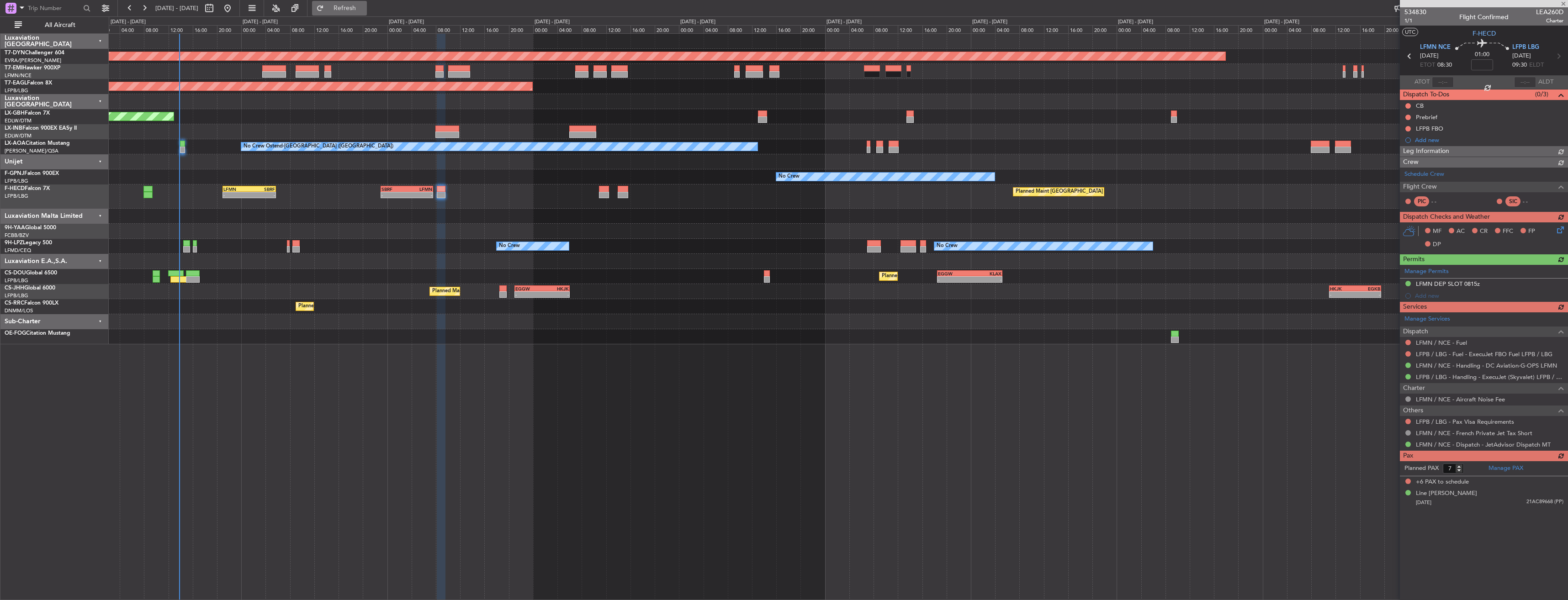
click at [352, 14] on button "Refresh" at bounding box center [339, 8] width 55 height 15
click at [1445, 494] on div "Ahmad Hamcho" at bounding box center [1440, 494] width 48 height 9
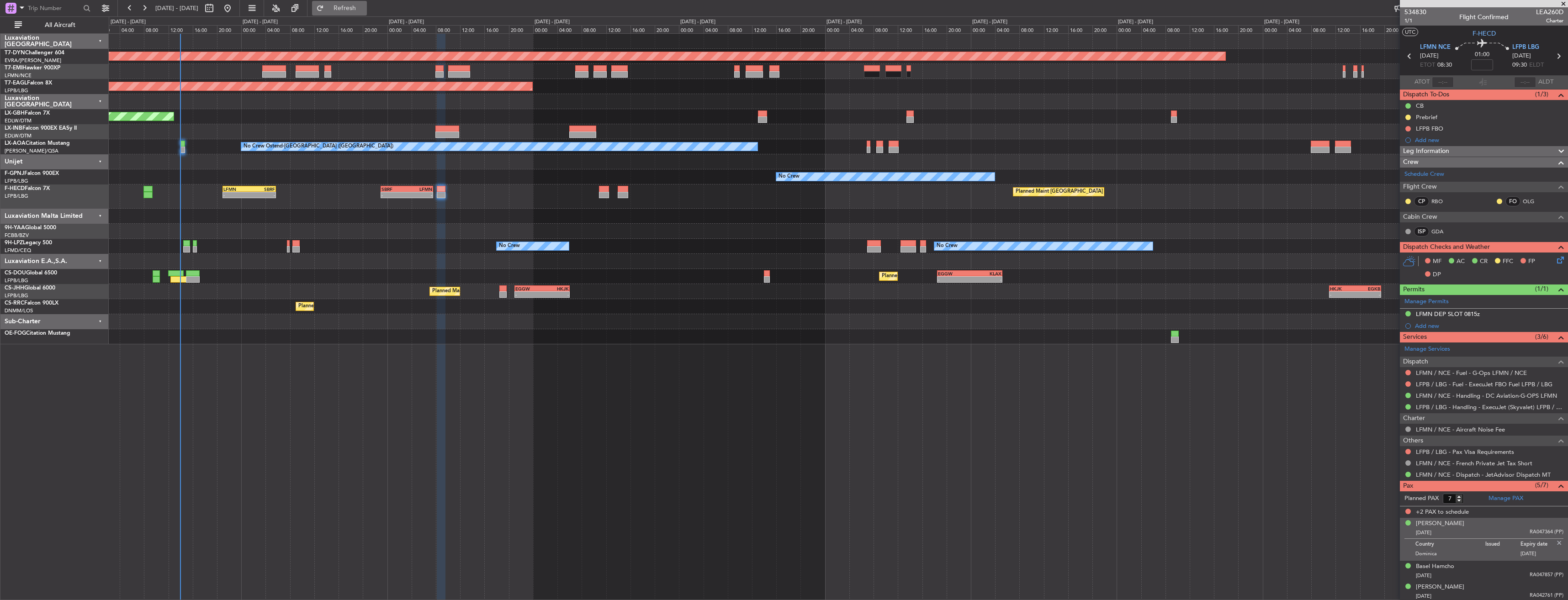
click at [355, 9] on button "Refresh" at bounding box center [339, 8] width 55 height 15
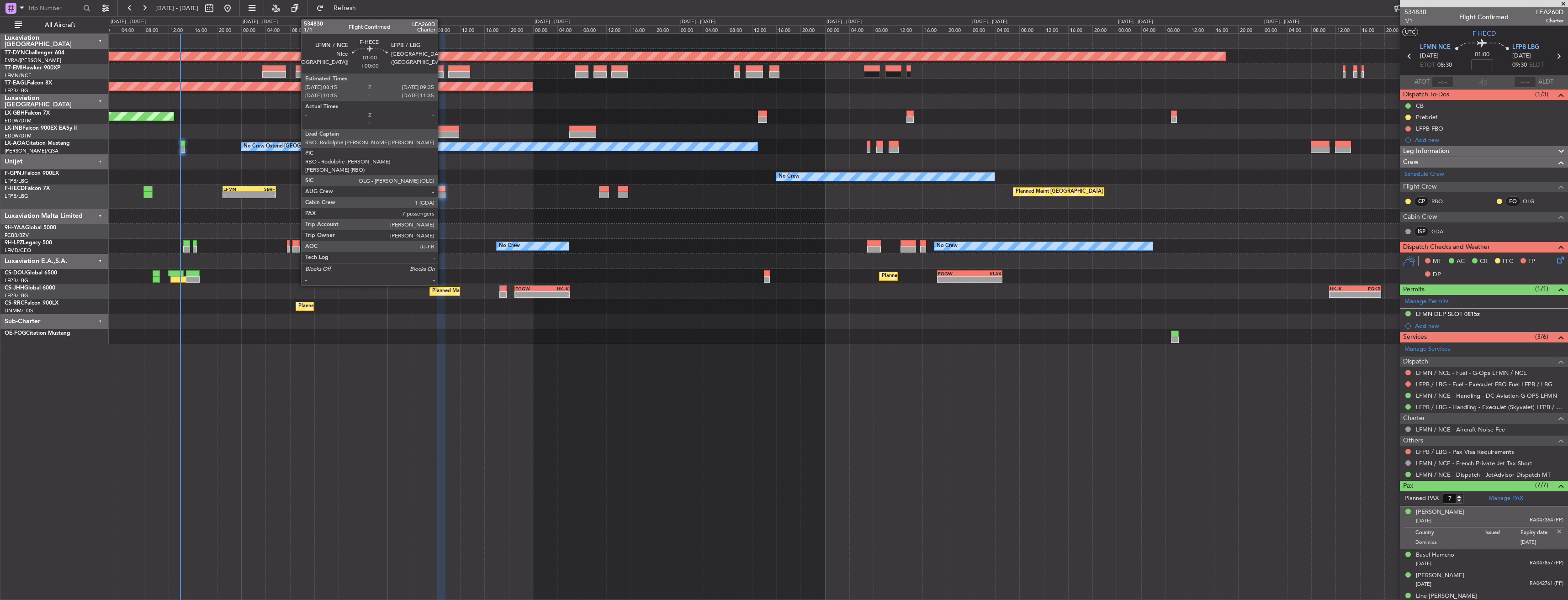
click at [442, 189] on div at bounding box center [440, 189] width 8 height 7
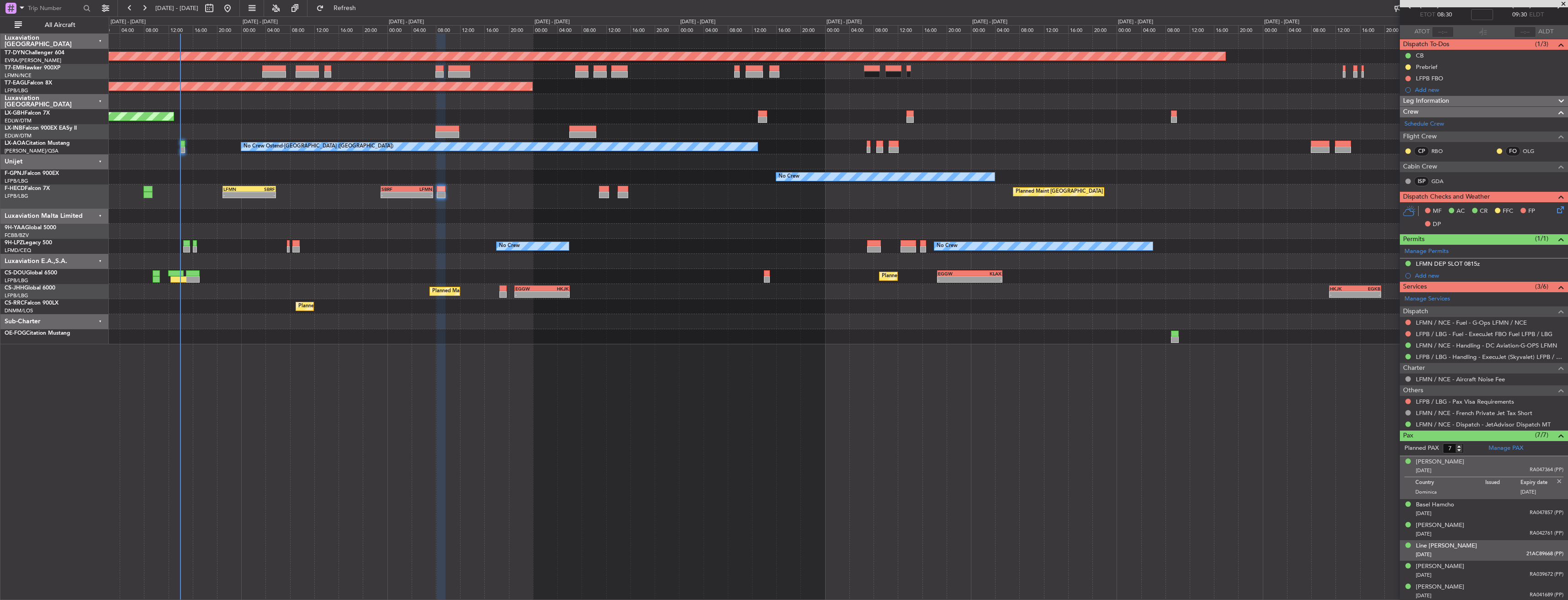
scroll to position [72, 0]
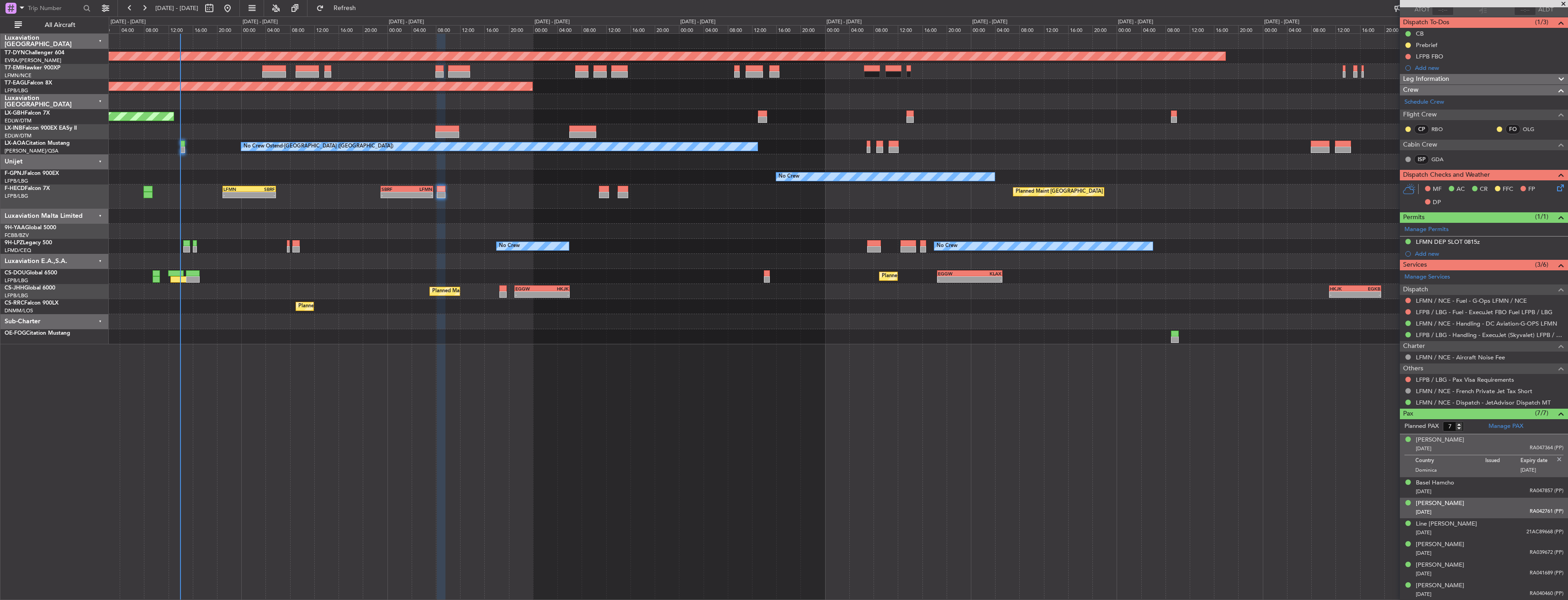
click at [1480, 513] on div "15/03/1976 RA042761 (PP)" at bounding box center [1489, 512] width 148 height 9
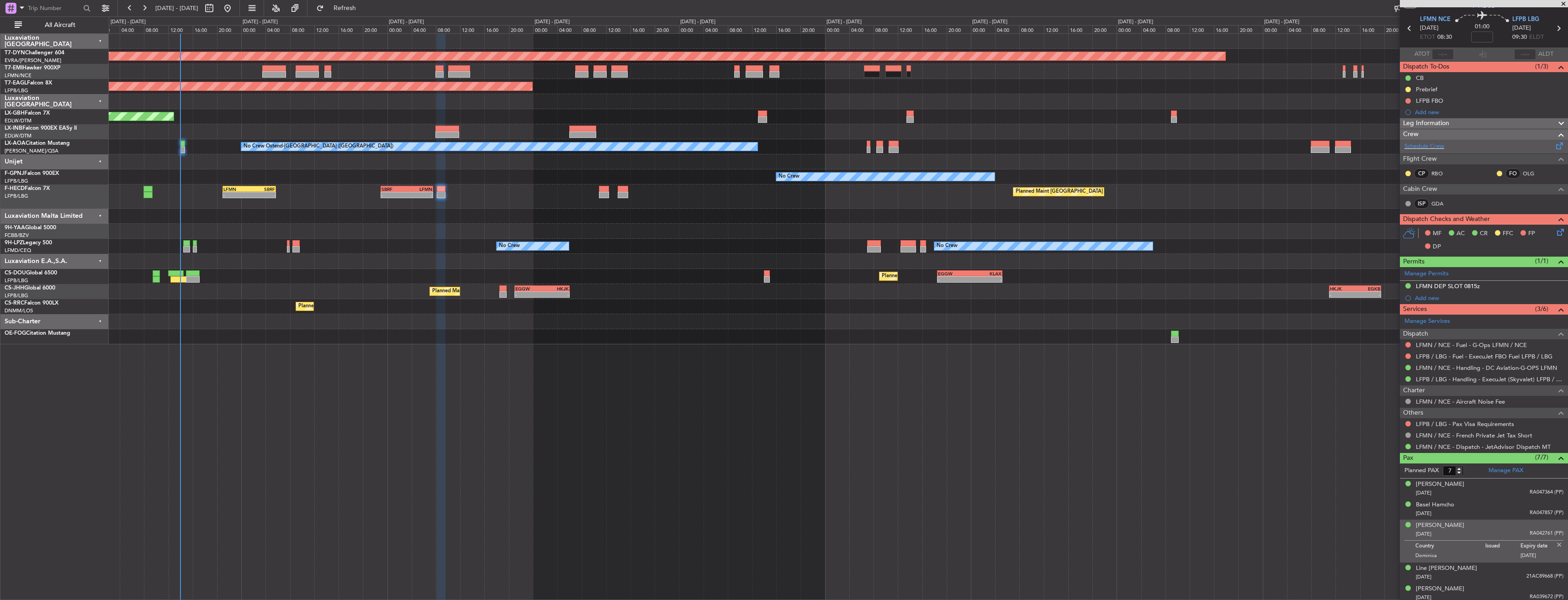
scroll to position [0, 0]
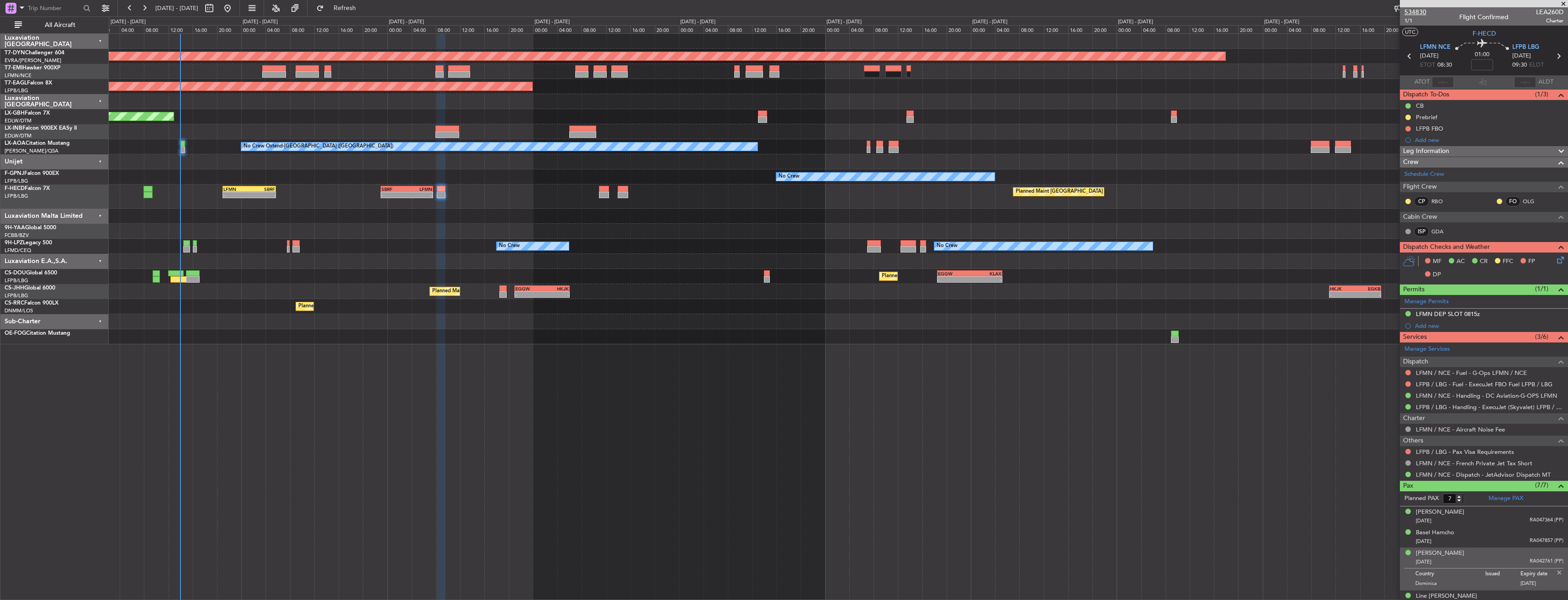
click at [1416, 14] on span "534830" at bounding box center [1415, 12] width 22 height 10
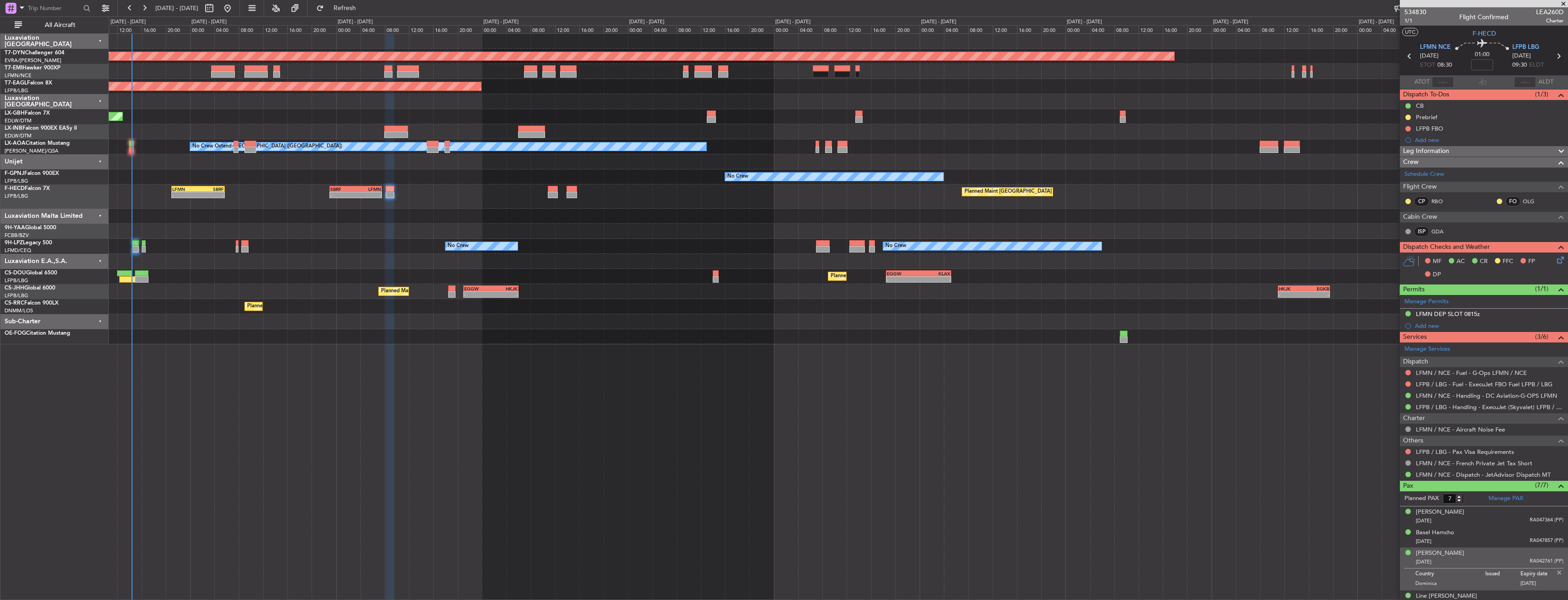
click at [335, 329] on div "Planned Maint Basel-Mulhouse Planned Maint New York (Teterboro) Planned Maint G…" at bounding box center [838, 189] width 1459 height 311
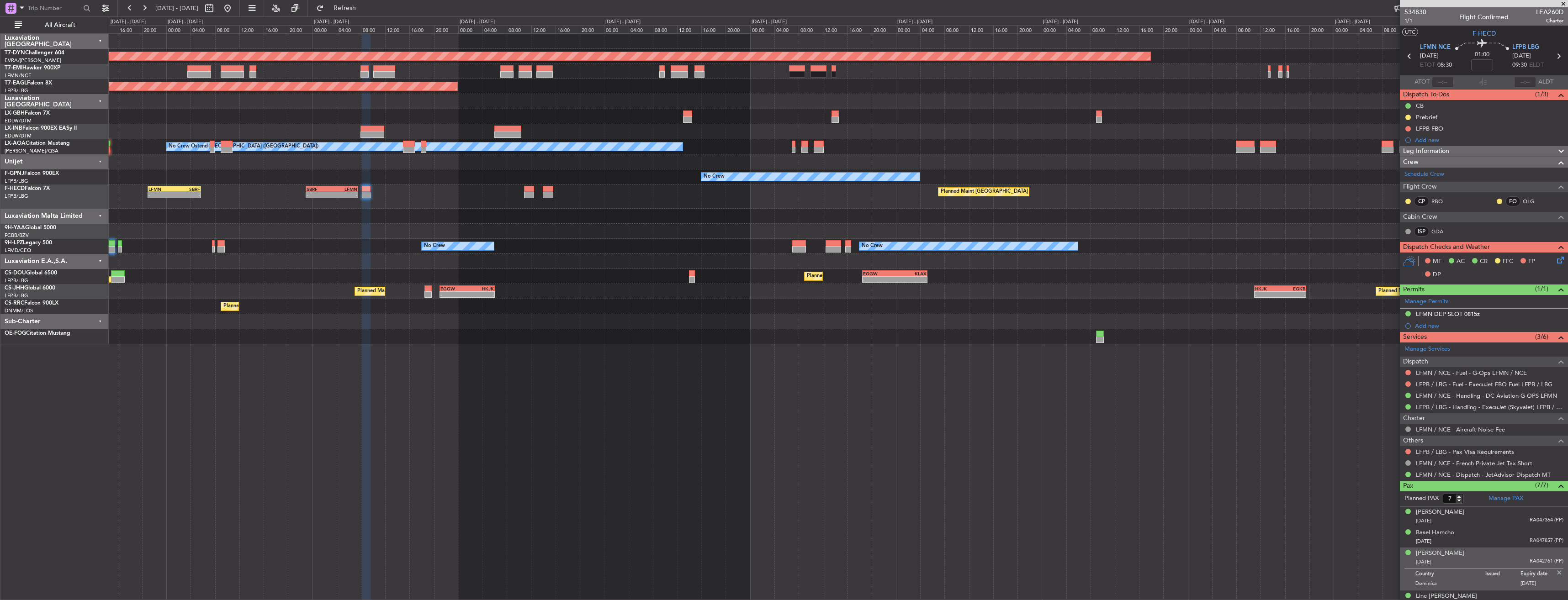
click at [393, 328] on div "Planned Maint Basel-Mulhouse Planned Maint New York (Teterboro) Planned Maint G…" at bounding box center [838, 189] width 1459 height 311
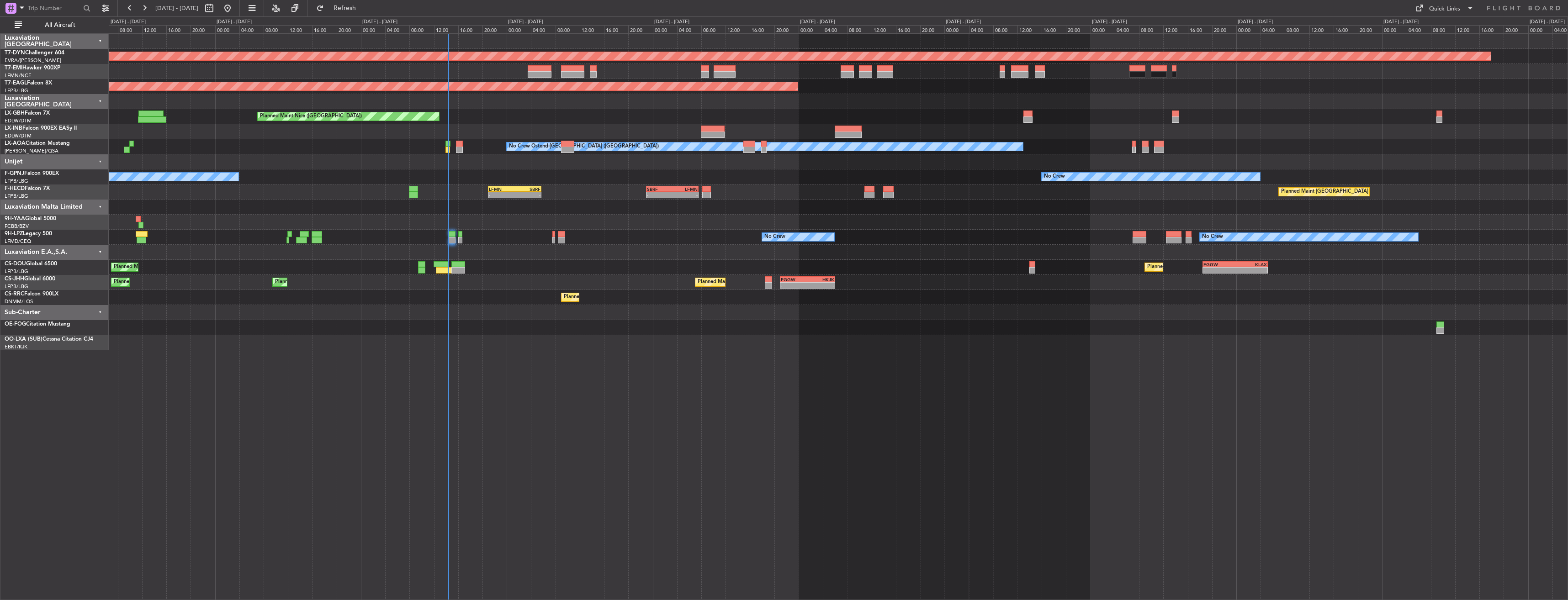
click at [597, 333] on div "Planned Maint [GEOGRAPHIC_DATA]-[GEOGRAPHIC_DATA] Planned Maint [US_STATE] ([GE…" at bounding box center [838, 192] width 1459 height 317
click at [445, 342] on div "Planned Maint [GEOGRAPHIC_DATA]-[GEOGRAPHIC_DATA] Planned Maint [US_STATE] ([GE…" at bounding box center [838, 317] width 1459 height 567
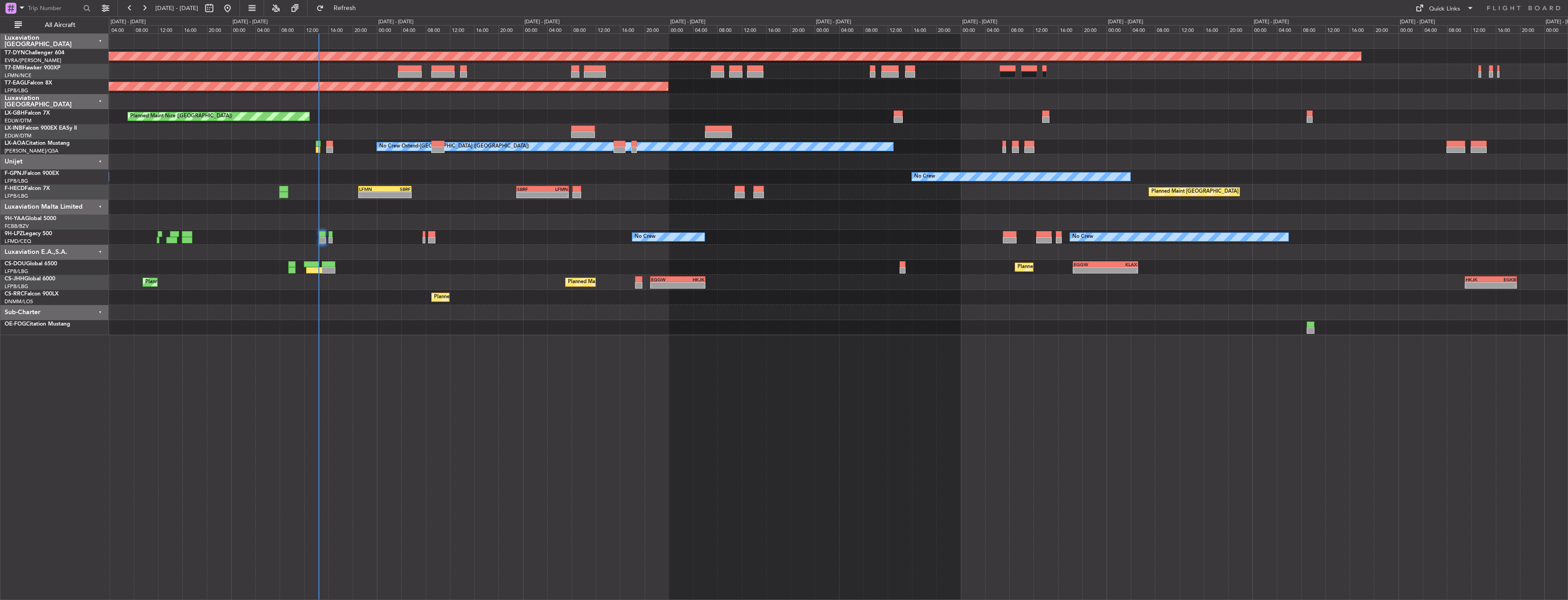
click at [265, 344] on div "Planned Maint [GEOGRAPHIC_DATA]-[GEOGRAPHIC_DATA] Planned Maint [US_STATE] ([GE…" at bounding box center [838, 317] width 1459 height 567
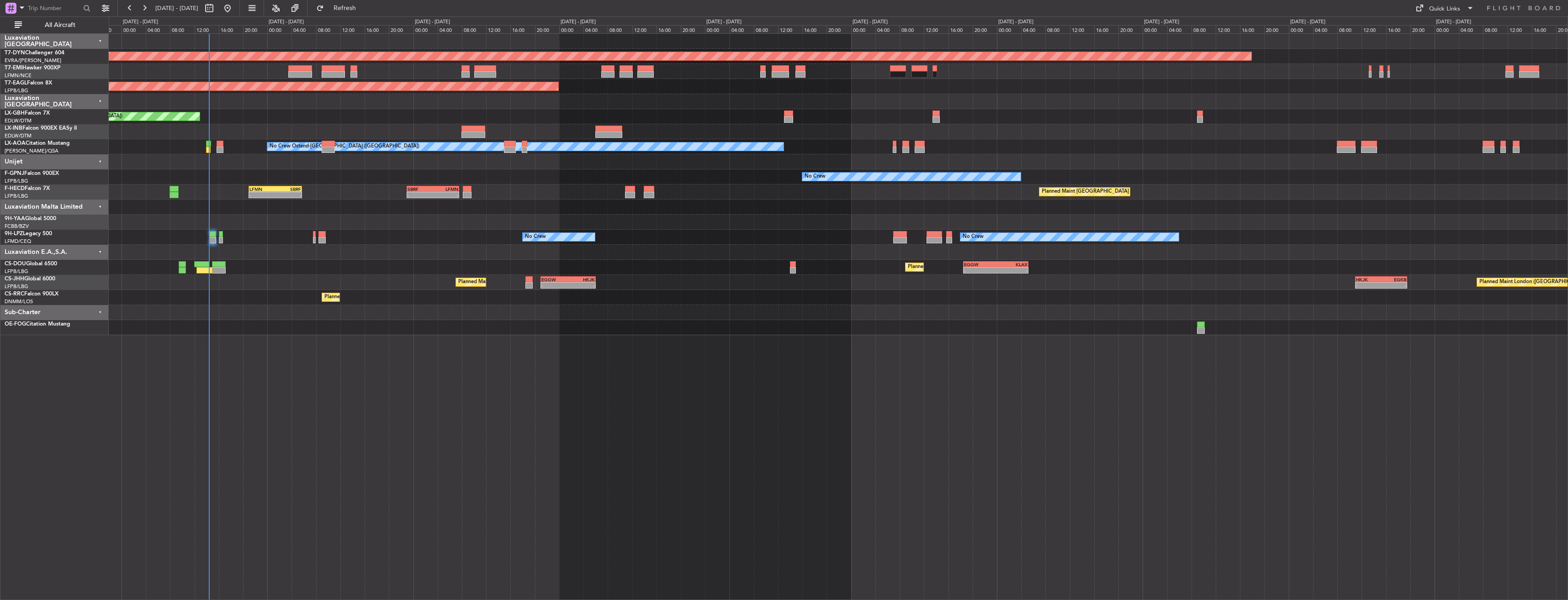
click at [469, 347] on div "Planned Maint [GEOGRAPHIC_DATA]-[GEOGRAPHIC_DATA] Planned Maint [US_STATE] ([GE…" at bounding box center [838, 317] width 1459 height 567
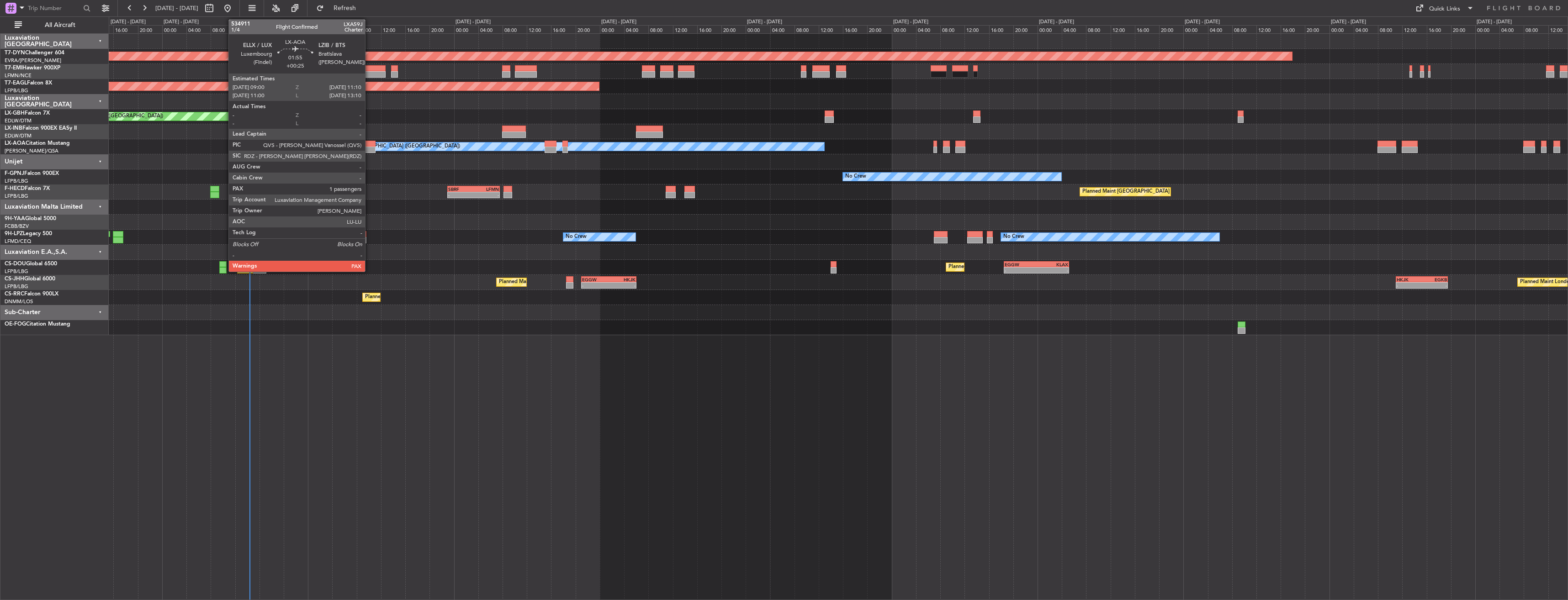
click at [369, 142] on div at bounding box center [369, 143] width 13 height 7
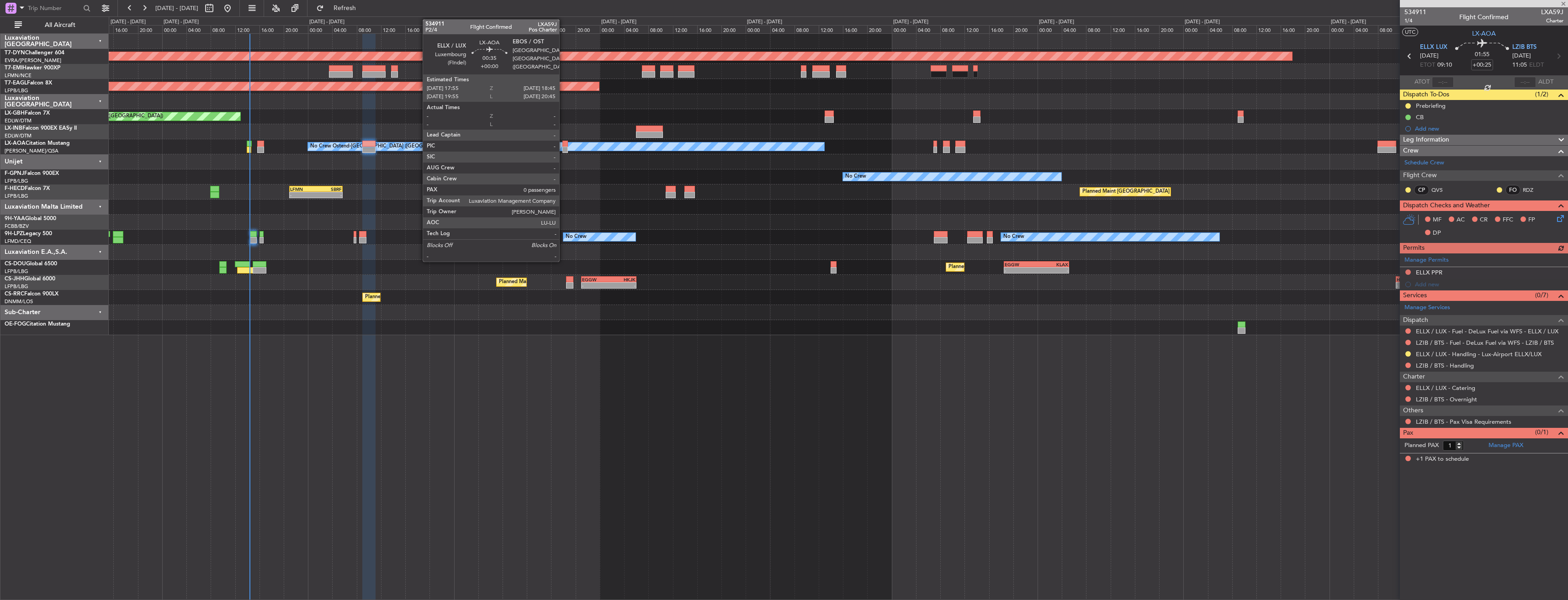
click at [564, 144] on div at bounding box center [564, 143] width 5 height 7
click at [553, 145] on div at bounding box center [550, 143] width 12 height 7
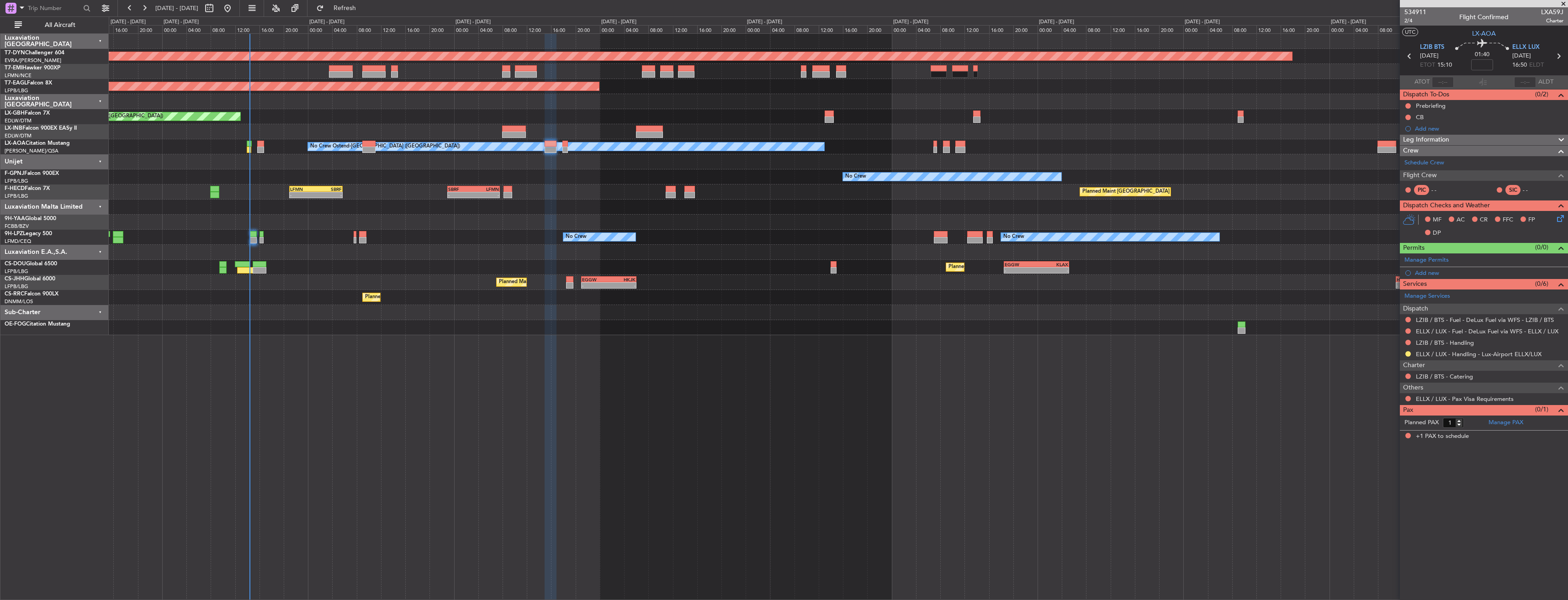
click at [322, 148] on div "No Crew Ostend-[GEOGRAPHIC_DATA] ([GEOGRAPHIC_DATA]) No Crew Sabadell No Crew O…" at bounding box center [838, 147] width 1459 height 15
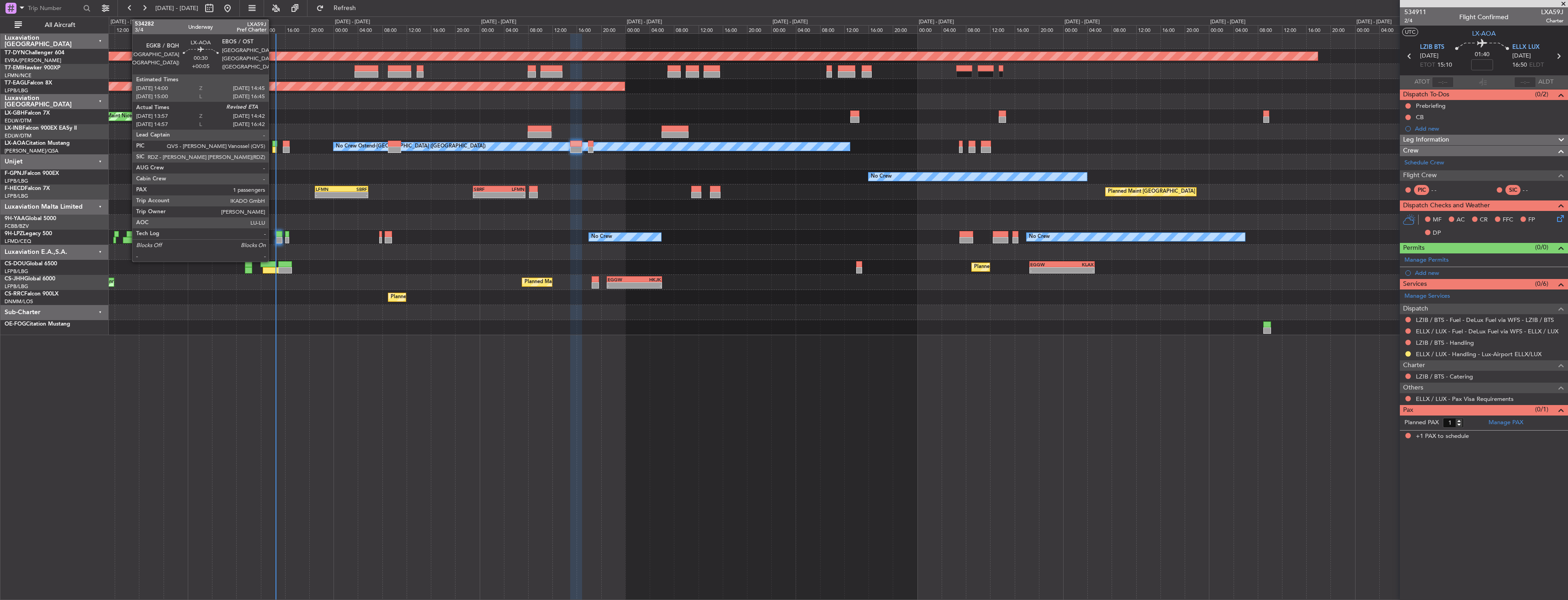
click at [273, 143] on div at bounding box center [275, 143] width 4 height 7
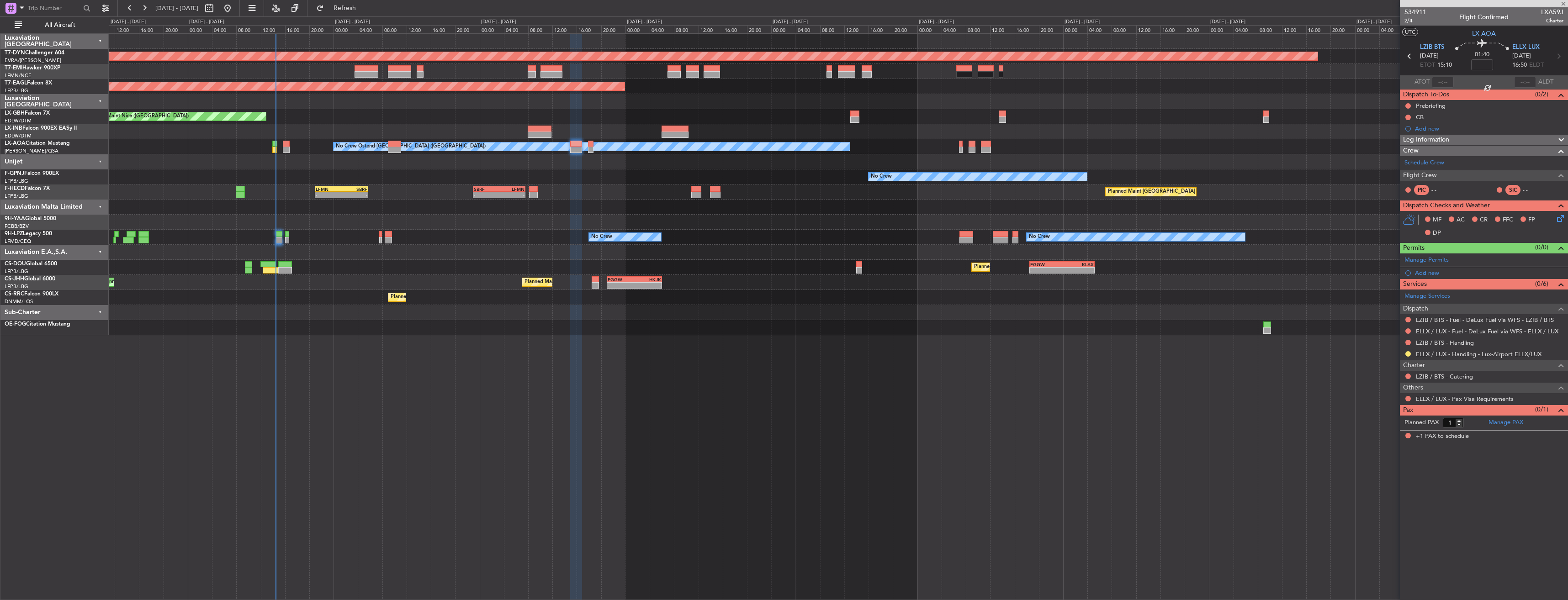
type input "+00:05"
type input "14:07"
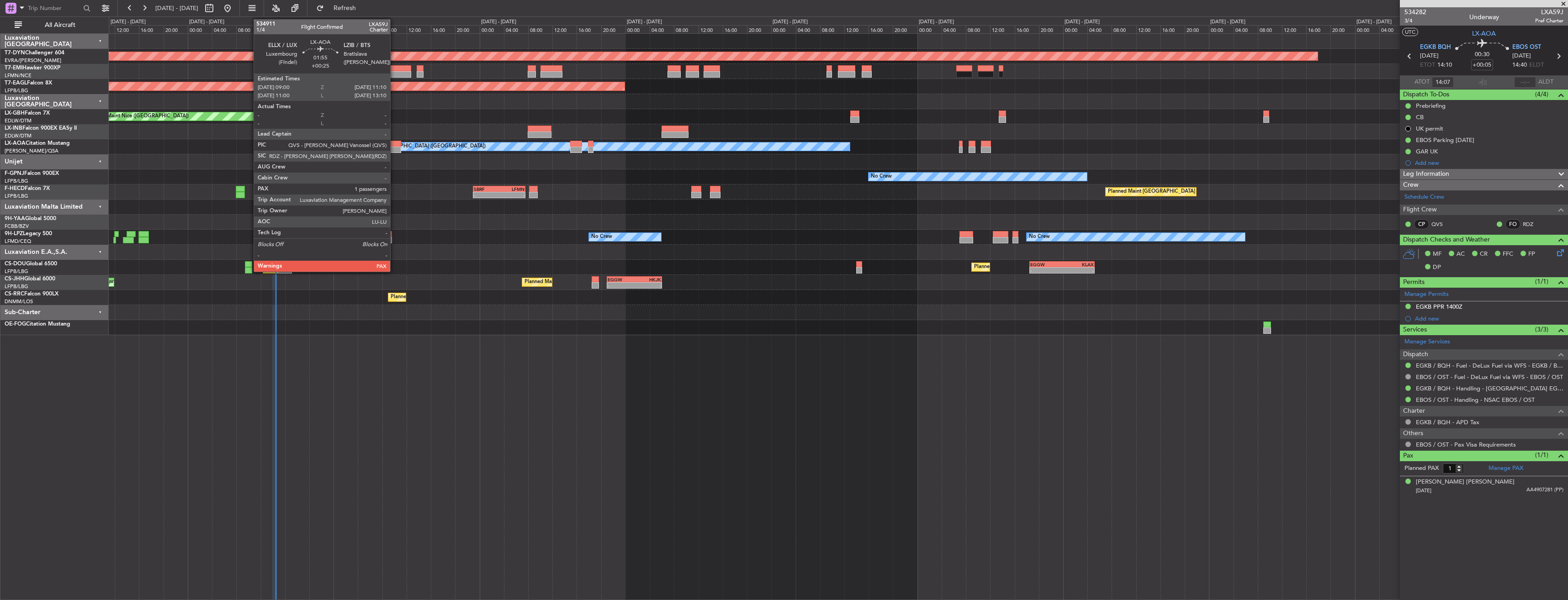
click at [395, 142] on div at bounding box center [395, 143] width 13 height 7
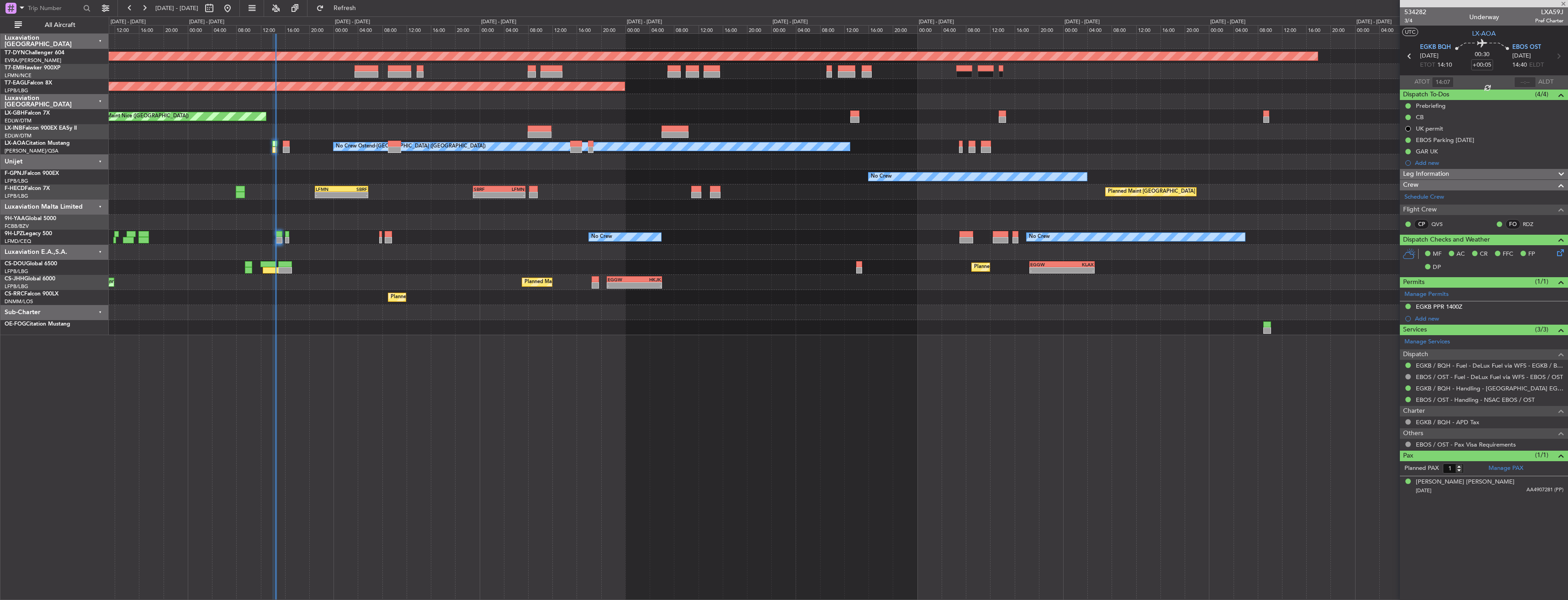
type input "+00:25"
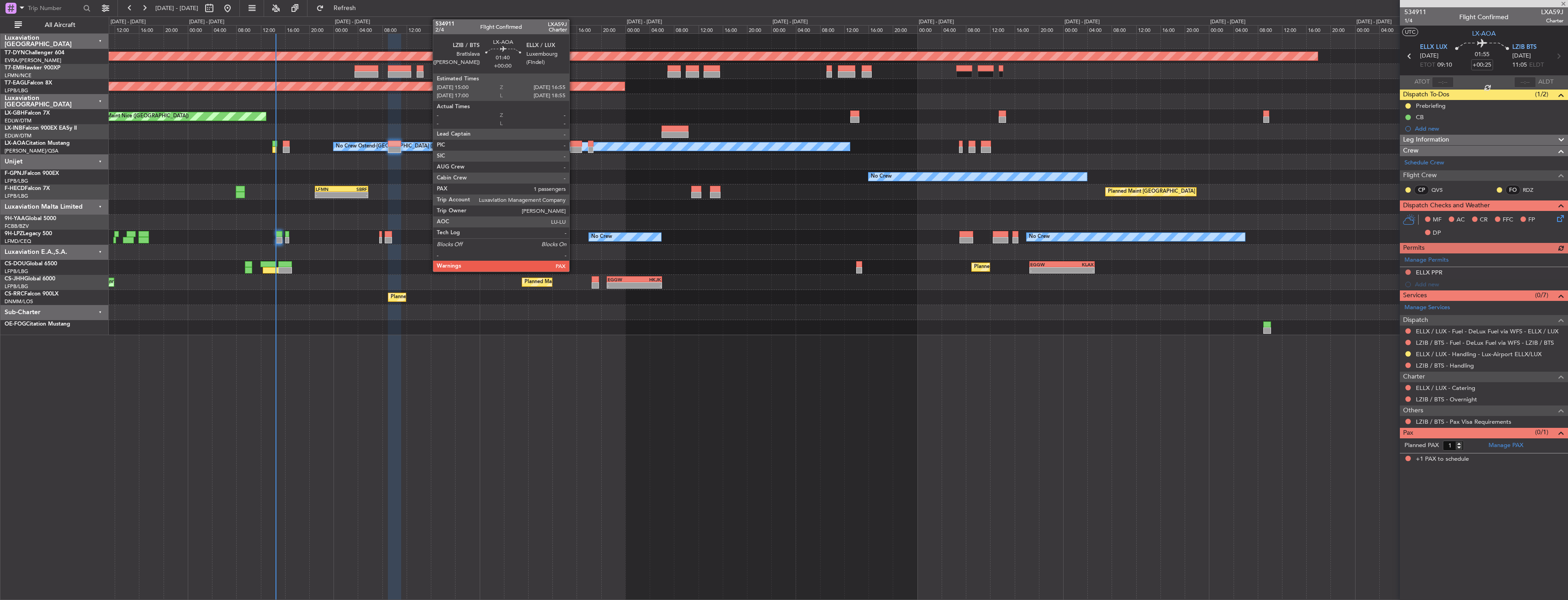
click at [573, 143] on div at bounding box center [576, 143] width 12 height 7
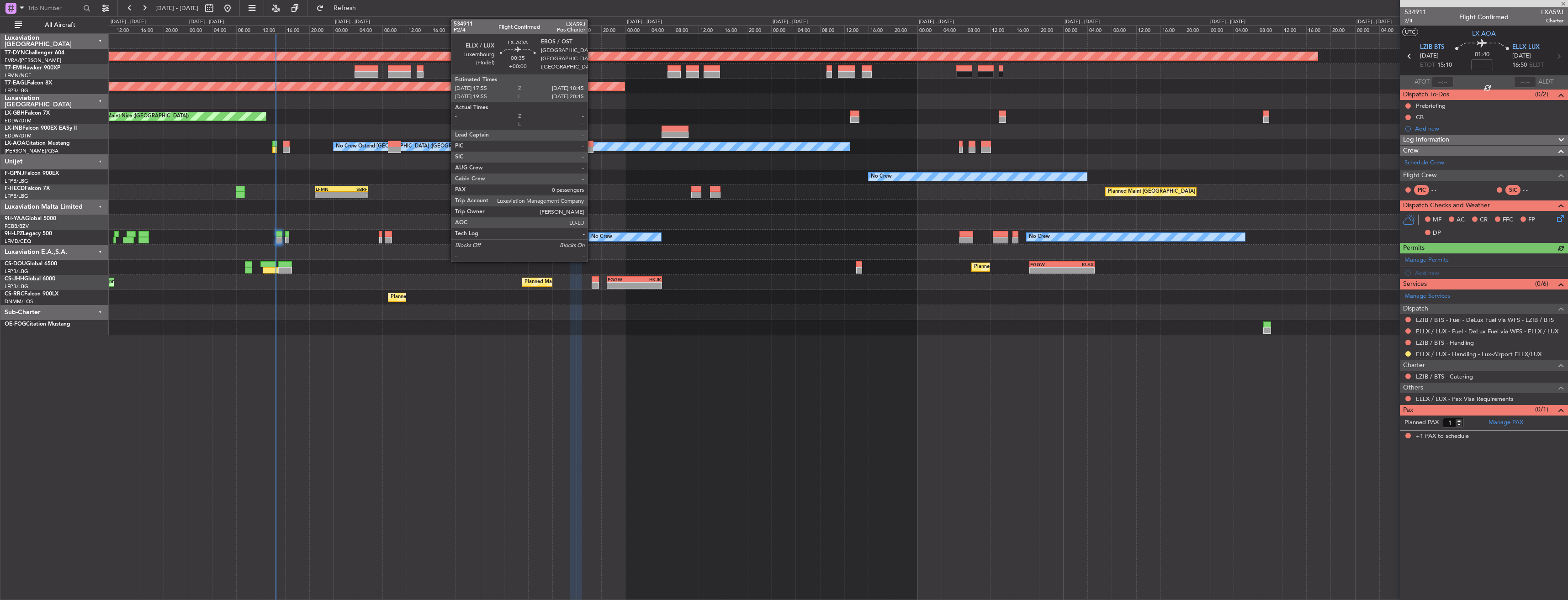
click at [591, 144] on div at bounding box center [590, 143] width 5 height 7
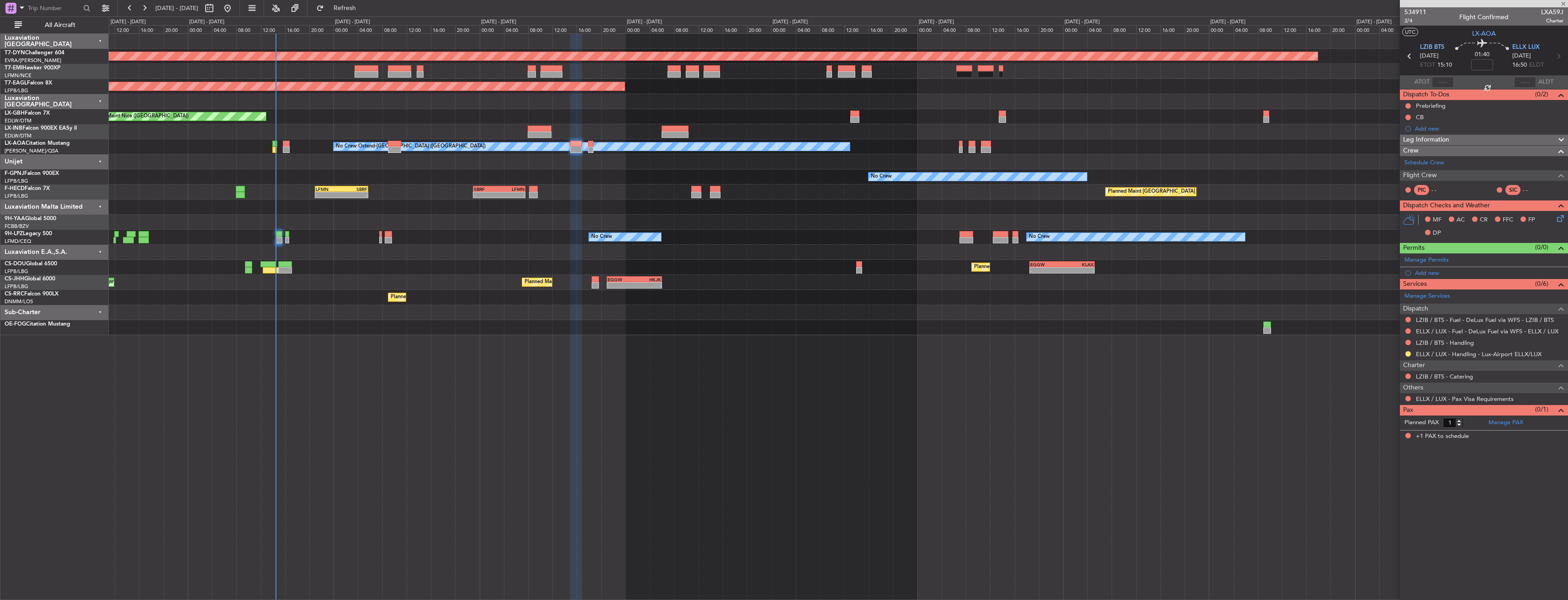
type input "0"
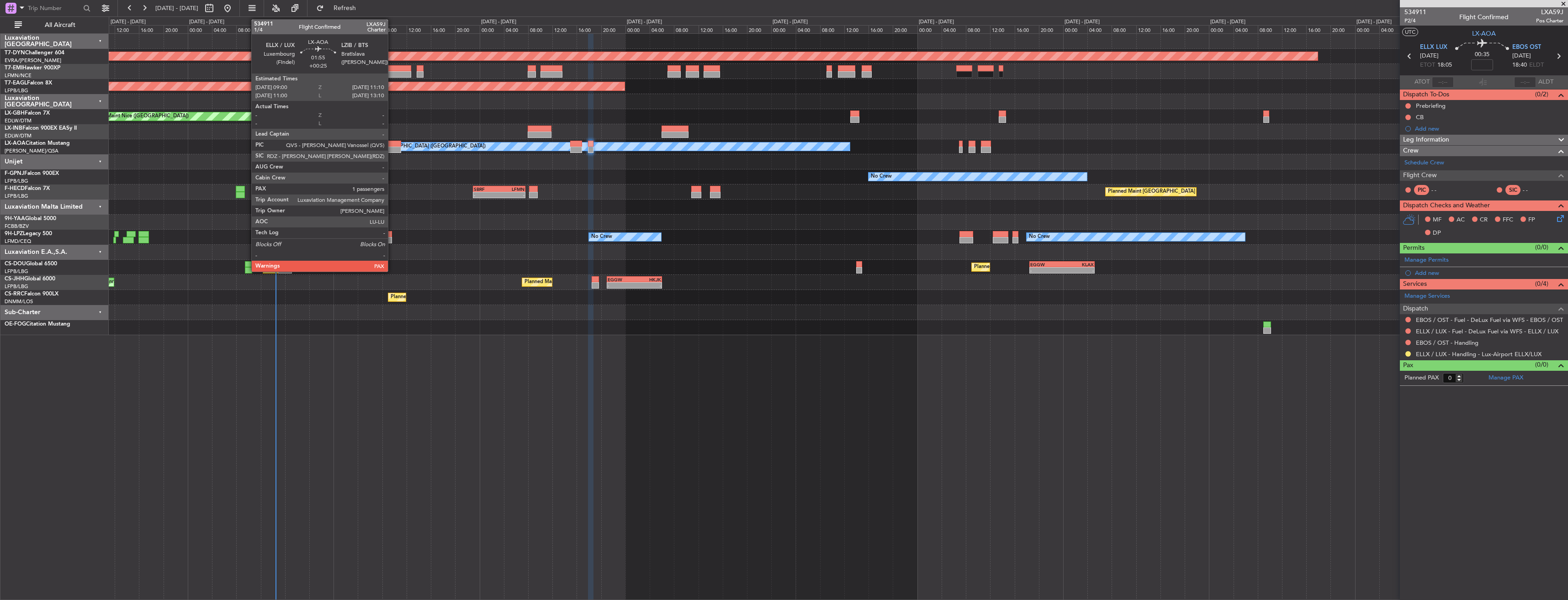
click at [392, 143] on div at bounding box center [395, 143] width 13 height 7
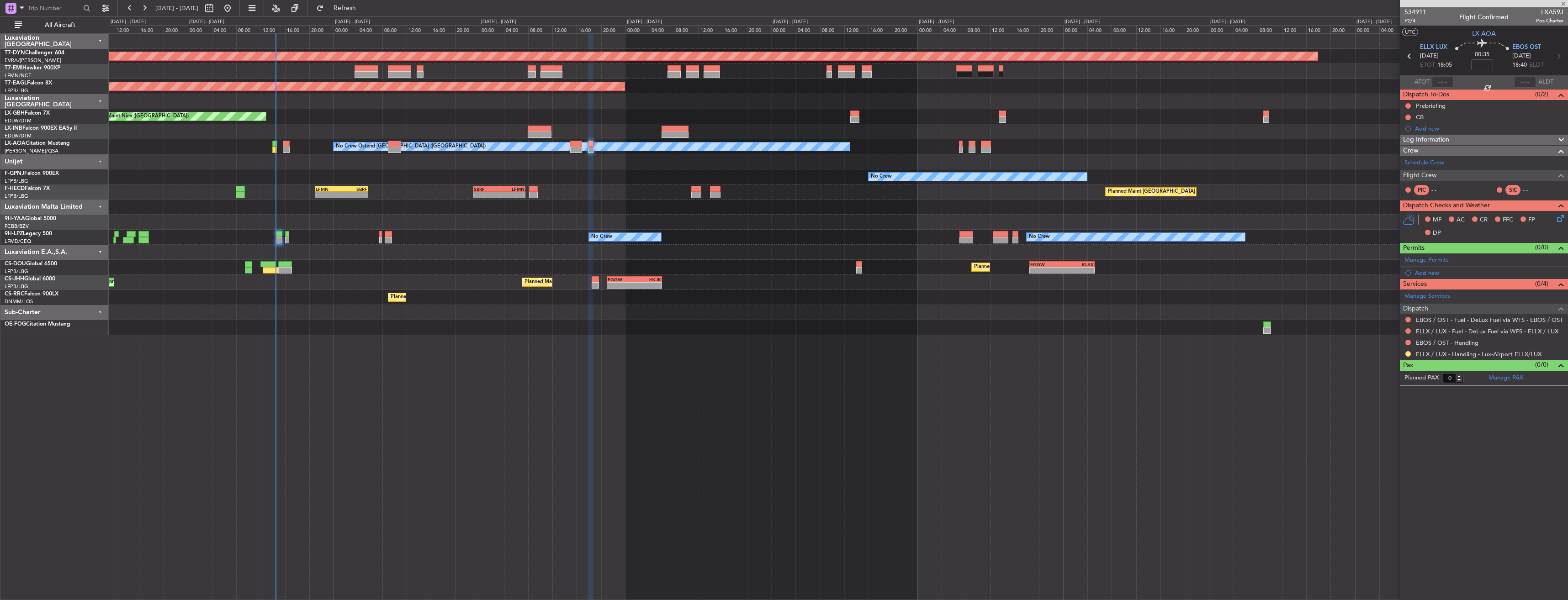
type input "+00:25"
type input "1"
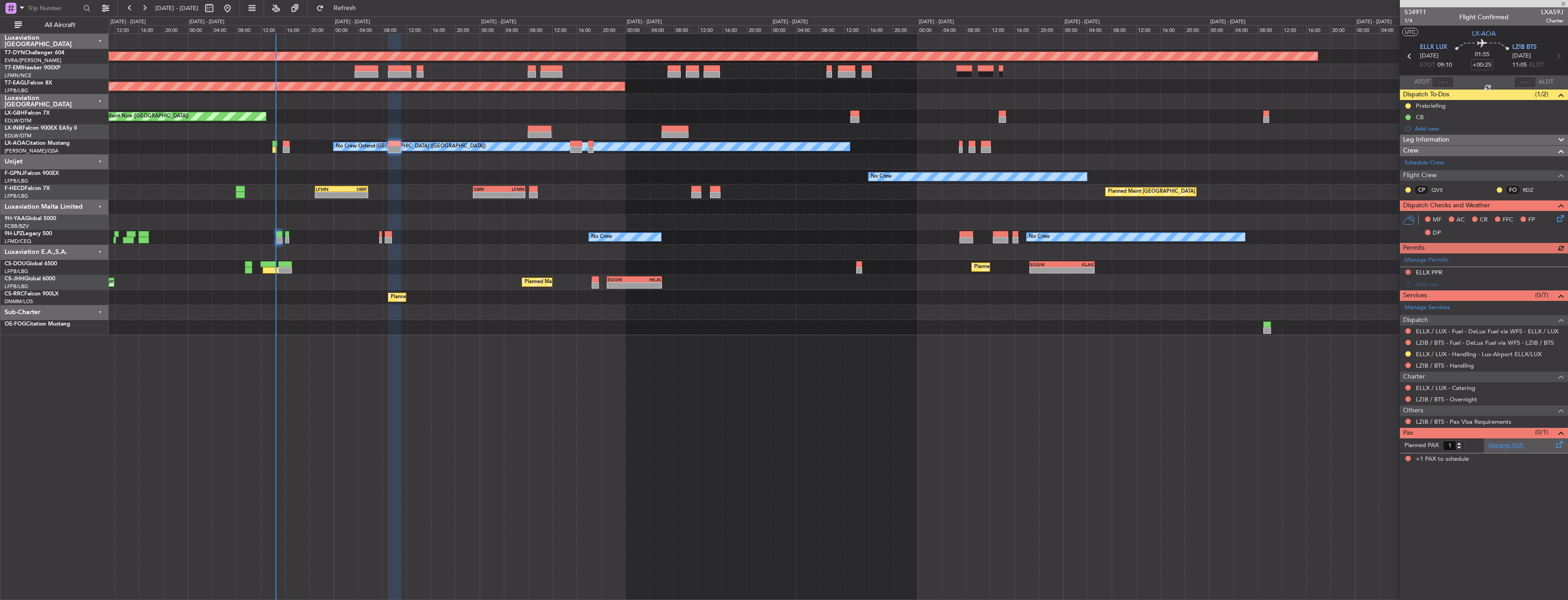
click at [1519, 444] on link "Manage PAX" at bounding box center [1505, 446] width 35 height 9
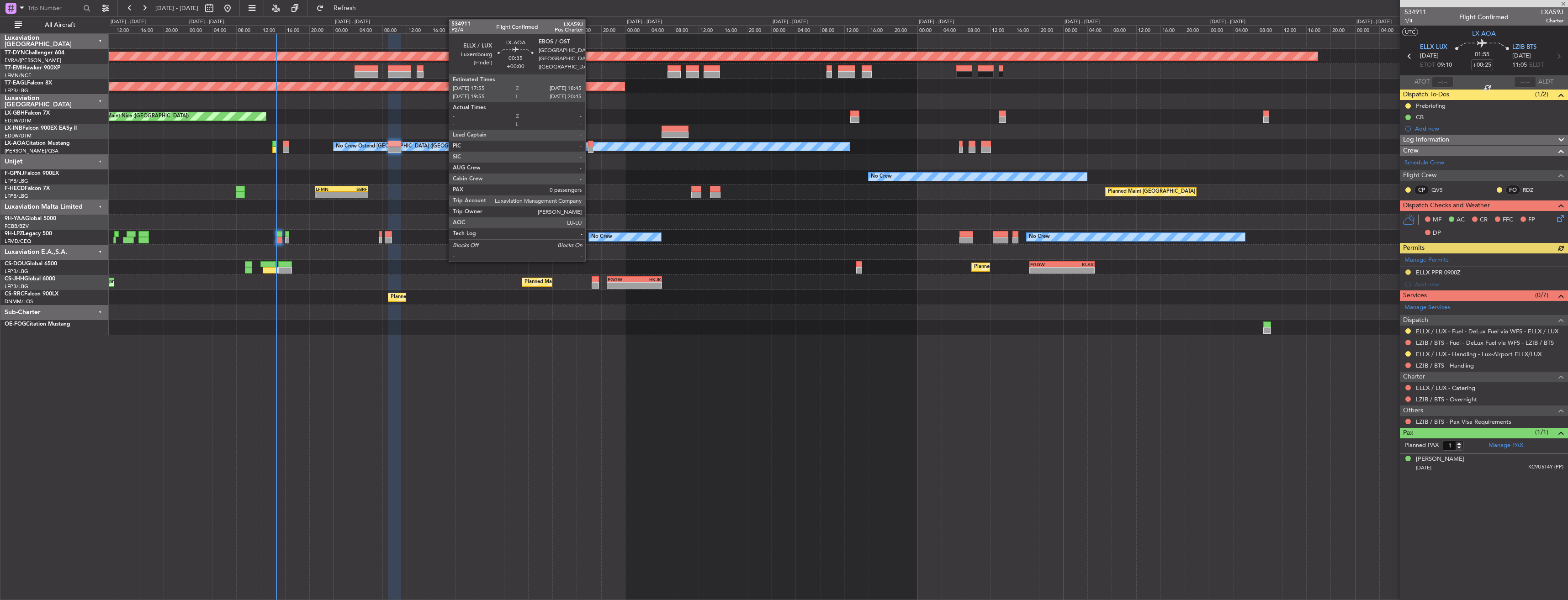
click at [589, 143] on div at bounding box center [590, 143] width 5 height 7
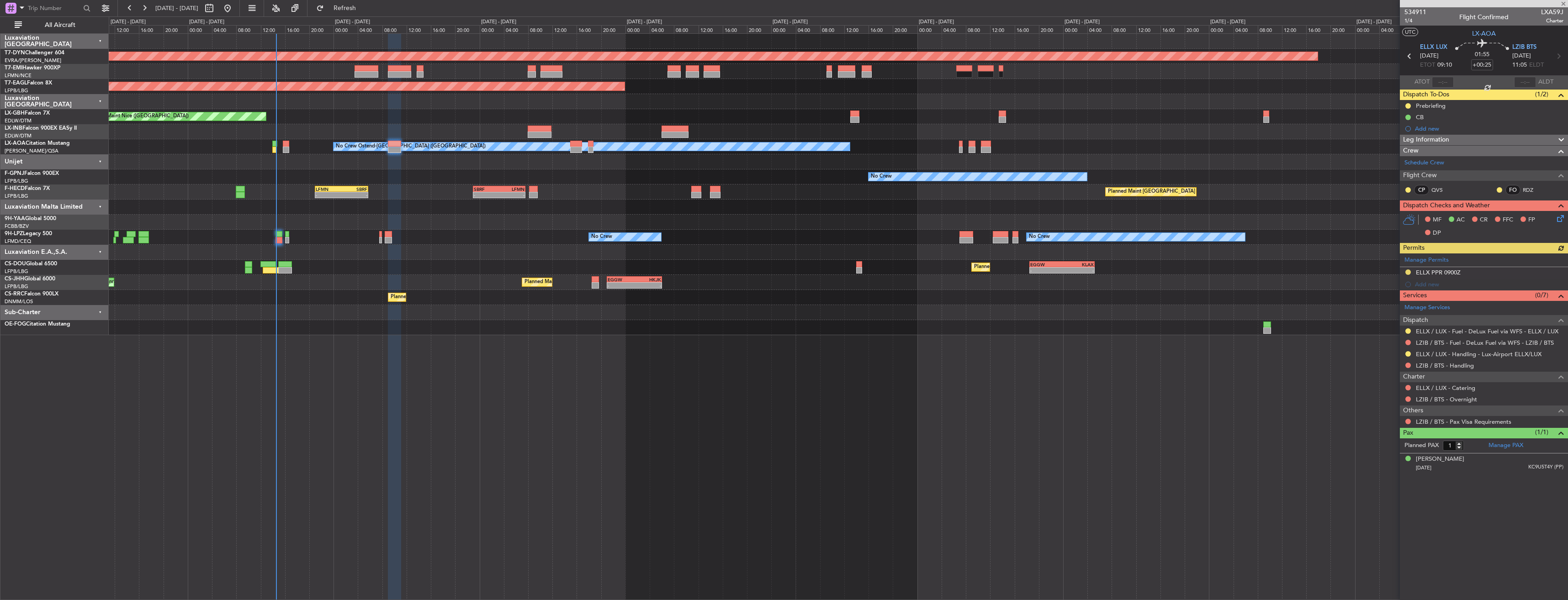
type input "0"
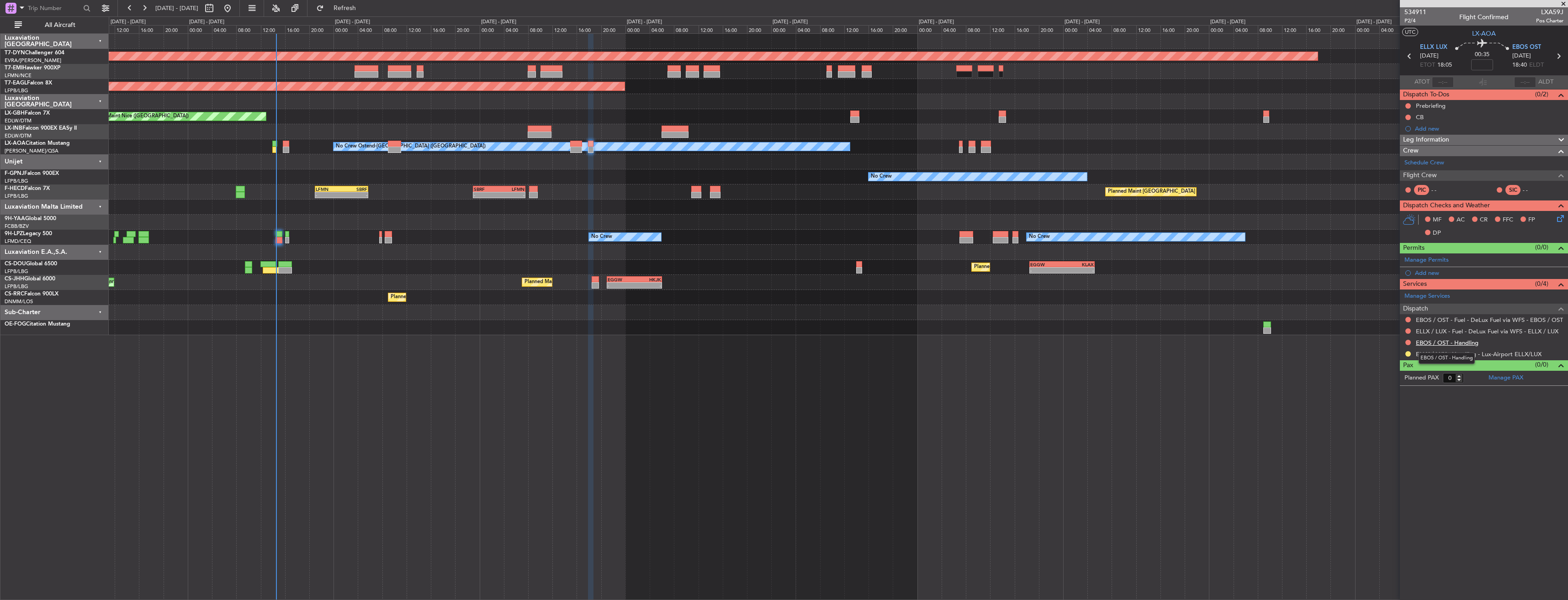
click at [1423, 340] on link "EBOS / OST - Handling" at bounding box center [1447, 342] width 62 height 8
click at [367, 1] on button "Refresh" at bounding box center [339, 8] width 55 height 15
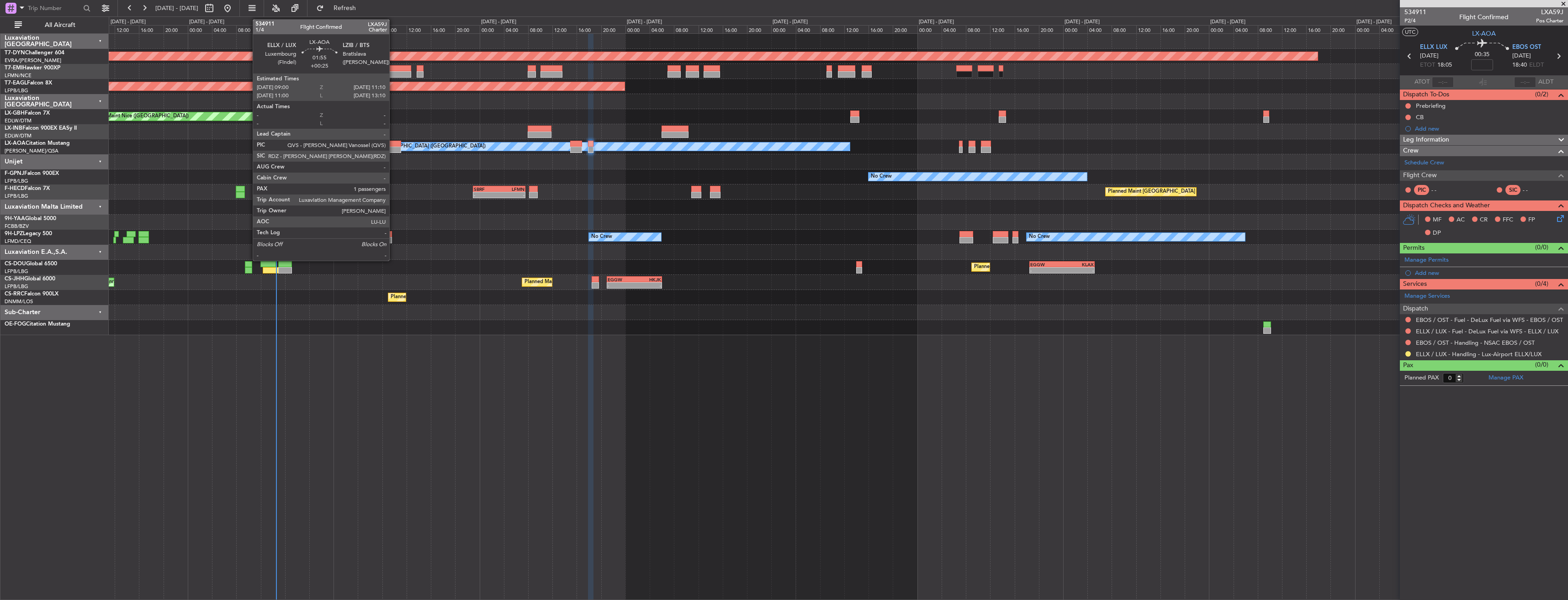
click at [393, 145] on div at bounding box center [395, 143] width 13 height 7
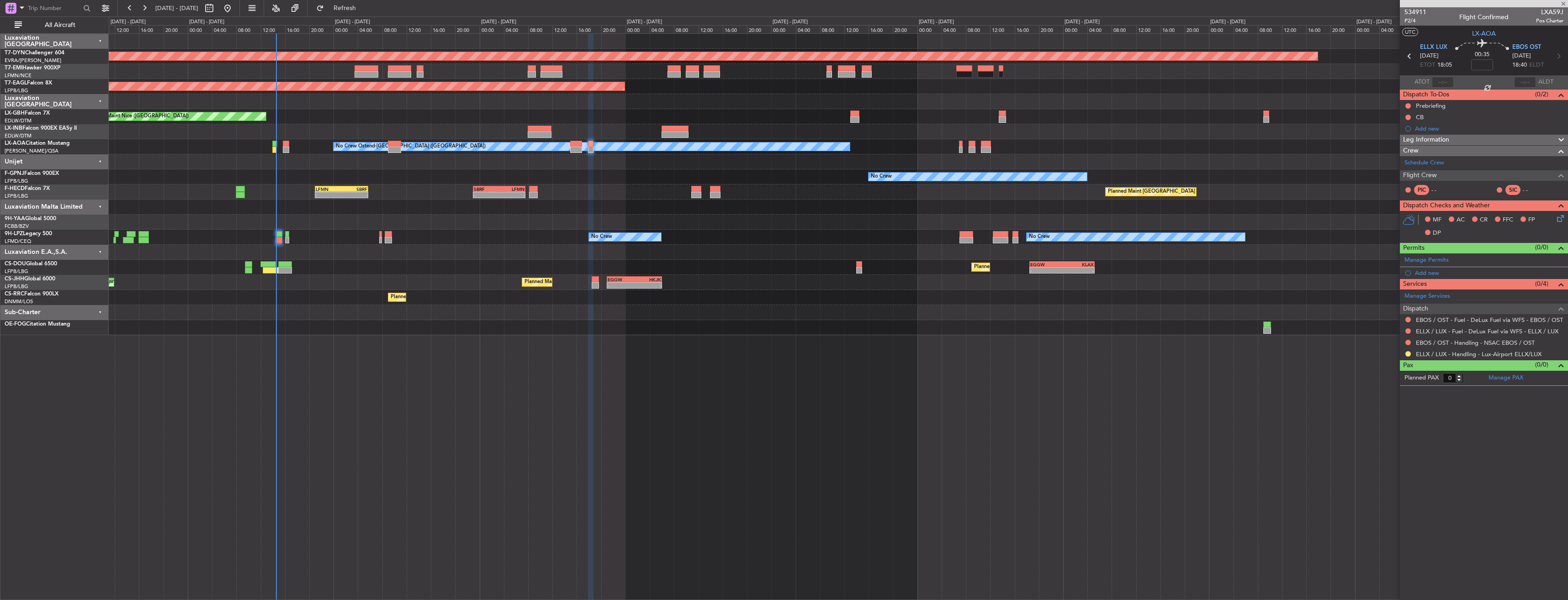
type input "+00:25"
type input "1"
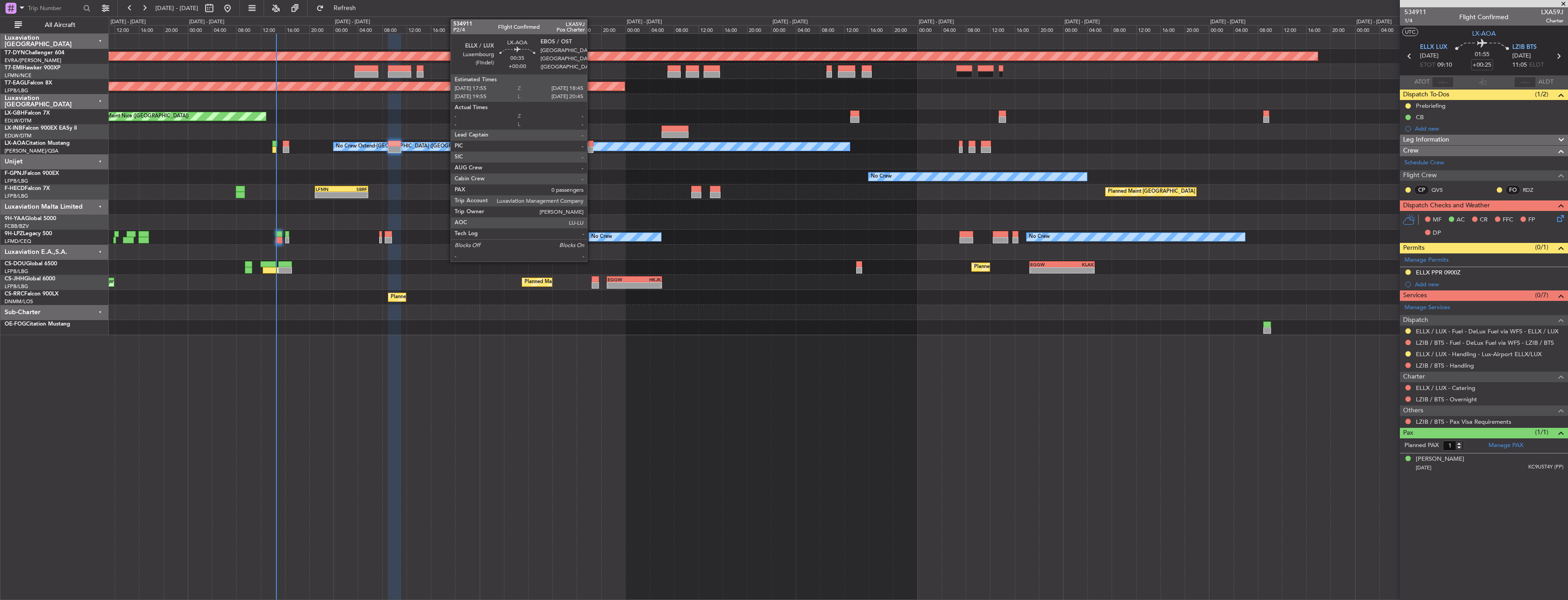
click at [591, 141] on div at bounding box center [590, 143] width 5 height 7
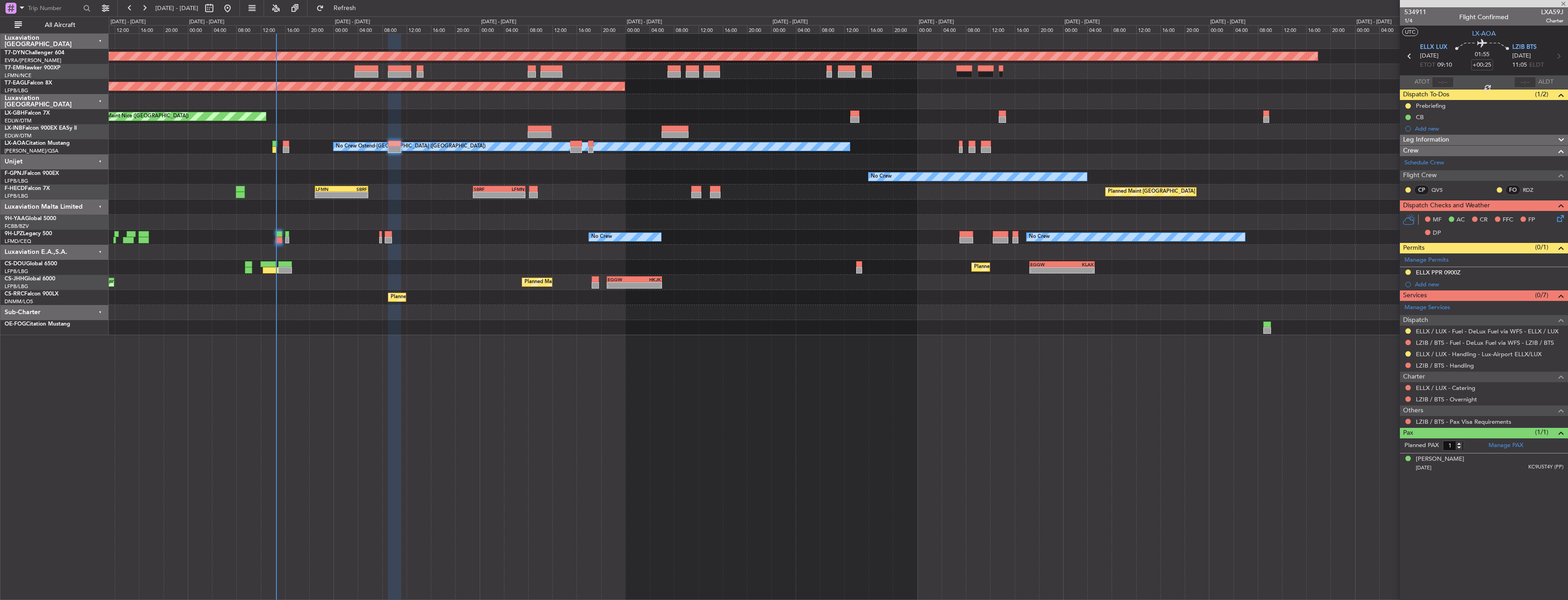
type input "0"
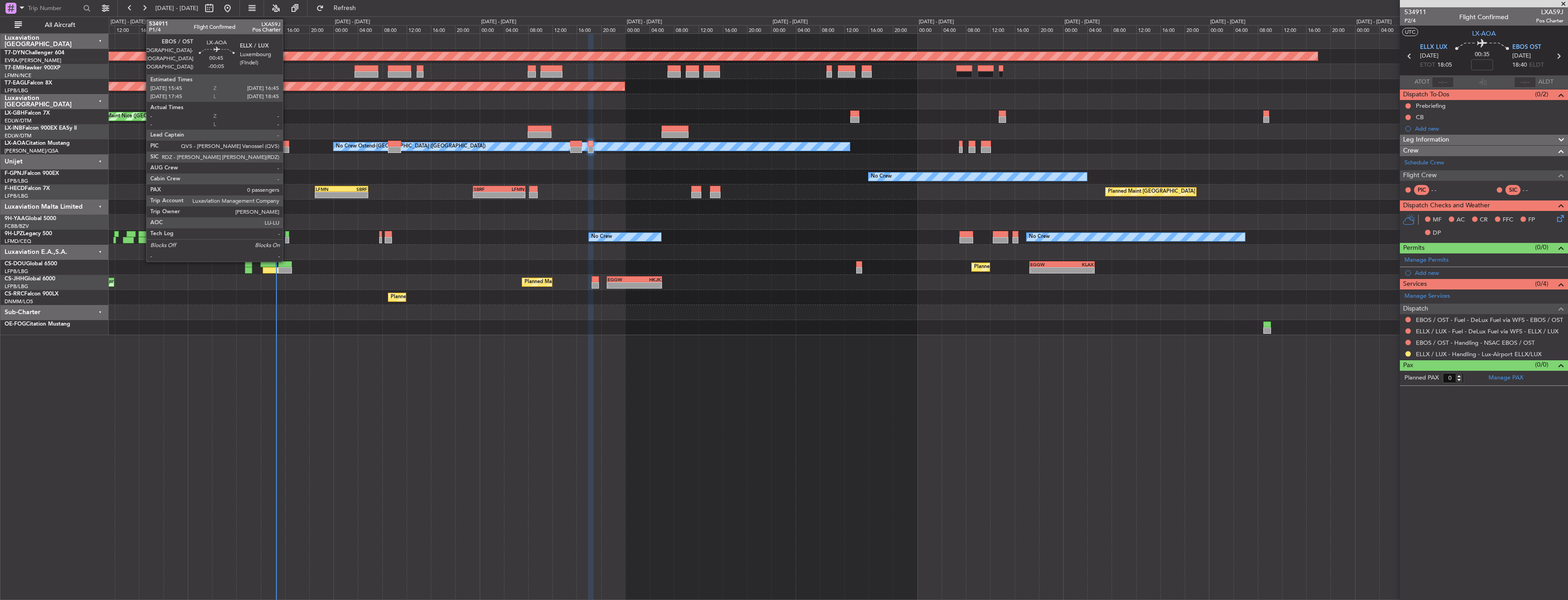
click at [287, 142] on div at bounding box center [286, 143] width 7 height 7
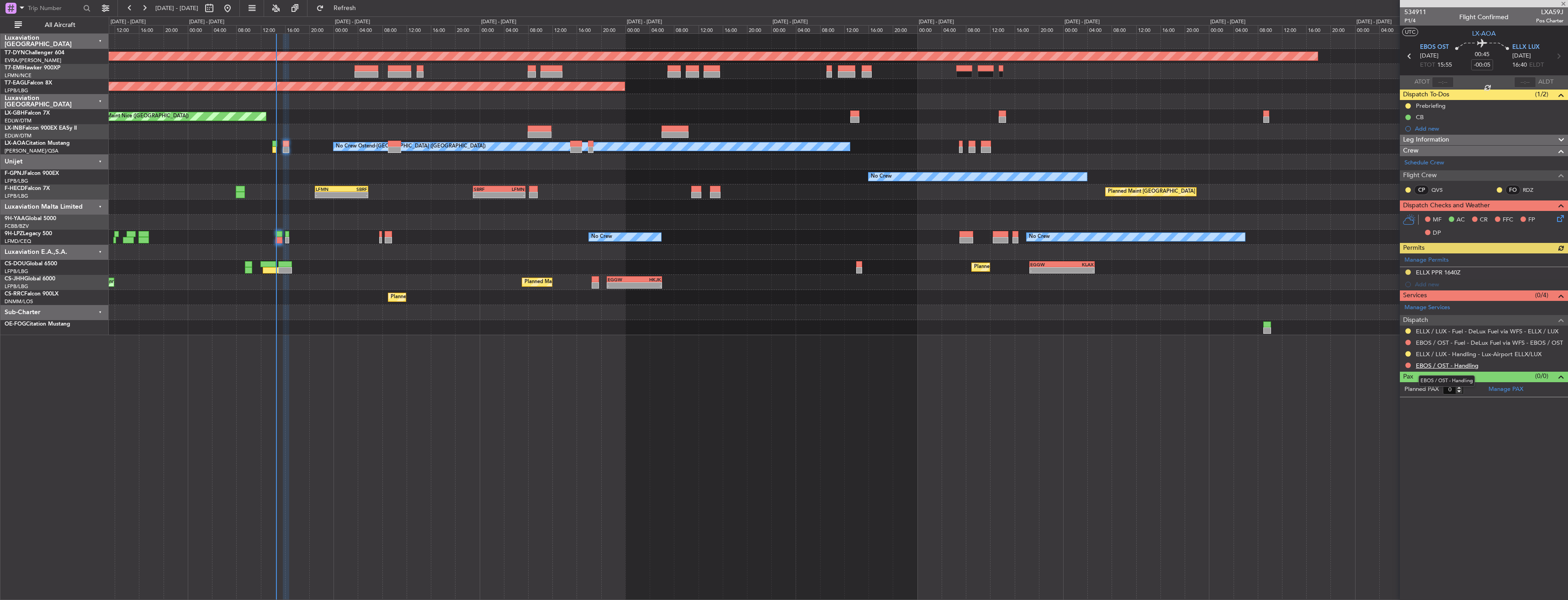
click at [1456, 365] on link "EBOS / OST - Handling" at bounding box center [1447, 365] width 62 height 8
click at [358, 8] on span "Refresh" at bounding box center [345, 8] width 38 height 7
click at [1431, 366] on link "EBOS / OST - Handling - NSAC EBOS / OST" at bounding box center [1475, 365] width 119 height 8
click at [1448, 352] on link "ELLX / LUX - Handling - Lux-Airport ELLX/LUX" at bounding box center [1478, 354] width 126 height 8
click at [1409, 21] on span "P1/3" at bounding box center [1415, 21] width 22 height 8
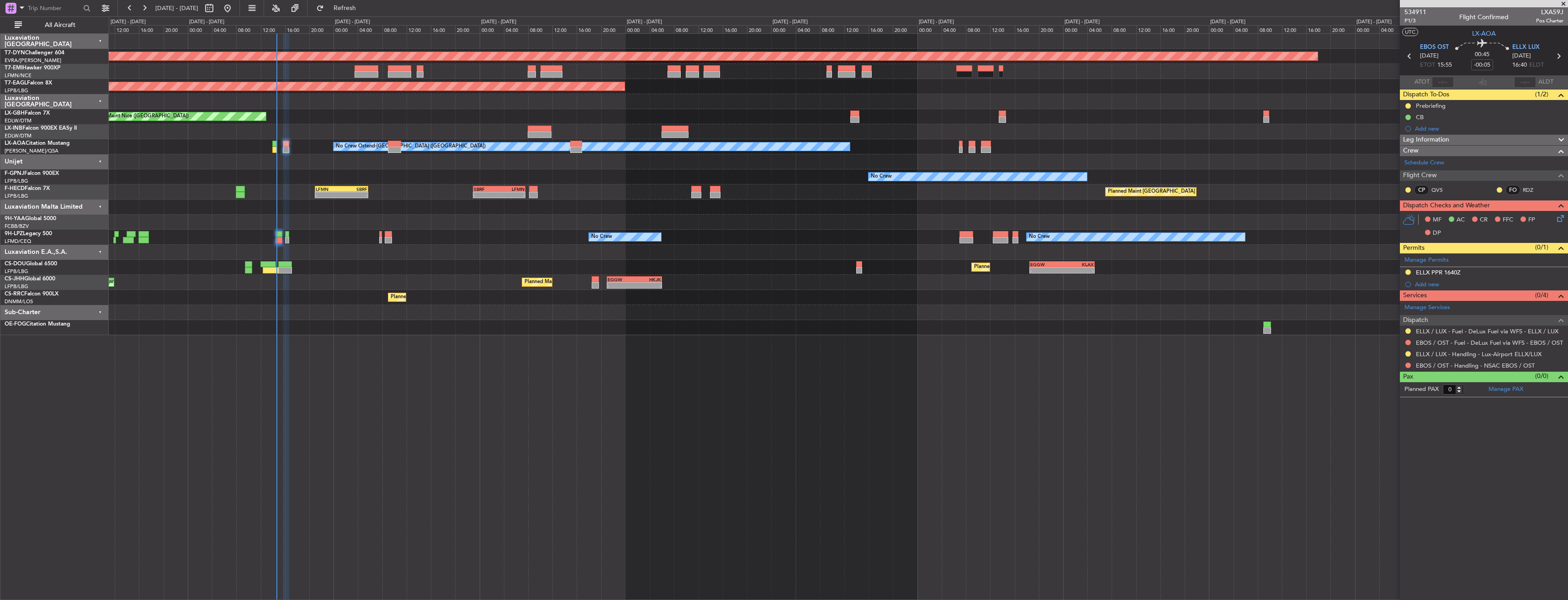
click at [1561, 214] on icon at bounding box center [1558, 217] width 7 height 7
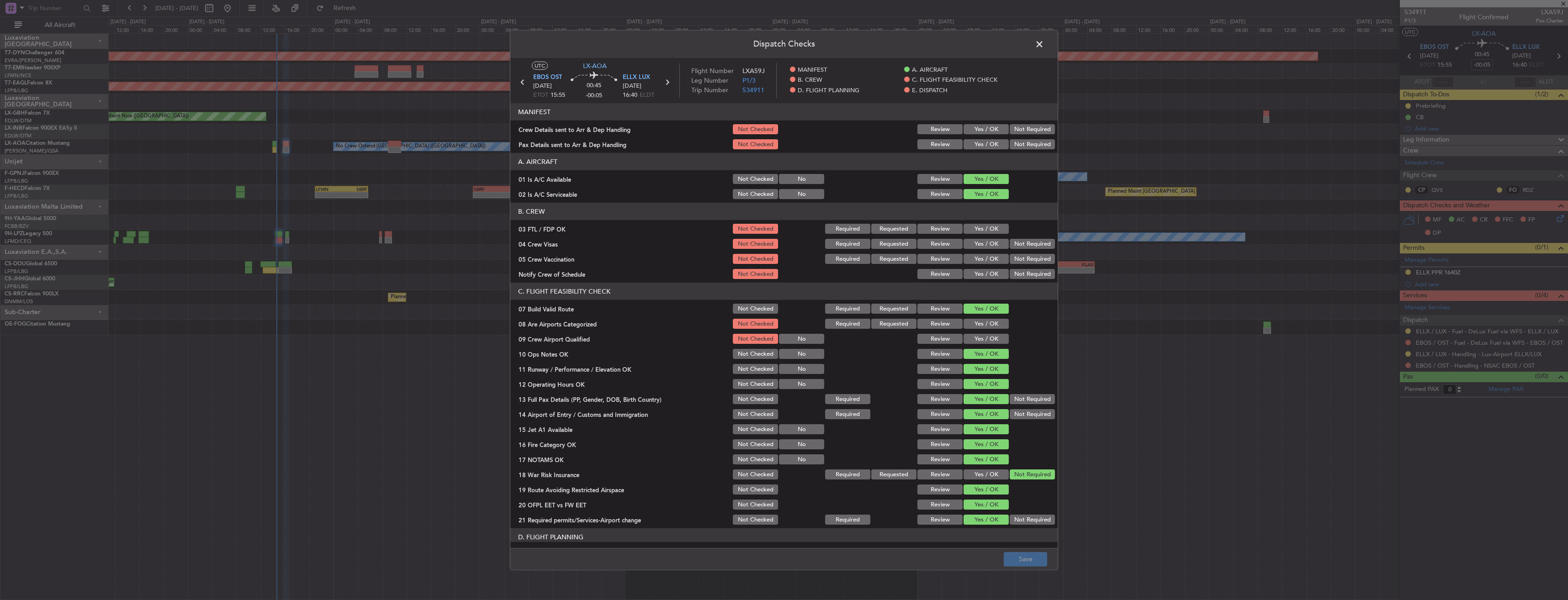
click at [977, 136] on section "MANIFEST Crew Details sent to Arr & Dep Handling Not Checked Review Yes / OK No…" at bounding box center [783, 127] width 547 height 48
click at [975, 128] on button "Yes / OK" at bounding box center [986, 129] width 46 height 10
click at [974, 147] on button "Yes / OK" at bounding box center [986, 145] width 46 height 10
click at [1037, 556] on button "Save" at bounding box center [1025, 559] width 43 height 15
click at [1044, 43] on span at bounding box center [1044, 46] width 0 height 18
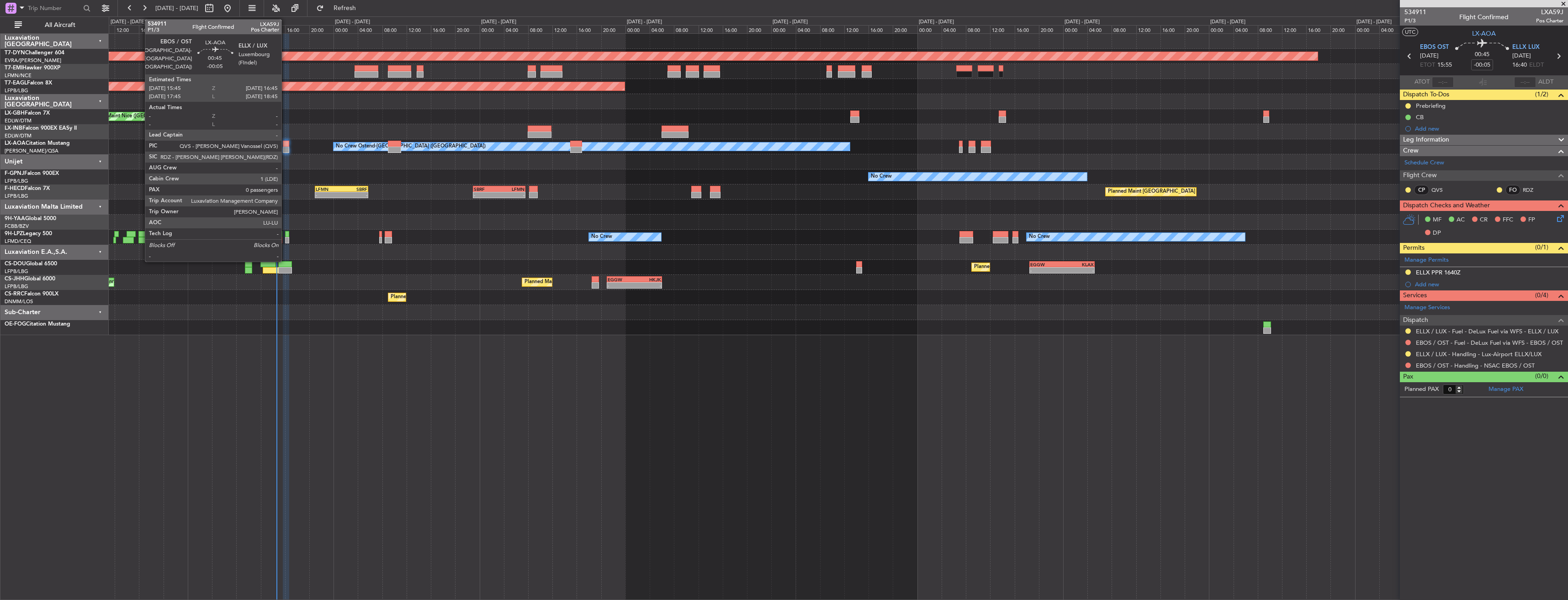
click at [286, 144] on div at bounding box center [286, 143] width 7 height 7
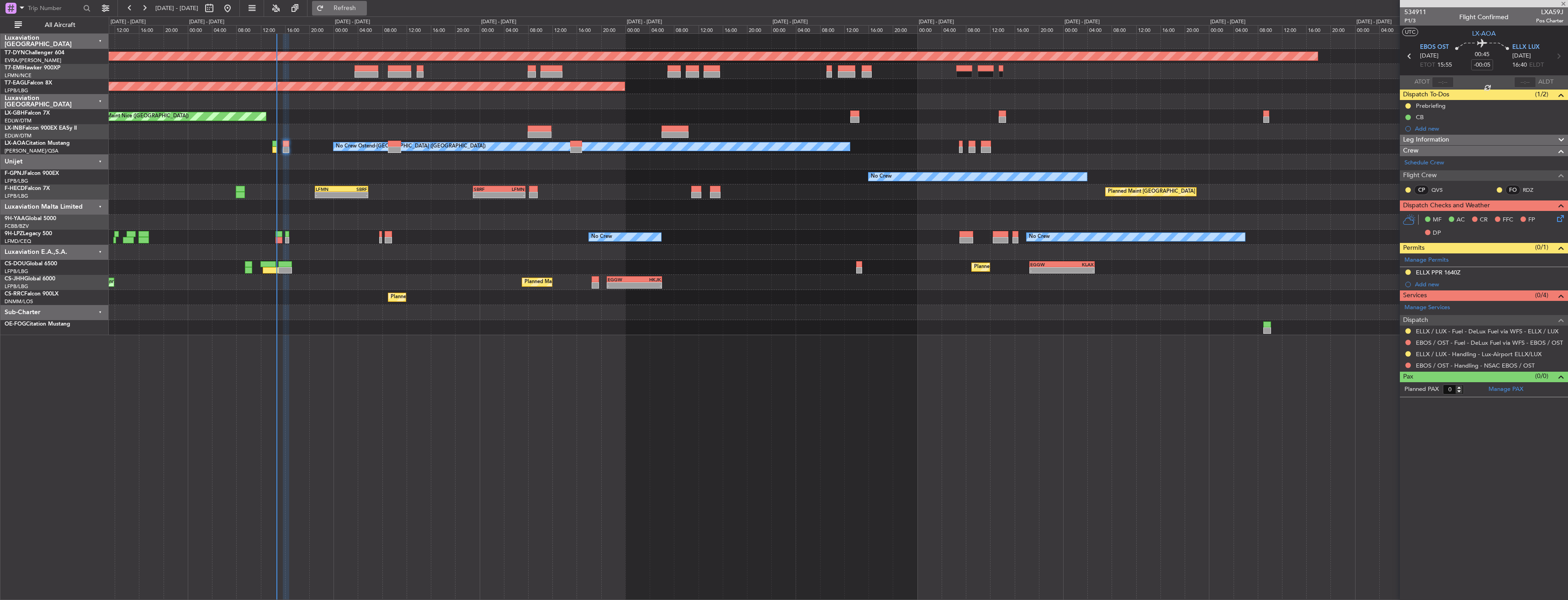
click at [367, 12] on button "Refresh" at bounding box center [339, 8] width 55 height 15
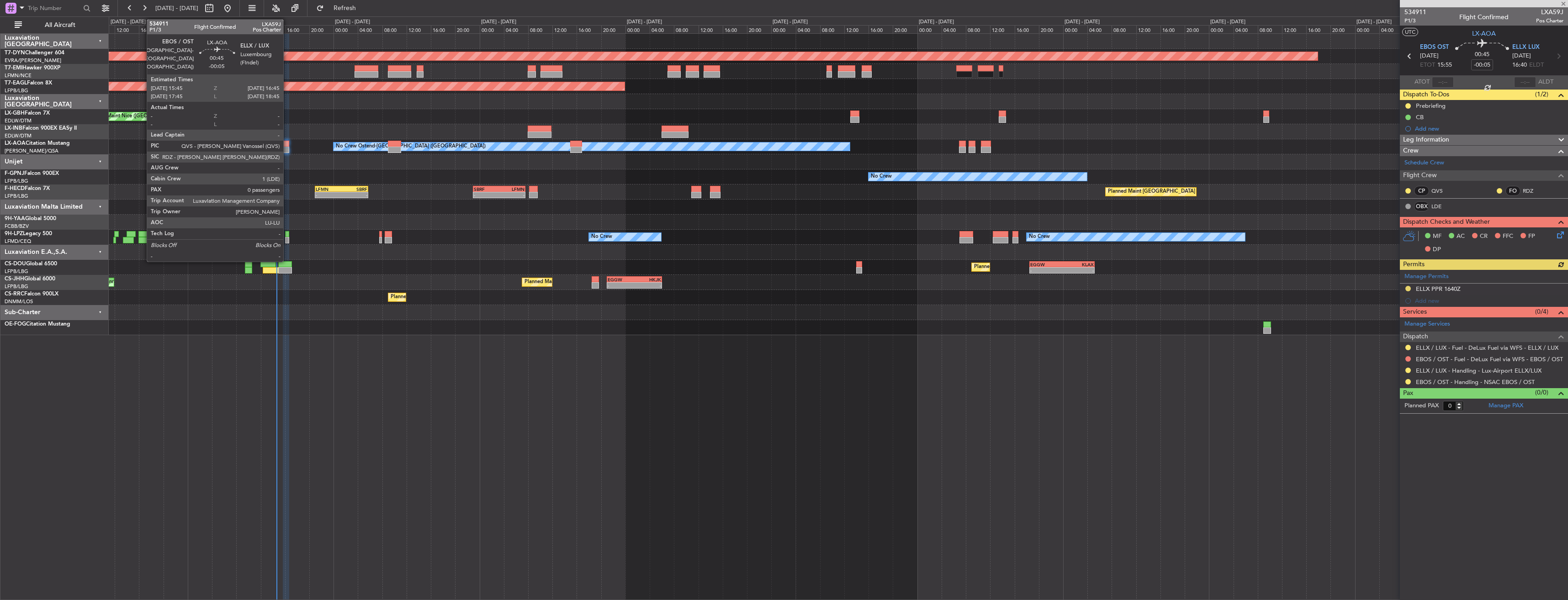
click at [287, 142] on div at bounding box center [286, 143] width 7 height 7
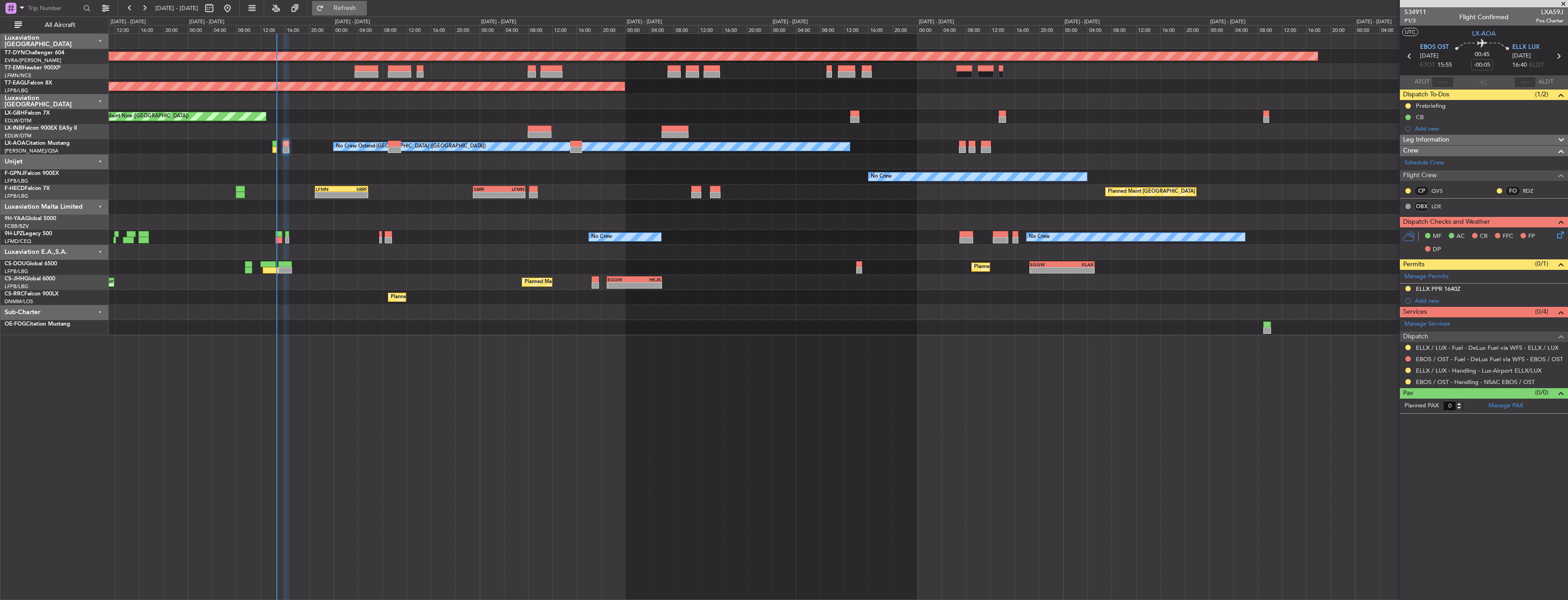
click at [364, 11] on span "Refresh" at bounding box center [345, 8] width 38 height 7
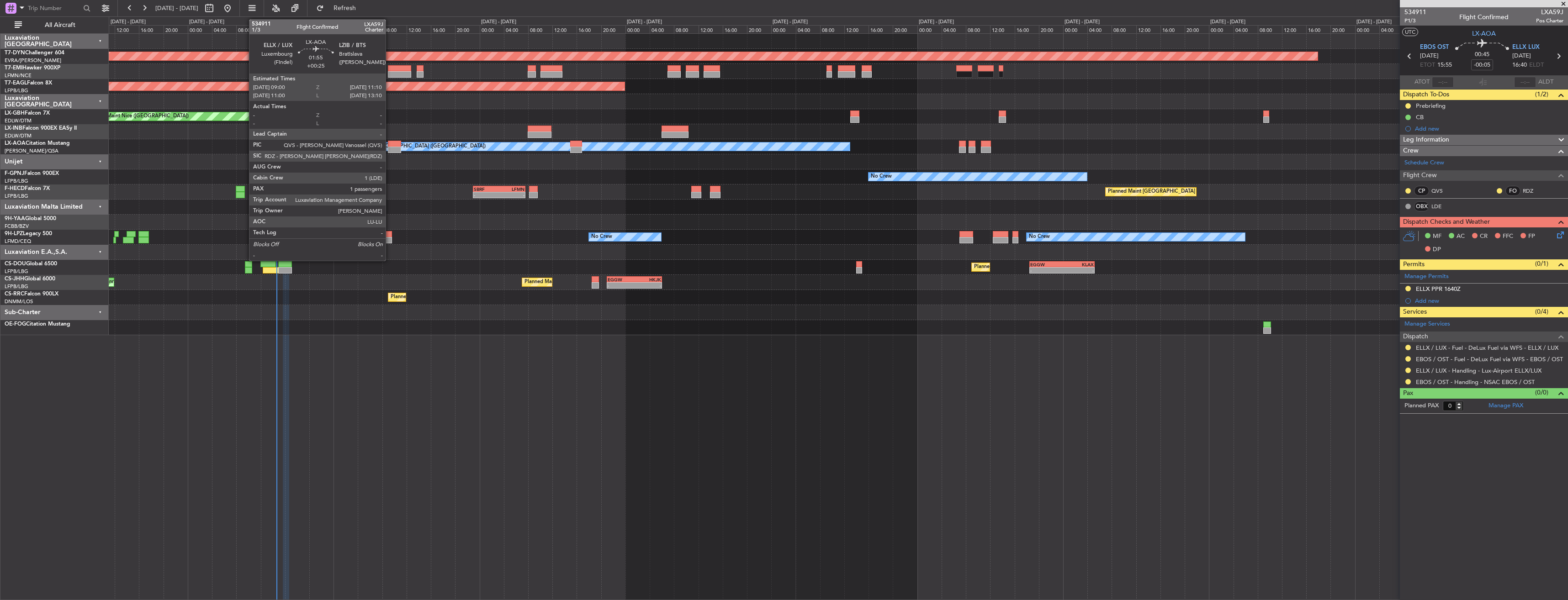
click at [389, 142] on div at bounding box center [395, 143] width 13 height 7
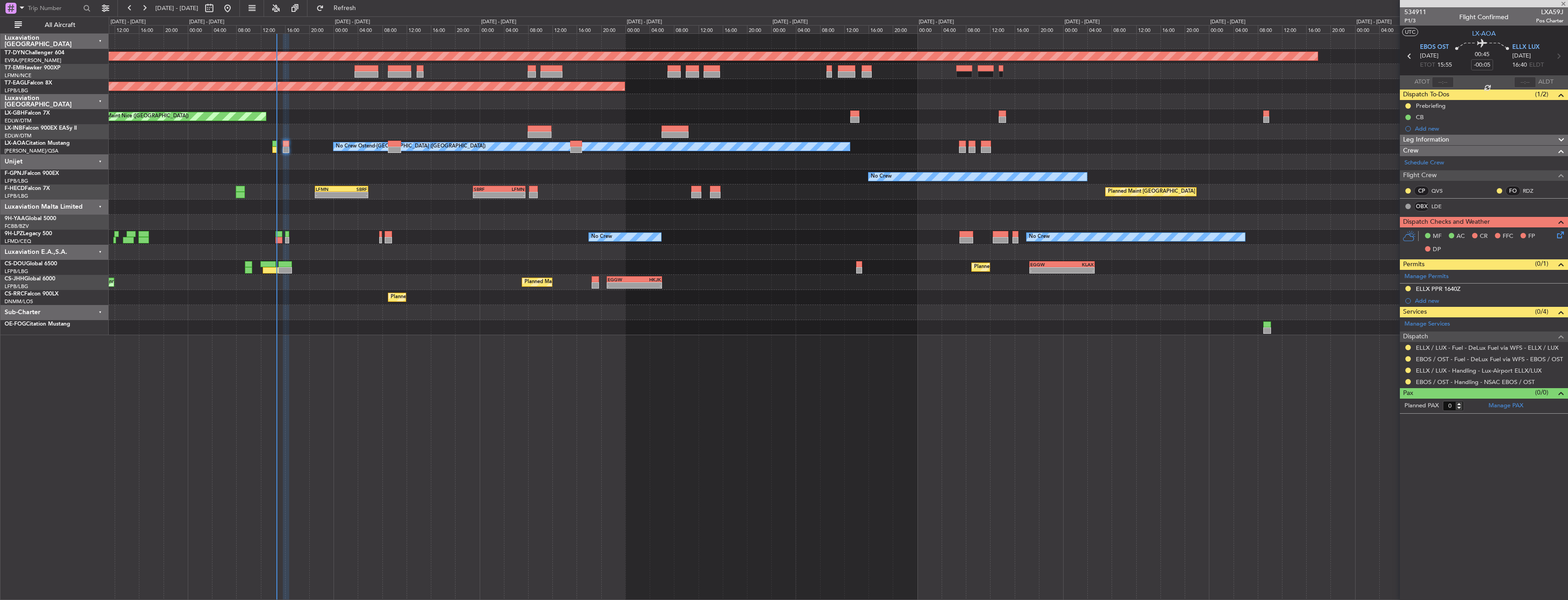
type input "+00:25"
type input "1"
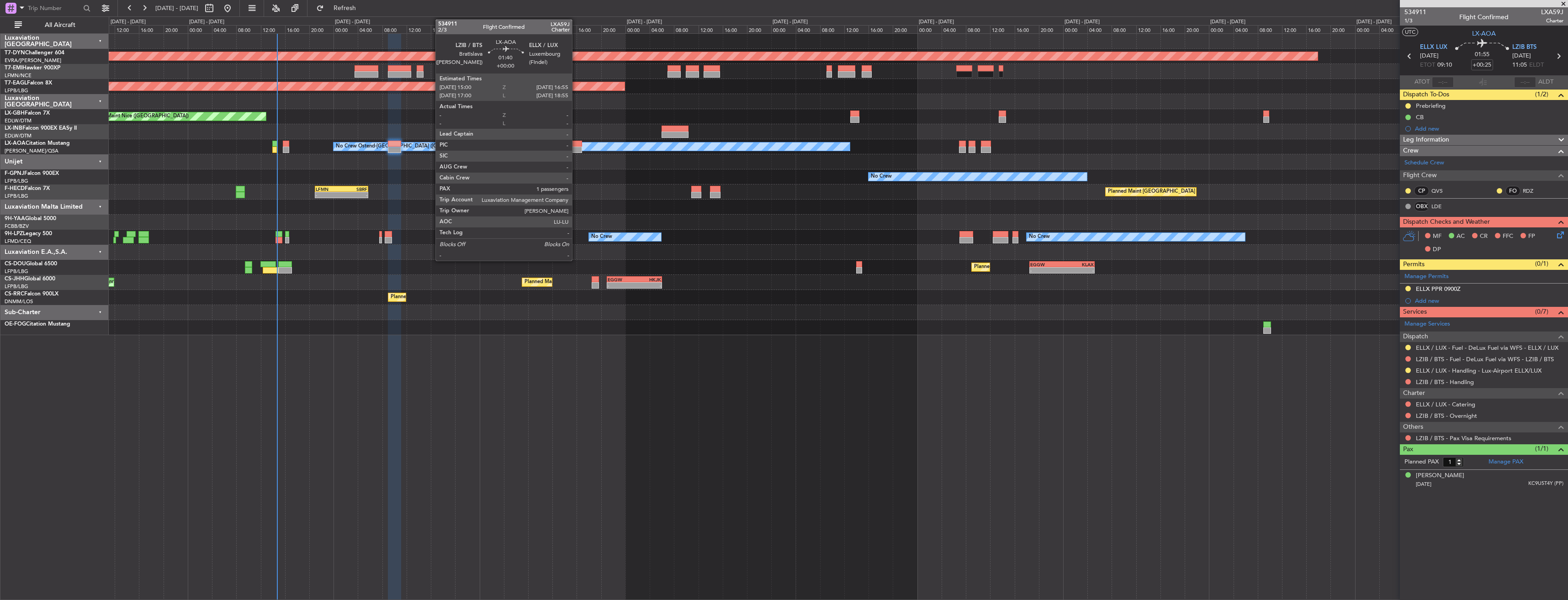
click at [576, 144] on div at bounding box center [576, 143] width 12 height 7
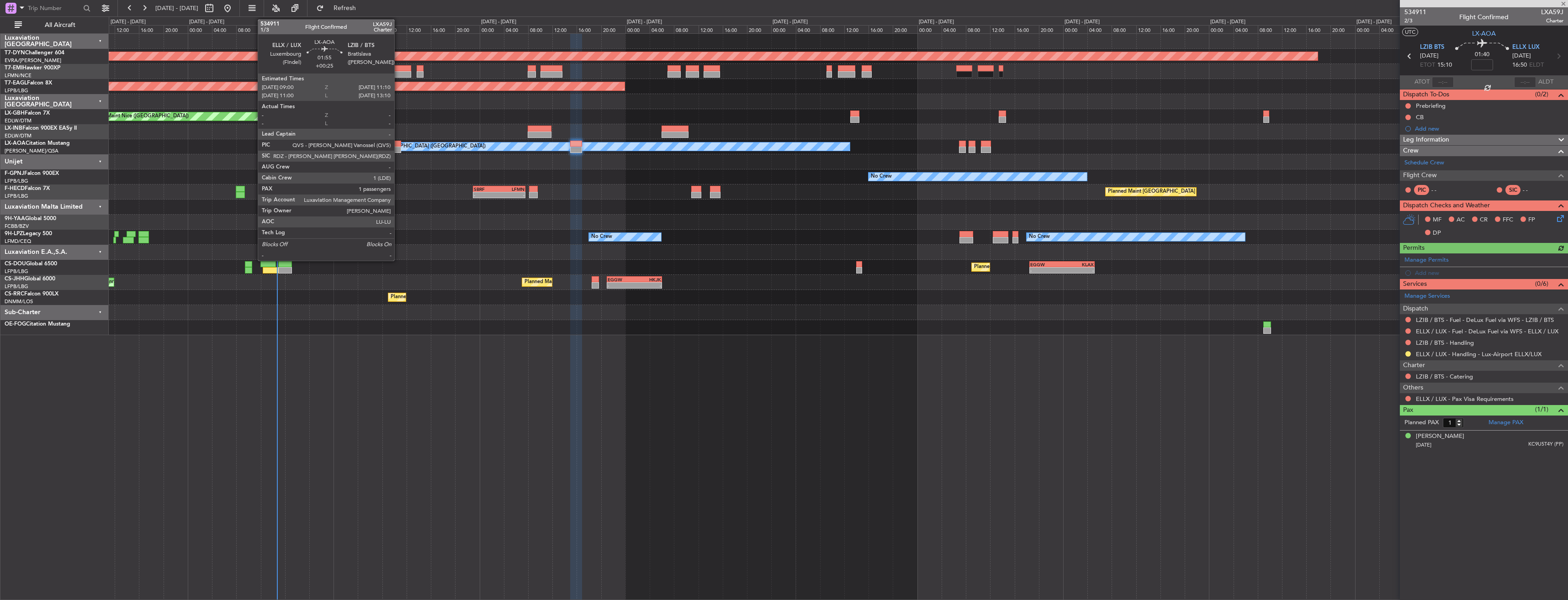
click at [398, 142] on div at bounding box center [395, 143] width 13 height 7
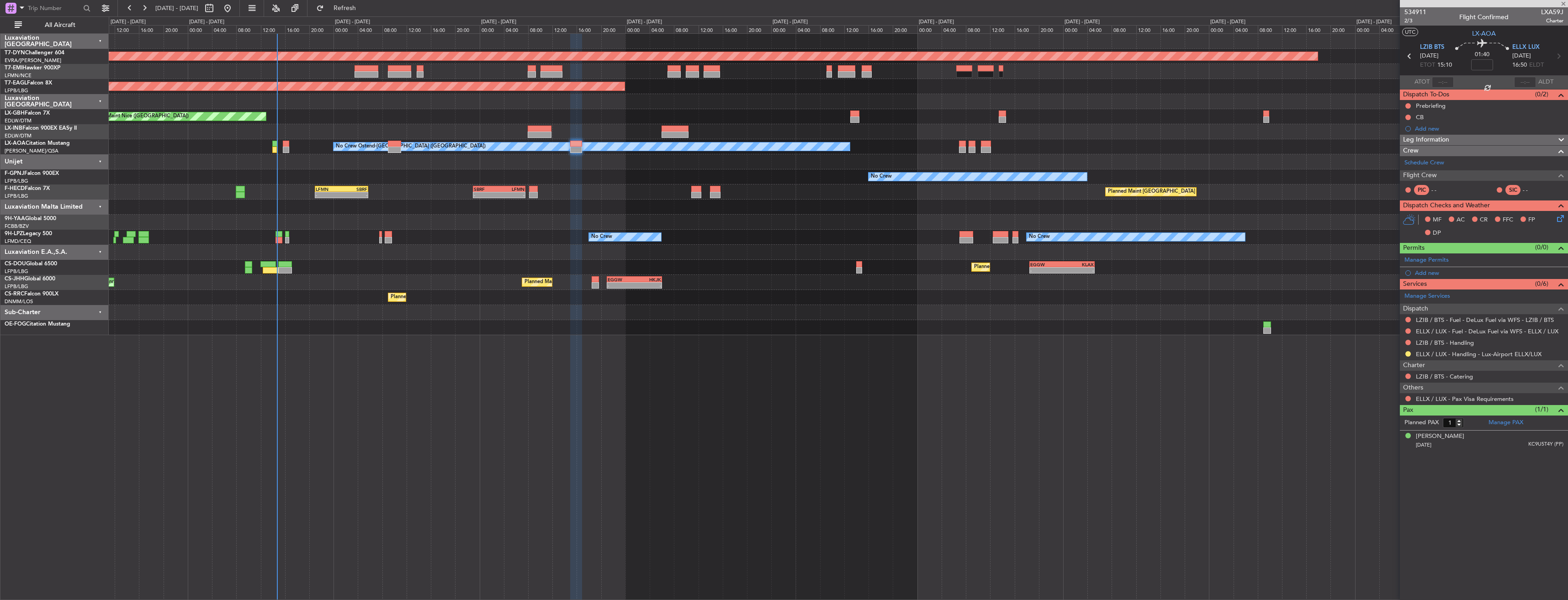
type input "+00:25"
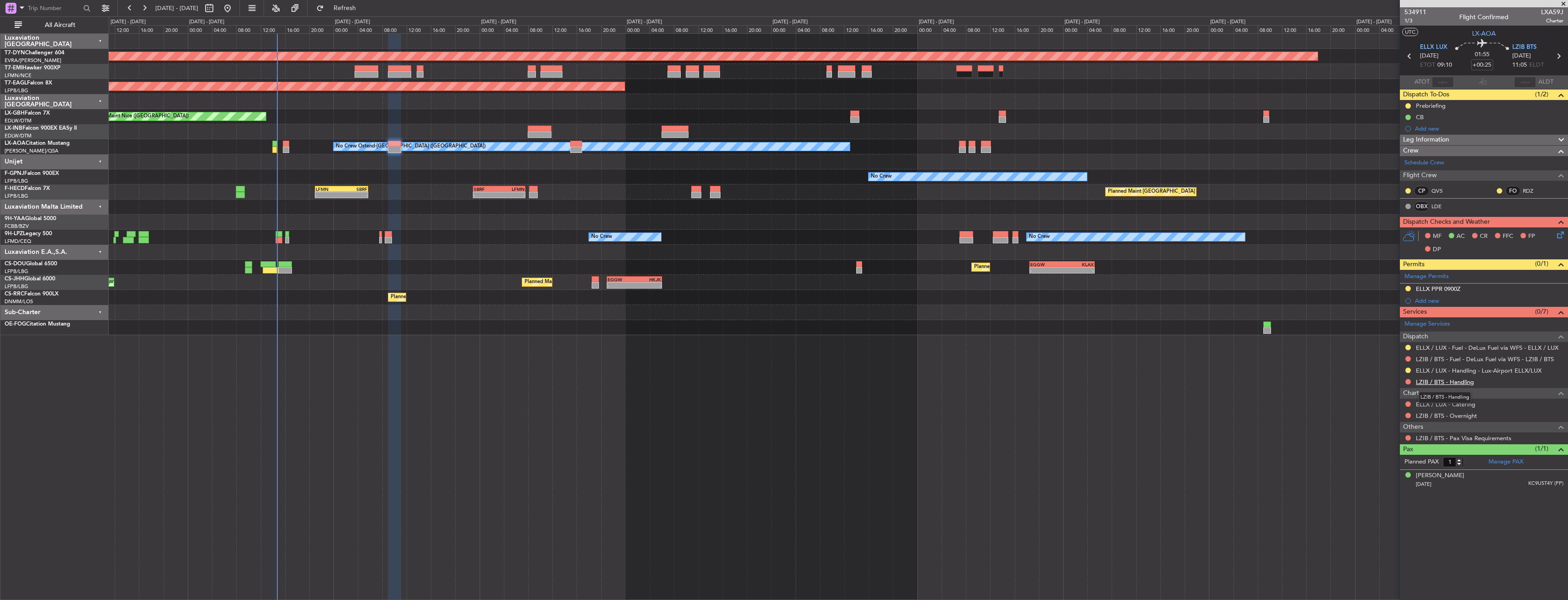
click at [1444, 382] on link "LZIB / BTS - Handling" at bounding box center [1445, 382] width 58 height 8
click at [1443, 382] on link "LZIB / BTS - Handling" at bounding box center [1445, 382] width 58 height 8
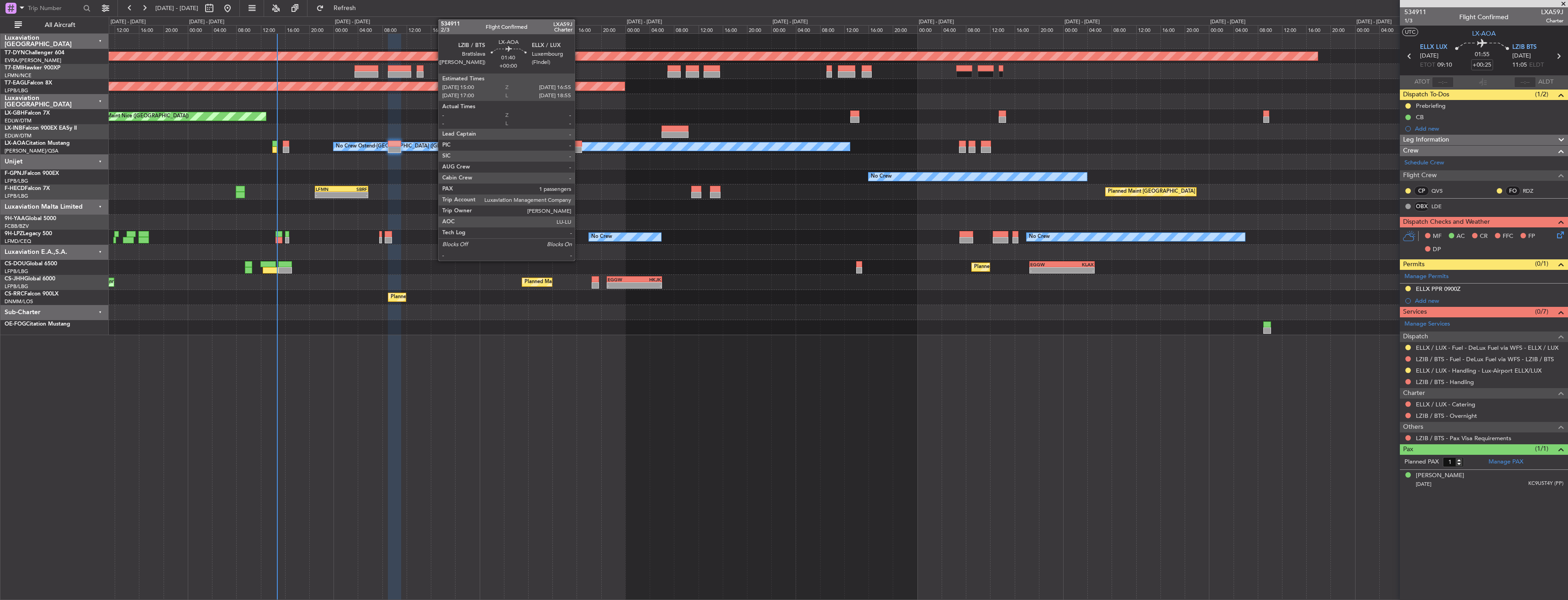
click at [578, 143] on div at bounding box center [576, 143] width 12 height 7
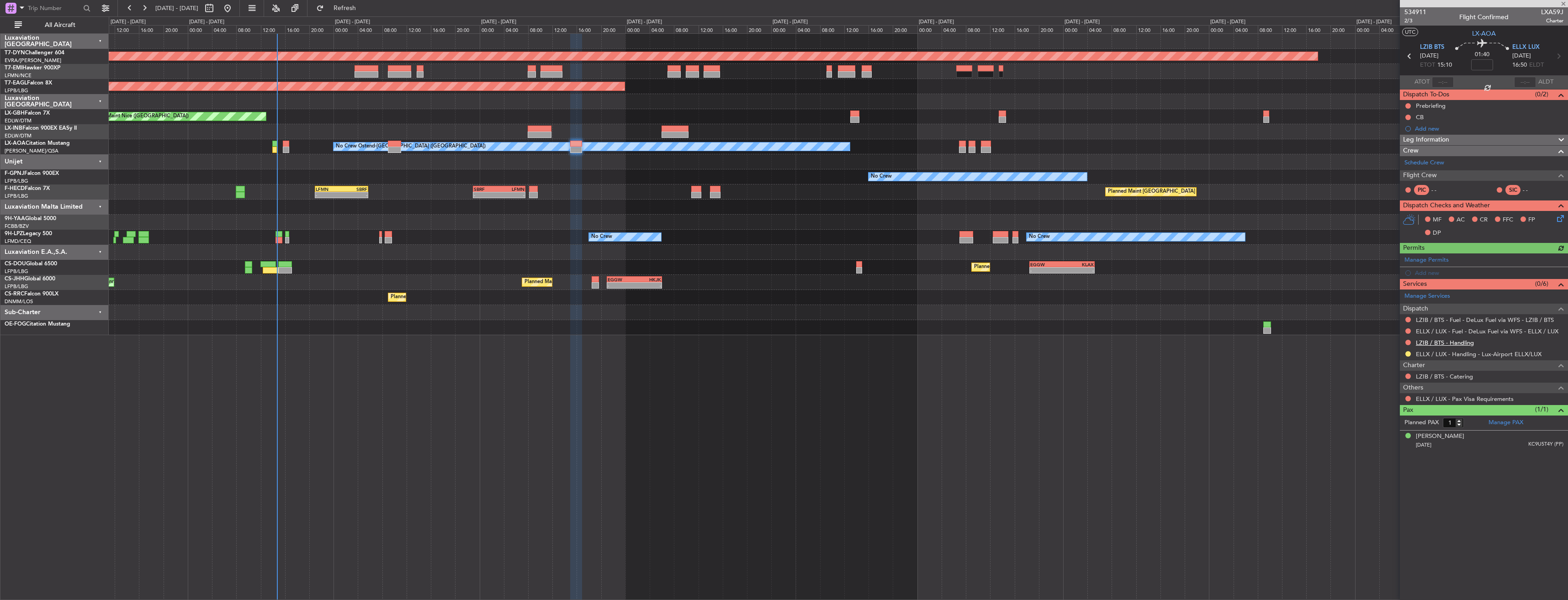
click at [1465, 341] on link "LZIB / BTS - Handling" at bounding box center [1445, 342] width 58 height 8
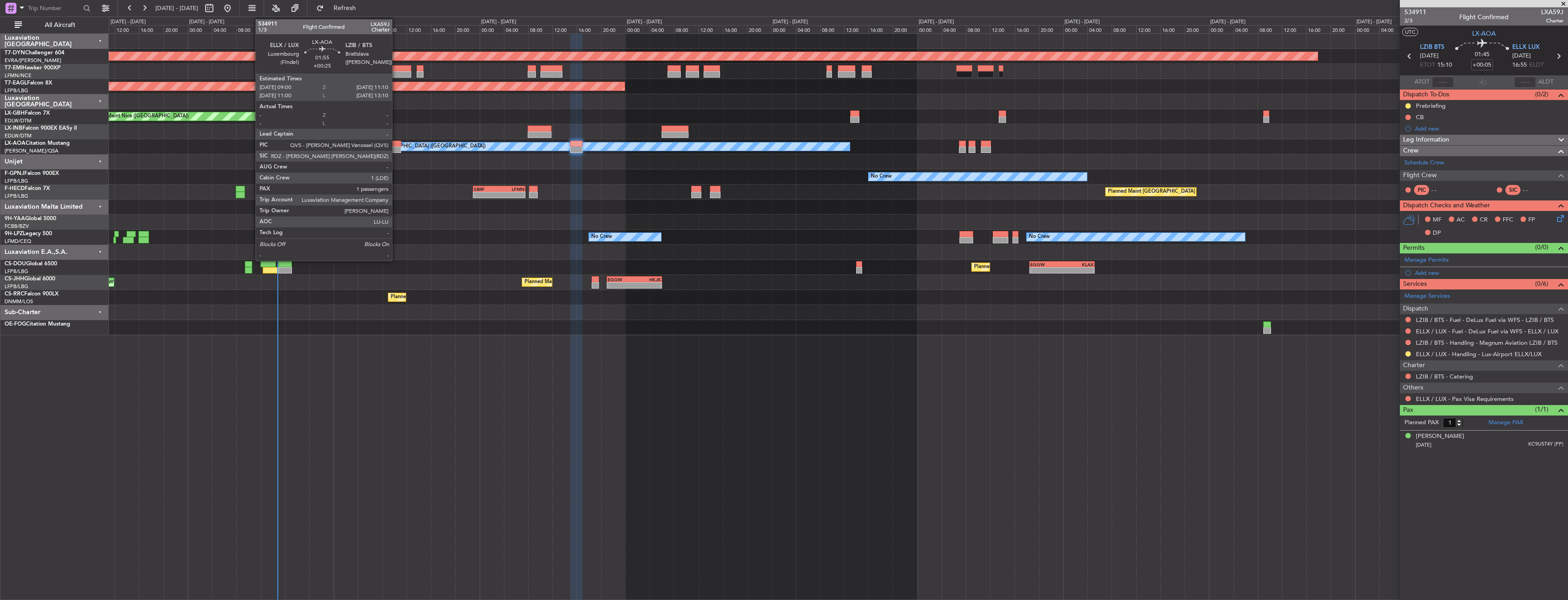
click at [396, 142] on div at bounding box center [395, 143] width 13 height 7
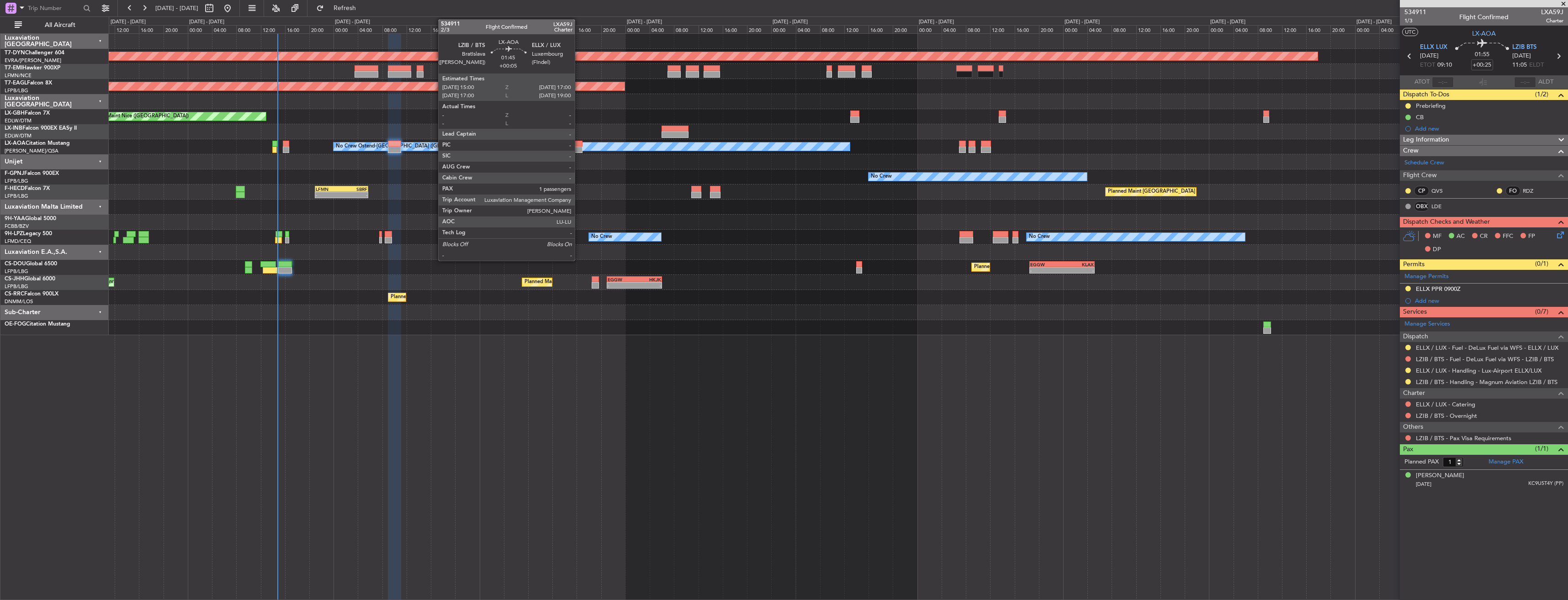
click at [579, 143] on div at bounding box center [576, 143] width 12 height 7
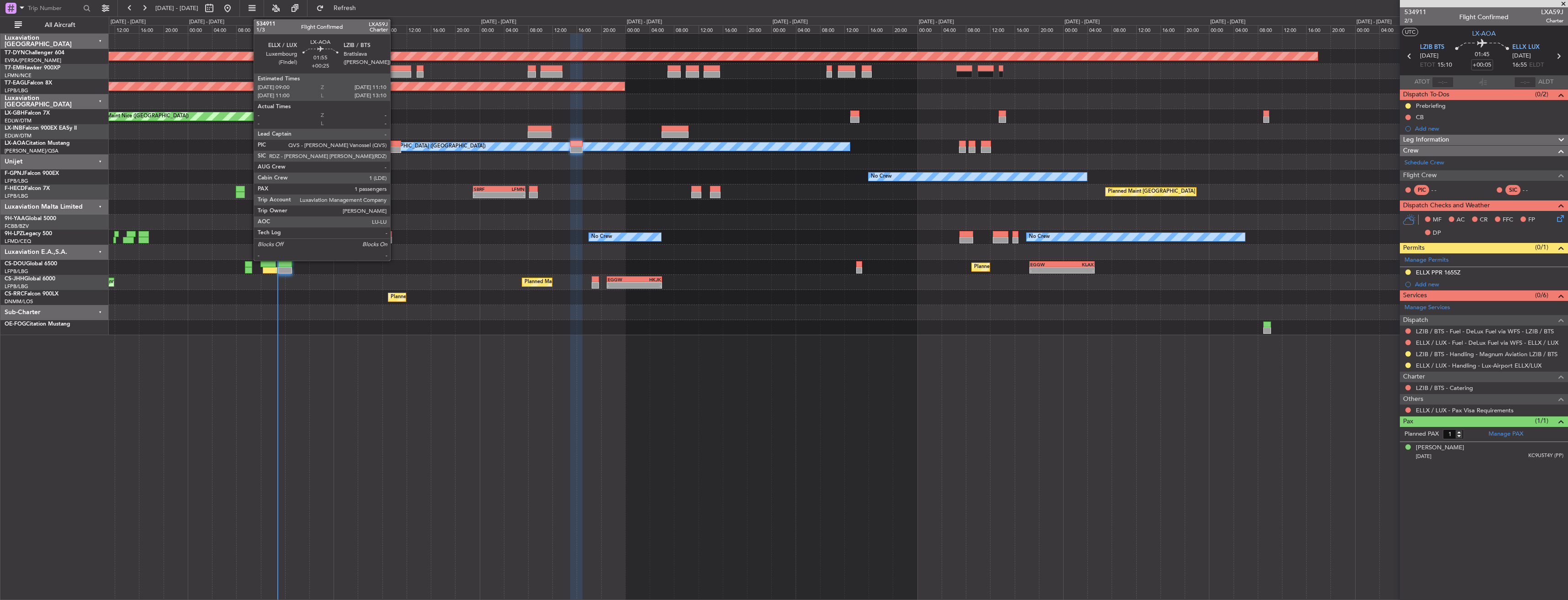
click at [395, 142] on div at bounding box center [395, 143] width 13 height 7
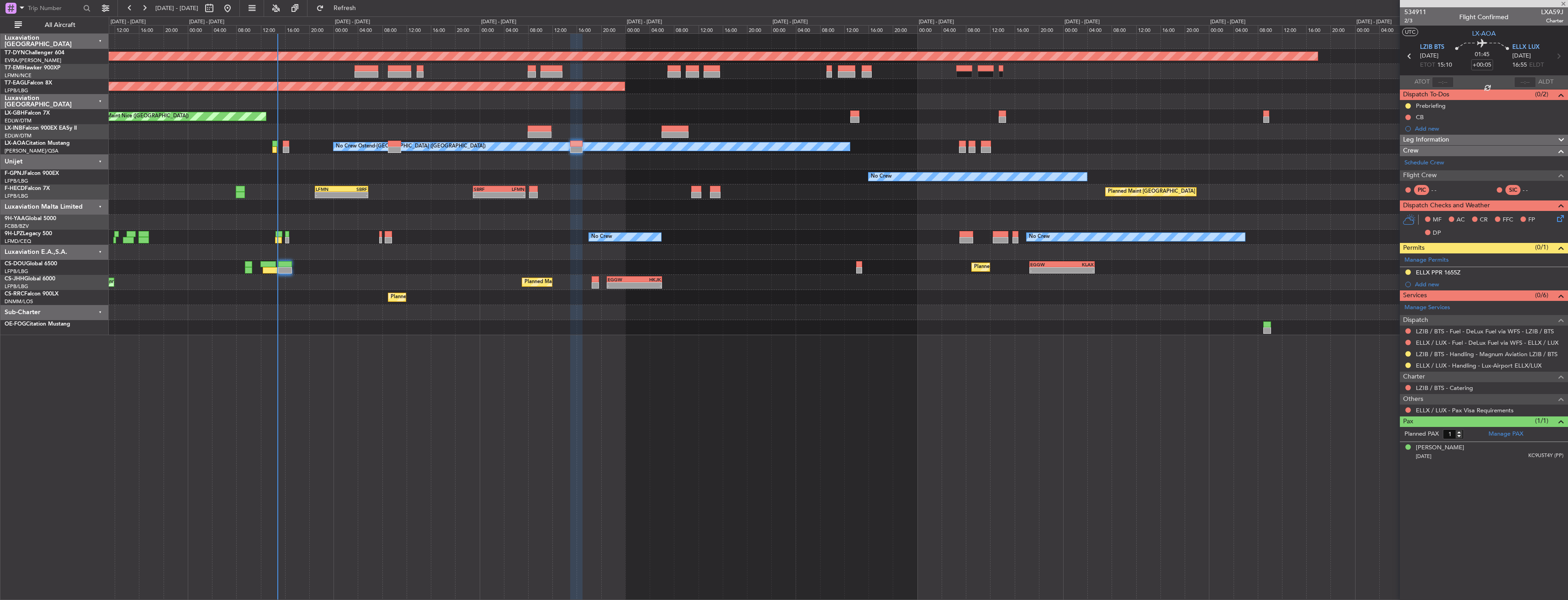
type input "+00:25"
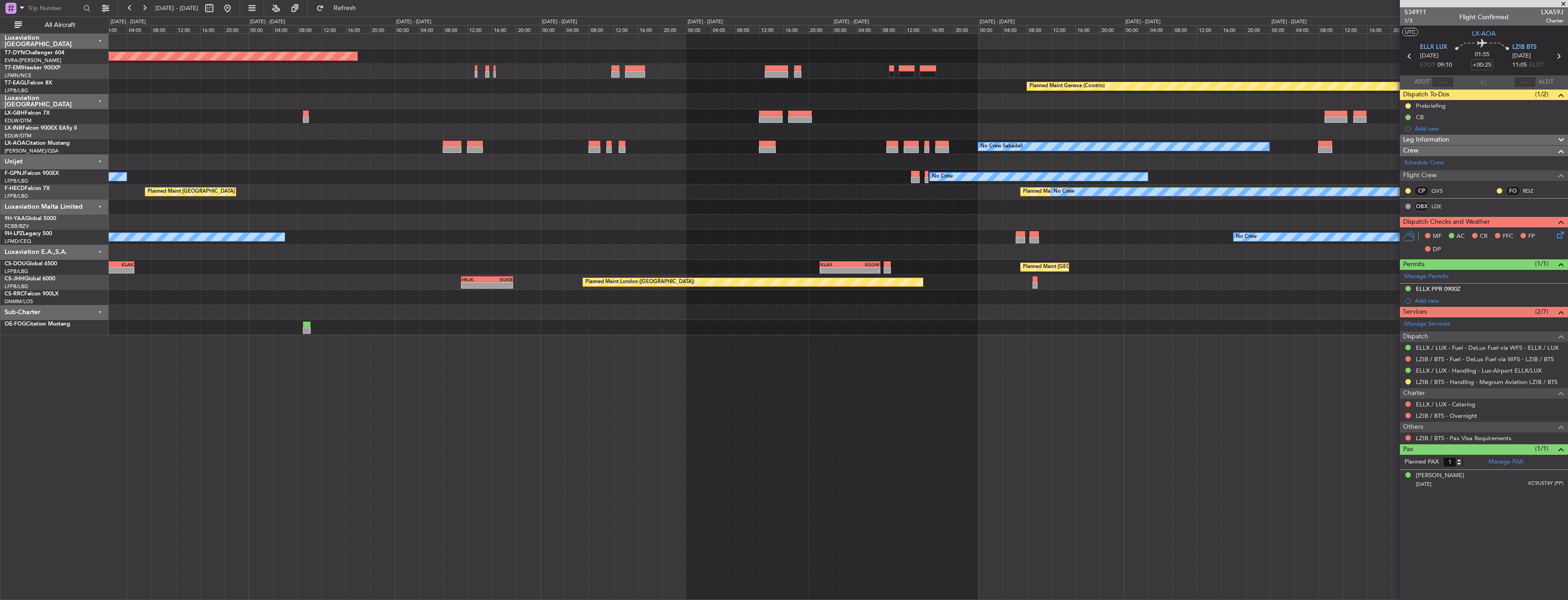
click at [0, 341] on html "[DATE] - [DATE] Refresh Quick Links All Aircraft Planned Maint [GEOGRAPHIC_DATA…" at bounding box center [784, 300] width 1568 height 600
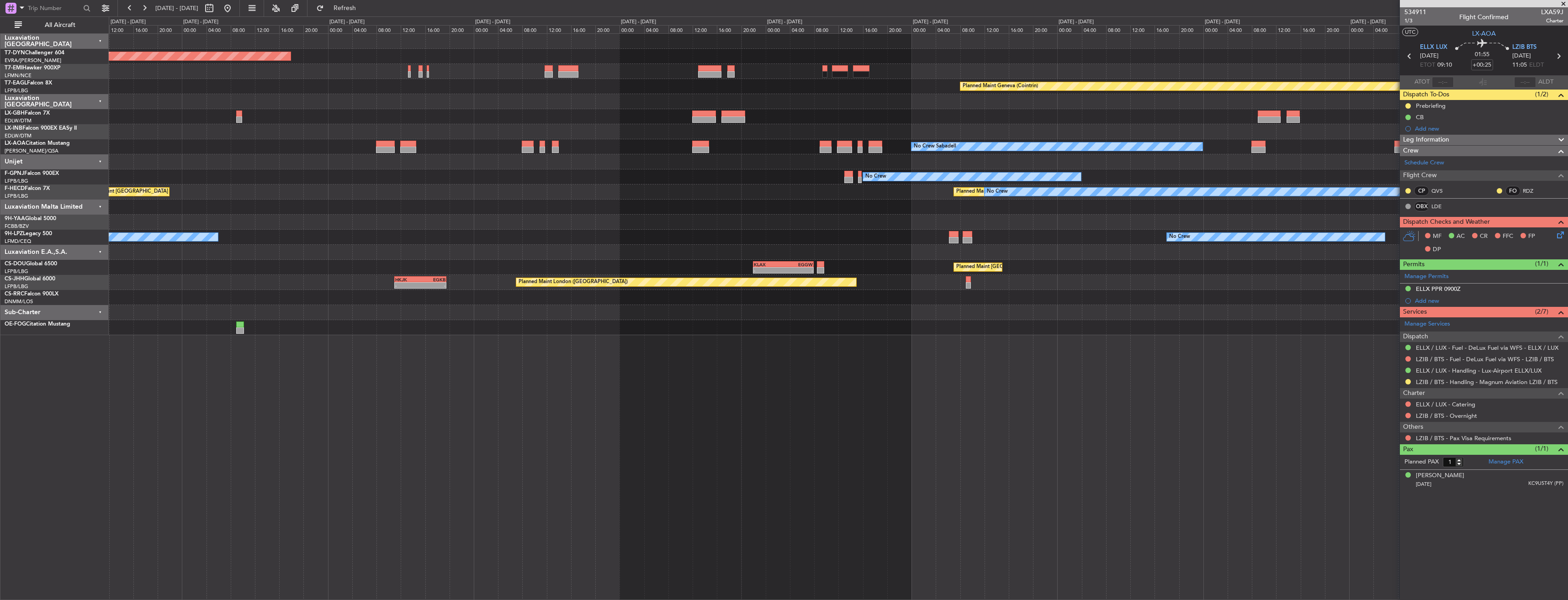
click at [191, 325] on div at bounding box center [838, 328] width 1459 height 15
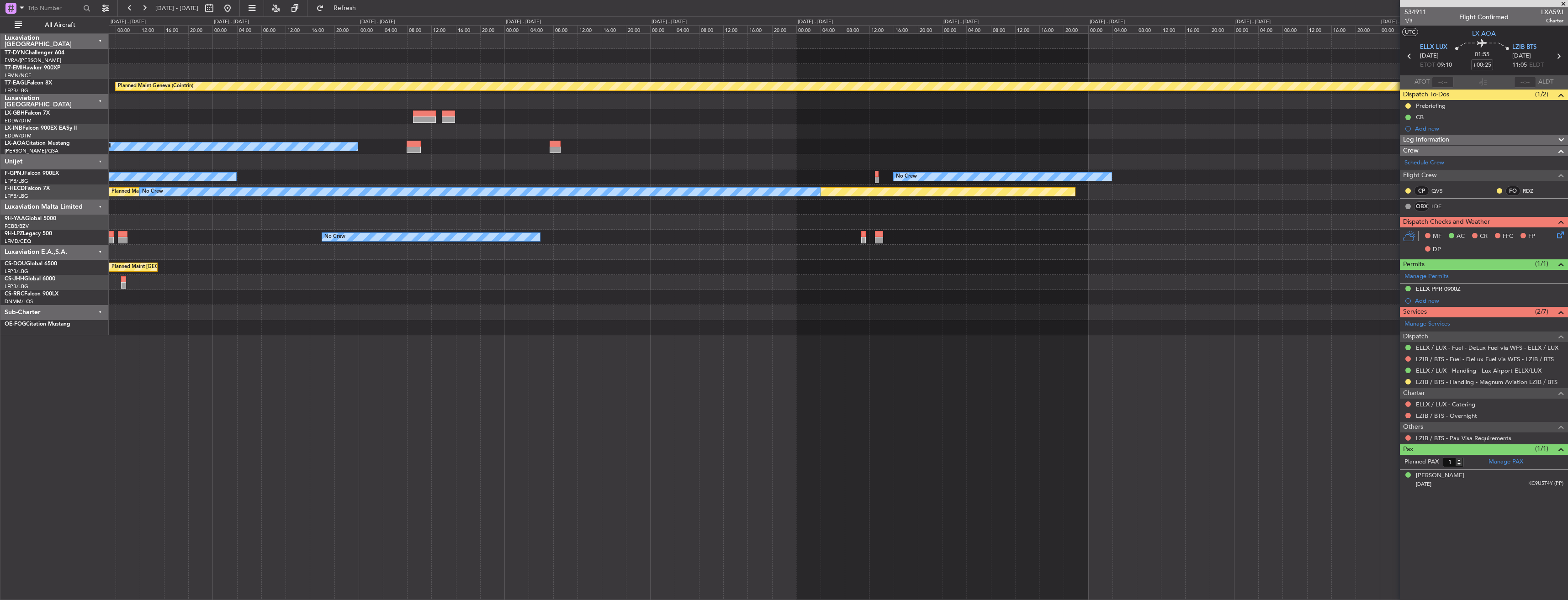
click at [303, 361] on div "Planned Maint Geneva (Cointrin) No Crew Sabadell No Crew No Crew Planned Maint …" at bounding box center [838, 317] width 1459 height 567
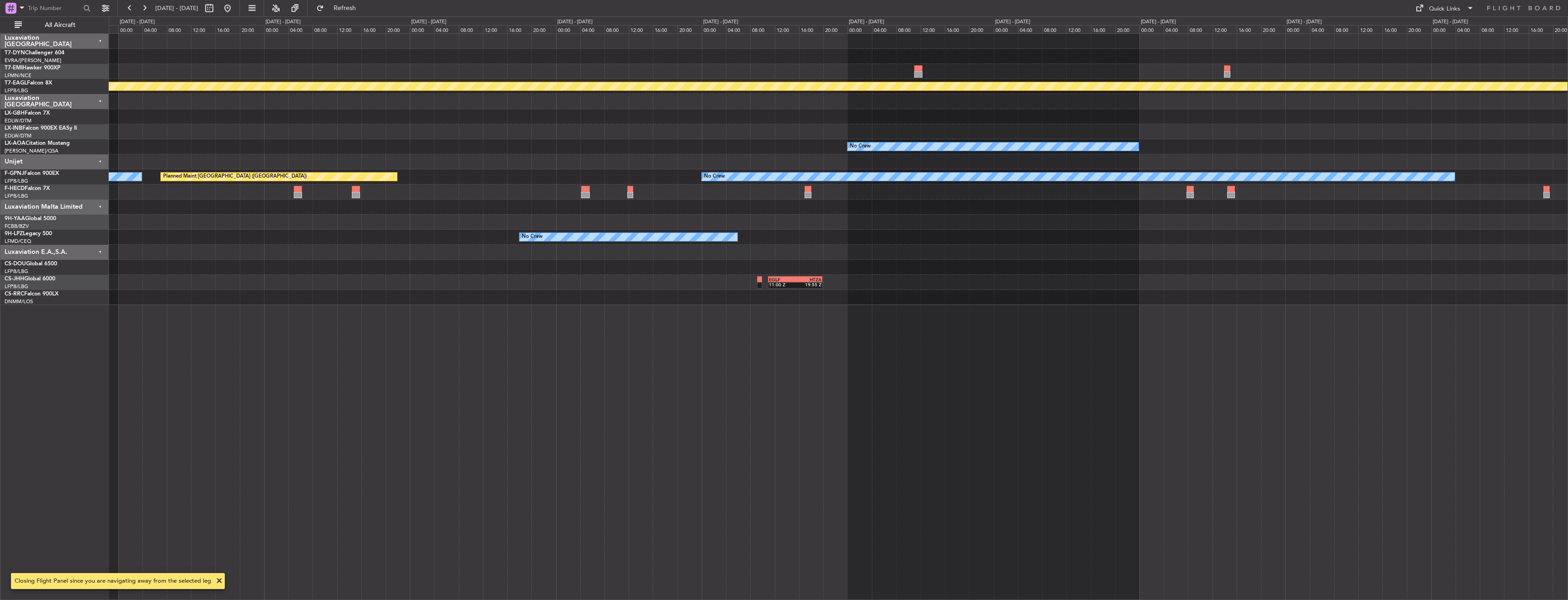
click at [609, 302] on div "Planned Maint Geneva (Cointrin) No Crew No Crew Sabadell No Crew No Crew No Cre…" at bounding box center [838, 317] width 1459 height 567
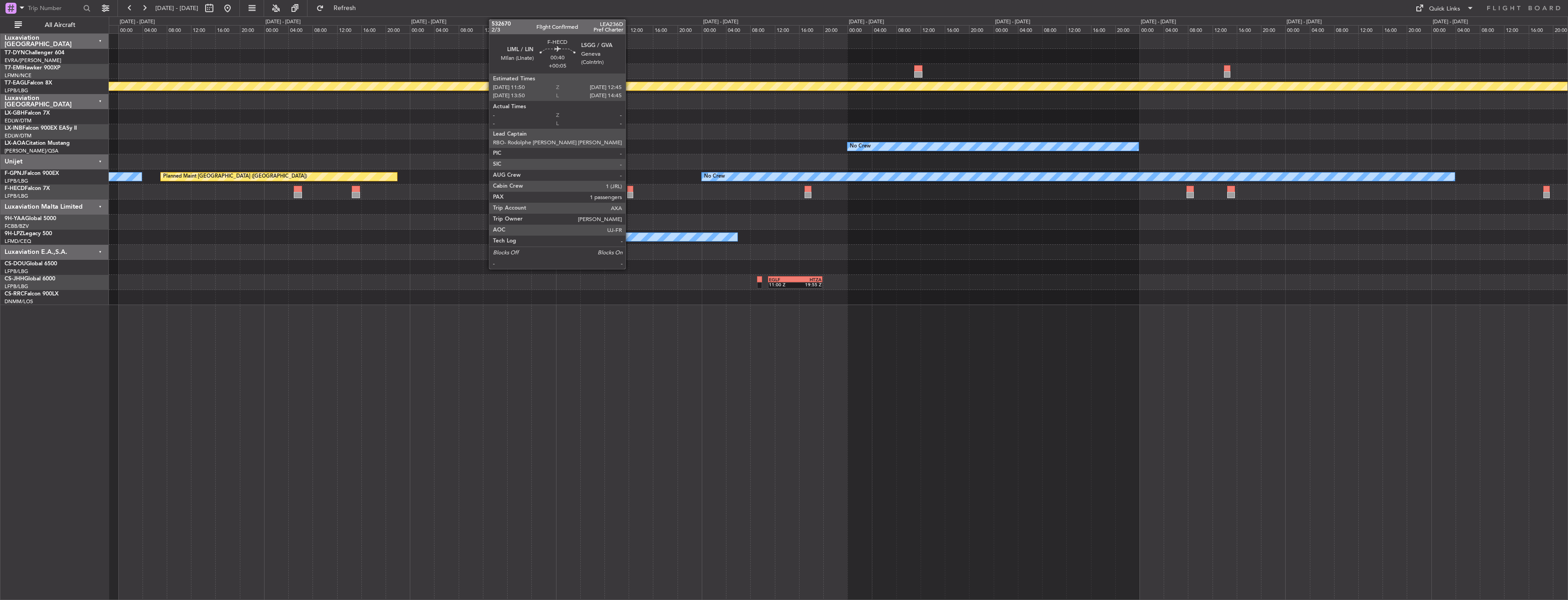
click at [630, 187] on div at bounding box center [630, 189] width 6 height 7
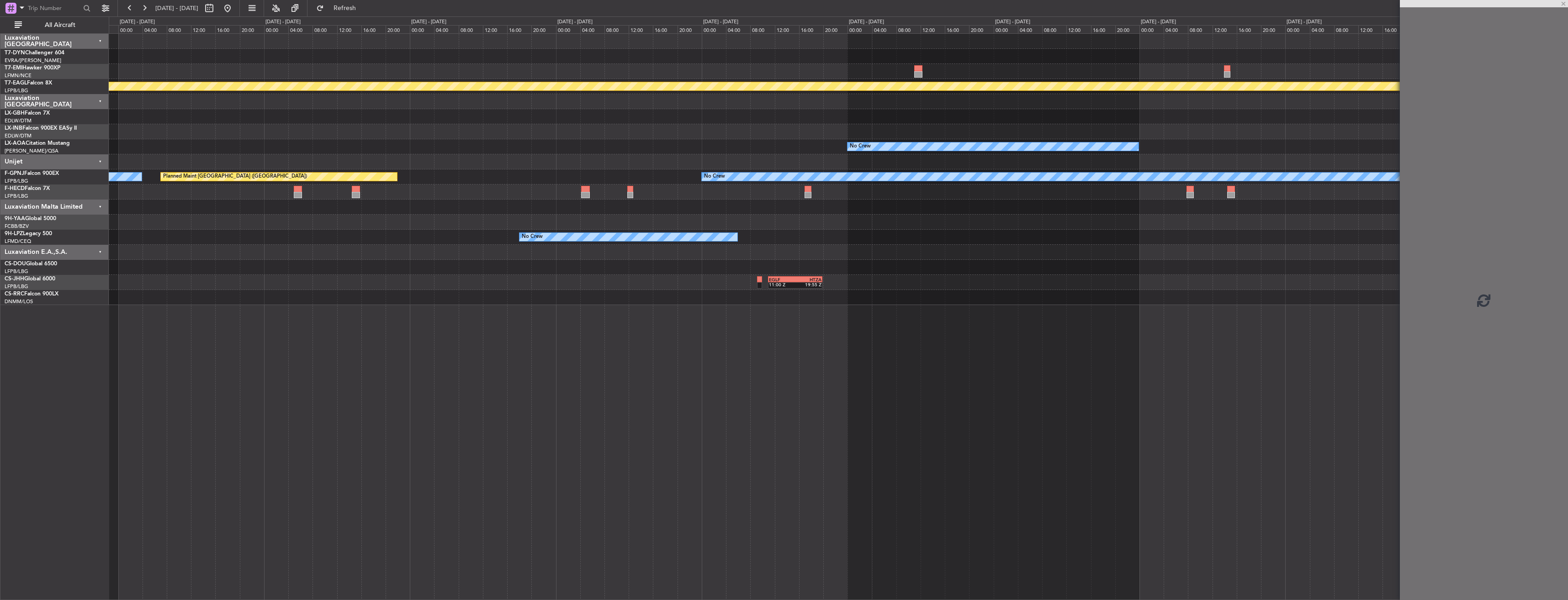
click at [630, 187] on div at bounding box center [630, 189] width 6 height 7
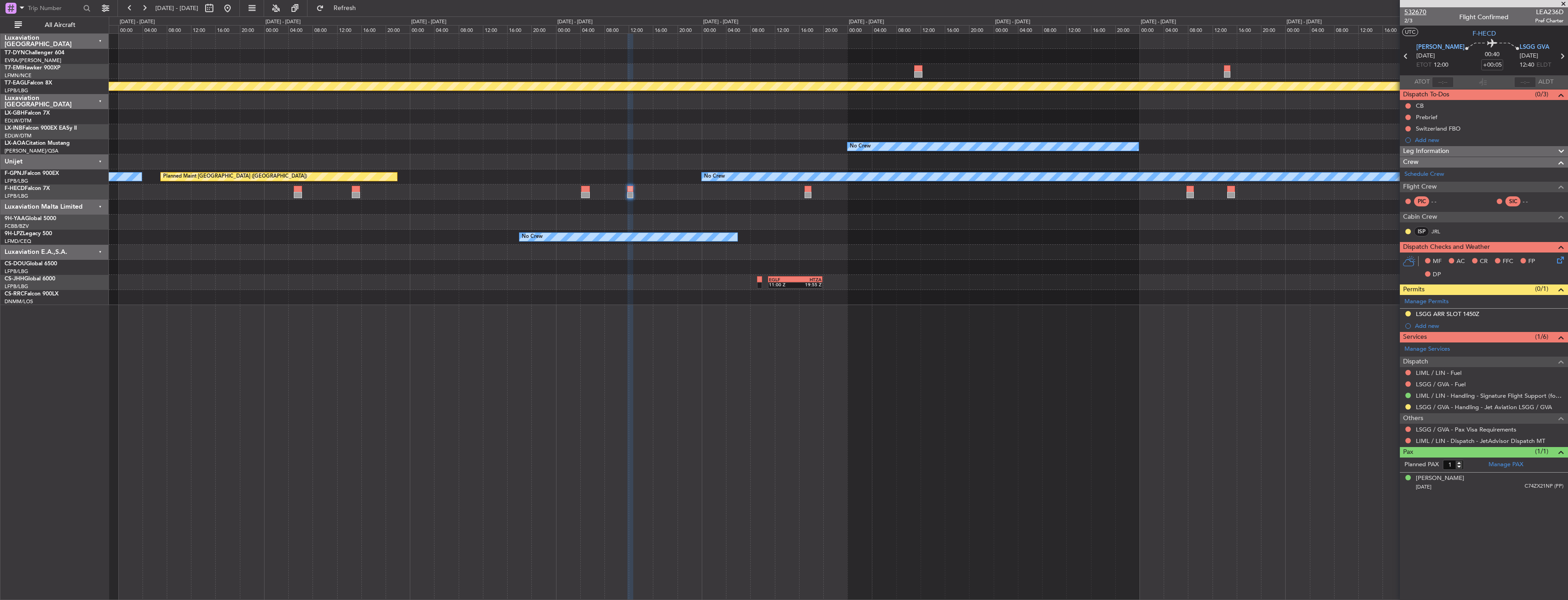
click at [1422, 8] on span "532670" at bounding box center [1415, 12] width 22 height 10
click at [235, 4] on button at bounding box center [228, 8] width 15 height 15
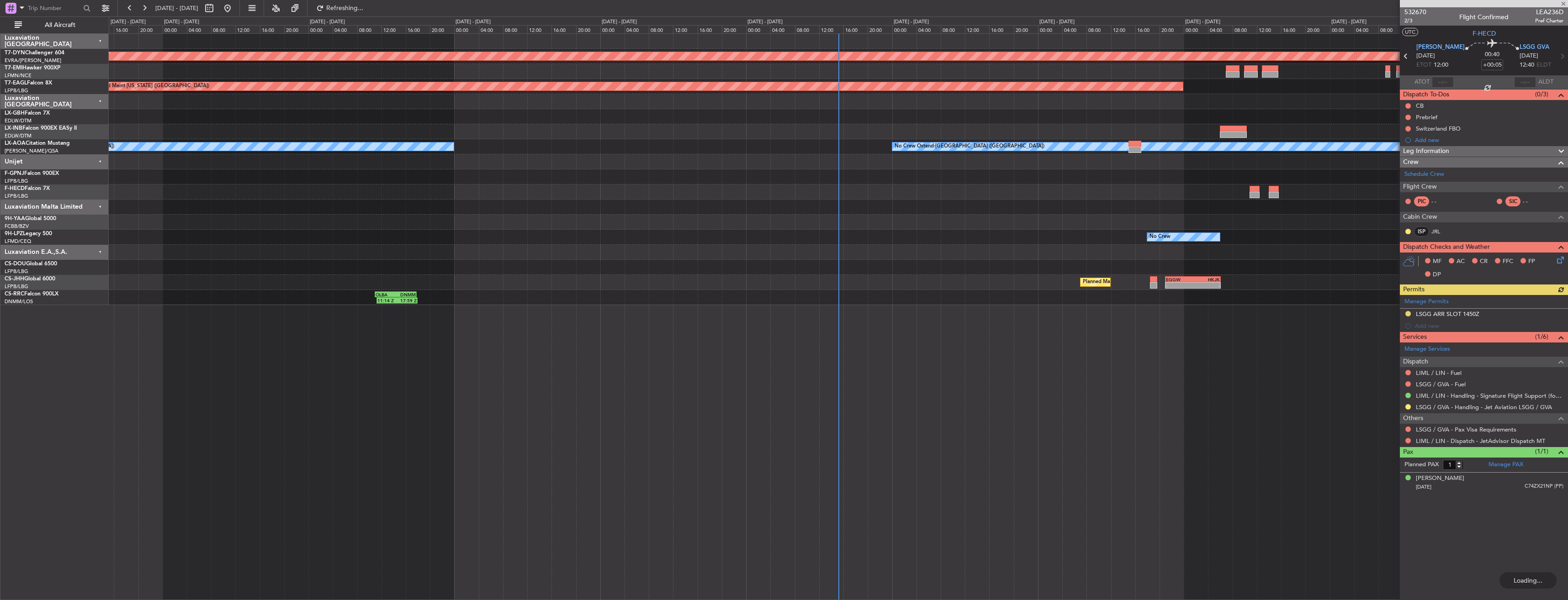
click at [387, 383] on div "Planned Maint [GEOGRAPHIC_DATA]-[GEOGRAPHIC_DATA] Planned Maint [US_STATE] ([GE…" at bounding box center [838, 317] width 1459 height 567
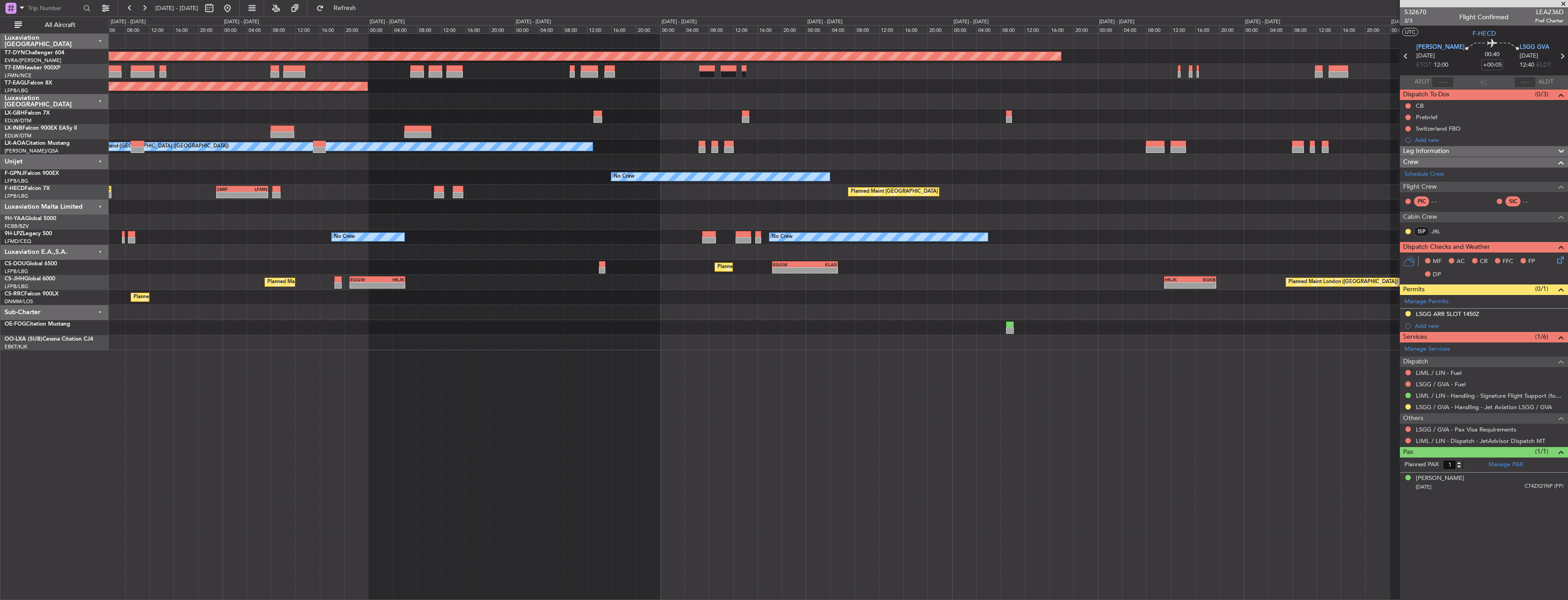
click at [592, 357] on div "Planned Maint [GEOGRAPHIC_DATA]-[GEOGRAPHIC_DATA] Planned Maint [US_STATE] ([GE…" at bounding box center [838, 317] width 1459 height 567
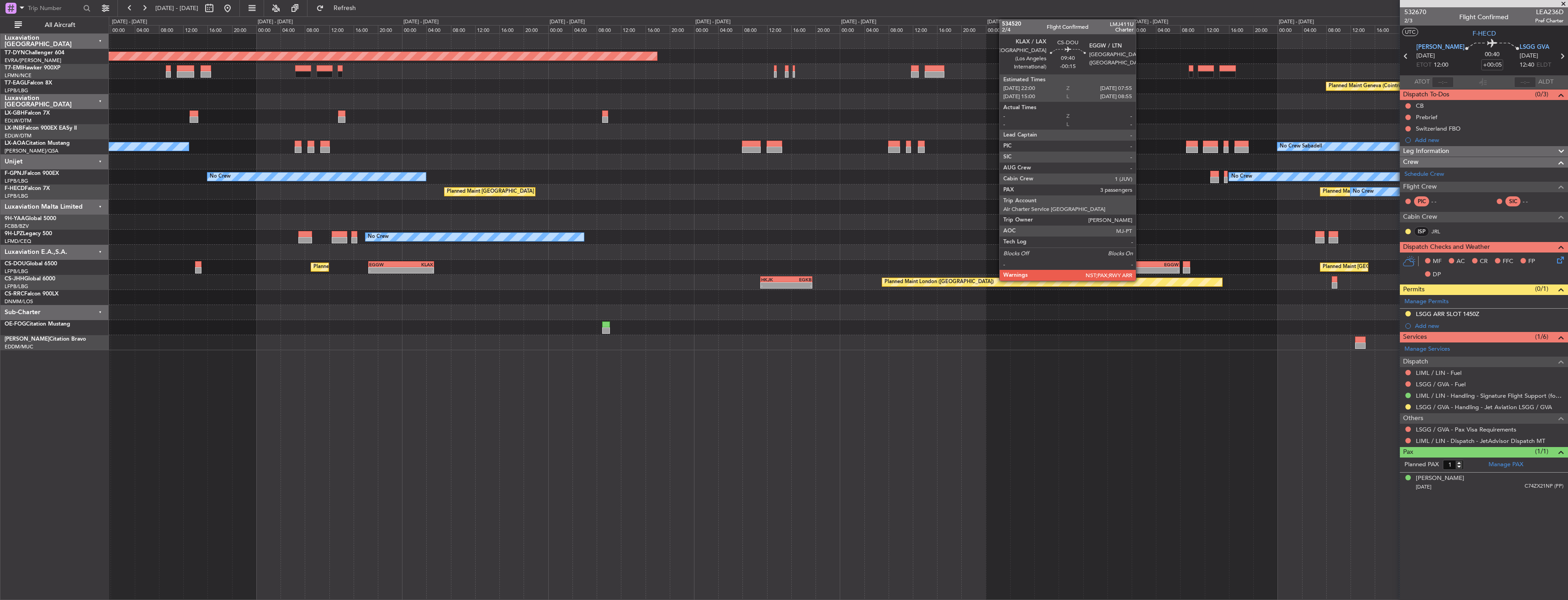
click at [1140, 262] on div "KLAX" at bounding box center [1134, 264] width 29 height 5
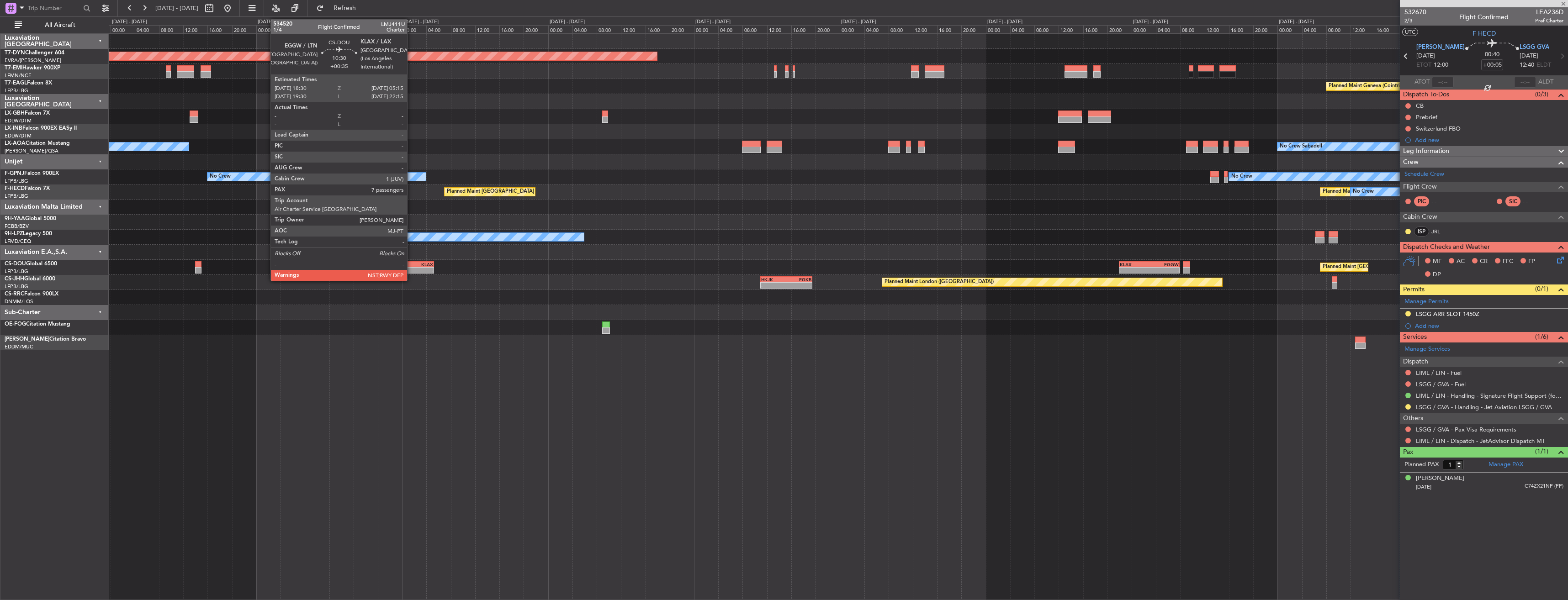
click at [404, 261] on div "KLAX" at bounding box center [417, 264] width 32 height 5
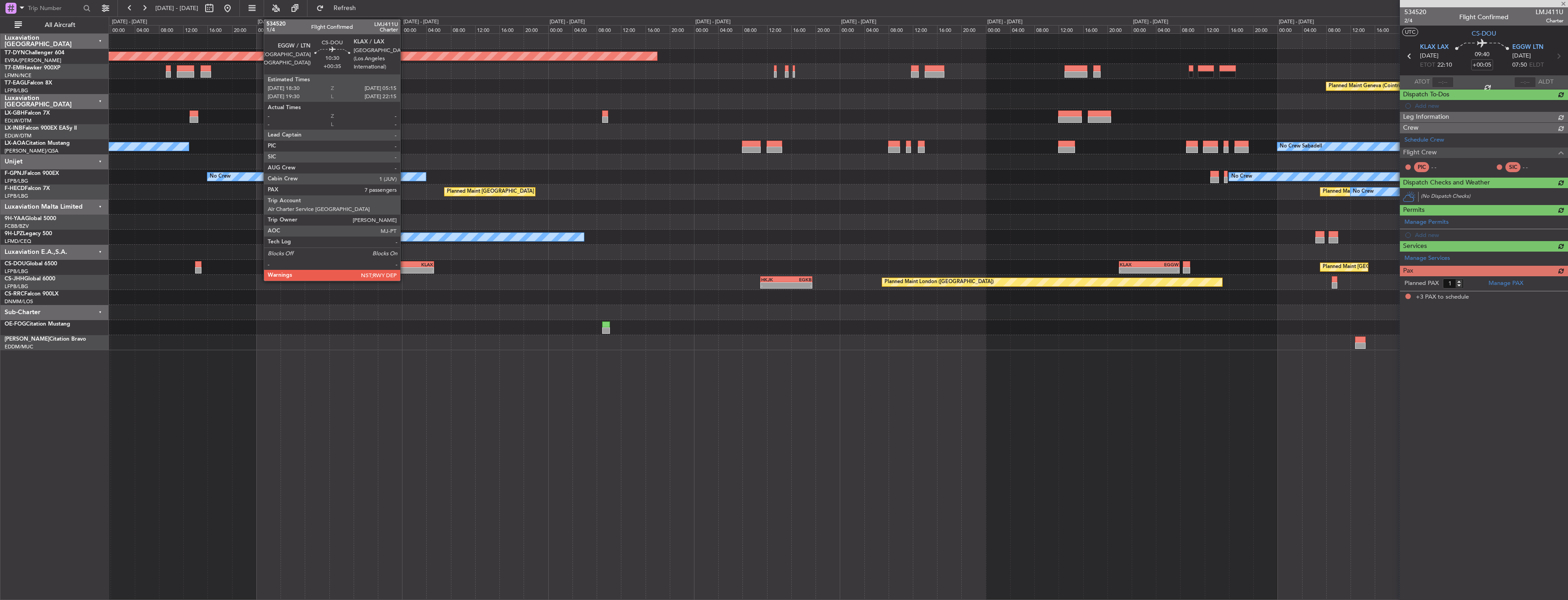
type input "-00:15"
type input "3"
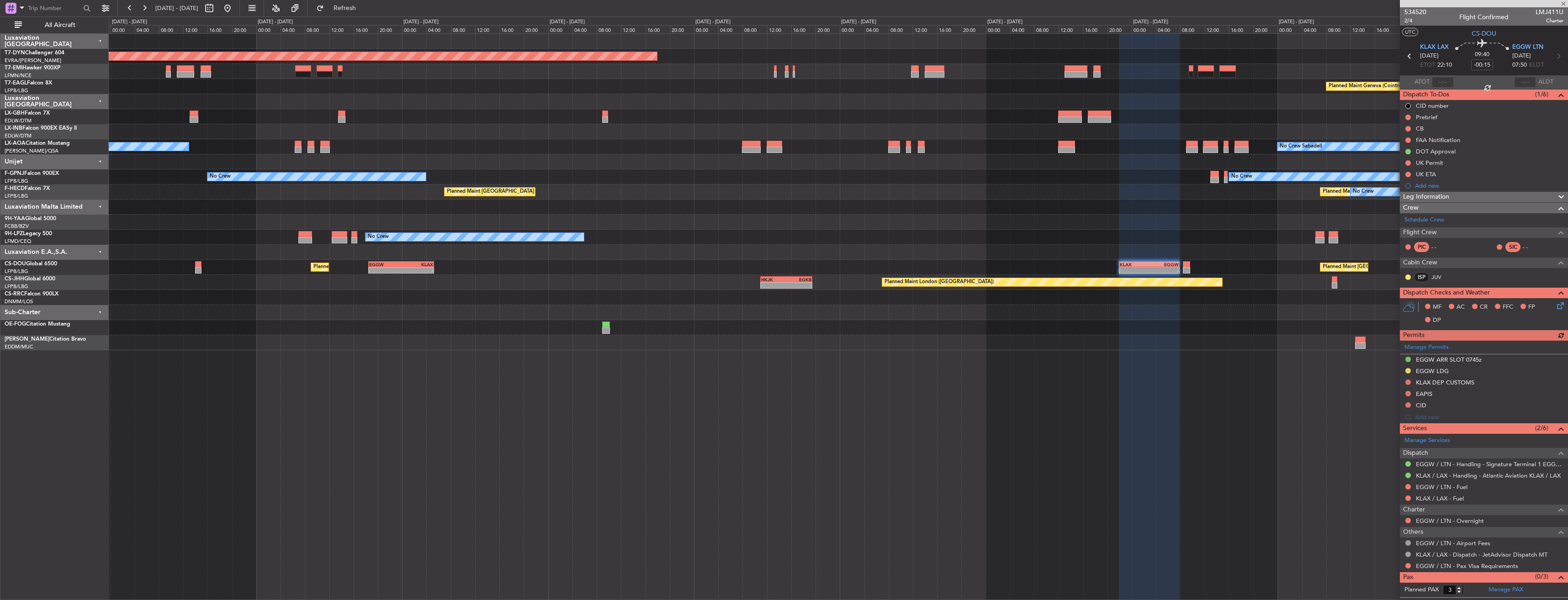
click at [404, 261] on div "KLAX" at bounding box center [417, 264] width 32 height 5
type input "+00:35"
type input "7"
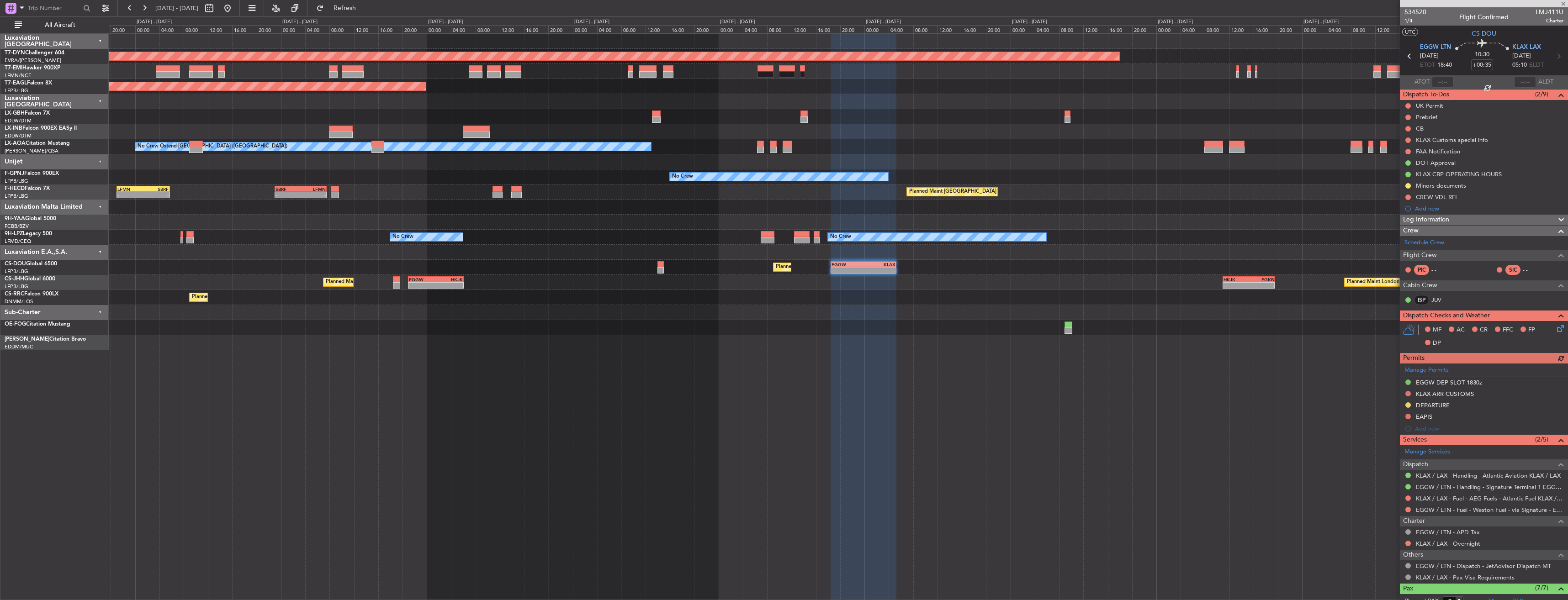
click at [866, 283] on div "Planned Maint London ([GEOGRAPHIC_DATA]) - - HKJK 11:00 Z EGKB 19:30 Z - - EGGW…" at bounding box center [838, 282] width 1459 height 15
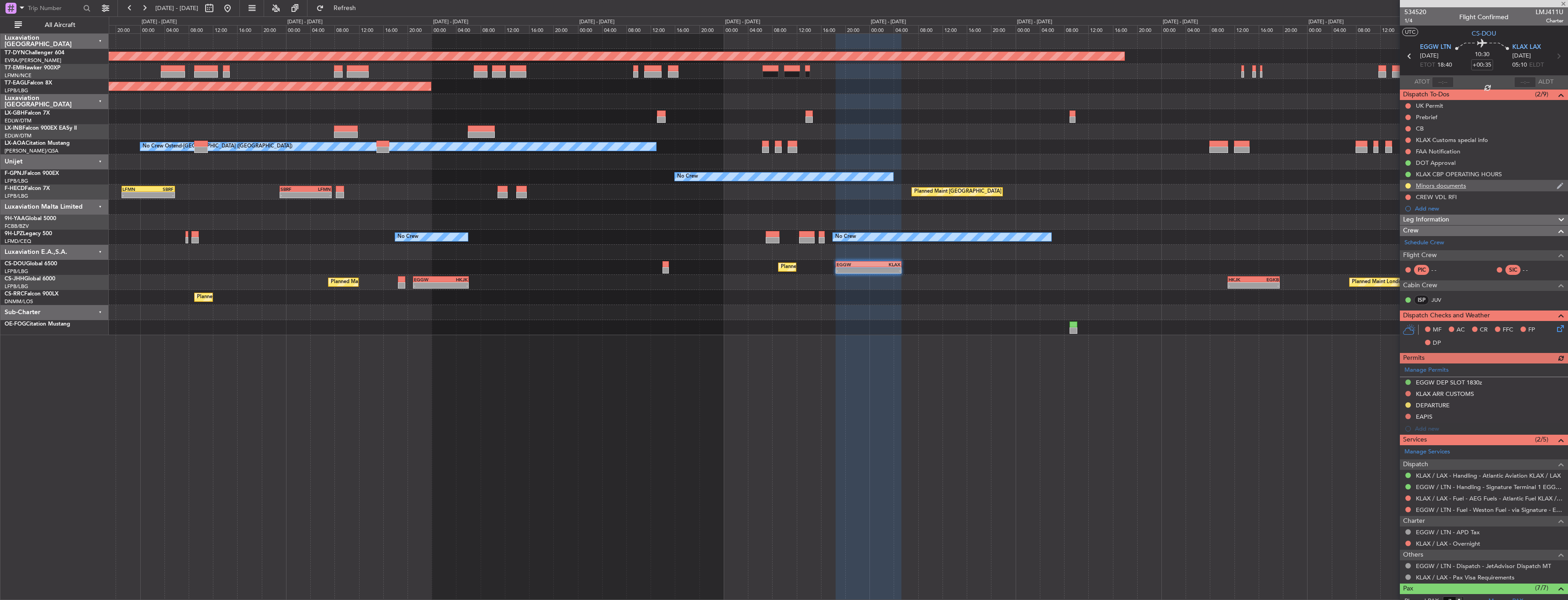
click at [1490, 185] on div "Minors documents" at bounding box center [1484, 186] width 168 height 12
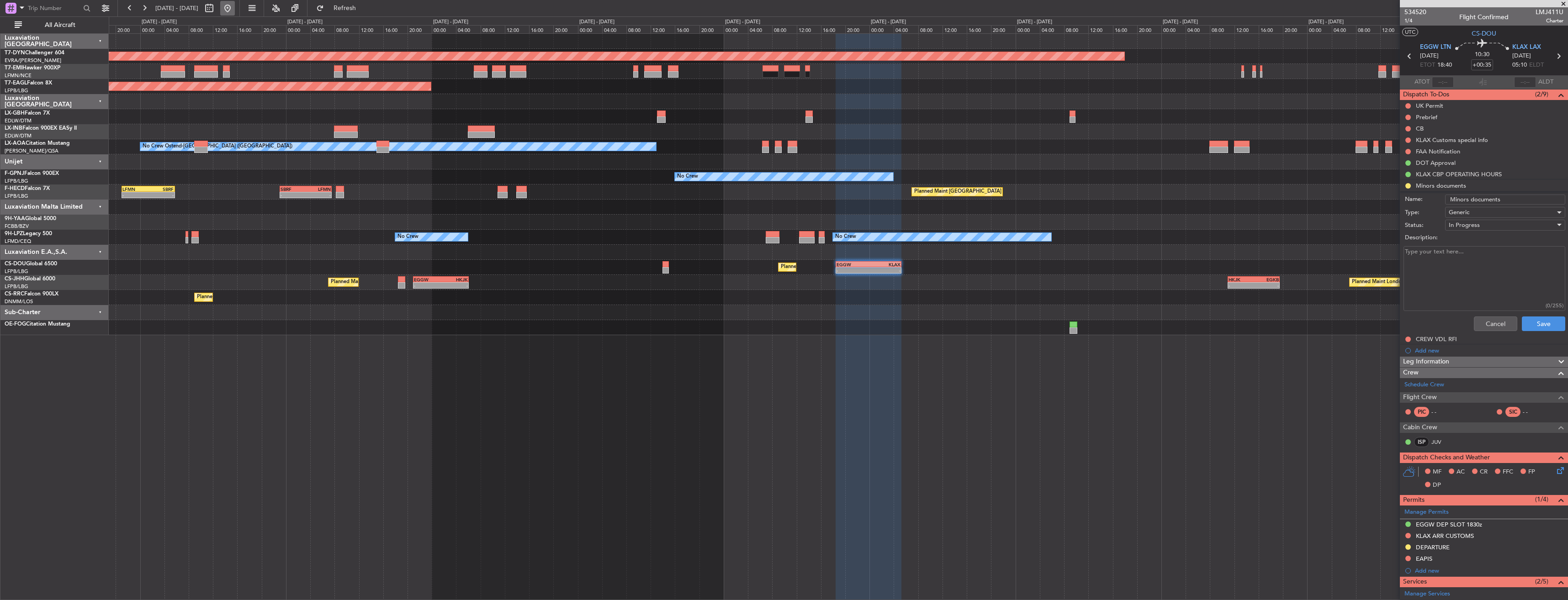
click at [235, 13] on button at bounding box center [228, 8] width 15 height 15
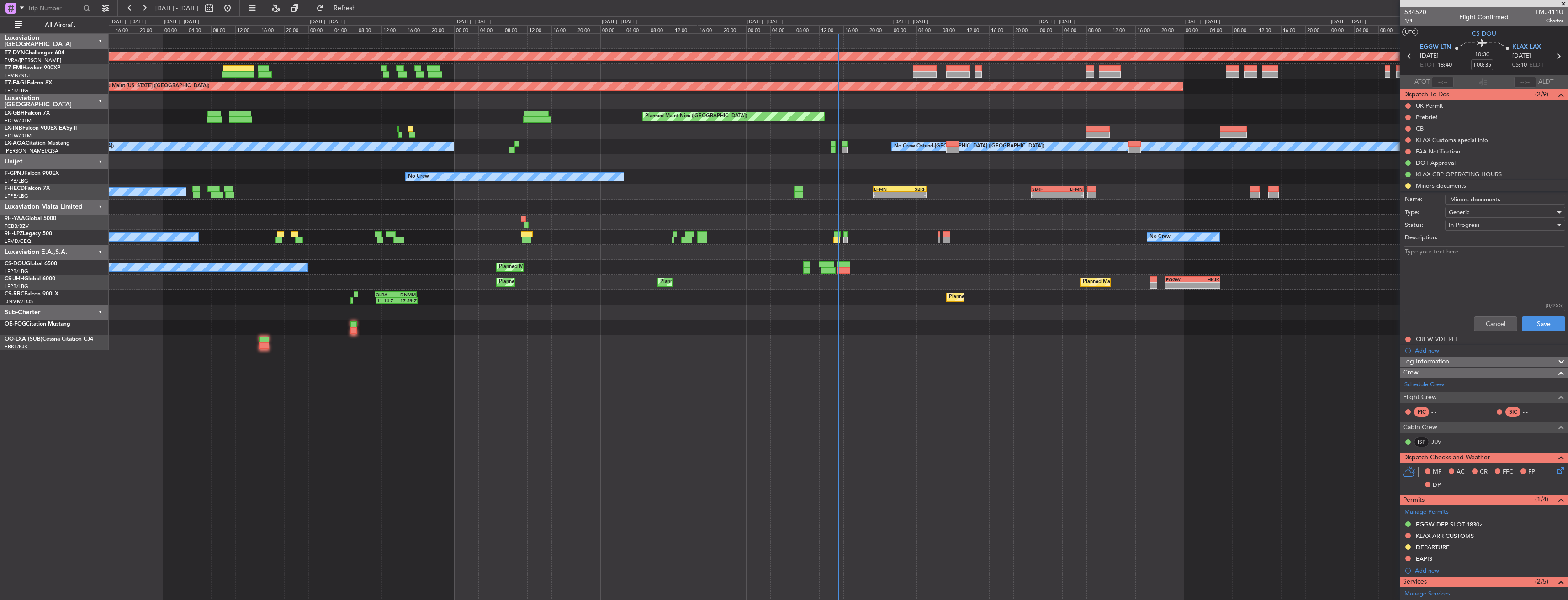
click at [681, 344] on div "Planned Maint [GEOGRAPHIC_DATA]-[GEOGRAPHIC_DATA] Planned Maint [US_STATE] ([GE…" at bounding box center [838, 317] width 1459 height 567
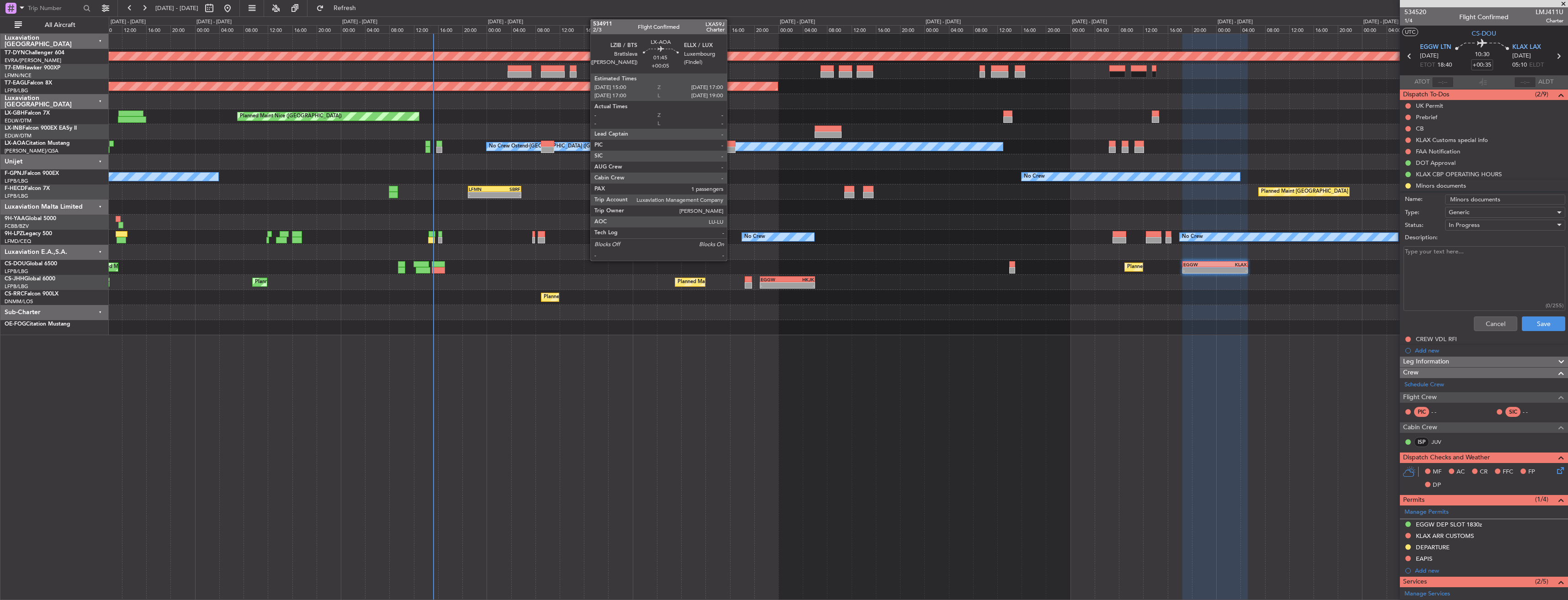
click at [731, 144] on div at bounding box center [729, 143] width 12 height 7
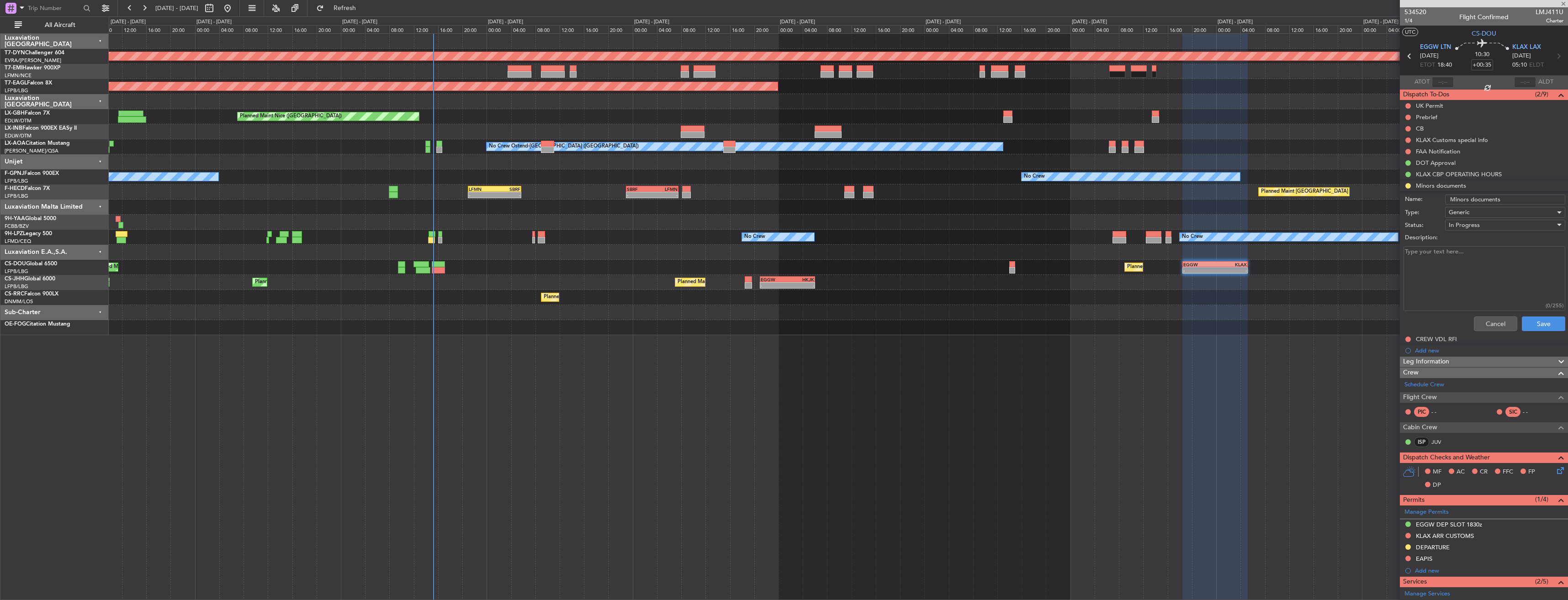
type input "+00:05"
type input "1"
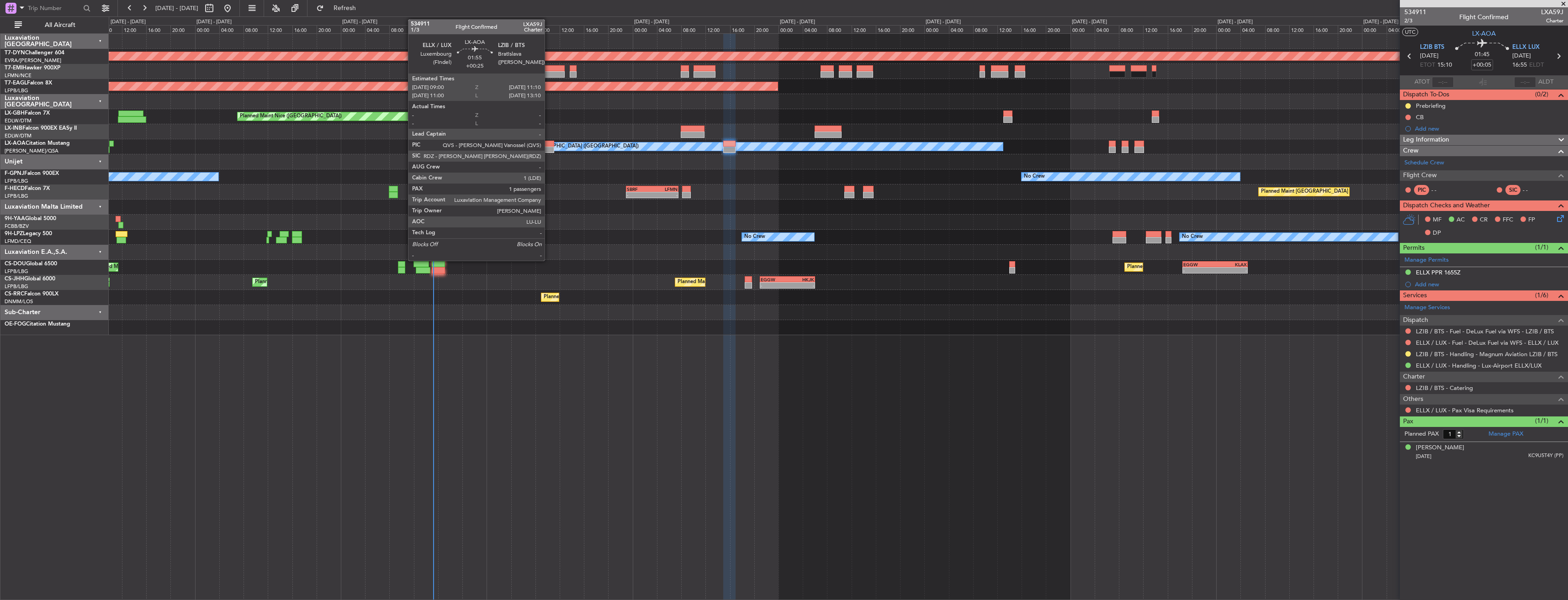
click at [549, 145] on div at bounding box center [547, 143] width 13 height 7
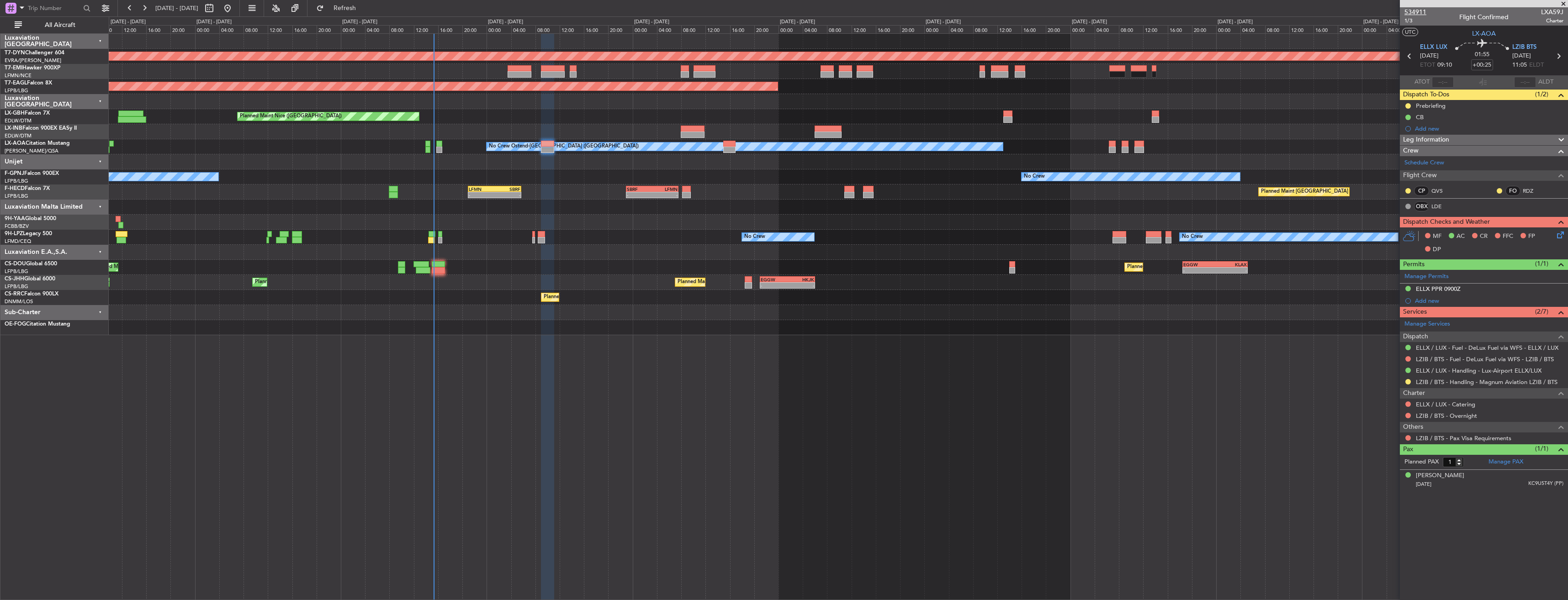
click at [1423, 11] on span "534911" at bounding box center [1415, 12] width 22 height 10
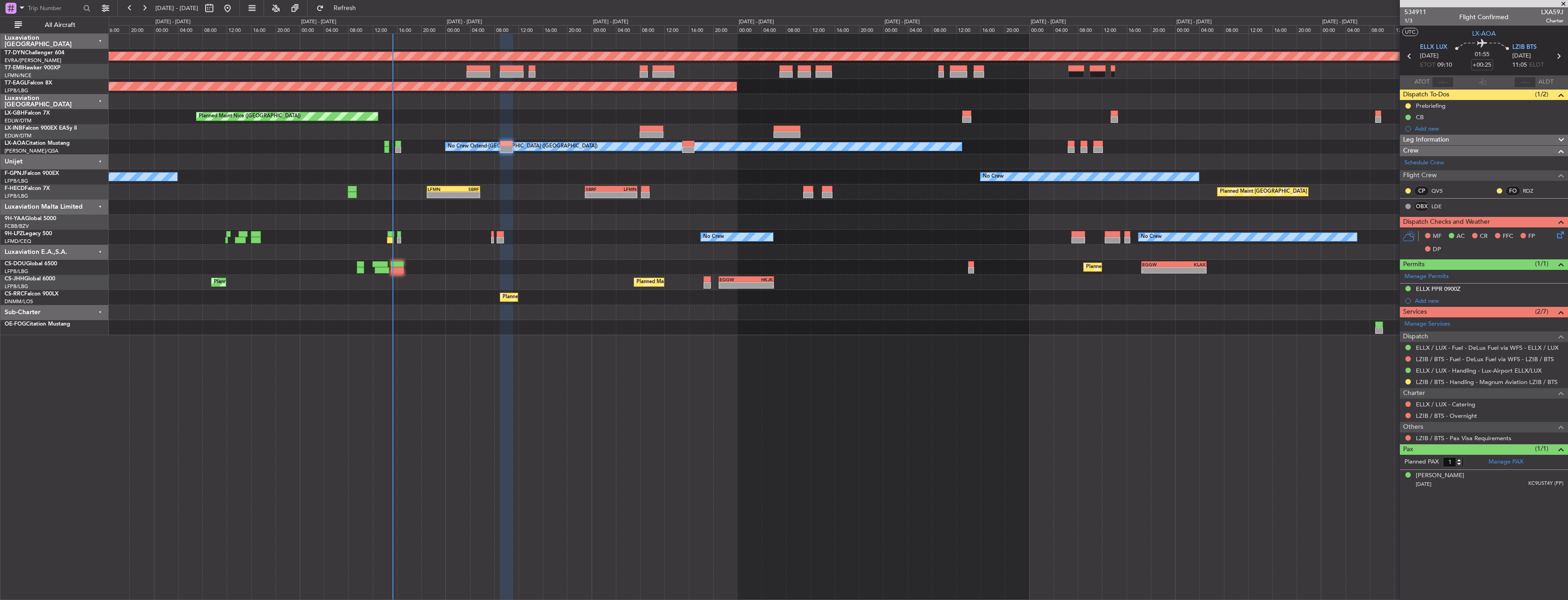
click at [507, 181] on div "No Crew No Crew" at bounding box center [838, 177] width 1459 height 15
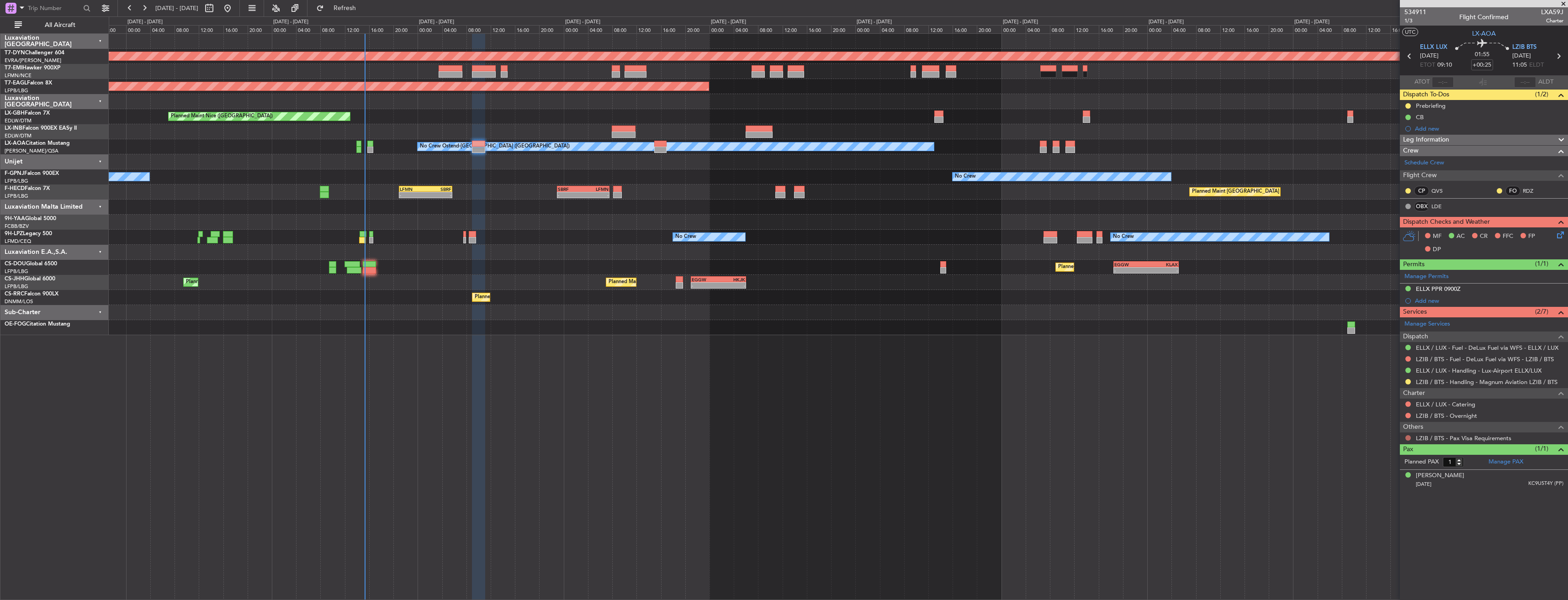
click at [1408, 438] on button at bounding box center [1407, 437] width 5 height 5
click at [1387, 452] on span "Not Required" at bounding box center [1386, 450] width 37 height 9
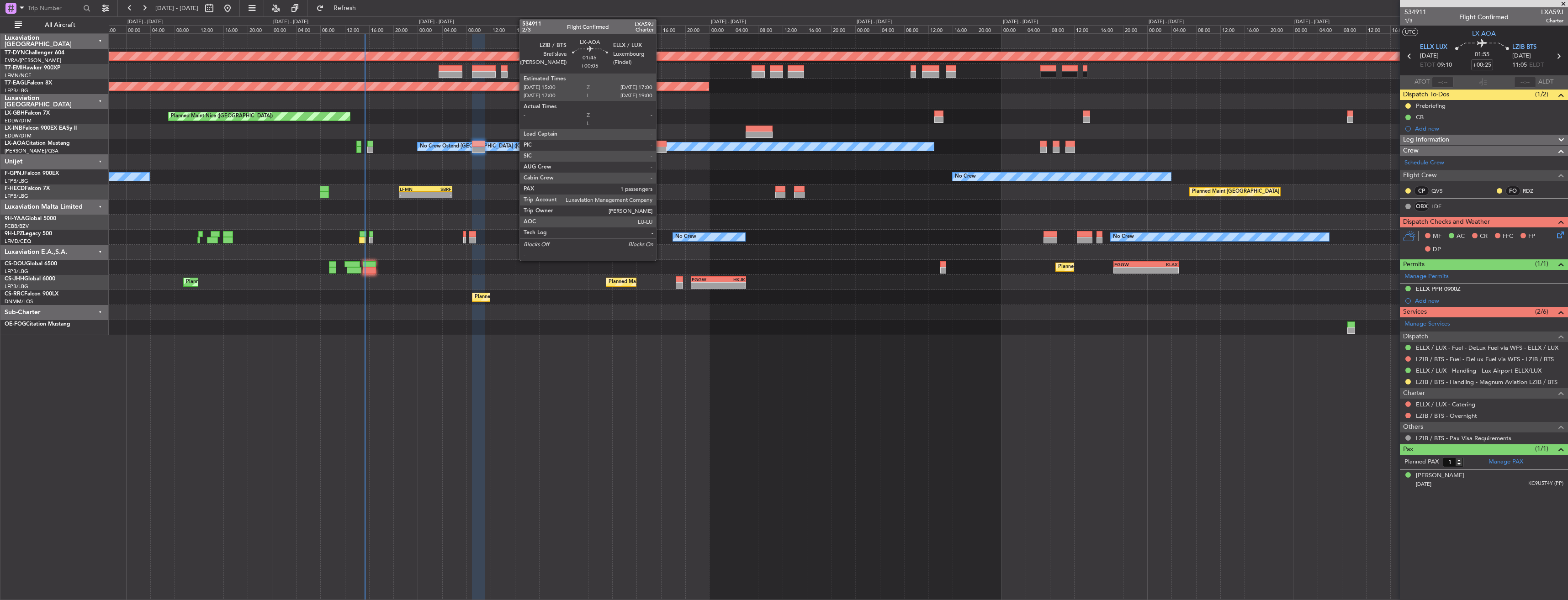
click at [660, 144] on div at bounding box center [660, 143] width 12 height 7
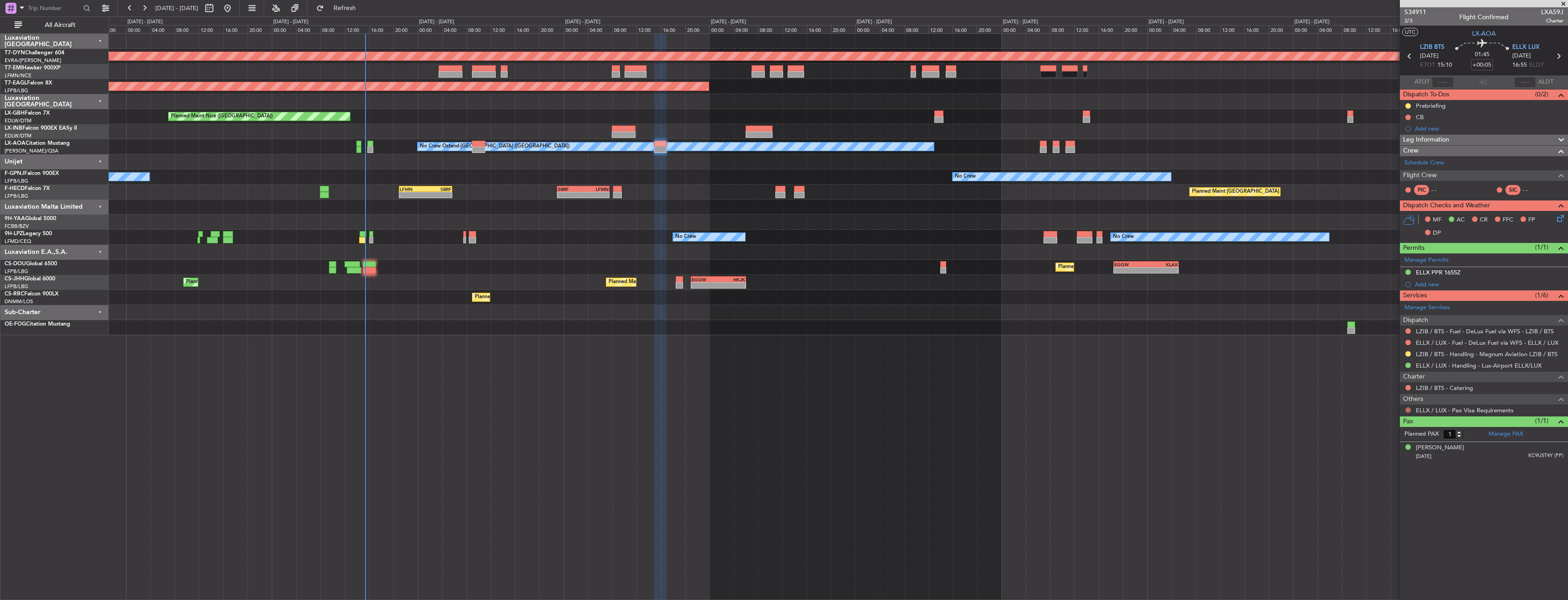
click at [1406, 410] on button at bounding box center [1407, 410] width 5 height 5
click at [1373, 418] on li "Not Required" at bounding box center [1408, 422] width 106 height 14
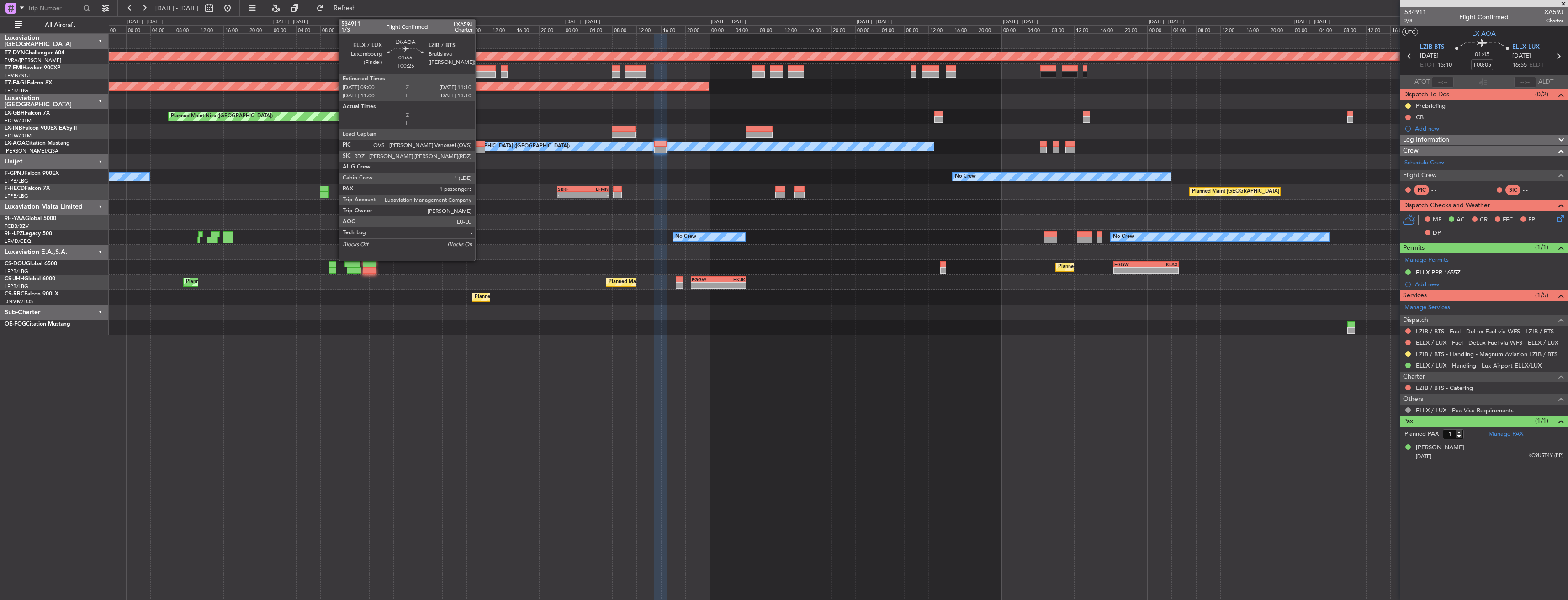
click at [479, 142] on div at bounding box center [478, 143] width 13 height 7
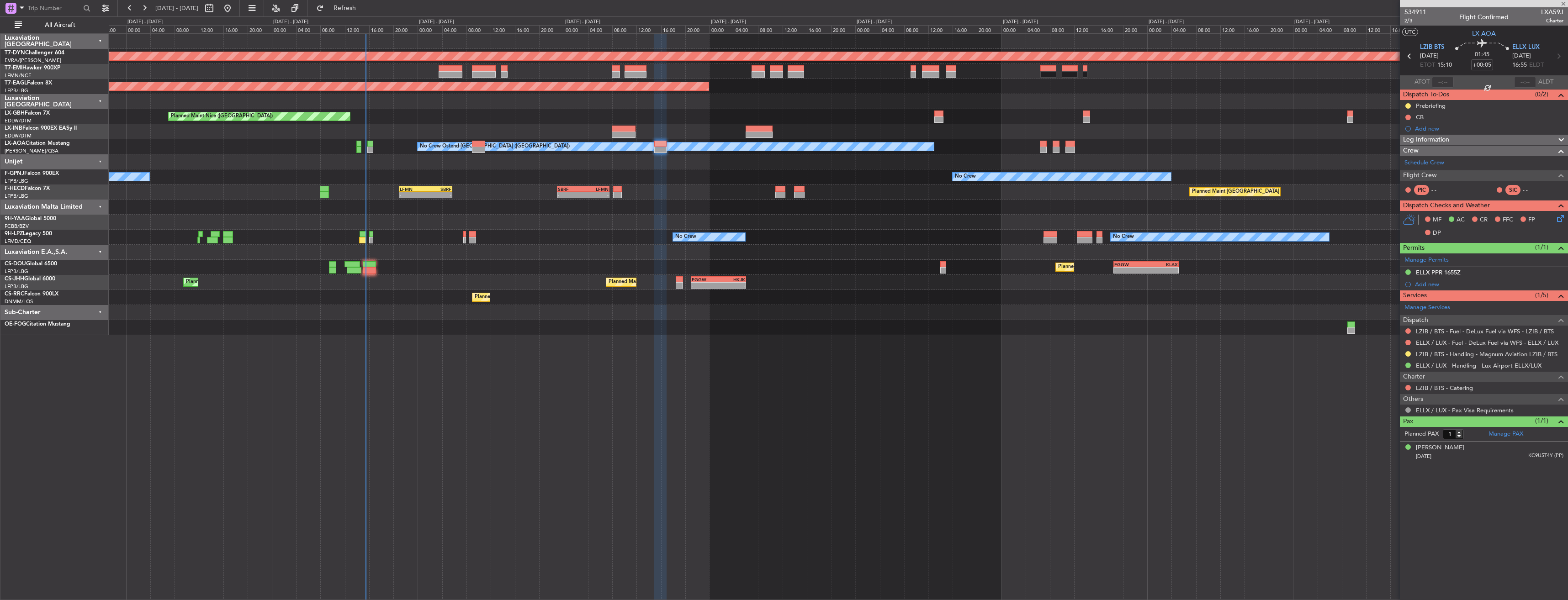
type input "+00:25"
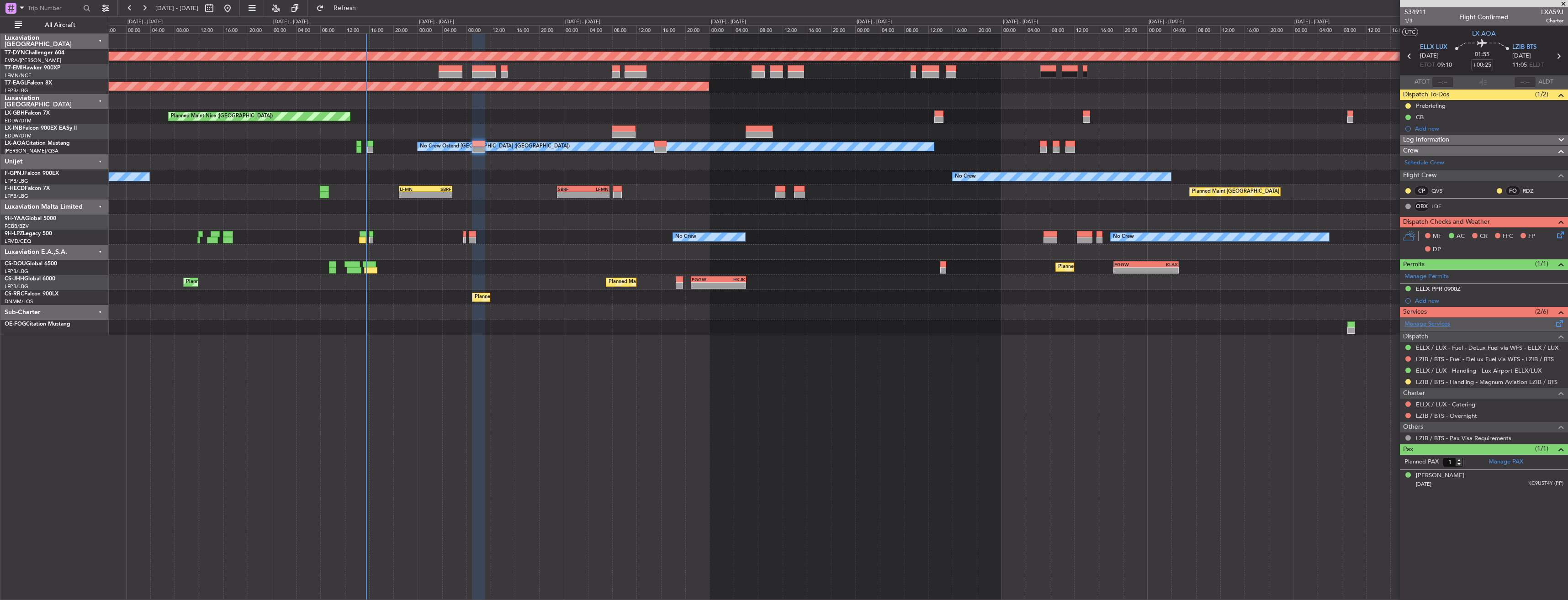
click at [1429, 320] on link "Manage Services" at bounding box center [1427, 324] width 46 height 9
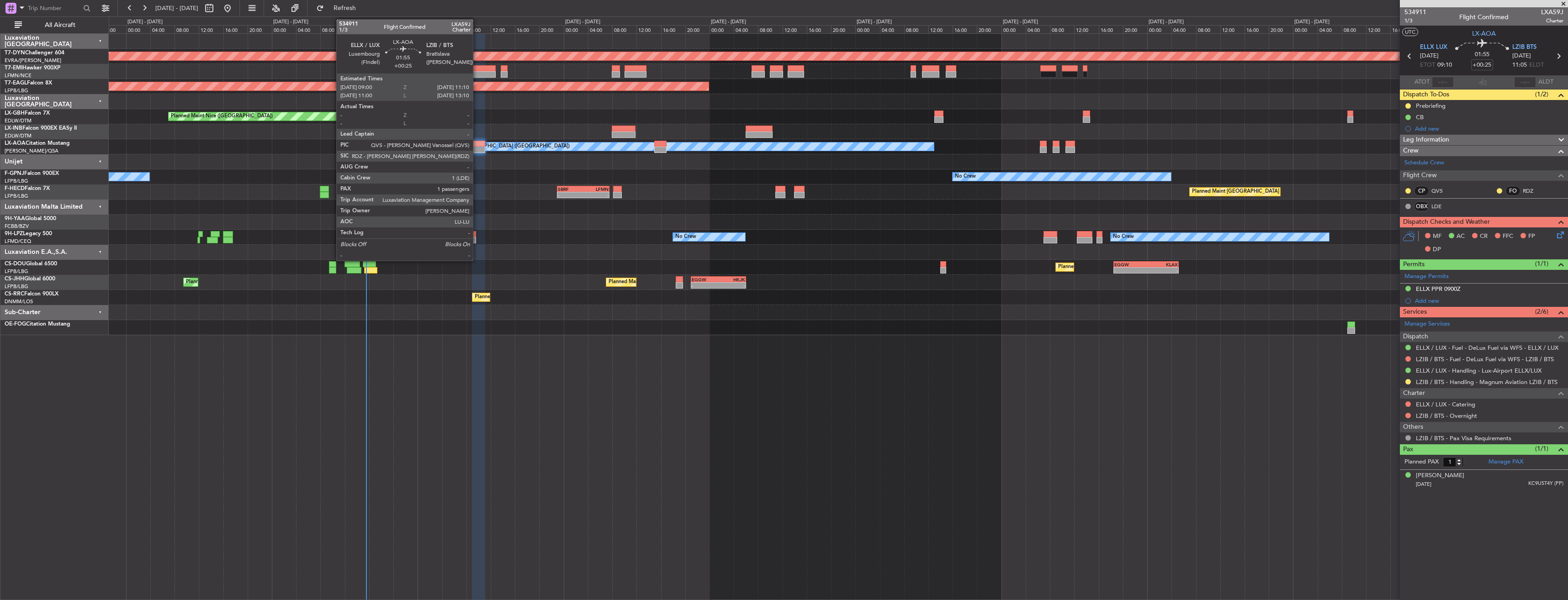
click at [477, 145] on div at bounding box center [478, 143] width 13 height 7
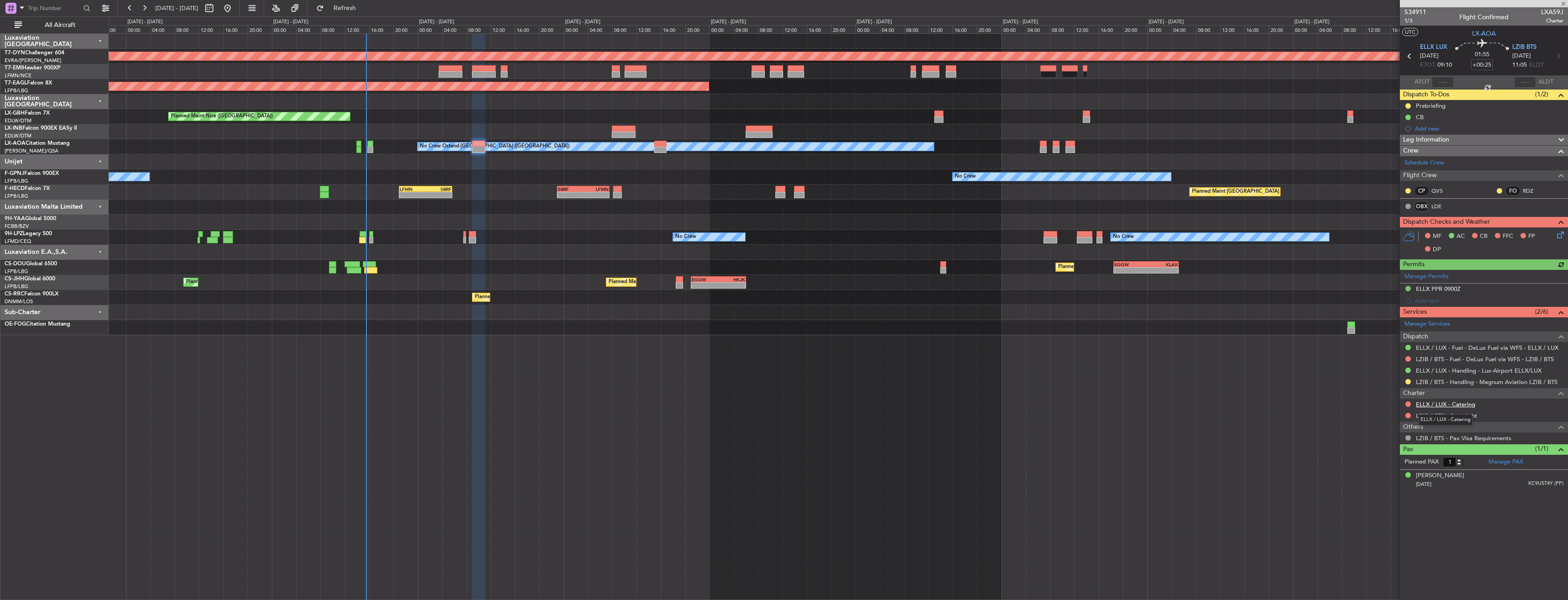
click at [1452, 405] on link "ELLX / LUX - Catering" at bounding box center [1445, 404] width 60 height 8
click at [1407, 403] on button at bounding box center [1407, 403] width 5 height 5
click at [1382, 515] on span "Confirmed" at bounding box center [1381, 513] width 29 height 9
click at [1436, 407] on link "ELLX / LUX - Catering" at bounding box center [1445, 404] width 60 height 8
click at [364, 8] on span "Refresh" at bounding box center [345, 8] width 38 height 7
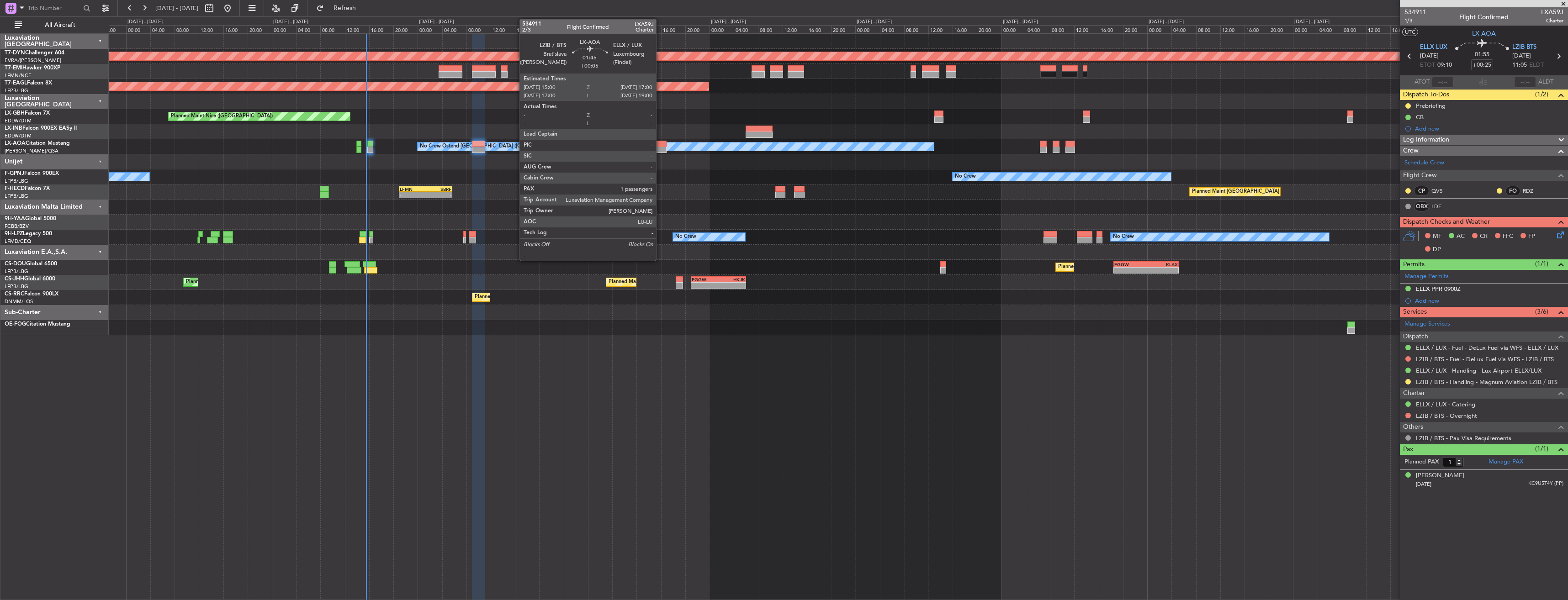
click at [660, 140] on div at bounding box center [660, 143] width 12 height 7
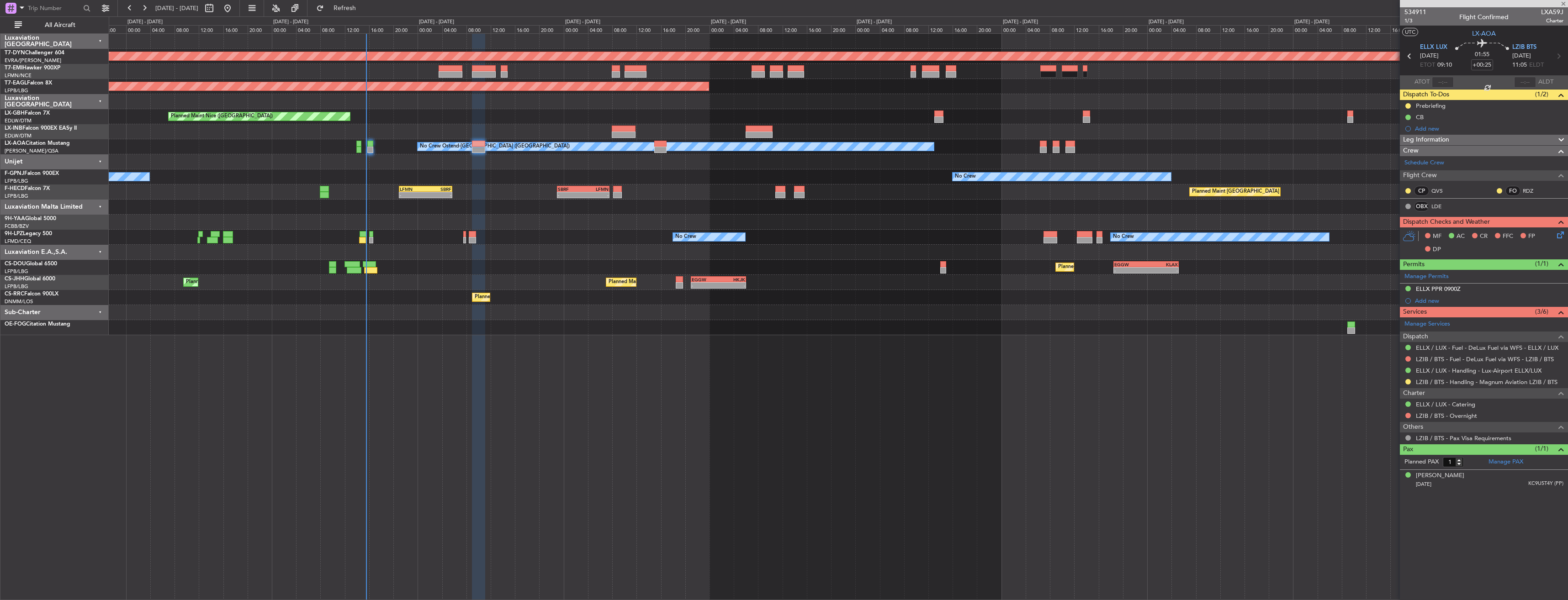
type input "+00:05"
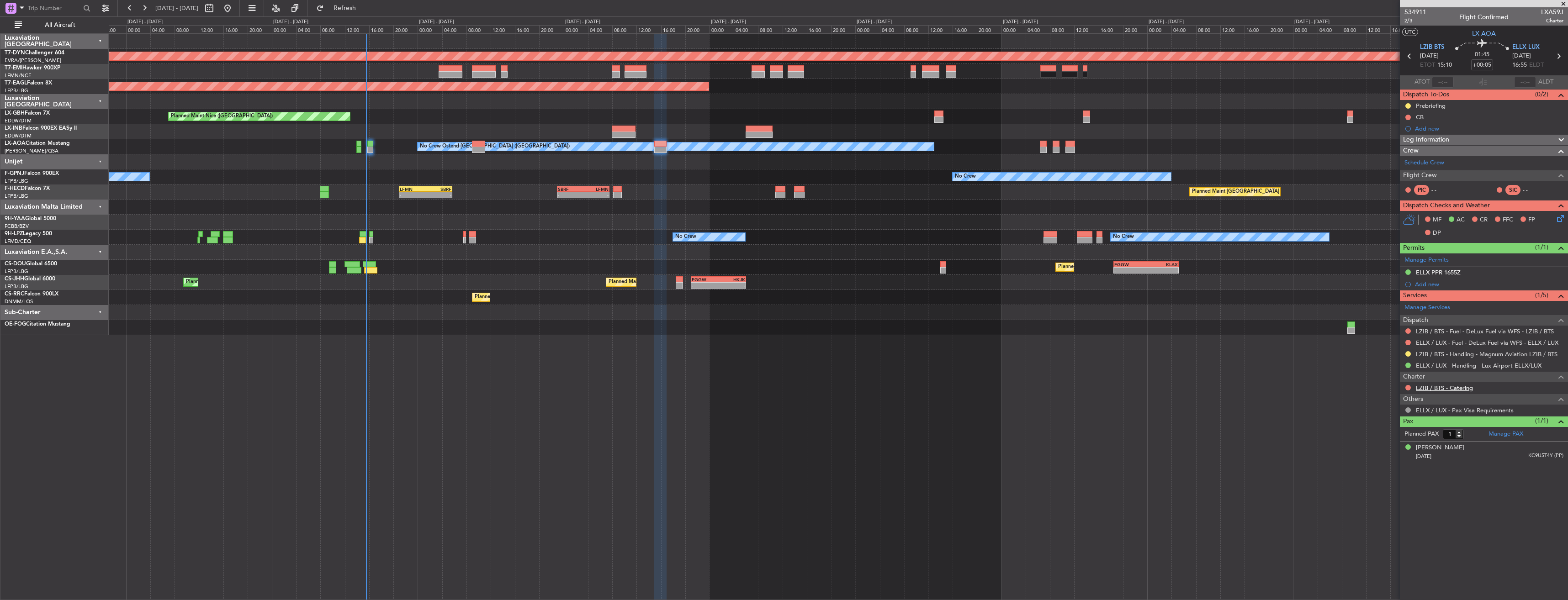
click at [1438, 387] on link "LZIB / BTS - Catering" at bounding box center [1445, 388] width 57 height 8
click at [1406, 389] on button at bounding box center [1407, 387] width 5 height 5
click at [1375, 496] on span "Confirmed" at bounding box center [1381, 496] width 29 height 9
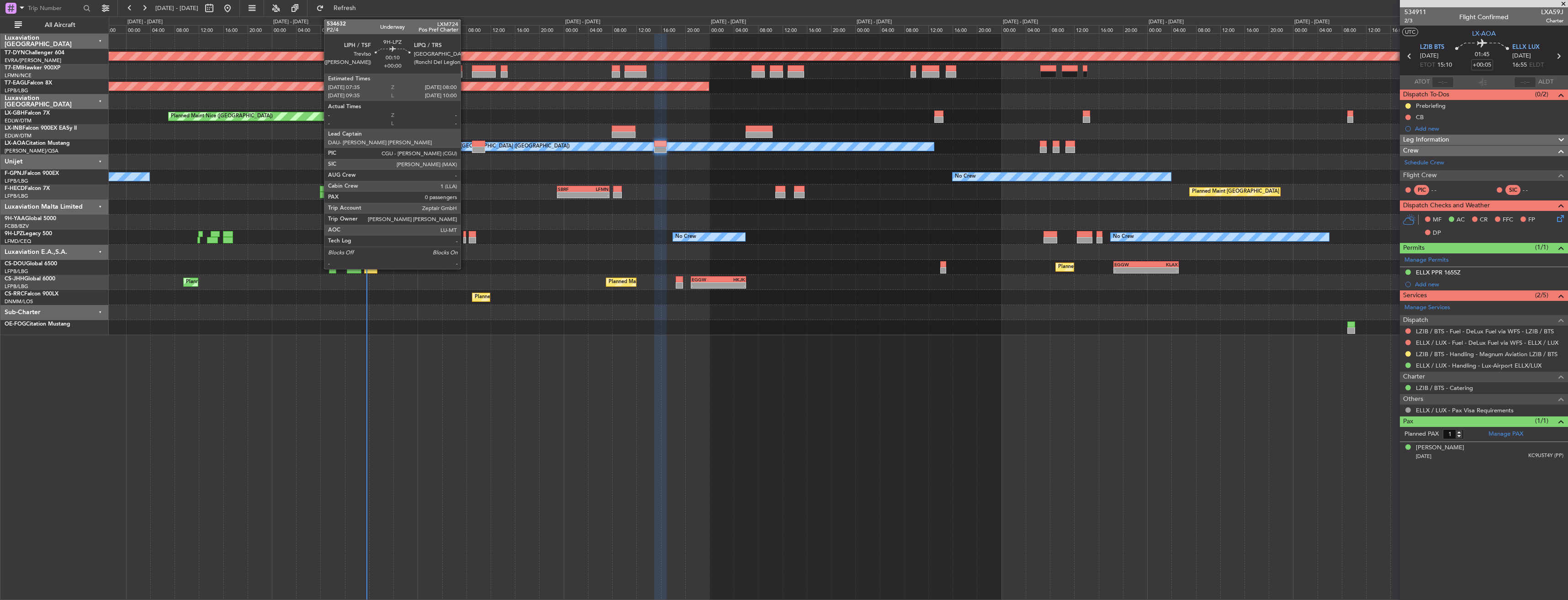
click at [464, 235] on div at bounding box center [464, 234] width 3 height 7
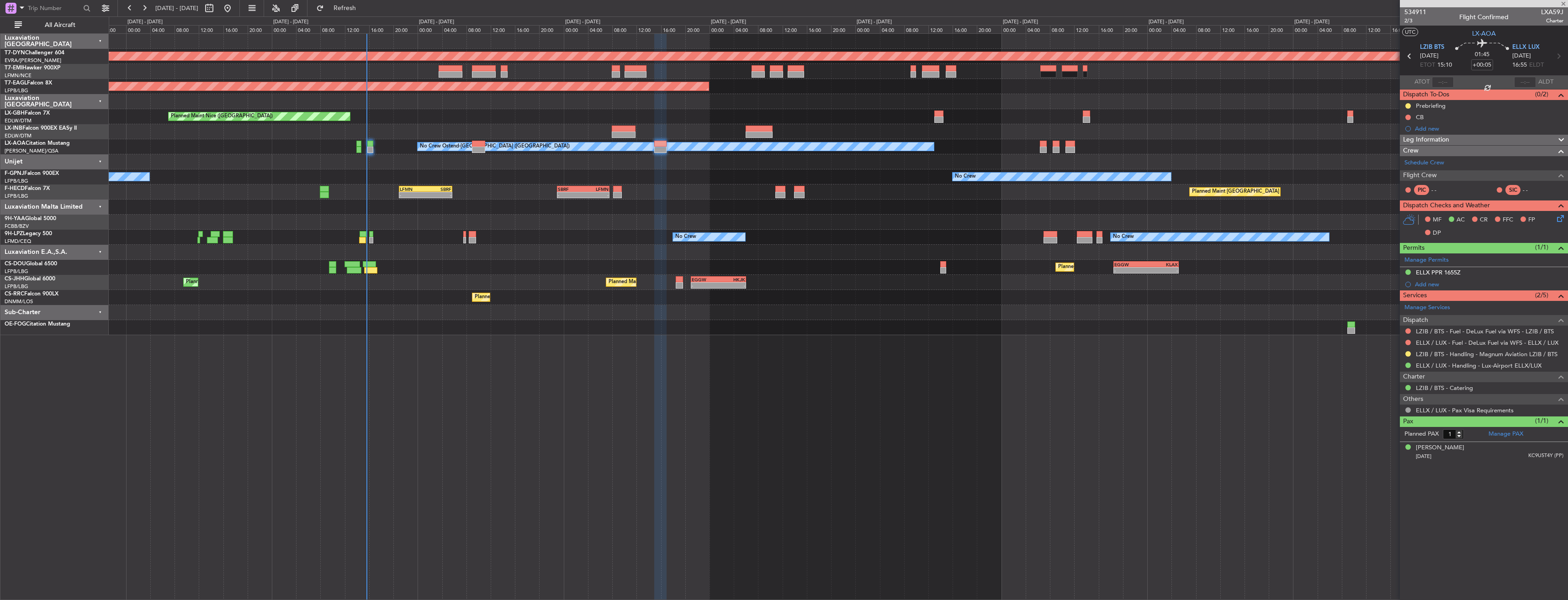
type input "0"
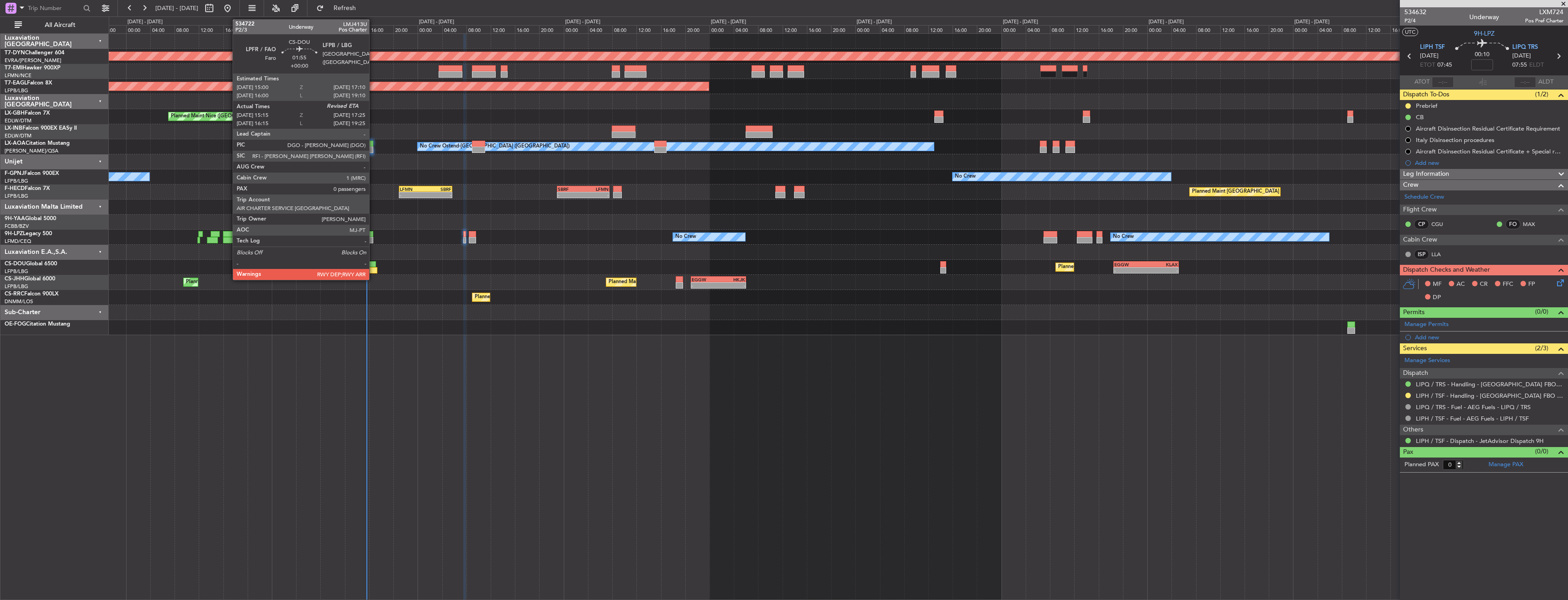
click at [373, 262] on div at bounding box center [370, 264] width 13 height 7
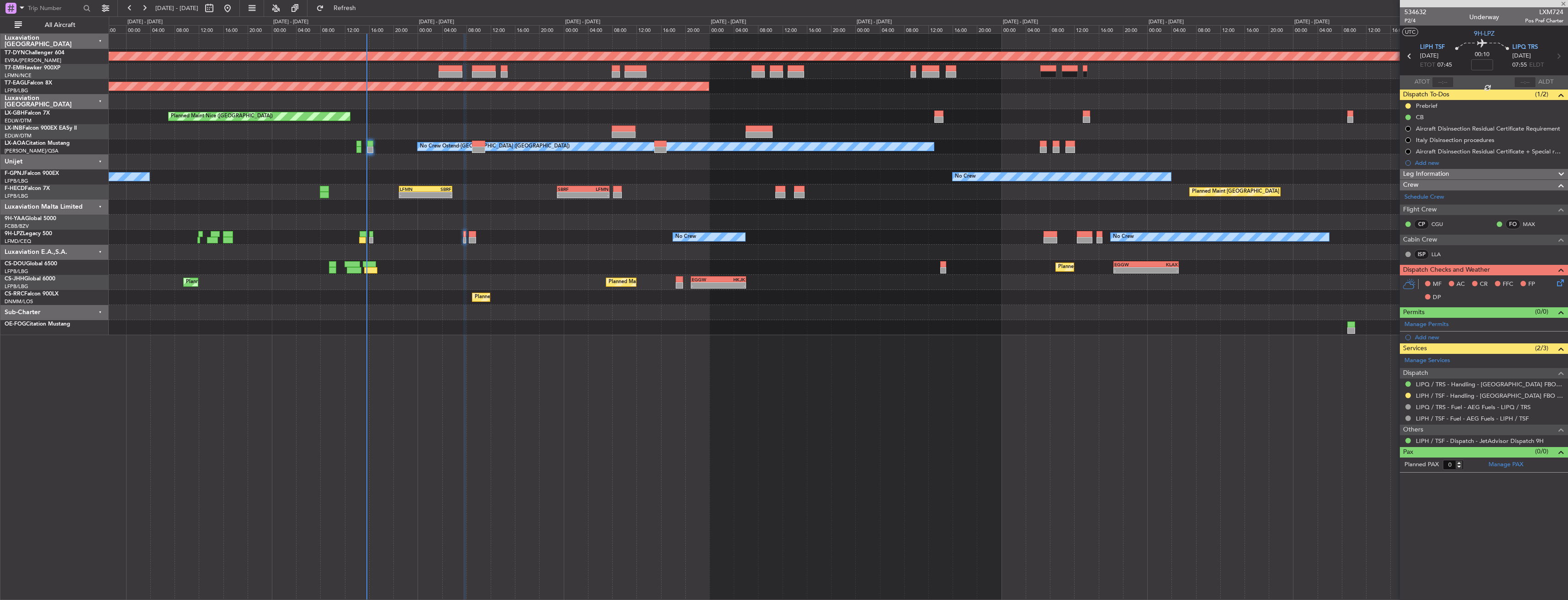
type input "15:25"
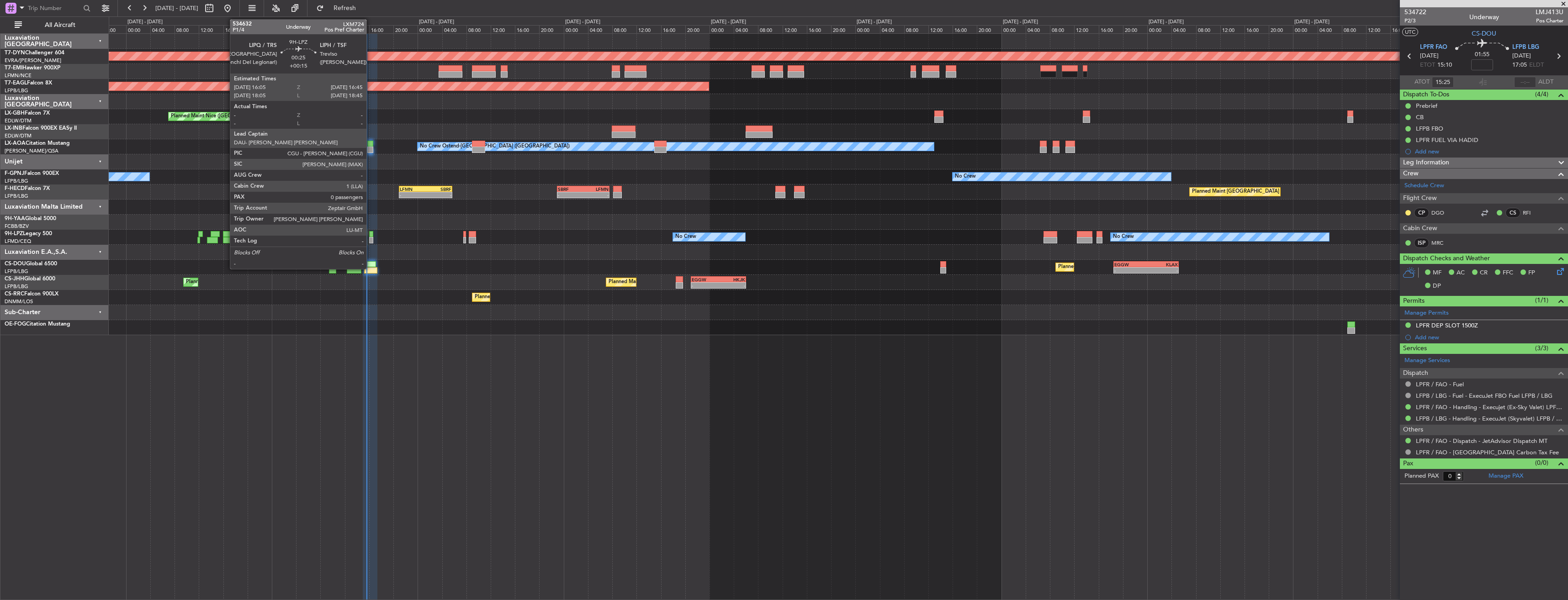
click at [370, 234] on div at bounding box center [371, 234] width 4 height 7
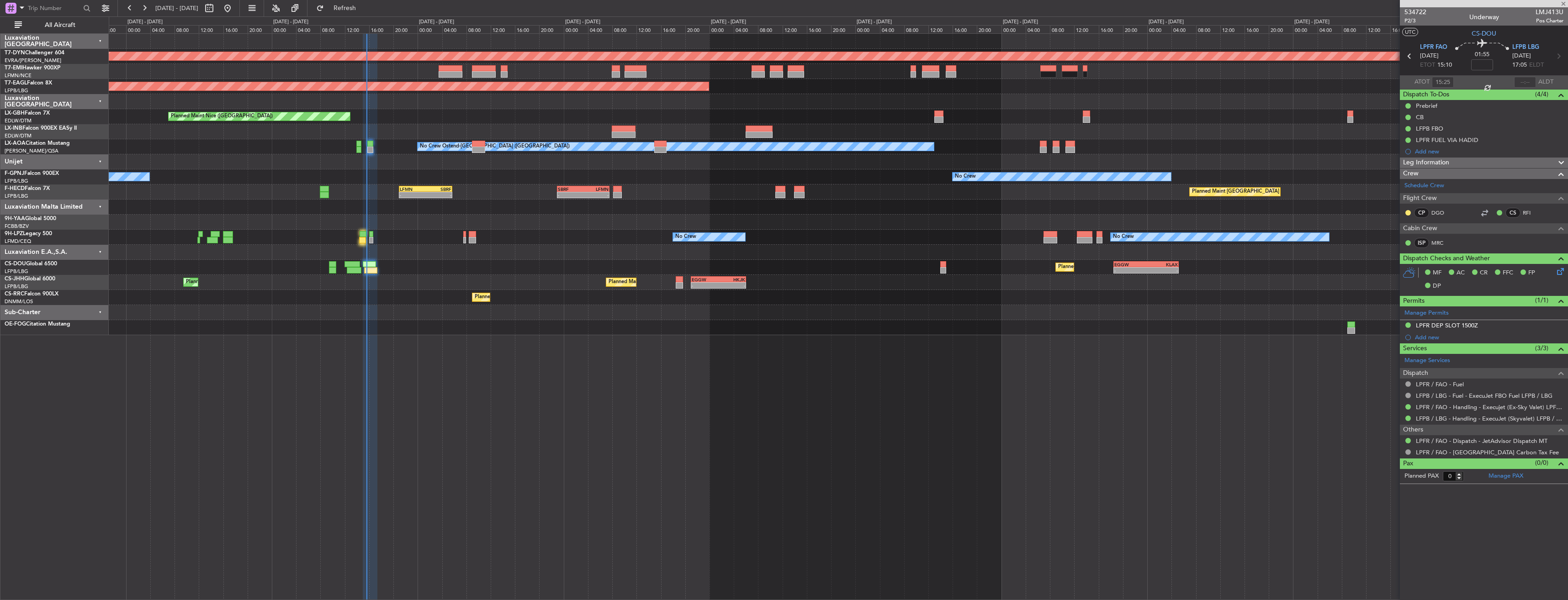
type input "+00:15"
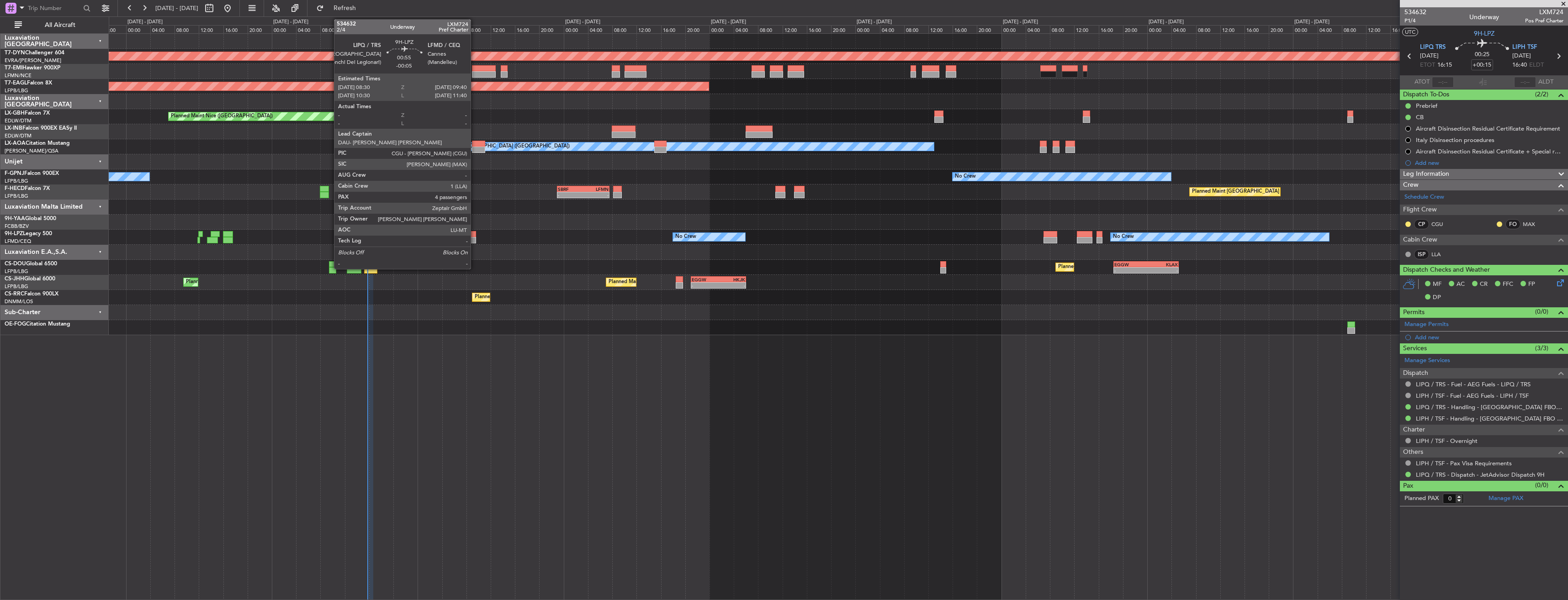
click at [475, 234] on div at bounding box center [472, 234] width 7 height 7
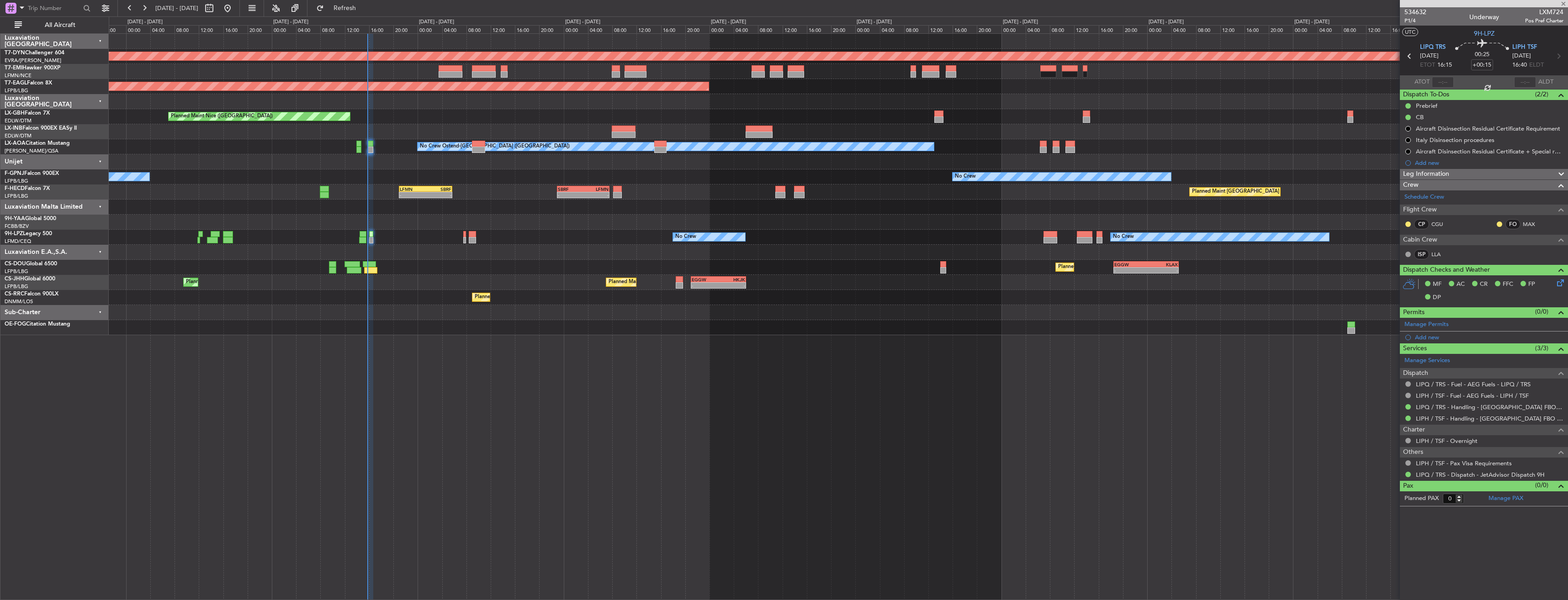
type input "-00:05"
type input "4"
